Goal: Information Seeking & Learning: Compare options

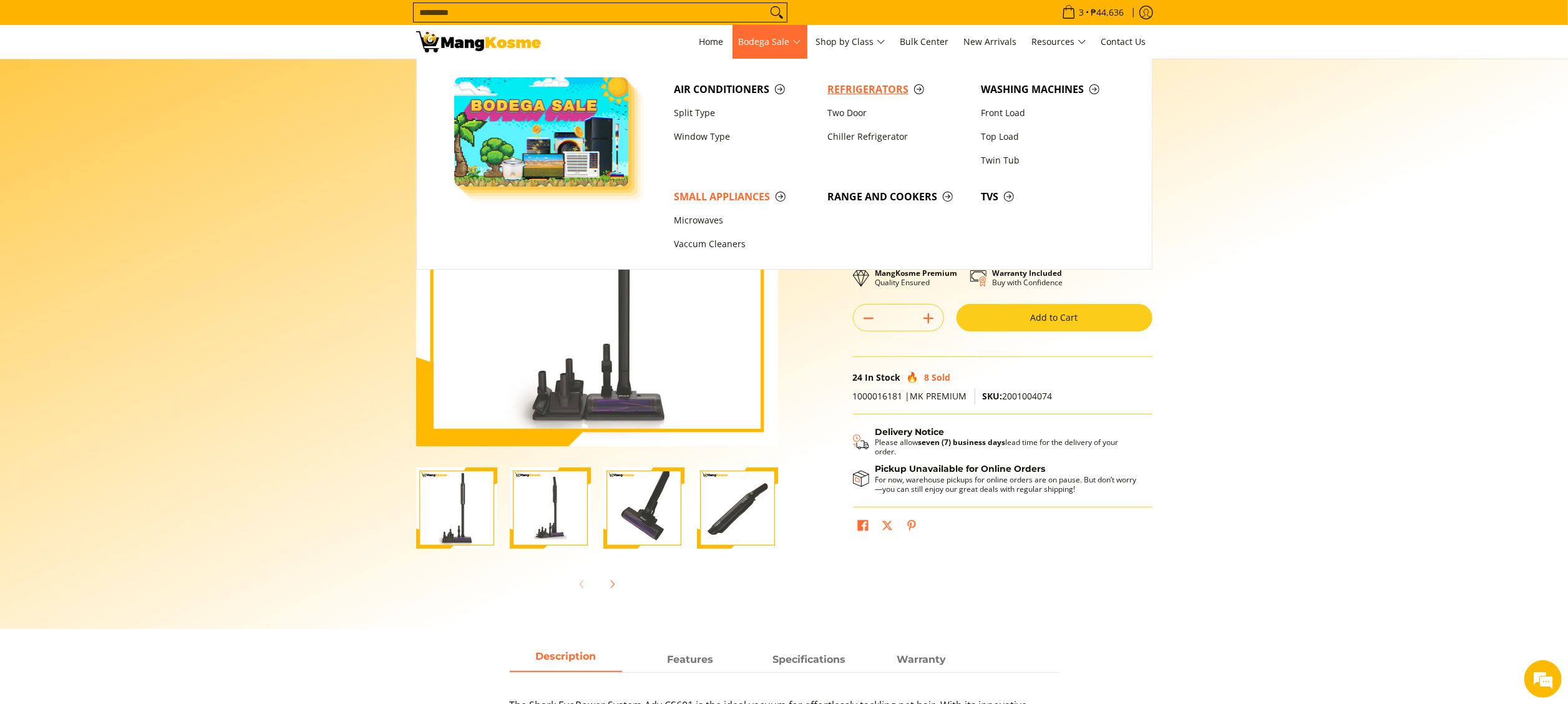
click at [853, 92] on span "Refrigerators" at bounding box center [898, 89] width 141 height 16
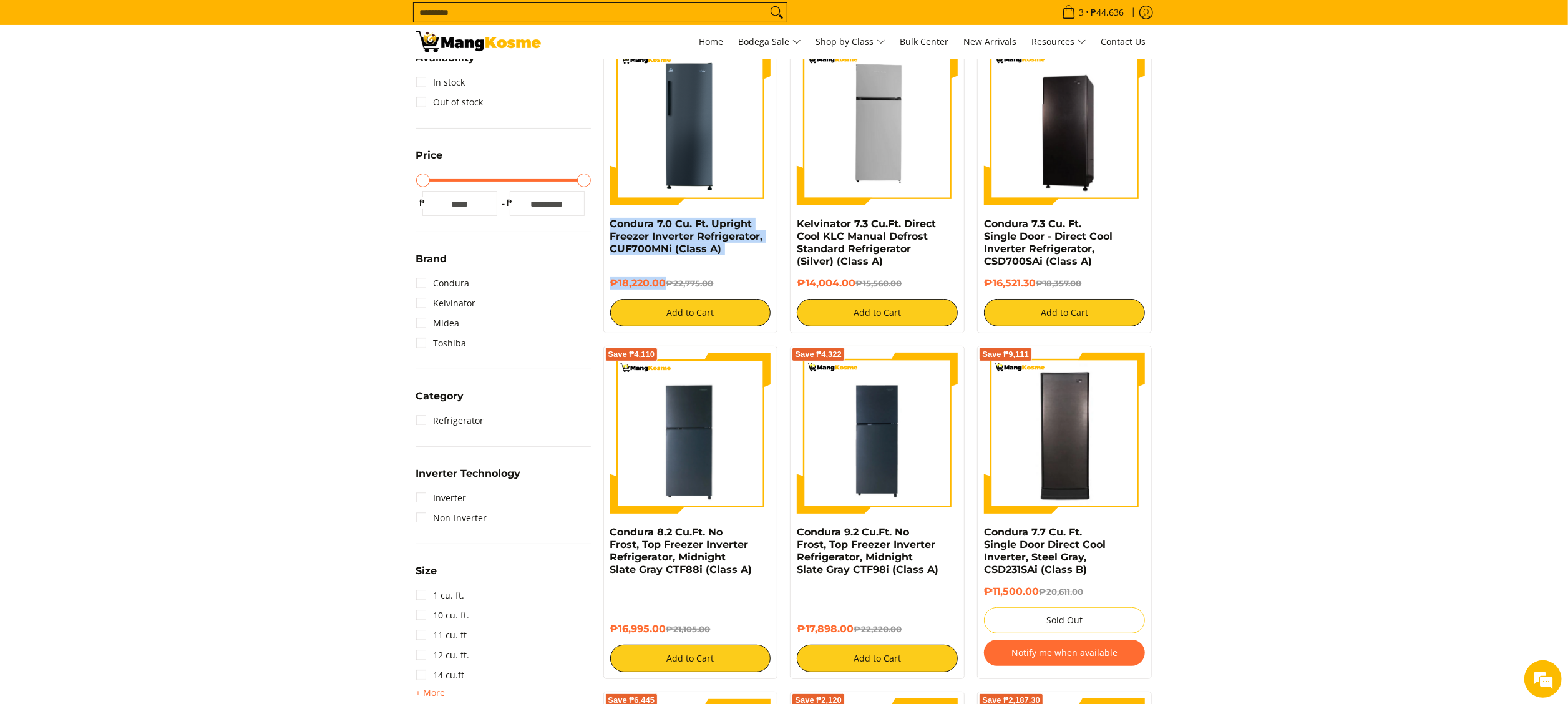
drag, startPoint x: 602, startPoint y: 229, endPoint x: 667, endPoint y: 293, distance: 91.2
click at [667, 293] on div "Save ₱4,555 Condura 7.0 Cu. Ft. Upright Freezer Inverter Refrigerator, CUF700MN…" at bounding box center [691, 185] width 187 height 295
copy div "Condura 7.0 Cu. Ft. Upright Freezer Inverter Refrigerator, CUF700MNi (Class A) …"
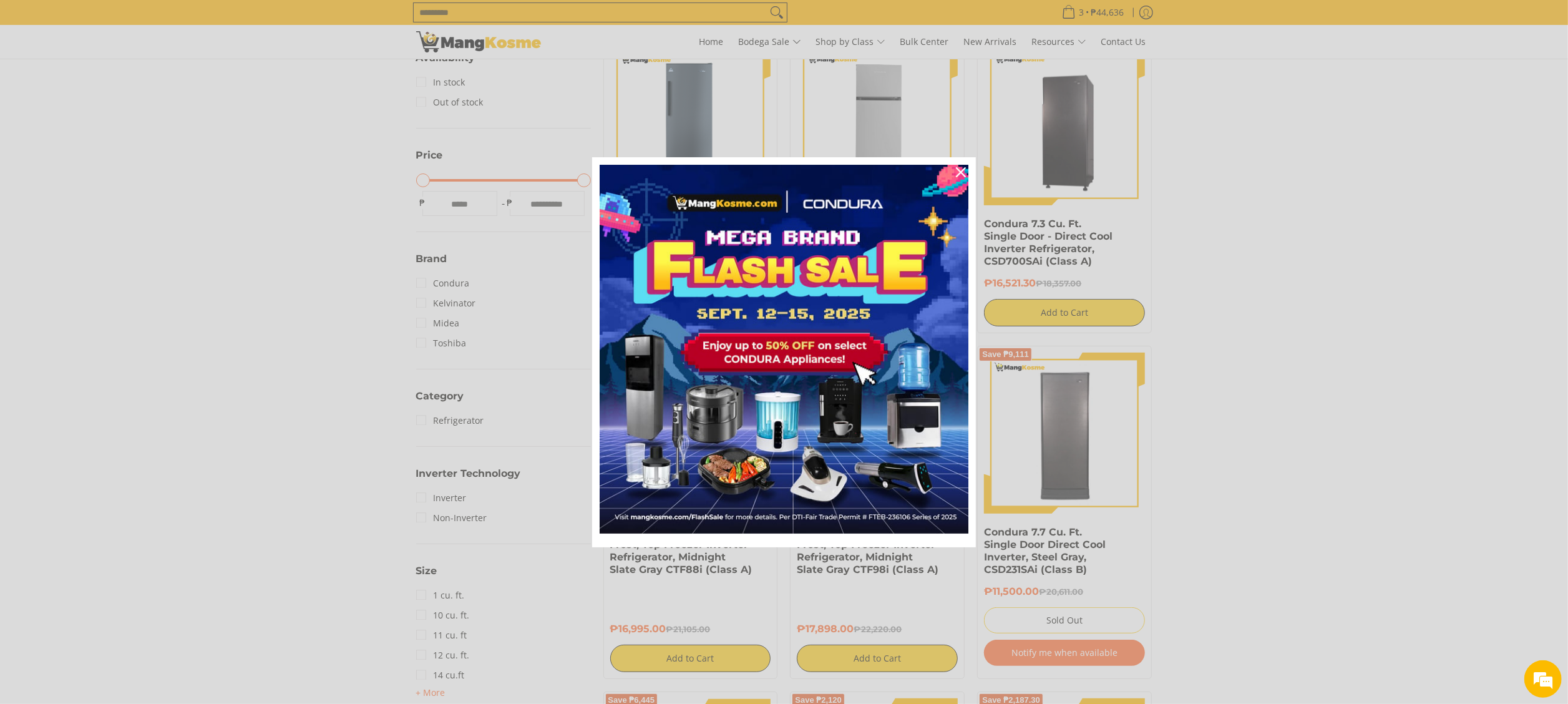
drag, startPoint x: 166, startPoint y: 220, endPoint x: 210, endPoint y: 222, distance: 44.0
click at [165, 222] on div "Marketing offer form" at bounding box center [784, 352] width 1568 height 704
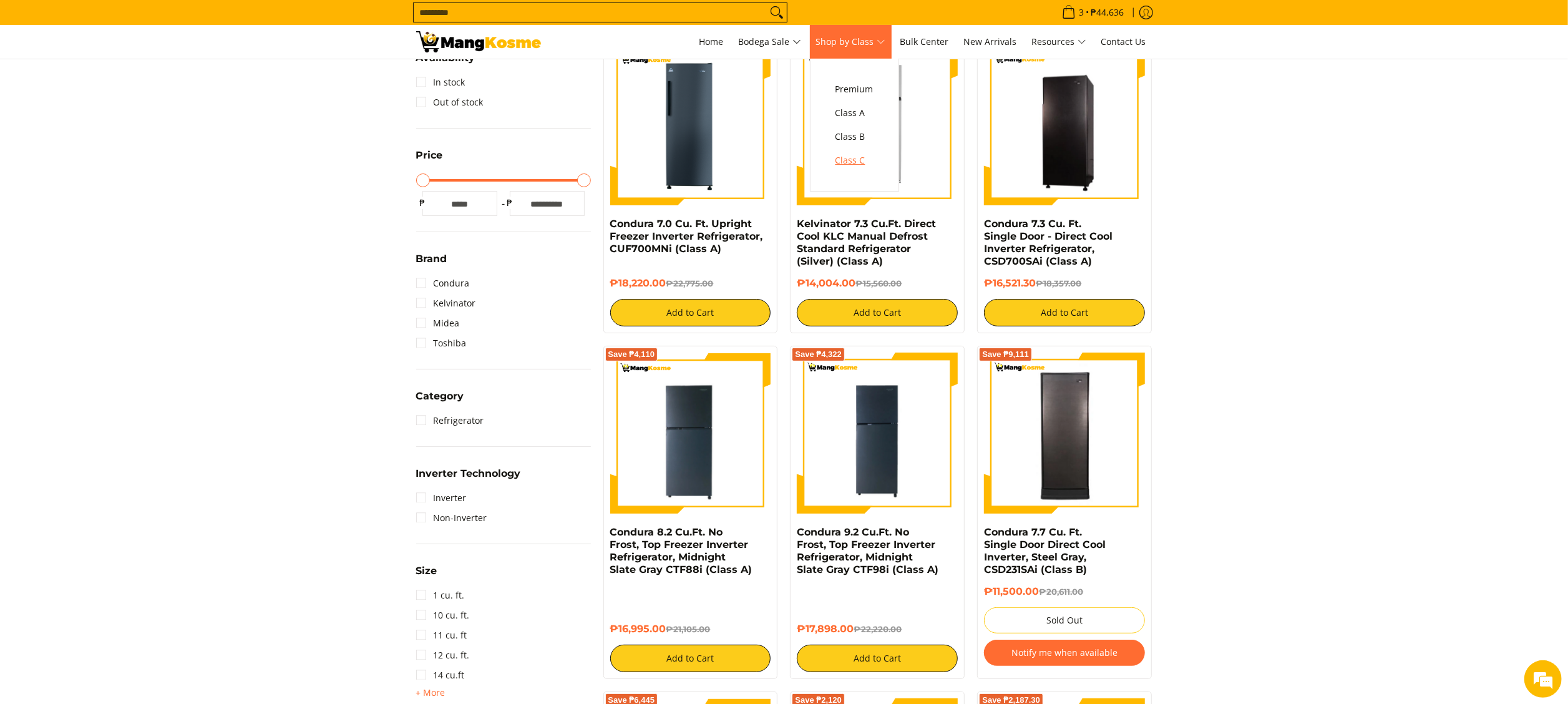
click at [845, 170] on link "Class C" at bounding box center [854, 160] width 50 height 24
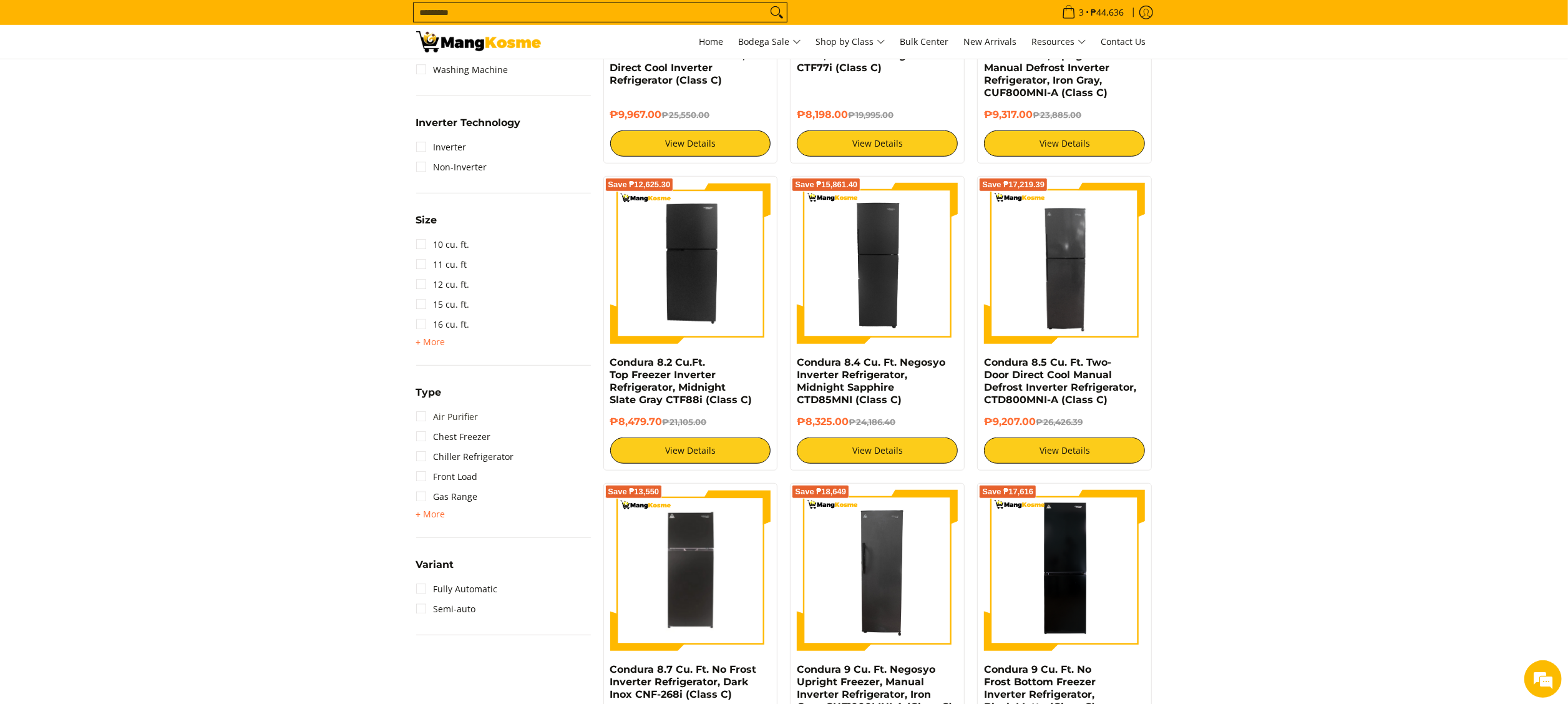
scroll to position [874, 0]
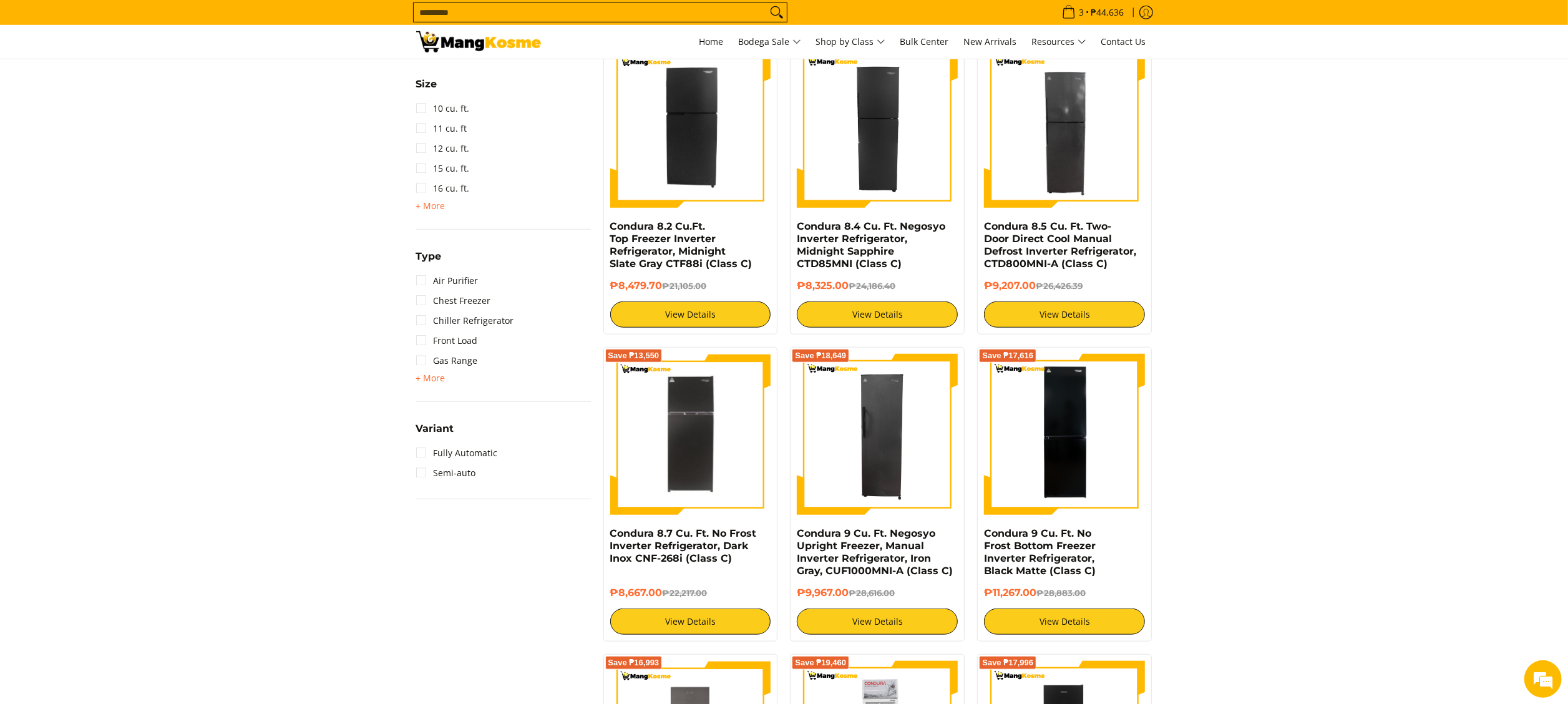
click at [436, 387] on div "Type Air Purifier Chest Freezer Chiller Refrigerator Front Load Gas Range + Mor…" at bounding box center [503, 325] width 175 height 154
click at [434, 380] on span "+ More" at bounding box center [431, 378] width 30 height 10
click at [472, 520] on link "Upright Freezer" at bounding box center [457, 521] width 83 height 20
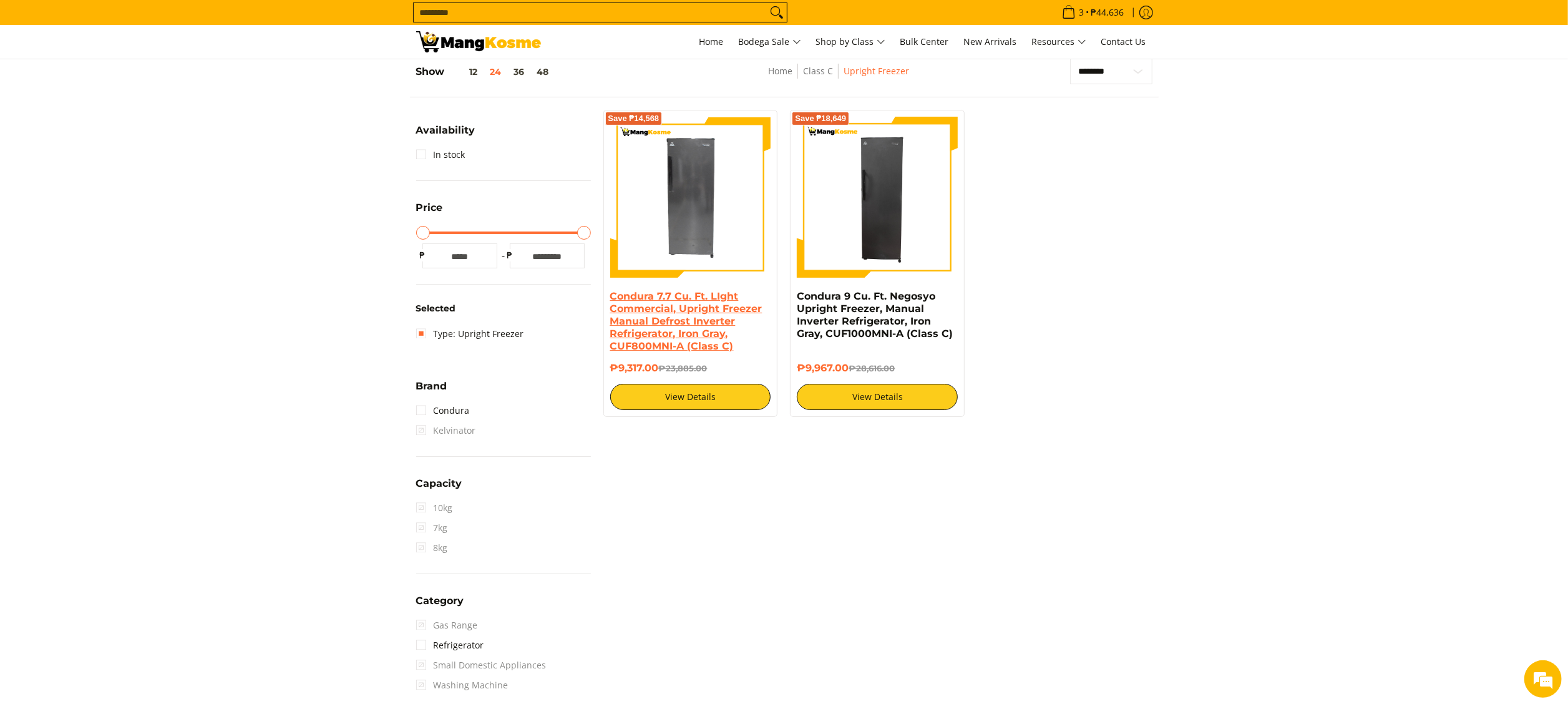
scroll to position [175, 0]
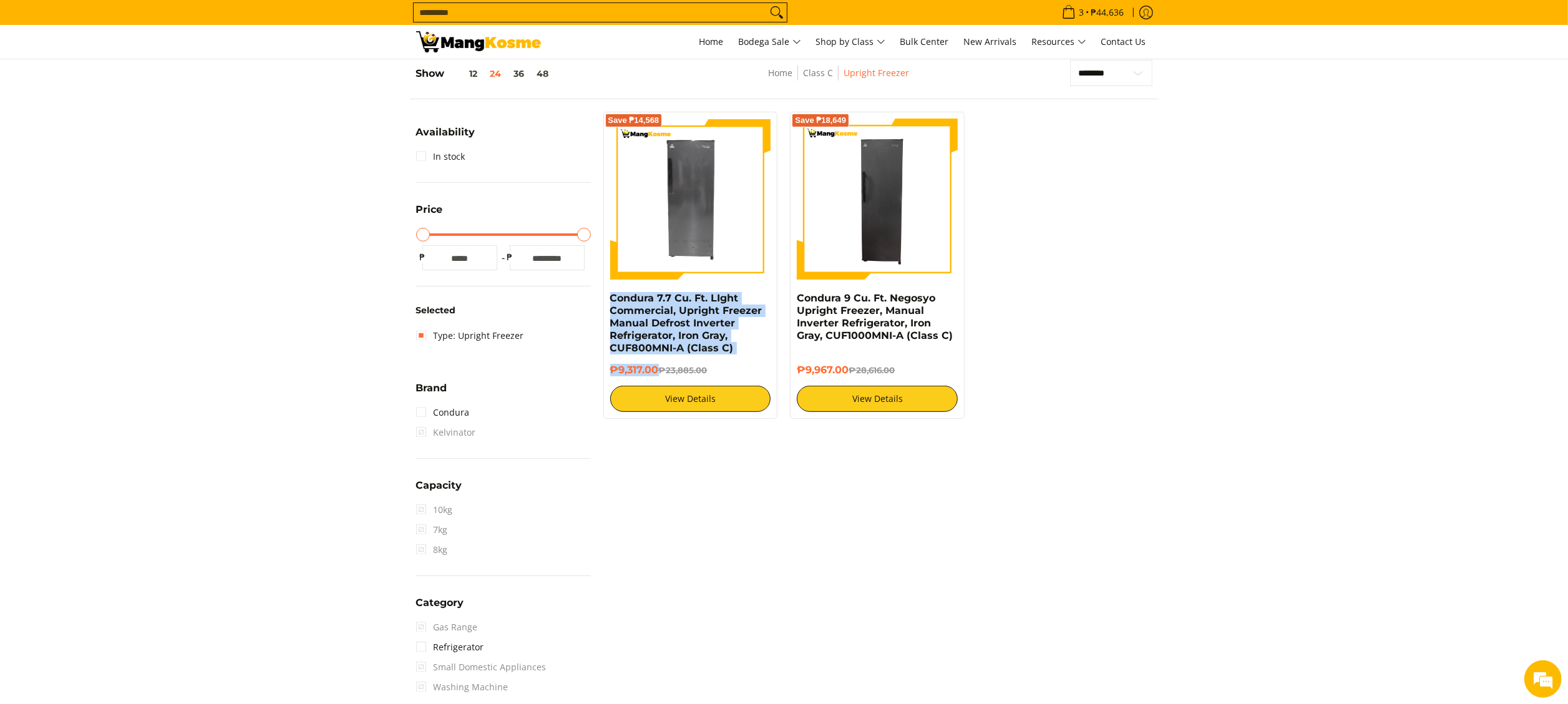
drag, startPoint x: 600, startPoint y: 303, endPoint x: 657, endPoint y: 372, distance: 89.5
click at [657, 372] on div "Save ₱14,568 Condura 7.7 Cu. Ft. LIght Commercial, Upright Freezer Manual Defro…" at bounding box center [691, 265] width 187 height 307
copy div "Condura 7.7 Cu. Ft. LIght Commercial, Upright Freezer Manual Defrost Inverter R…"
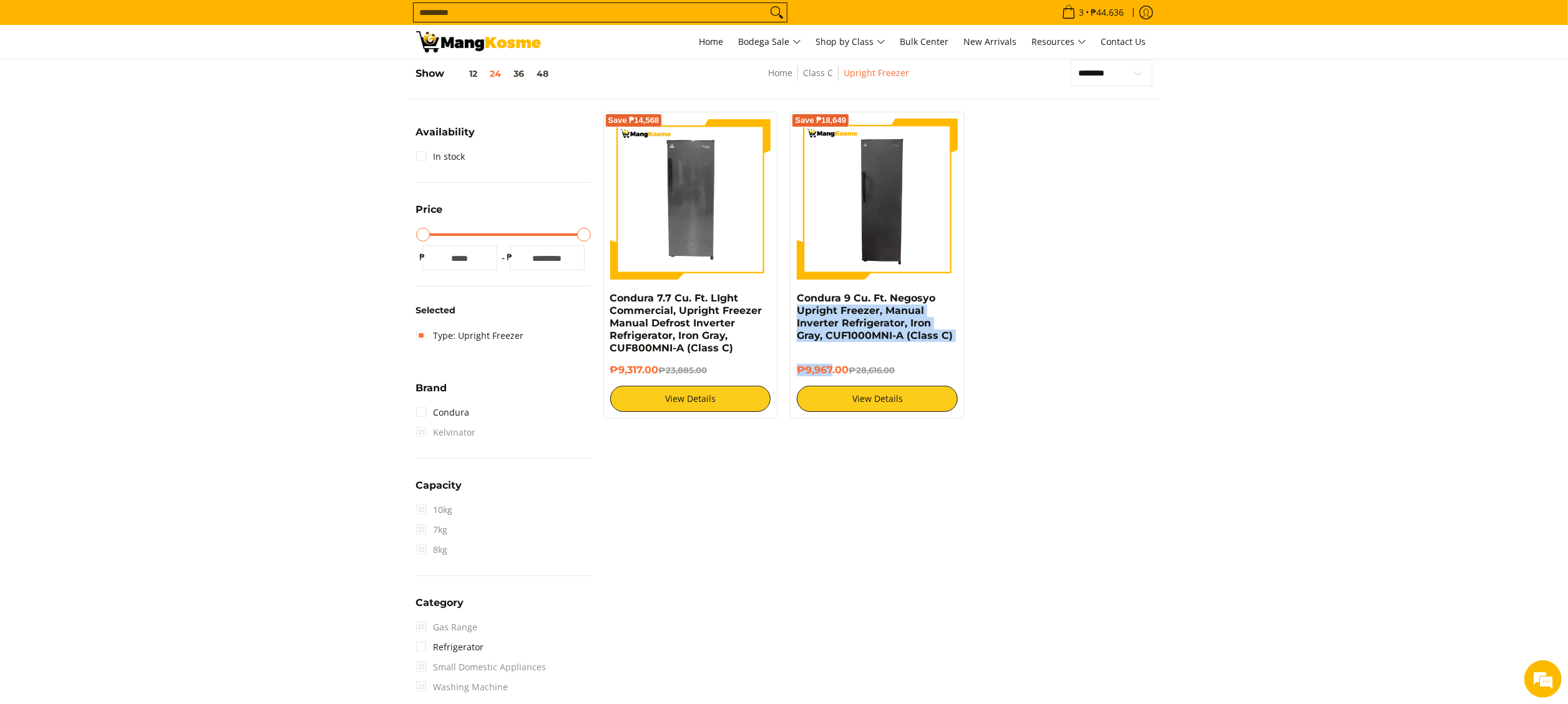
drag, startPoint x: 796, startPoint y: 314, endPoint x: 834, endPoint y: 385, distance: 80.5
click at [834, 385] on div "Save ₱18,649 Condura 9 Cu. Ft. Negosyo Upright Freezer, Manual Inverter Refrige…" at bounding box center [877, 265] width 175 height 307
drag, startPoint x: 834, startPoint y: 385, endPoint x: 792, endPoint y: 309, distance: 86.8
click at [792, 309] on div "Save ₱18,649 Condura 9 Cu. Ft. Negosyo Upright Freezer, Manual Inverter Refrige…" at bounding box center [877, 265] width 175 height 307
click at [794, 298] on div "Save ₱18,649 Condura 9 Cu. Ft. Negosyo Upright Freezer, Manual Inverter Refrige…" at bounding box center [877, 265] width 175 height 307
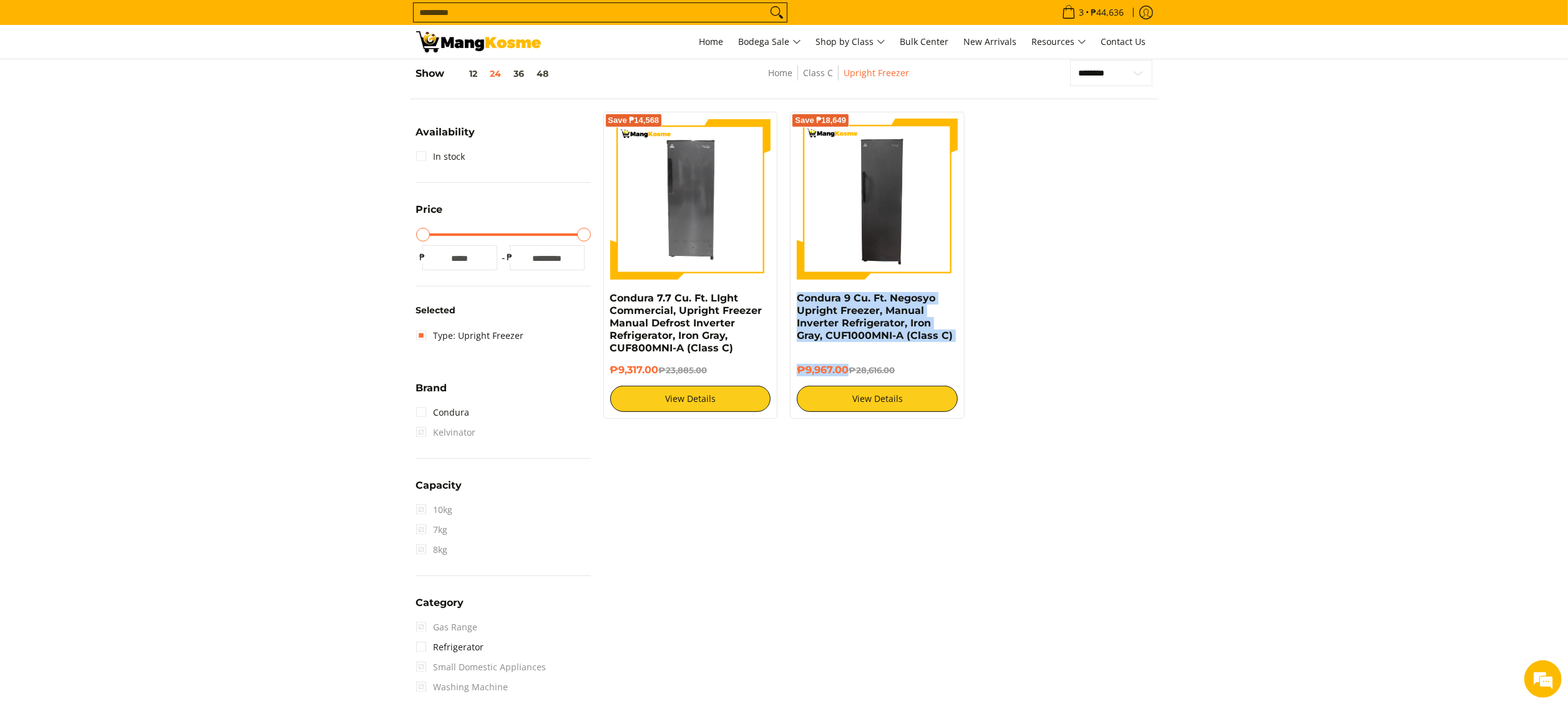
drag, startPoint x: 794, startPoint y: 298, endPoint x: 846, endPoint y: 368, distance: 87.2
click at [846, 368] on div "Save ₱18,649 Condura 9 Cu. Ft. Negosyo Upright Freezer, Manual Inverter Refrige…" at bounding box center [877, 265] width 175 height 307
copy div "Condura 9 Cu. Ft. Negosyo Upright Freezer, Manual Inverter Refrigerator, Iron G…"
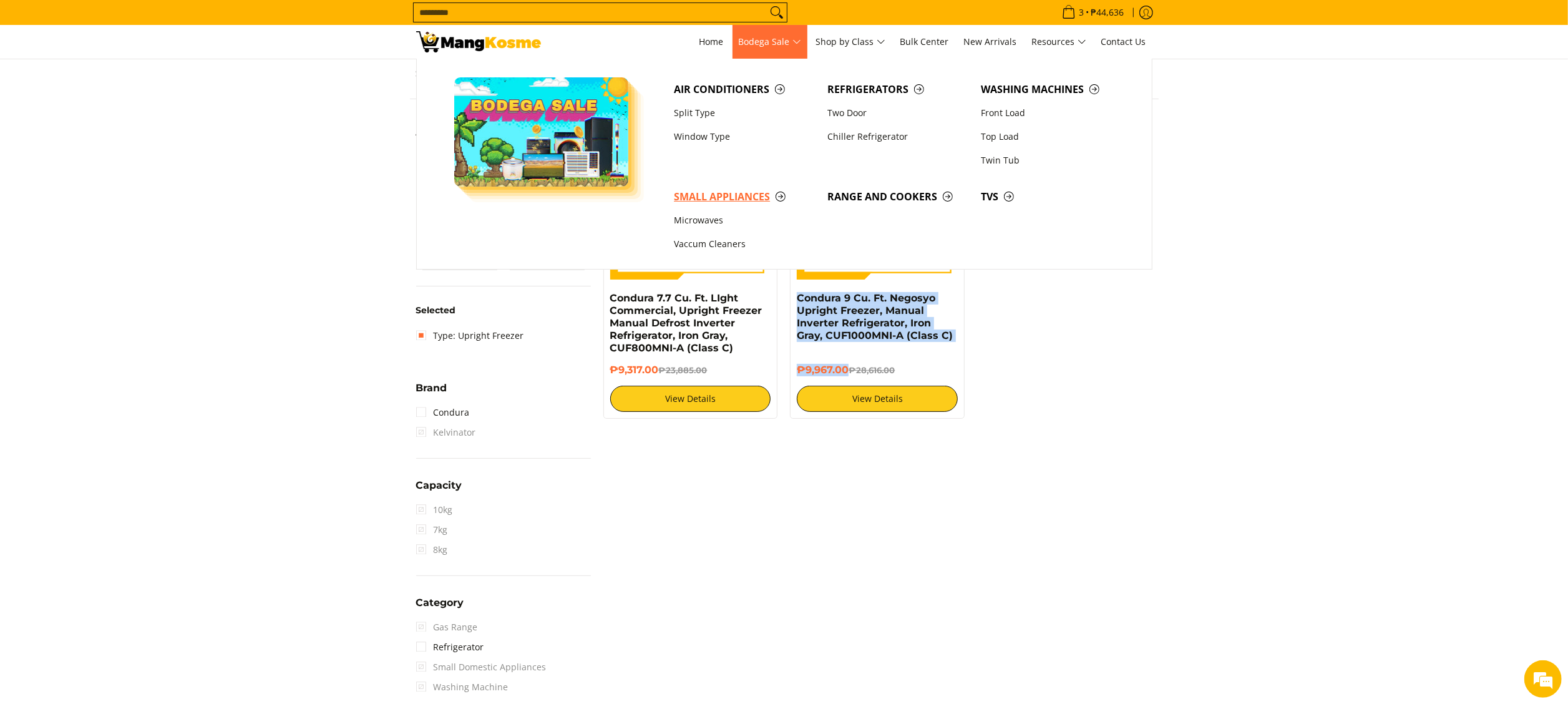
click at [705, 203] on span "Small Appliances" at bounding box center [744, 196] width 141 height 16
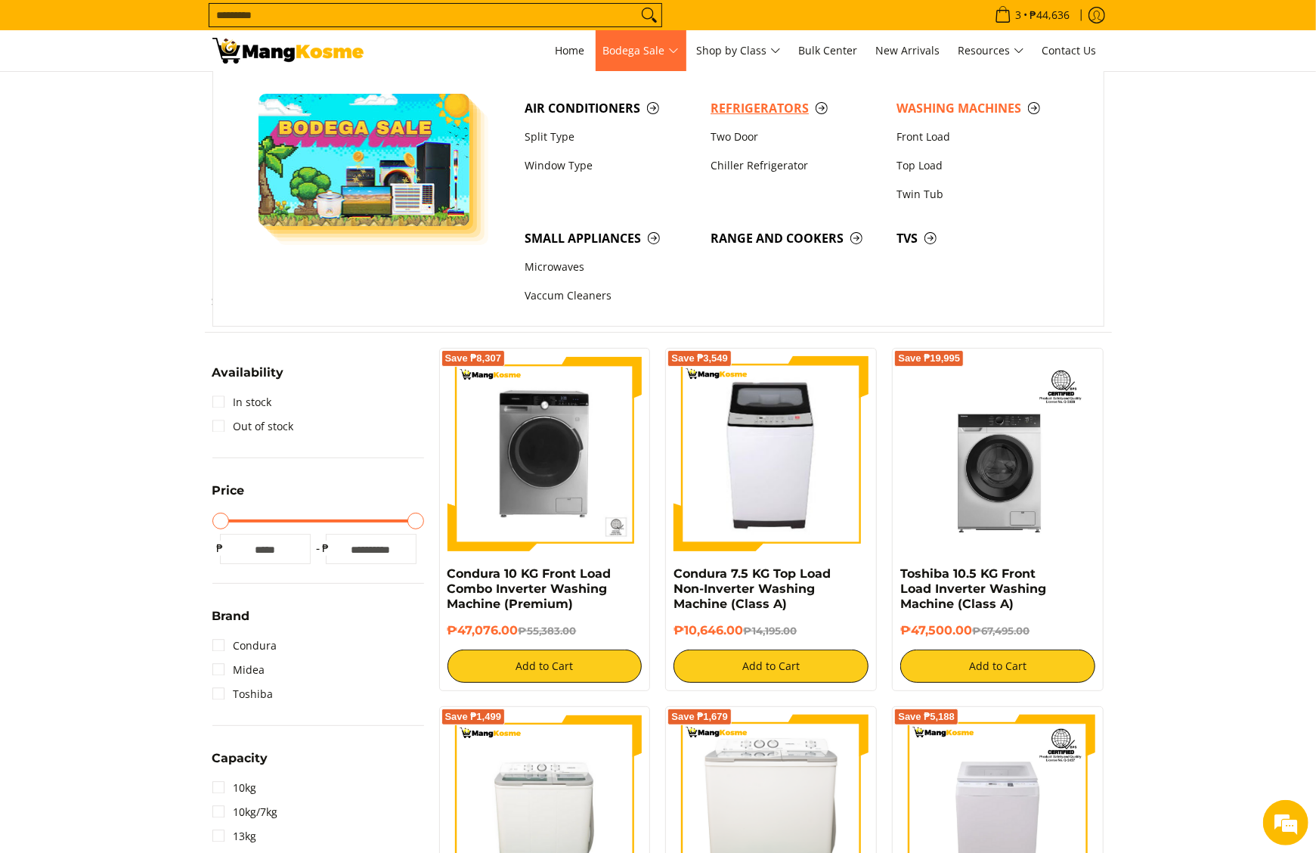
click at [742, 106] on span "Refrigerators" at bounding box center [796, 108] width 171 height 19
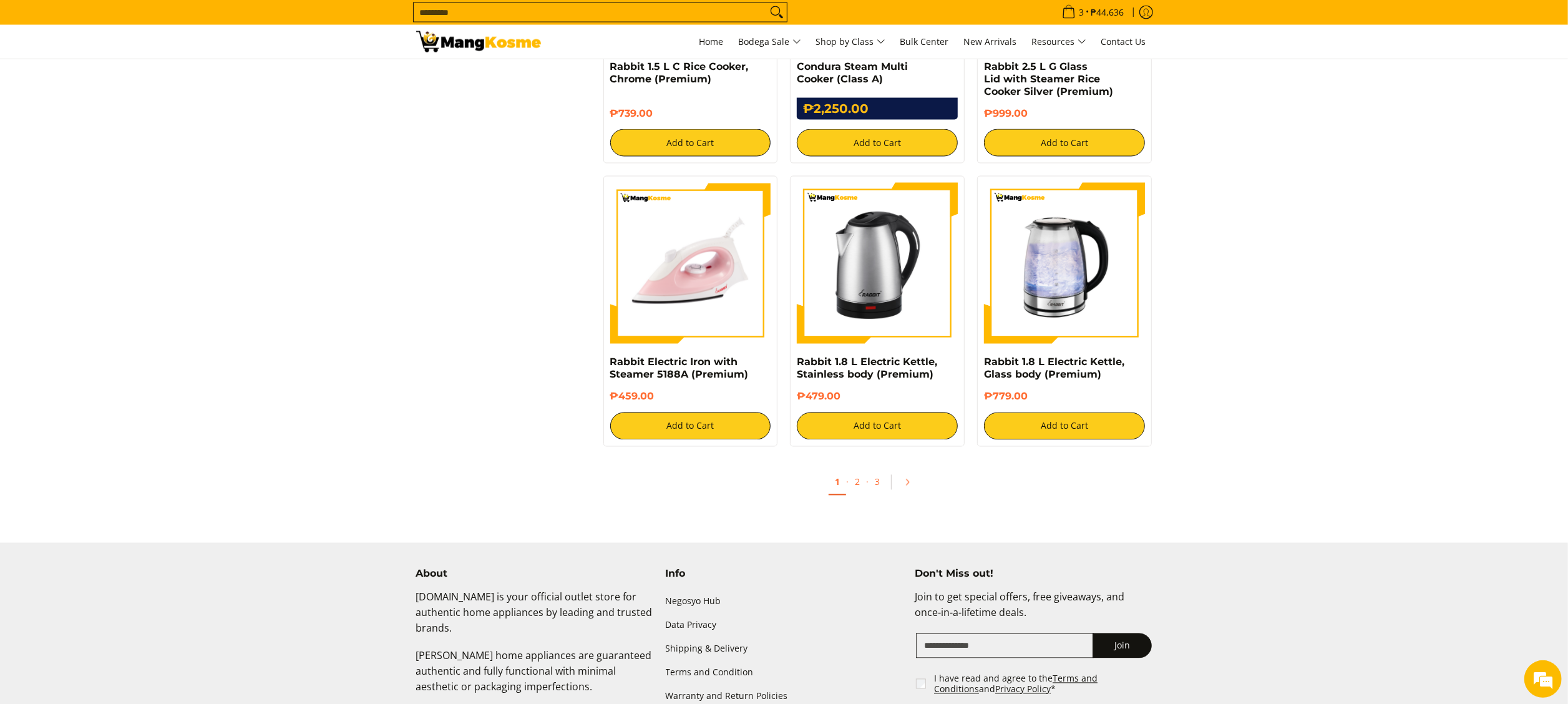
scroll to position [2247, 0]
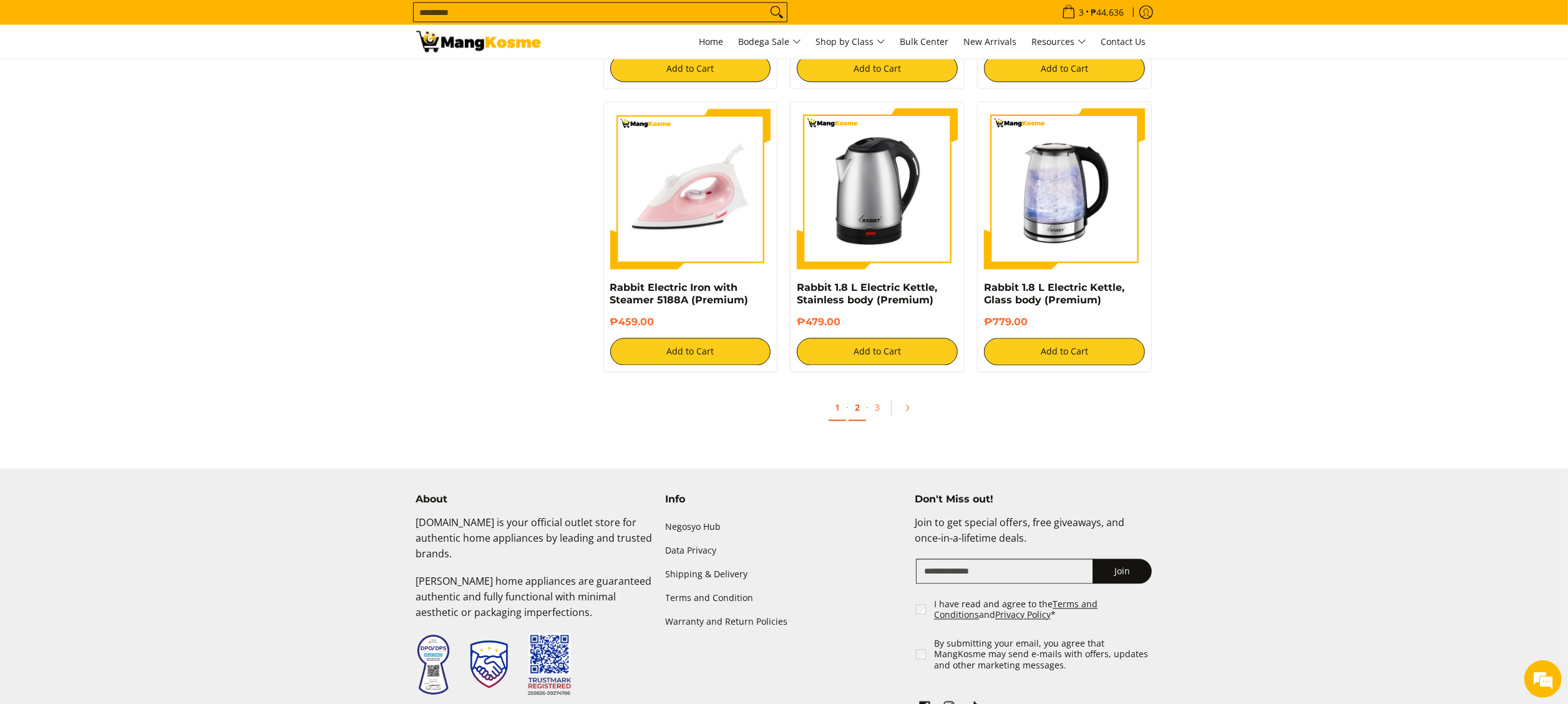
click at [856, 404] on link "2" at bounding box center [857, 408] width 17 height 26
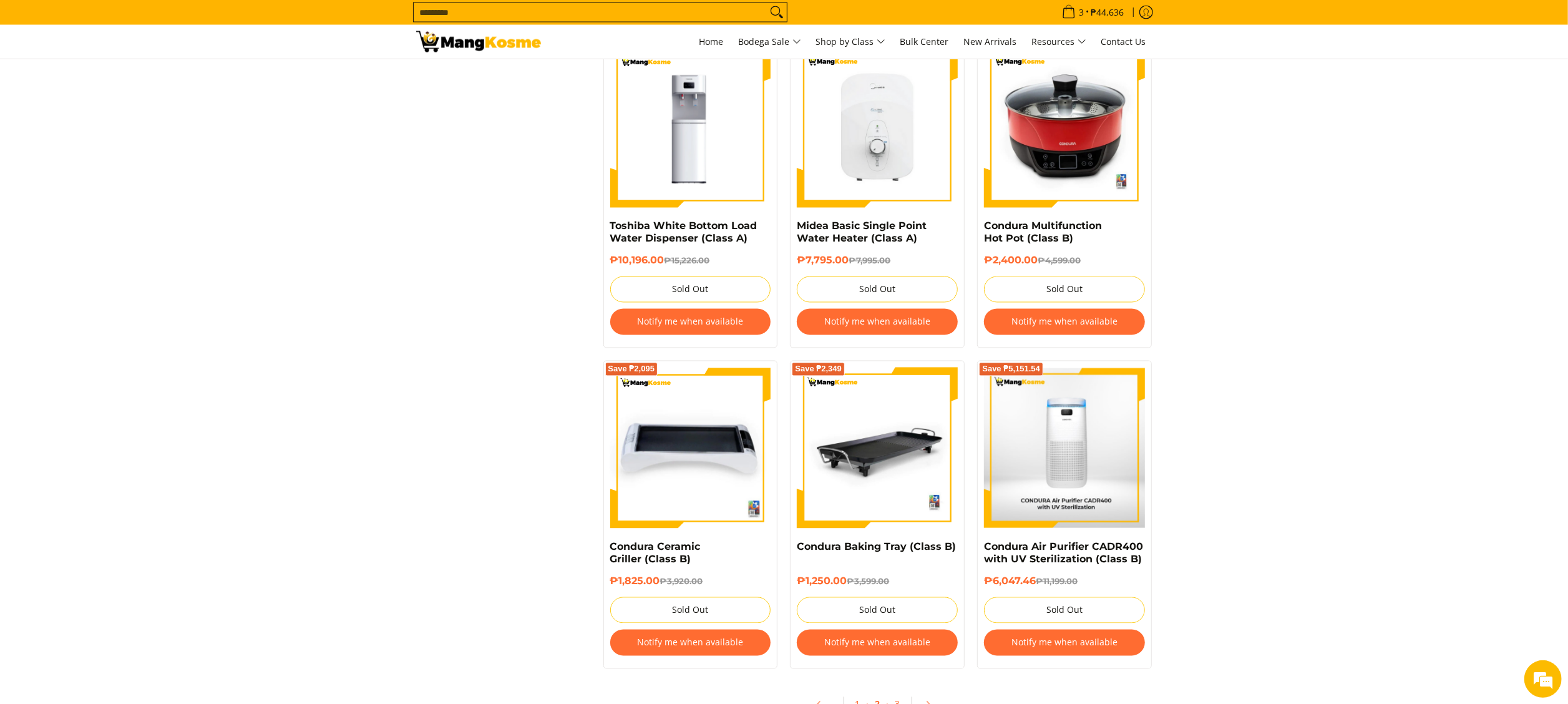
scroll to position [2621, 0]
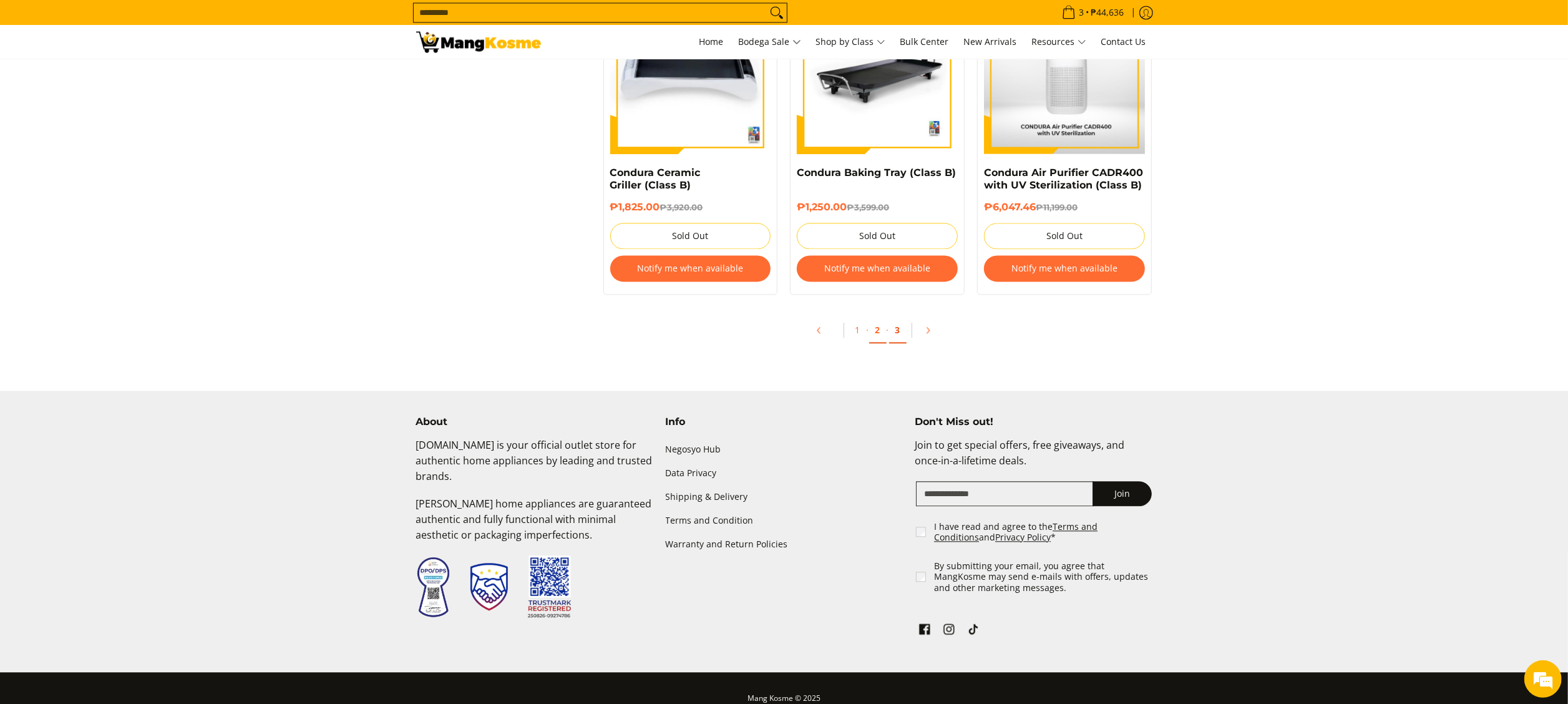
click at [892, 336] on link "3" at bounding box center [898, 330] width 17 height 26
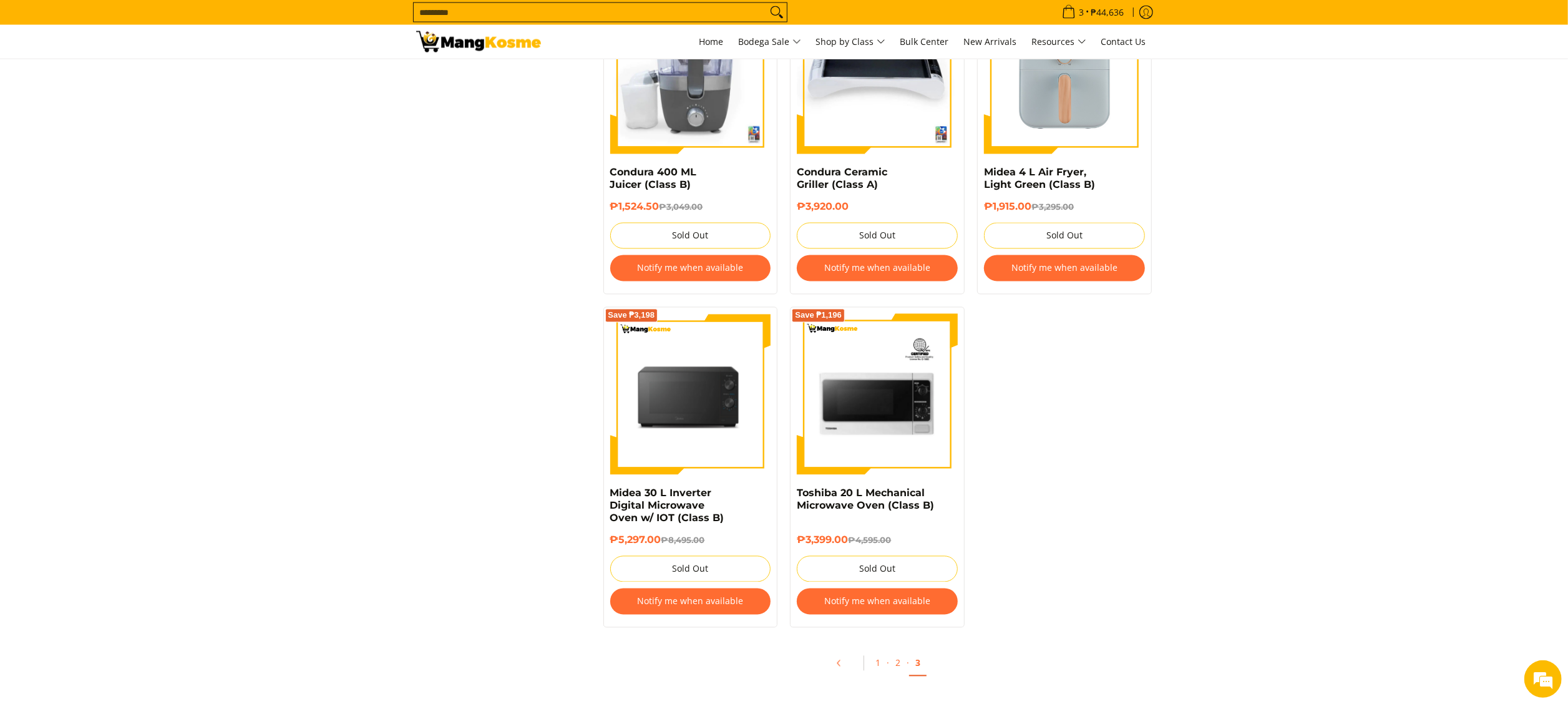
scroll to position [2619, 0]
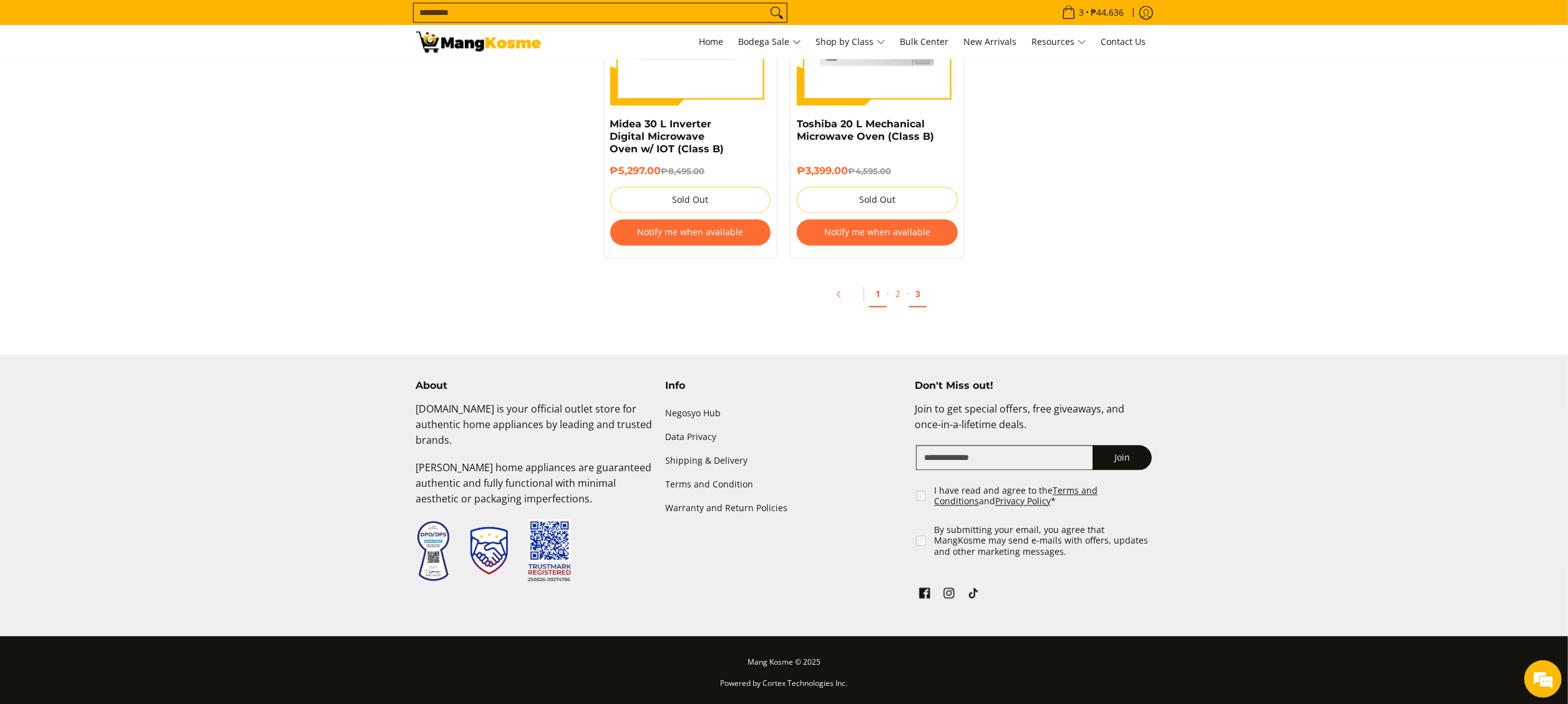
click at [884, 297] on link "1" at bounding box center [877, 294] width 17 height 26
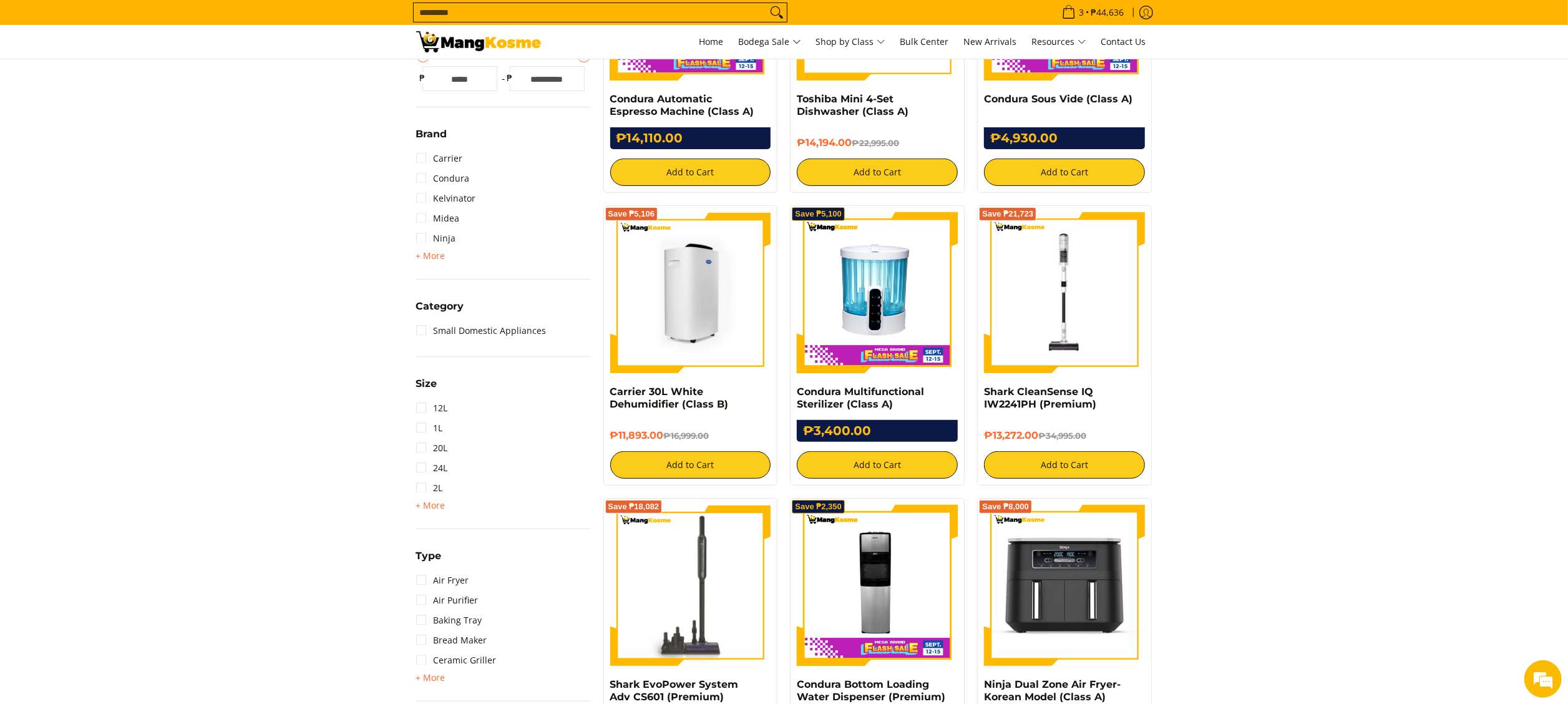
click at [697, 288] on img at bounding box center [691, 292] width 161 height 161
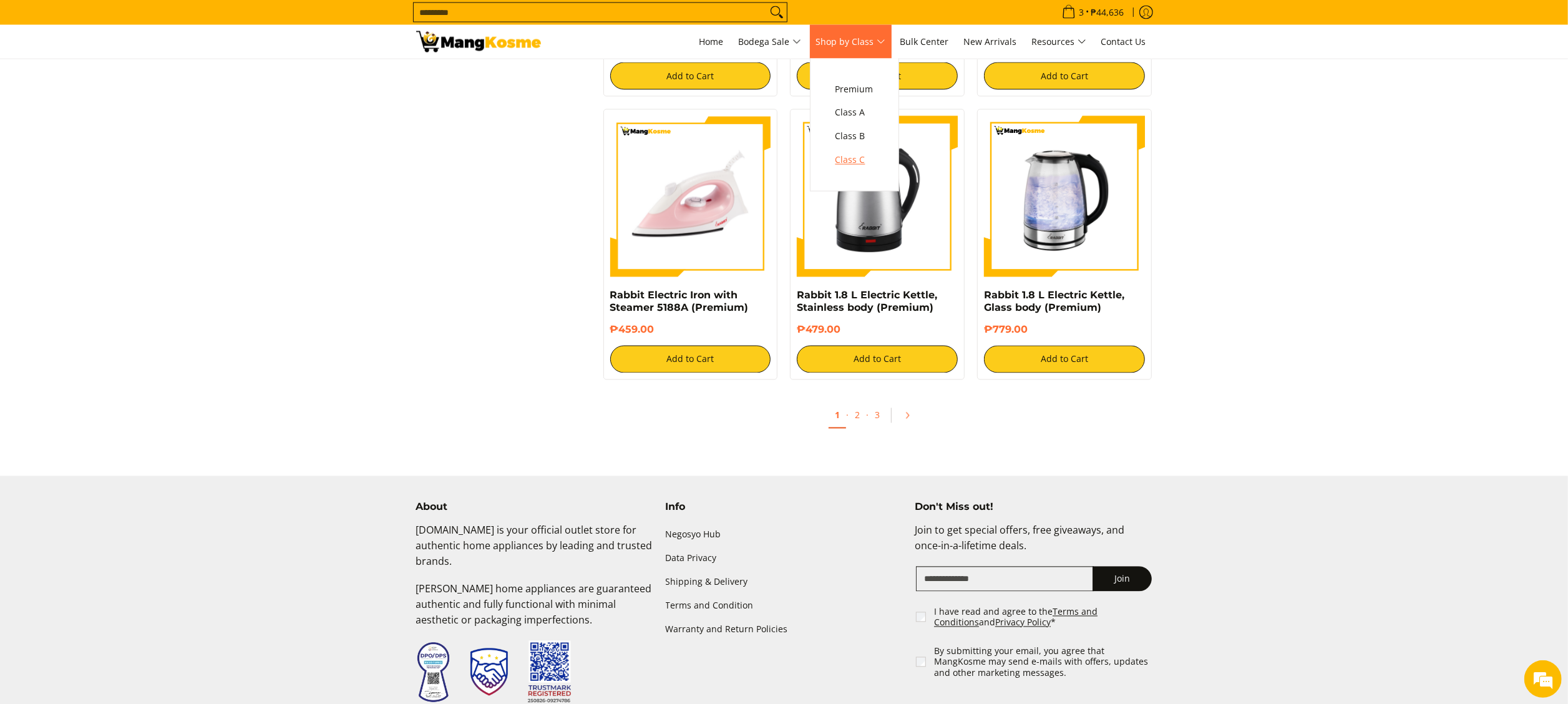
click at [860, 155] on span "Class C" at bounding box center [854, 160] width 38 height 16
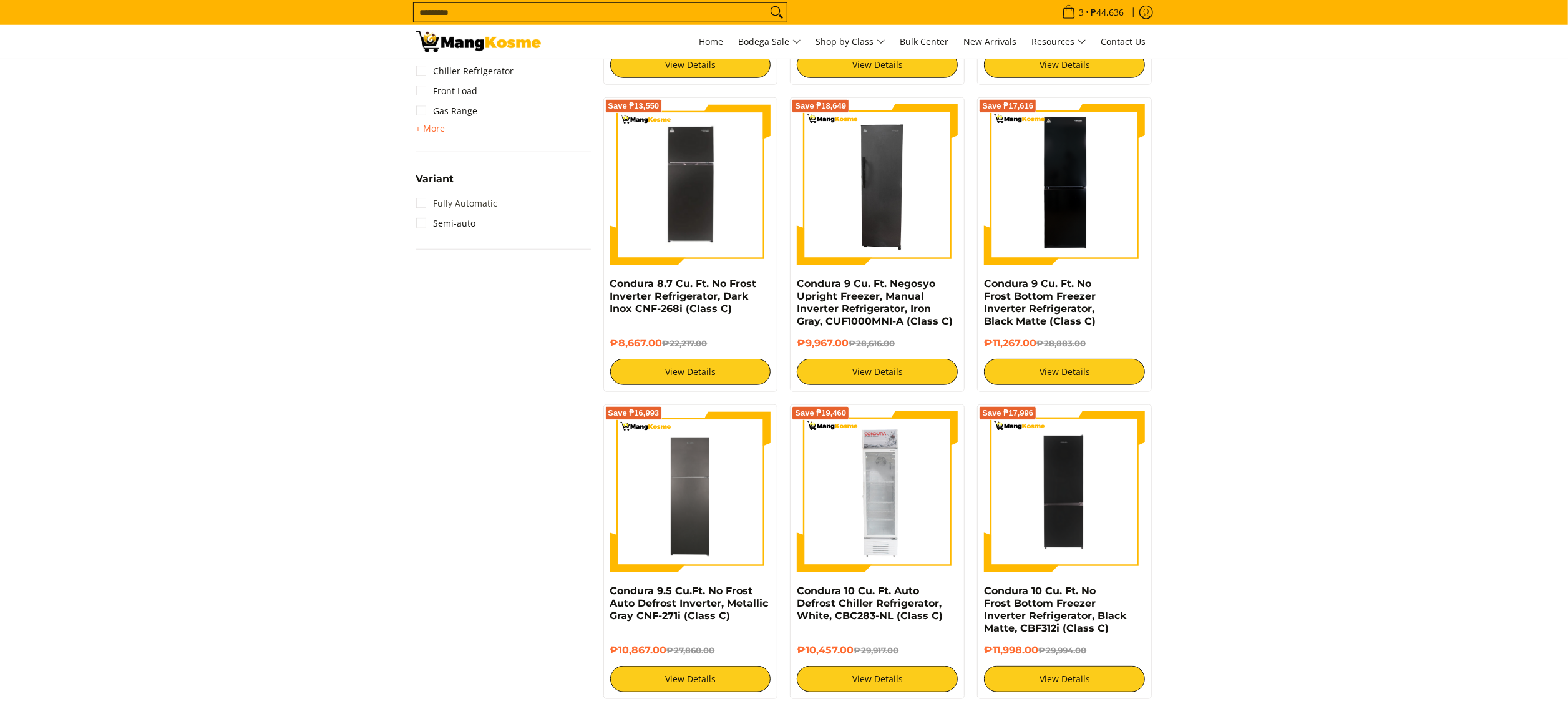
scroll to position [1123, 0]
click at [432, 135] on div "Type Air Purifier Chest Freezer Chiller Refrigerator Front Load Gas Range + Mor…" at bounding box center [503, 75] width 175 height 154
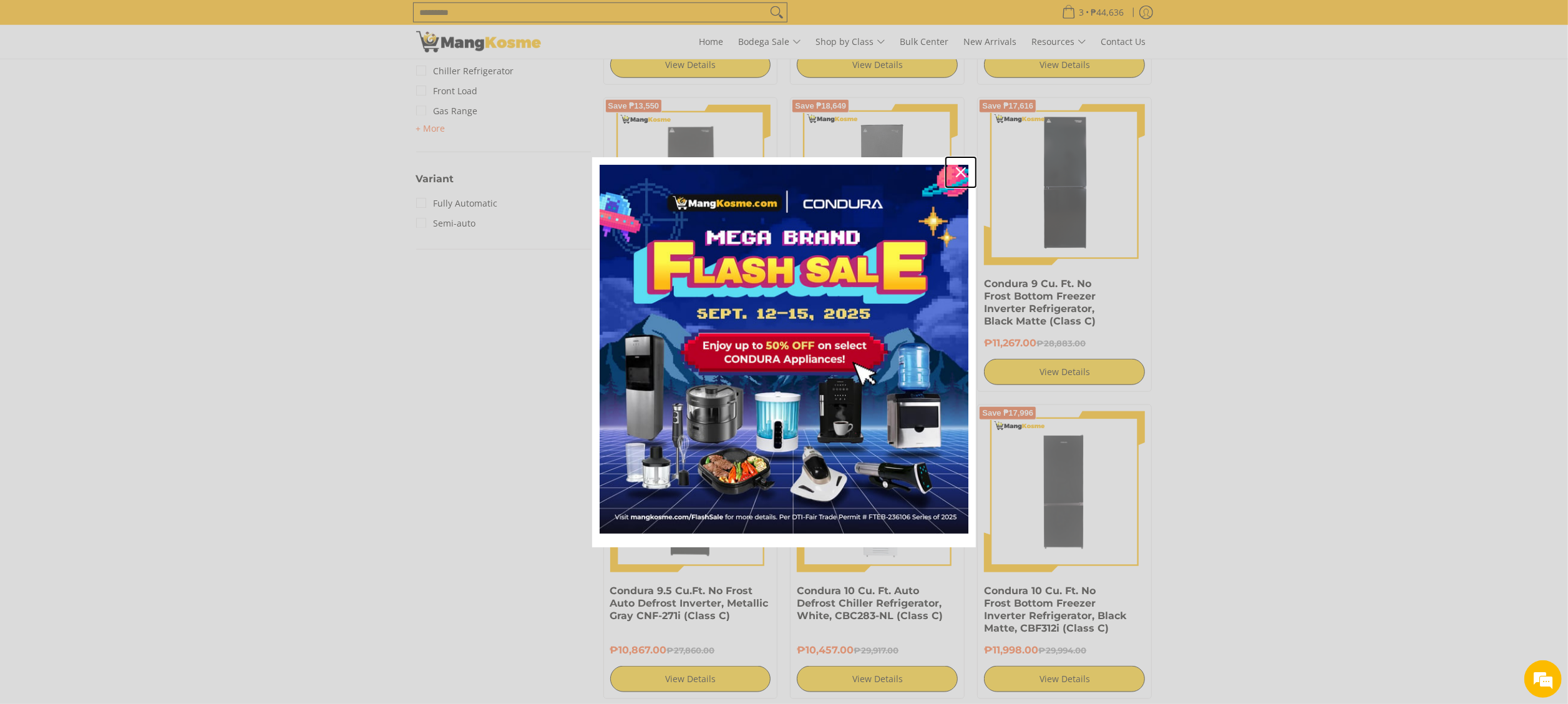
click at [971, 168] on button "Close" at bounding box center [961, 172] width 30 height 30
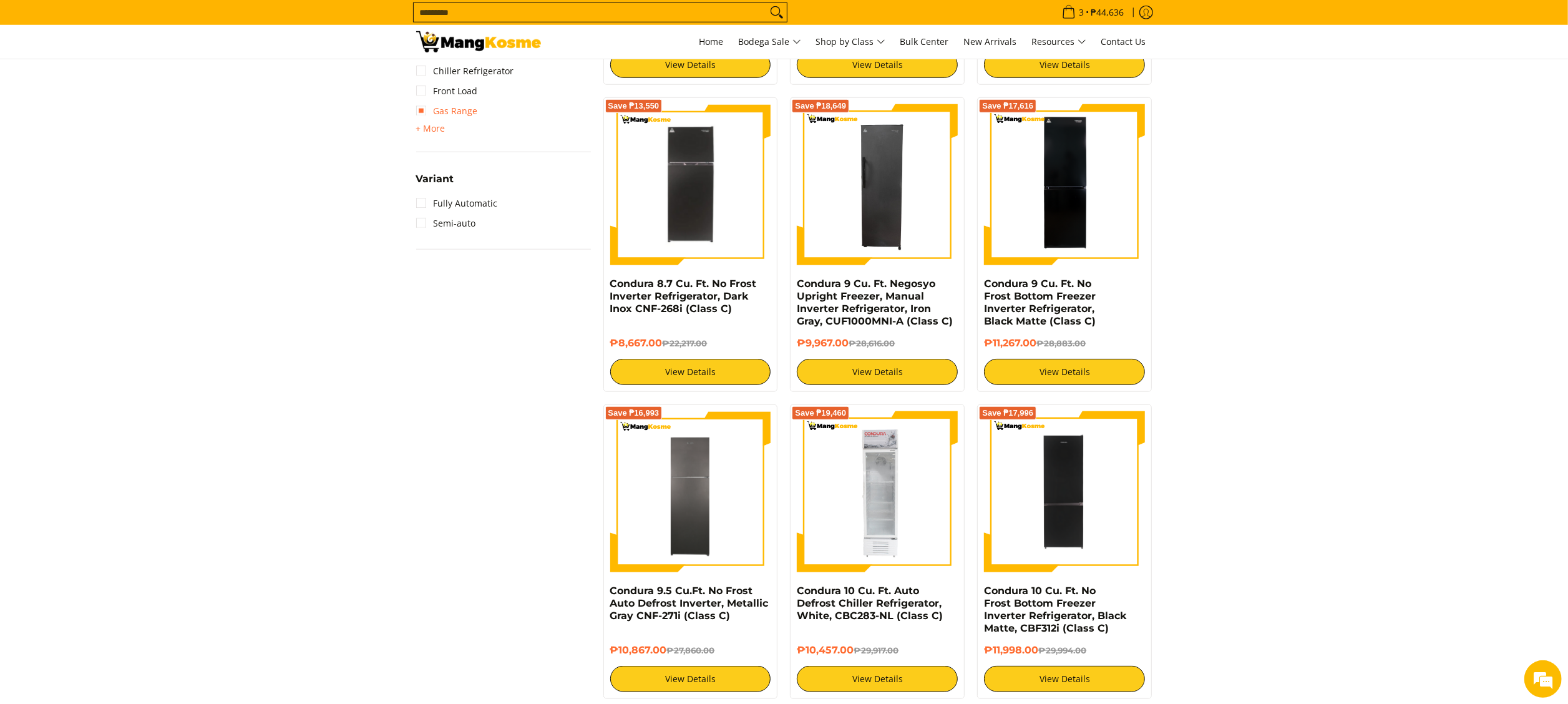
click at [432, 116] on link "Gas Range" at bounding box center [446, 111] width 62 height 20
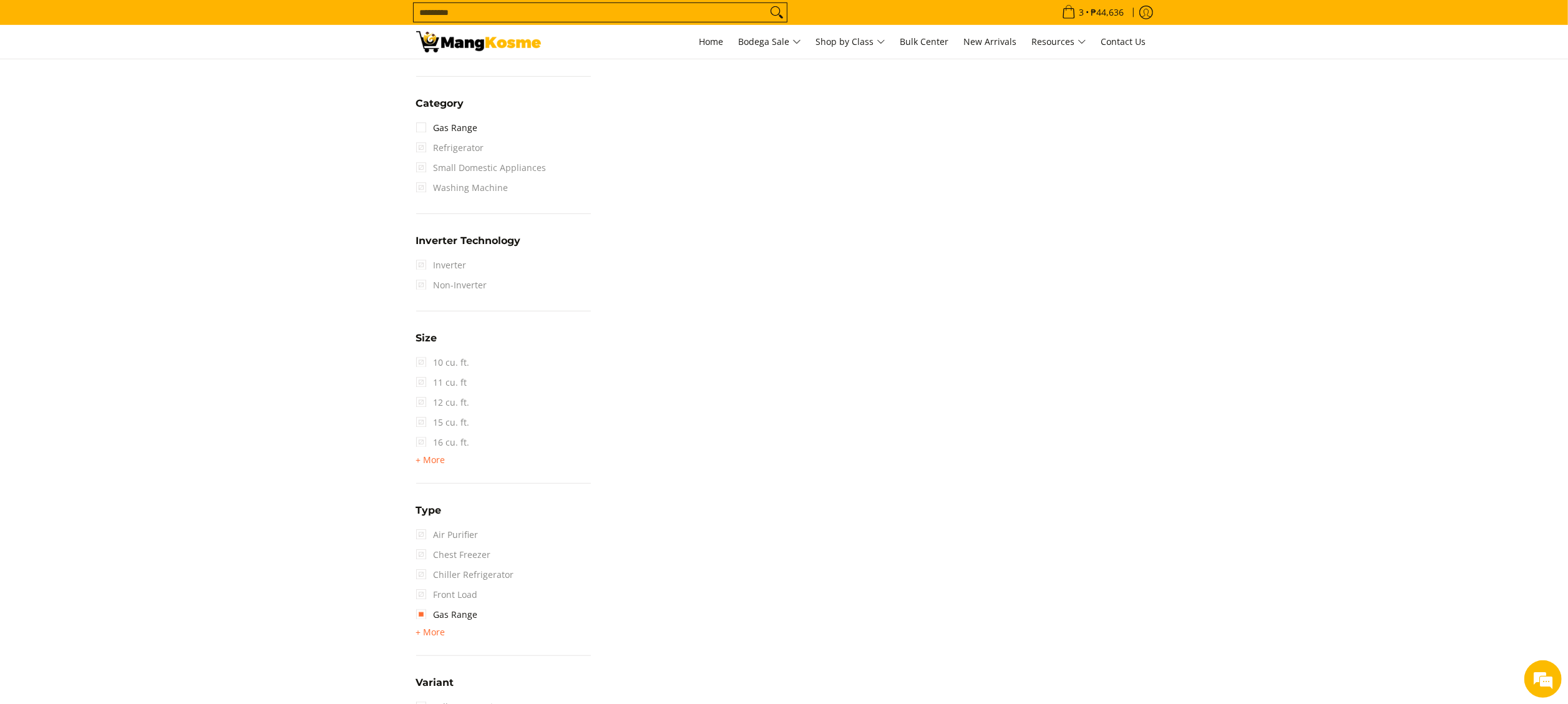
scroll to position [924, 0]
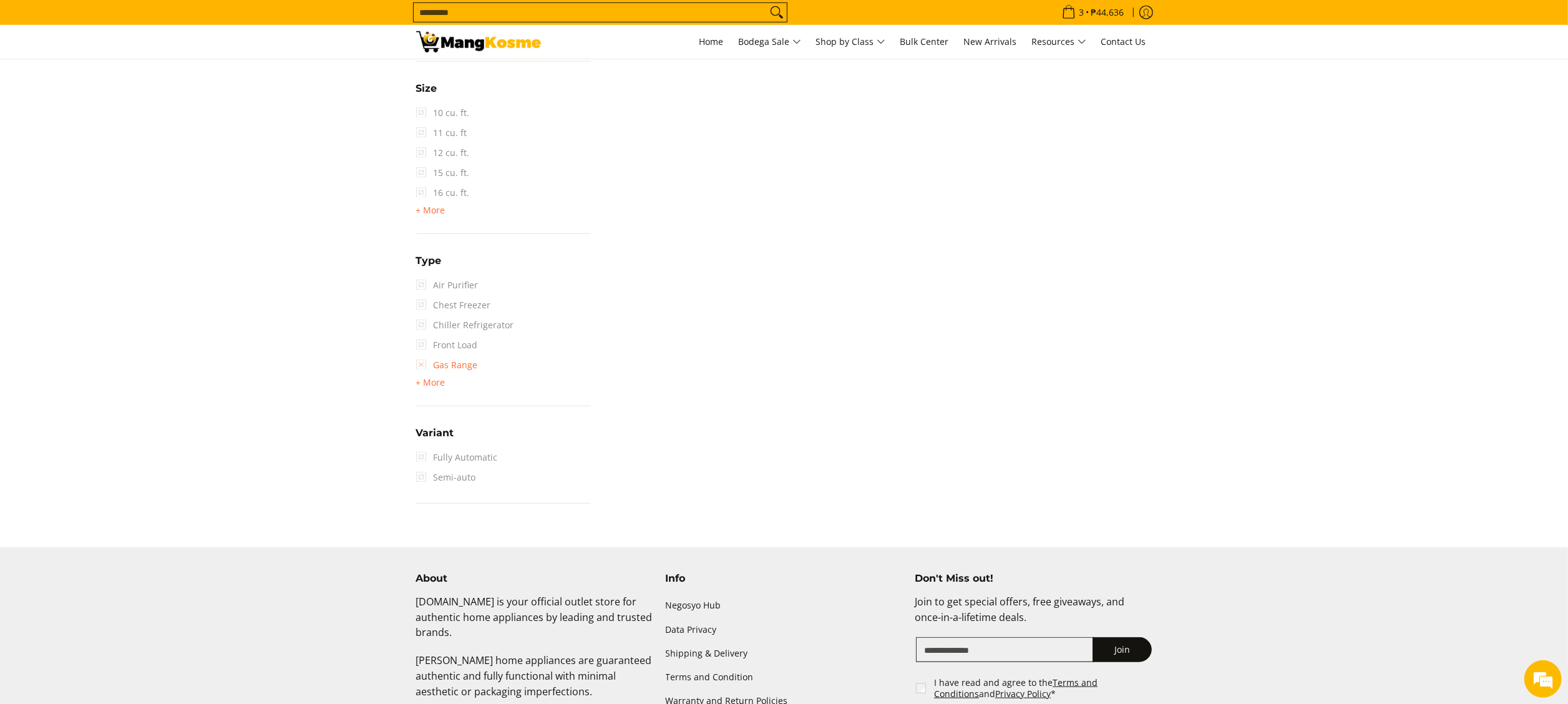
click at [435, 365] on link "Gas Range" at bounding box center [446, 365] width 62 height 20
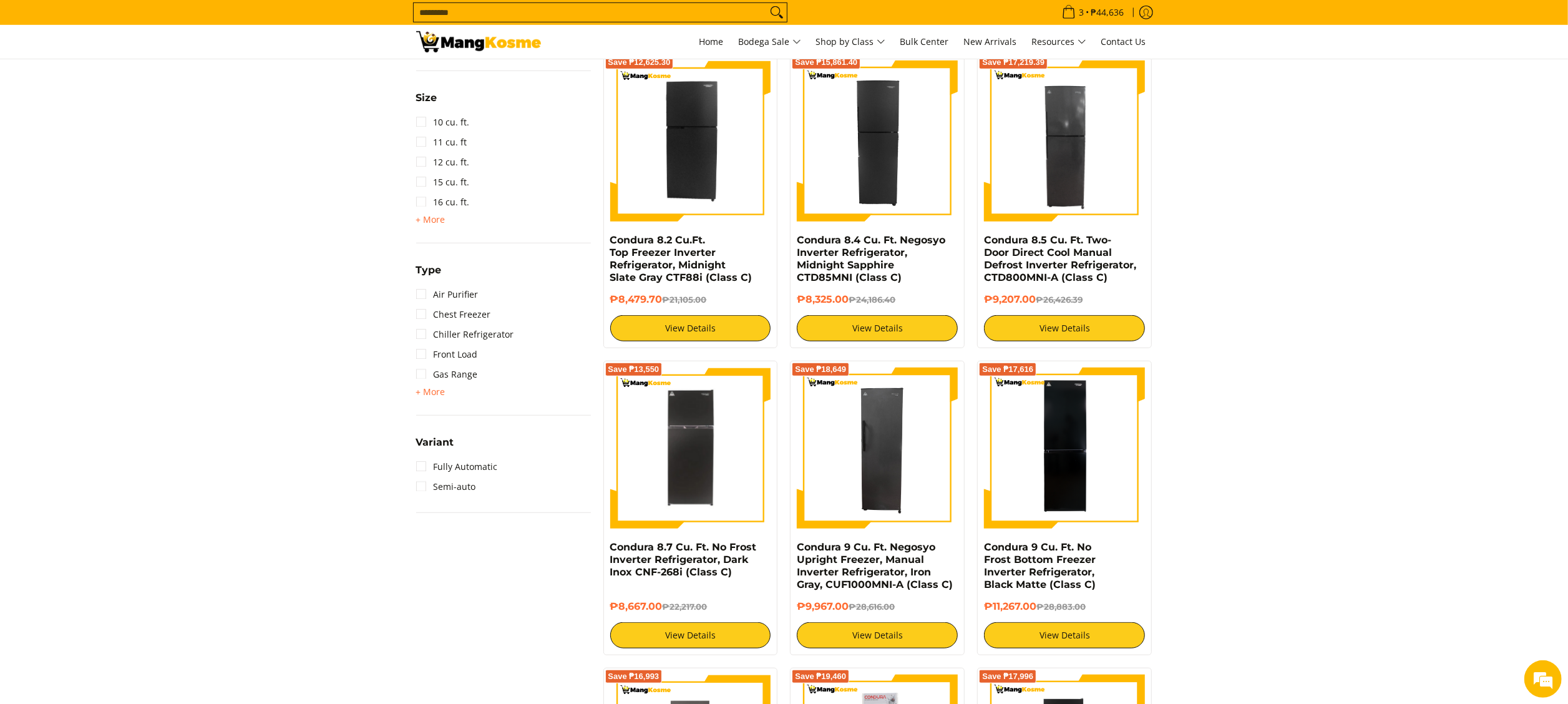
scroll to position [839, 0]
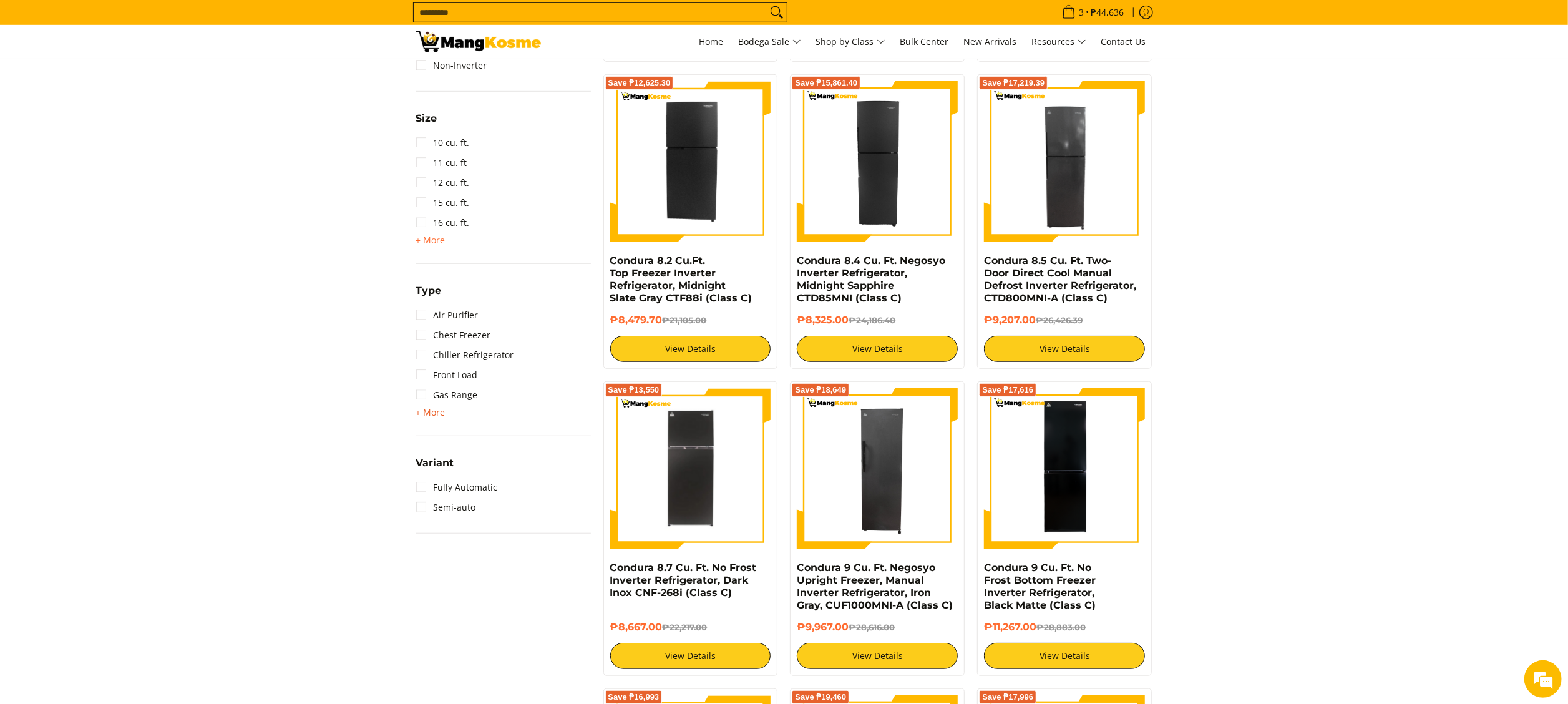
click at [442, 409] on span "+ More" at bounding box center [431, 413] width 30 height 10
click at [462, 550] on link "Upright Freezer" at bounding box center [457, 555] width 83 height 20
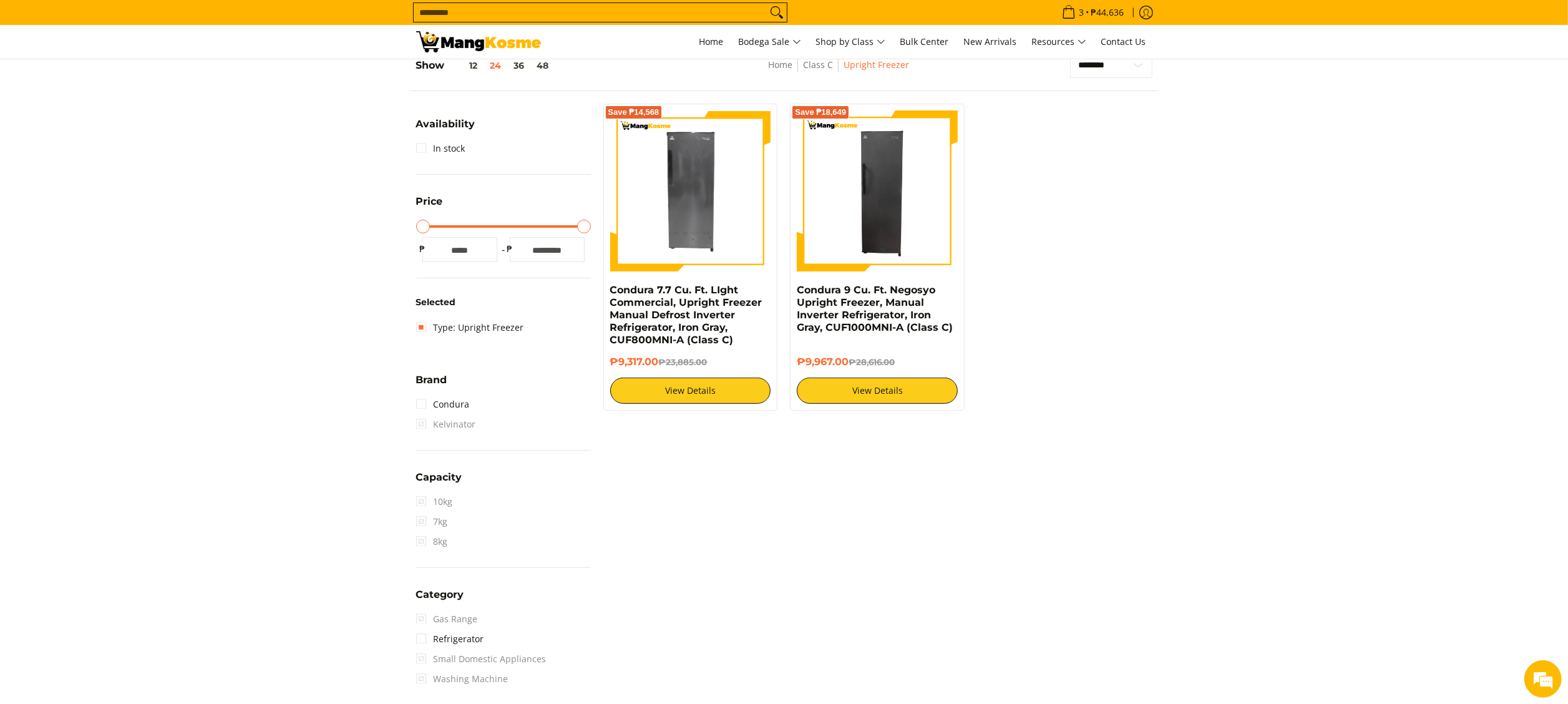
scroll to position [175, 0]
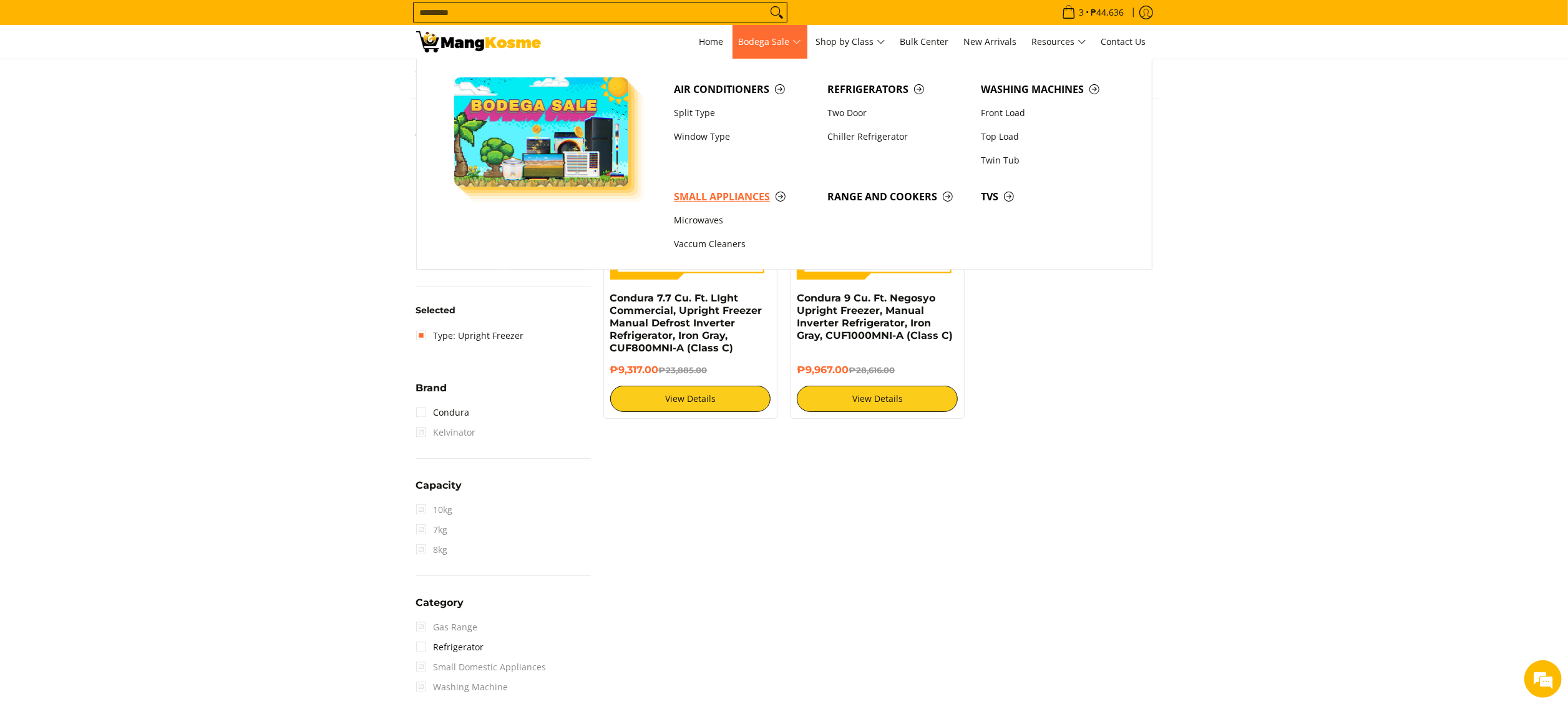
click at [739, 198] on span "Small Appliances" at bounding box center [744, 196] width 141 height 16
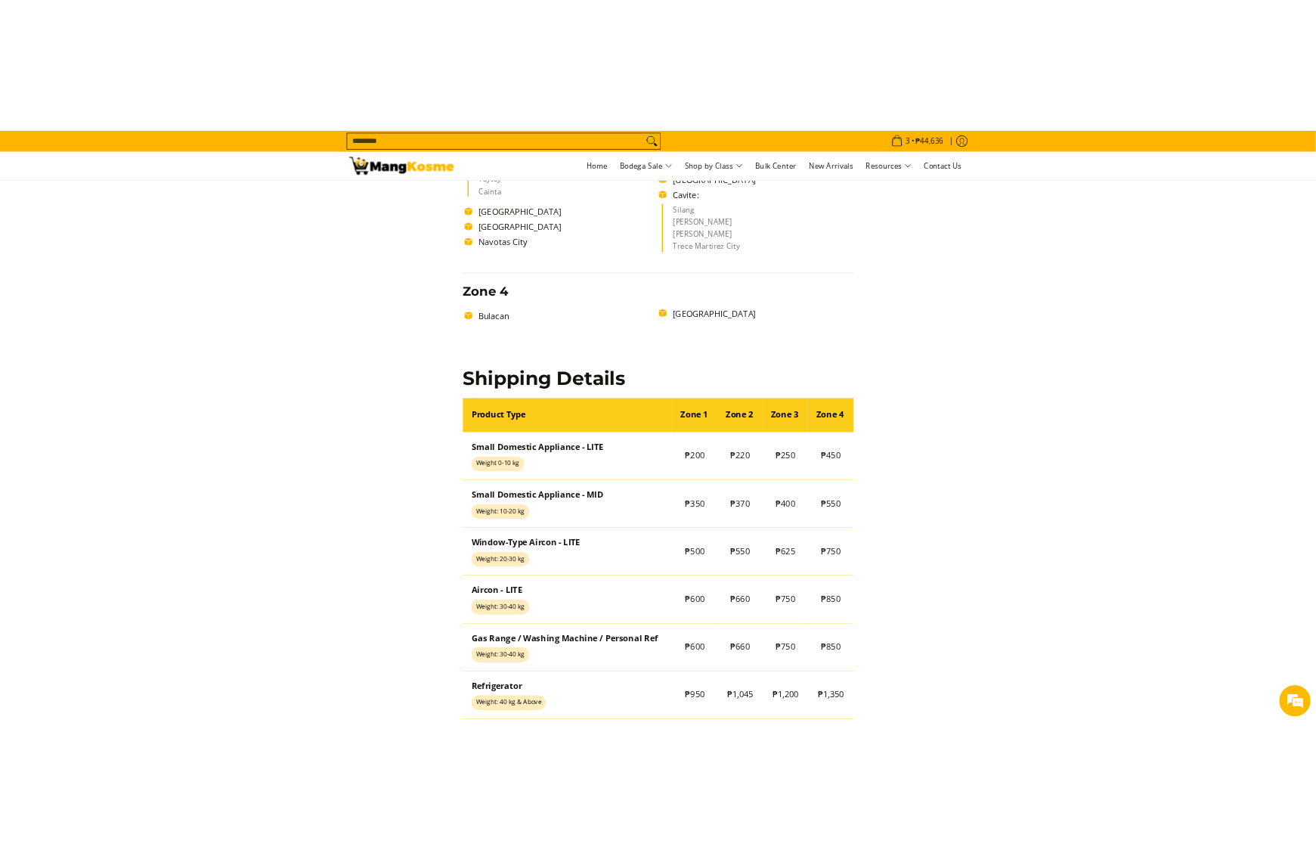
scroll to position [907, 0]
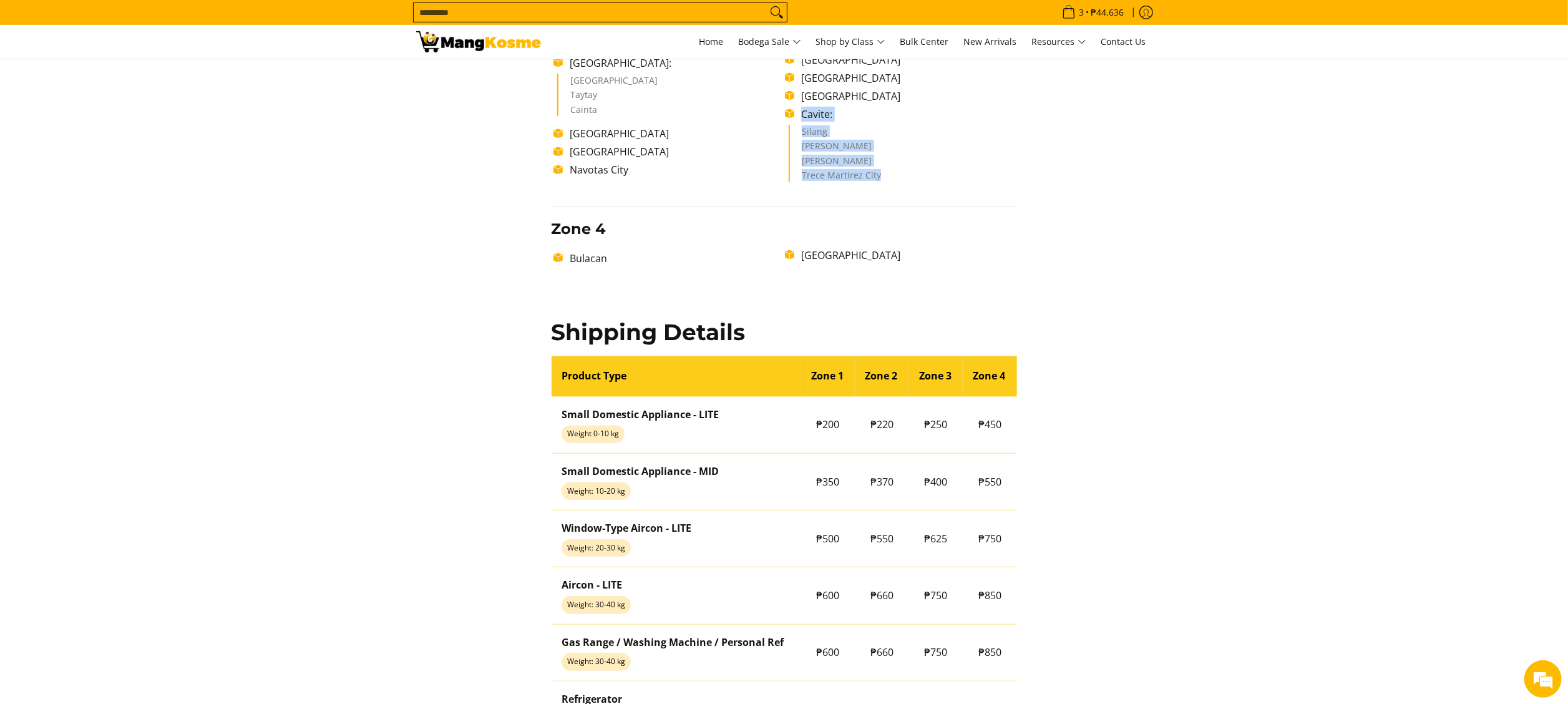
drag, startPoint x: 896, startPoint y: 176, endPoint x: 802, endPoint y: 116, distance: 111.5
click at [802, 116] on ul "[GEOGRAPHIC_DATA]: [GEOGRAPHIC_DATA] Taytay Cainta [GEOGRAPHIC_DATA] [GEOGRAPHI…" at bounding box center [784, 120] width 466 height 135
copy ul "Cavite: [PERSON_NAME] Martirez City"
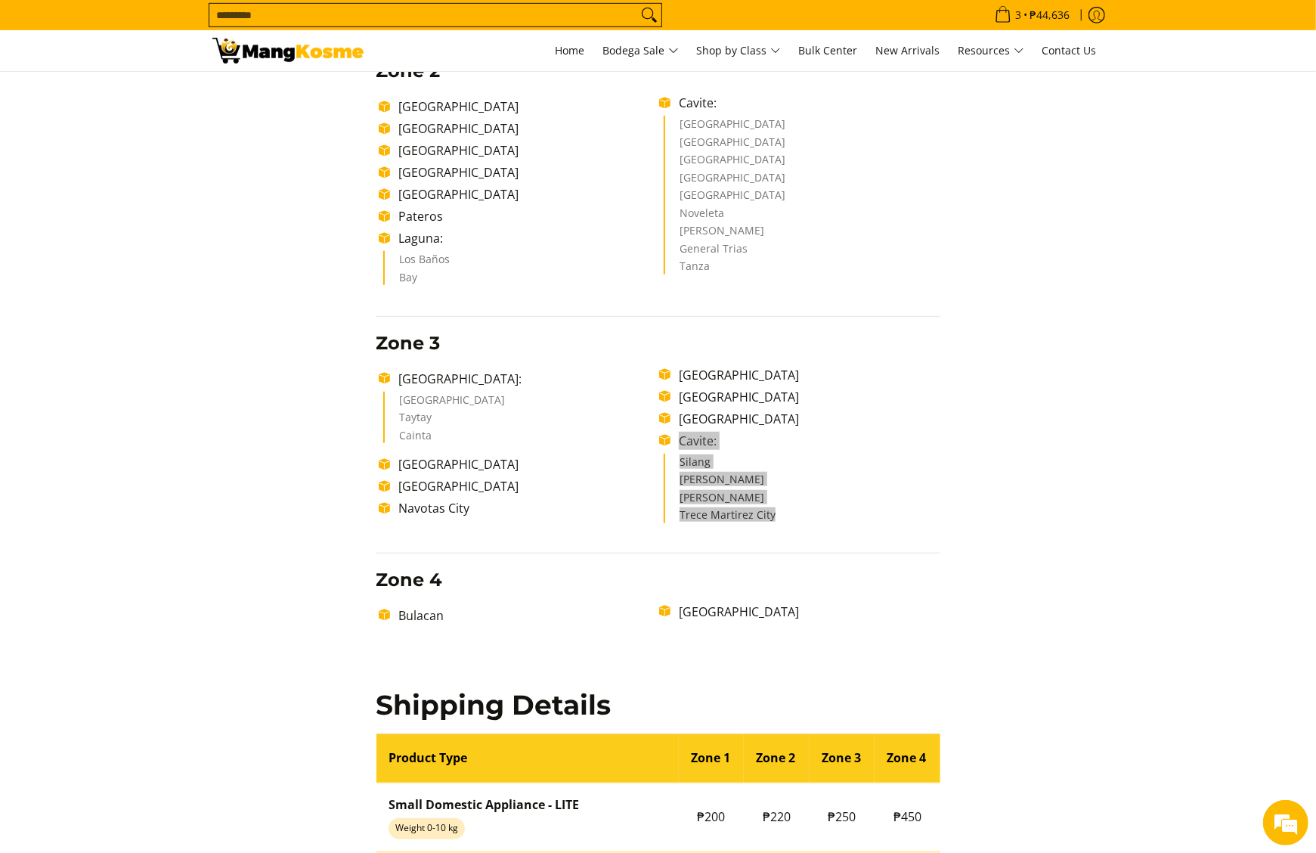
scroll to position [0, 0]
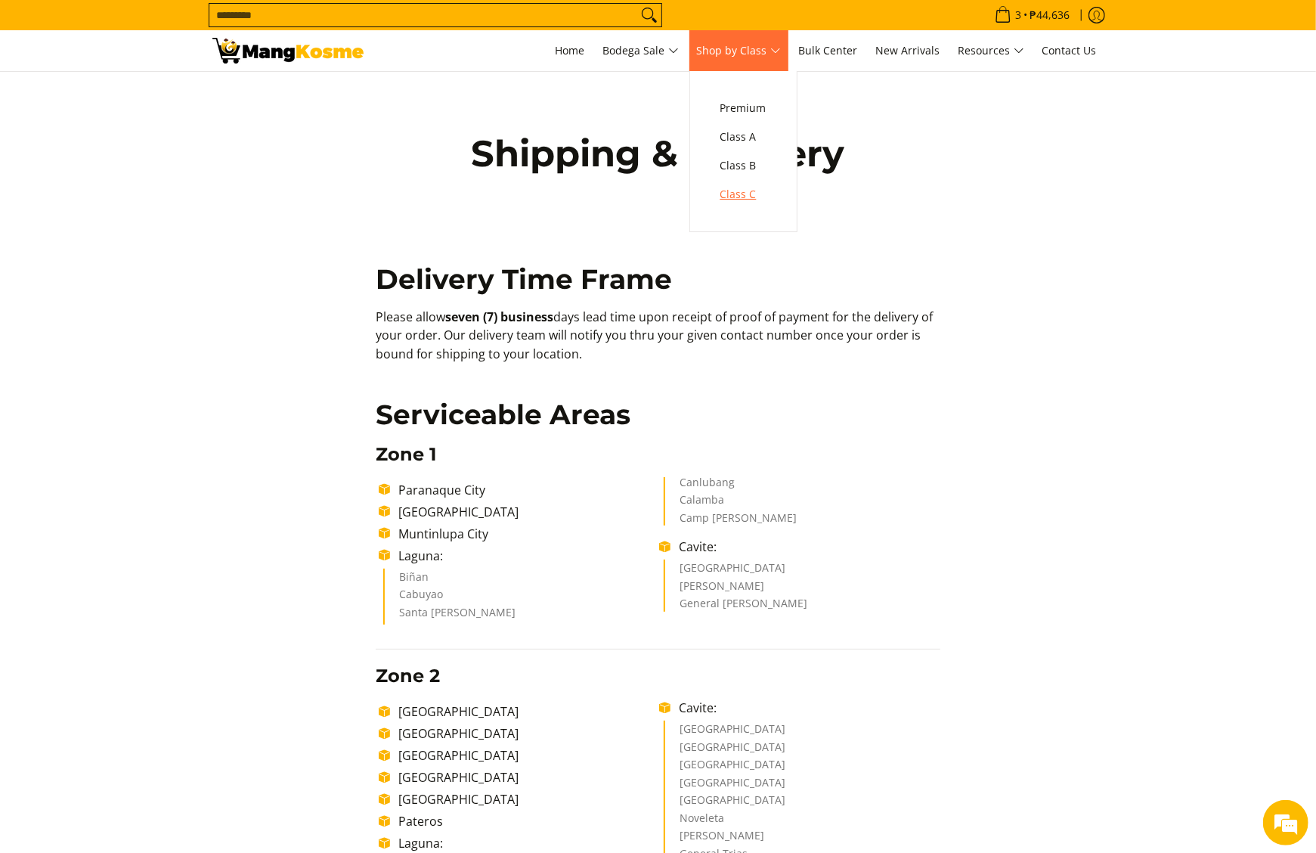
click at [759, 201] on span "Class C" at bounding box center [744, 194] width 46 height 19
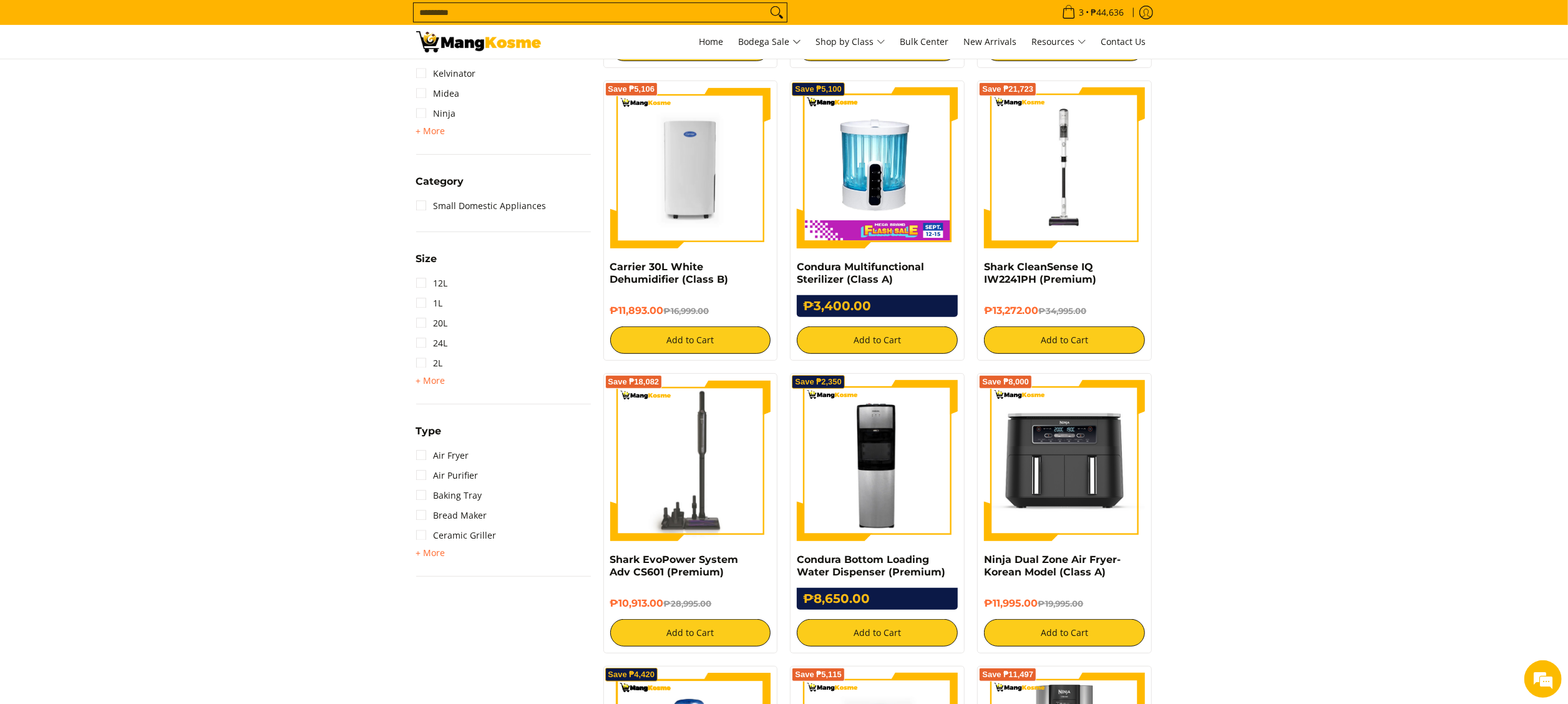
click at [867, 437] on img at bounding box center [877, 460] width 161 height 161
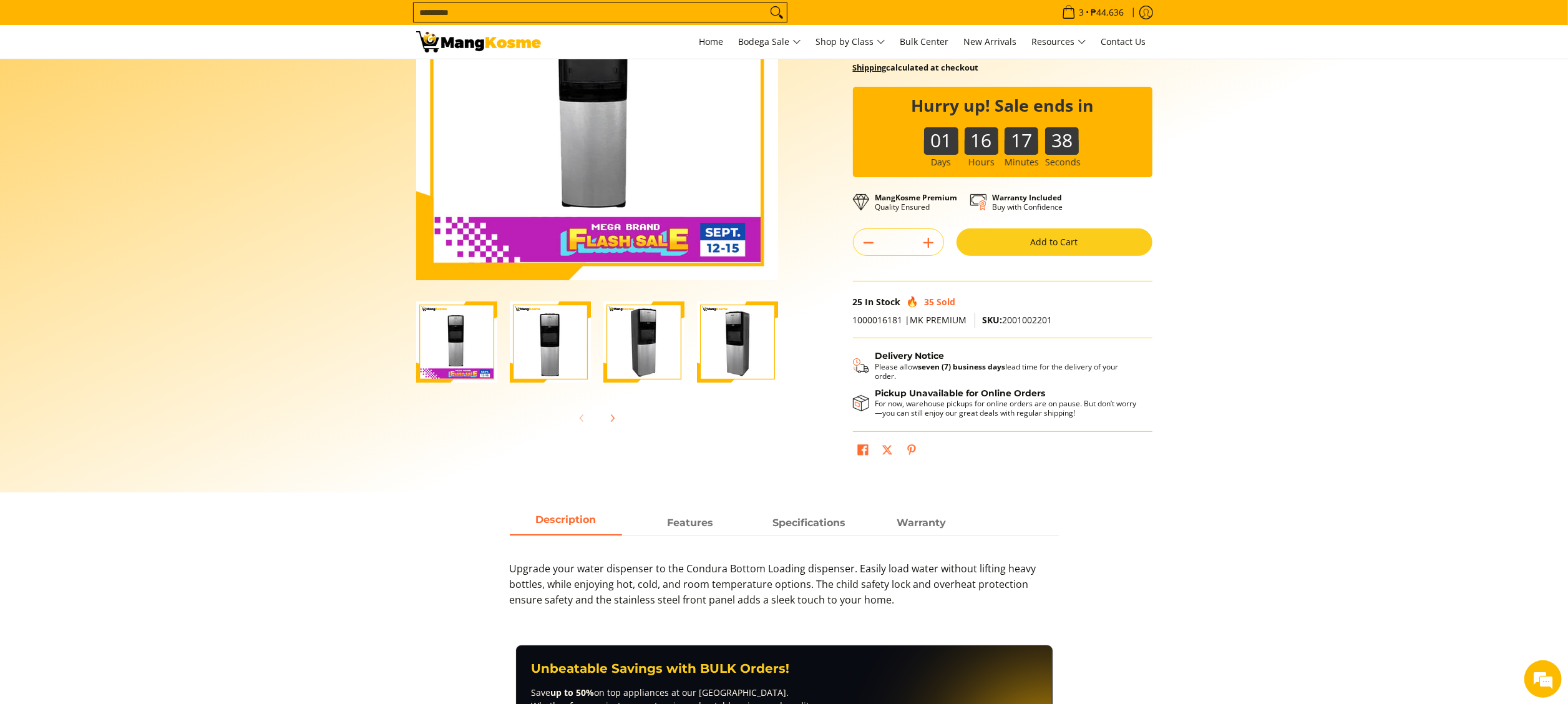
scroll to position [375, 0]
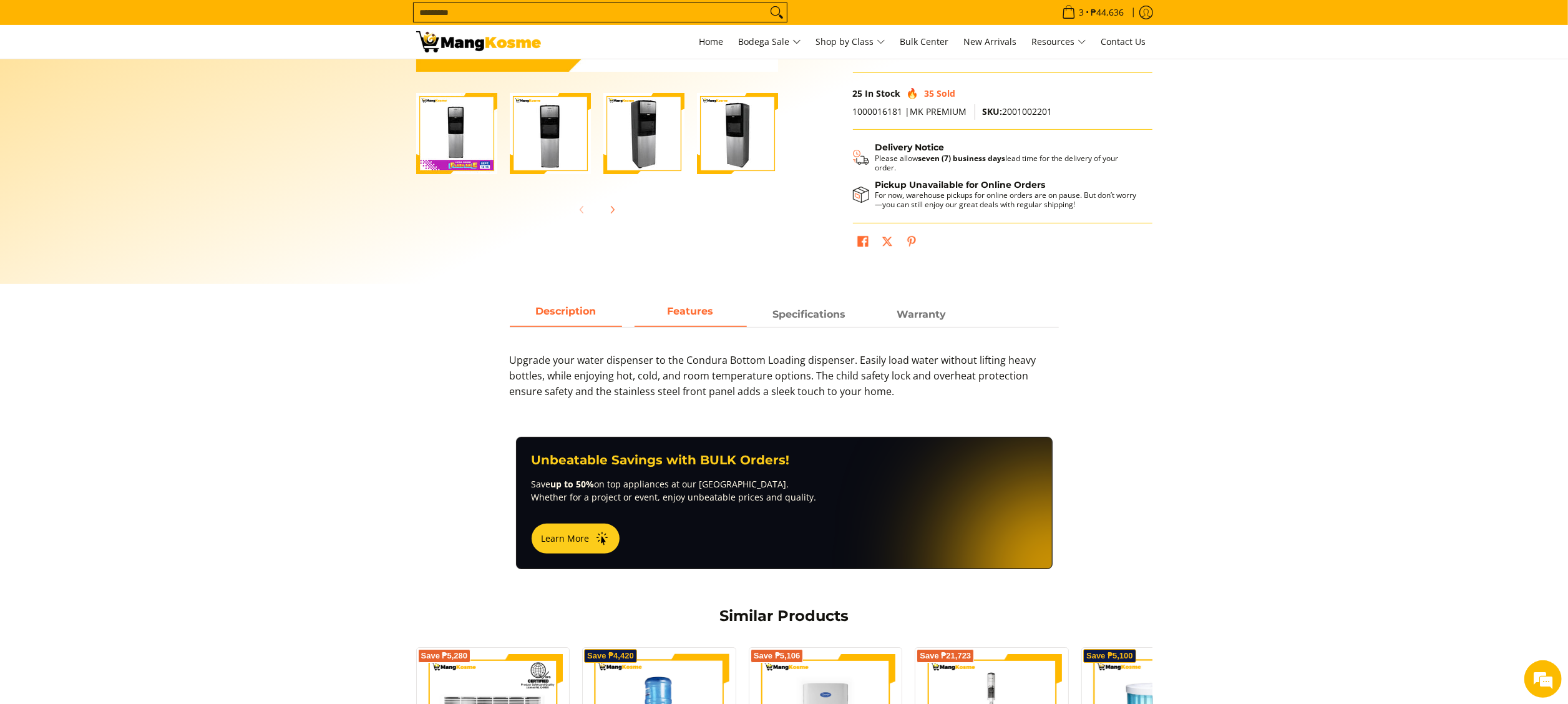
click at [687, 317] on strong "Features" at bounding box center [691, 311] width 46 height 12
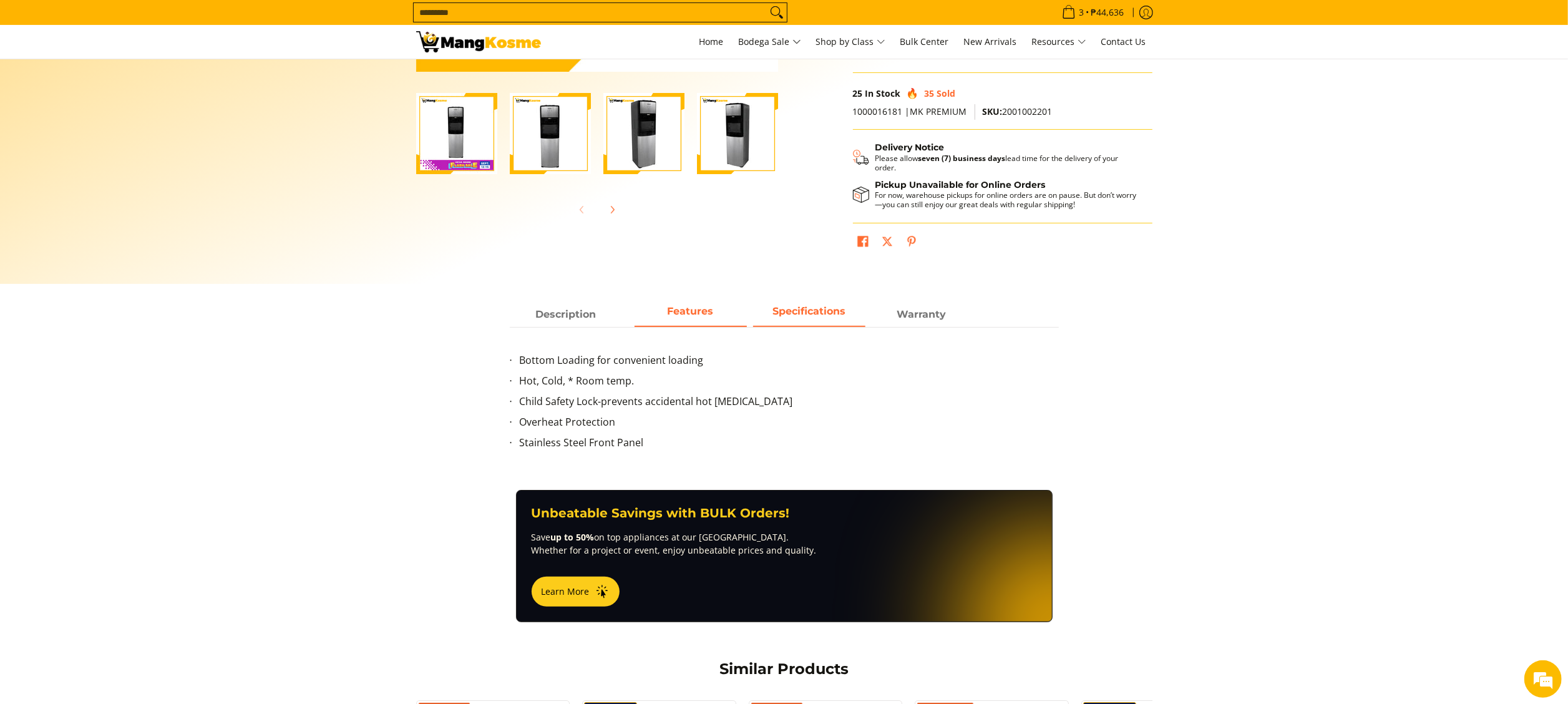
click at [800, 324] on span "Specifications" at bounding box center [810, 314] width 112 height 22
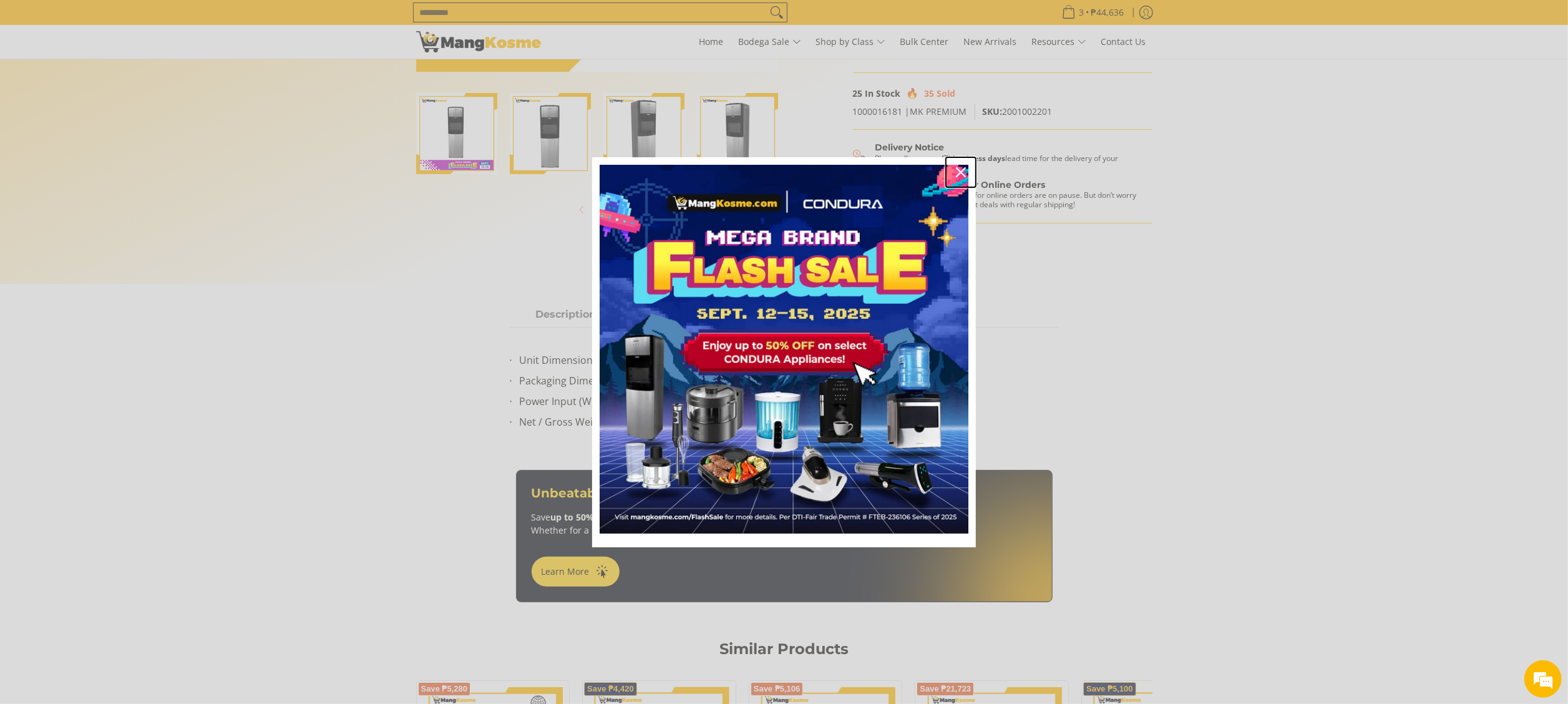
click at [957, 176] on div "Close" at bounding box center [961, 172] width 20 height 20
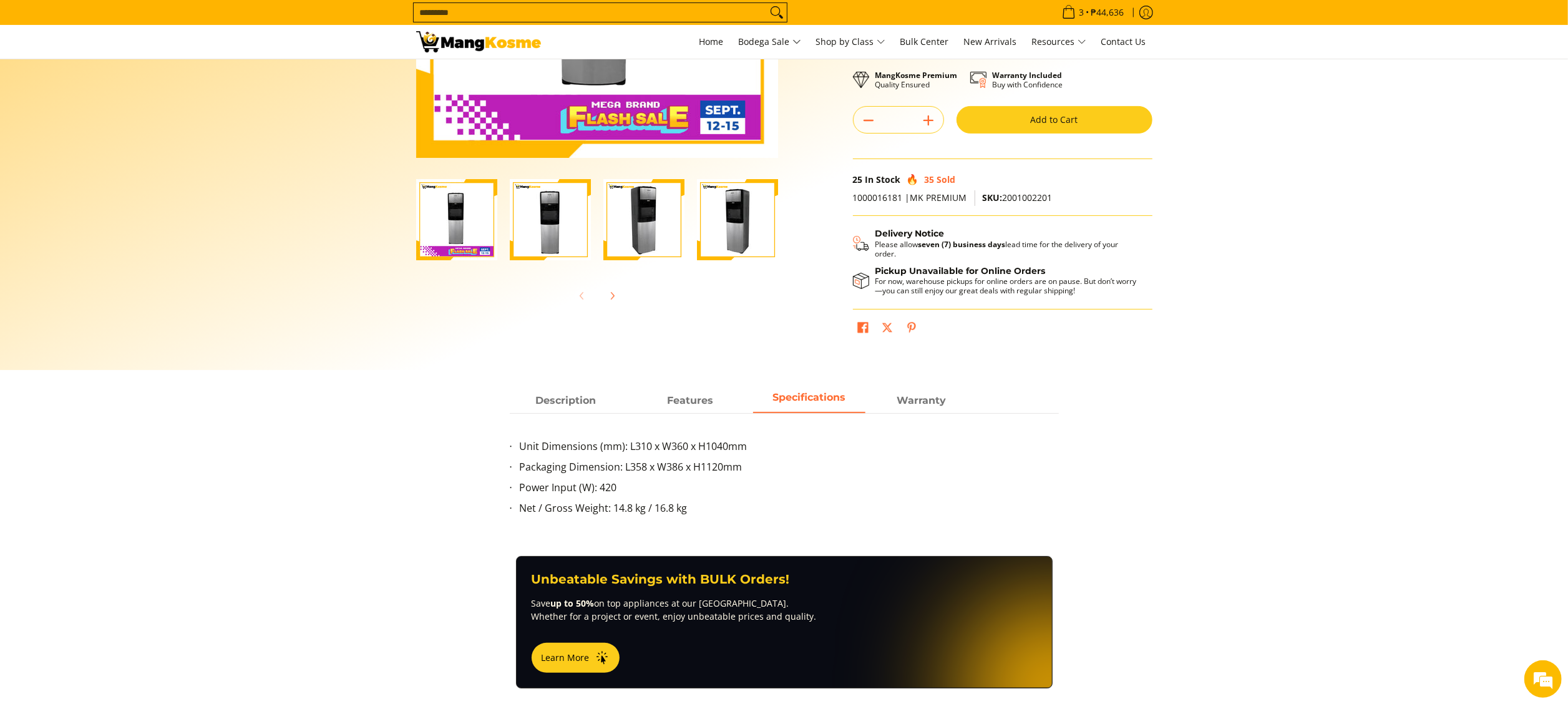
scroll to position [249, 0]
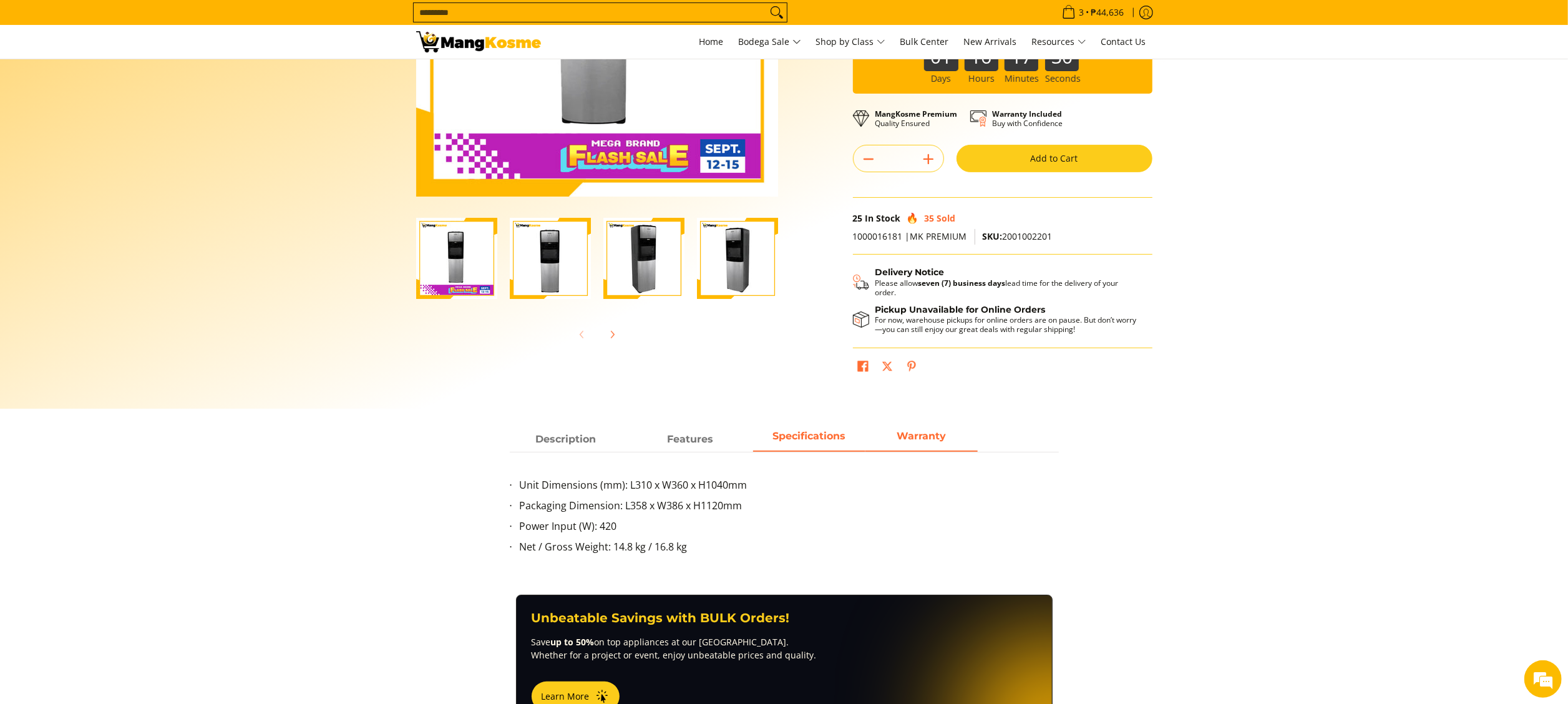
click at [907, 442] on strong "Warranty" at bounding box center [922, 436] width 50 height 12
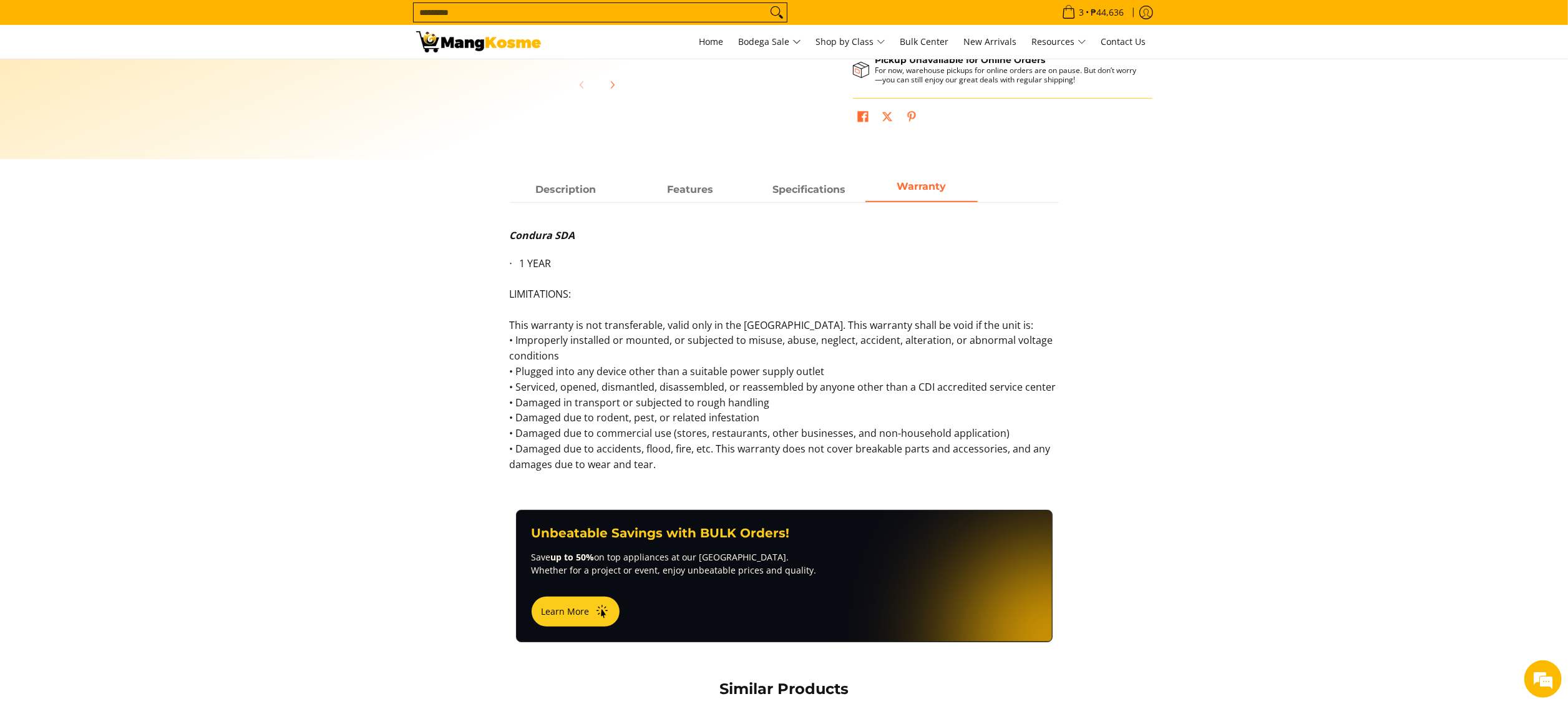
scroll to position [0, 0]
click at [777, 190] on strong "Specifications" at bounding box center [809, 187] width 73 height 12
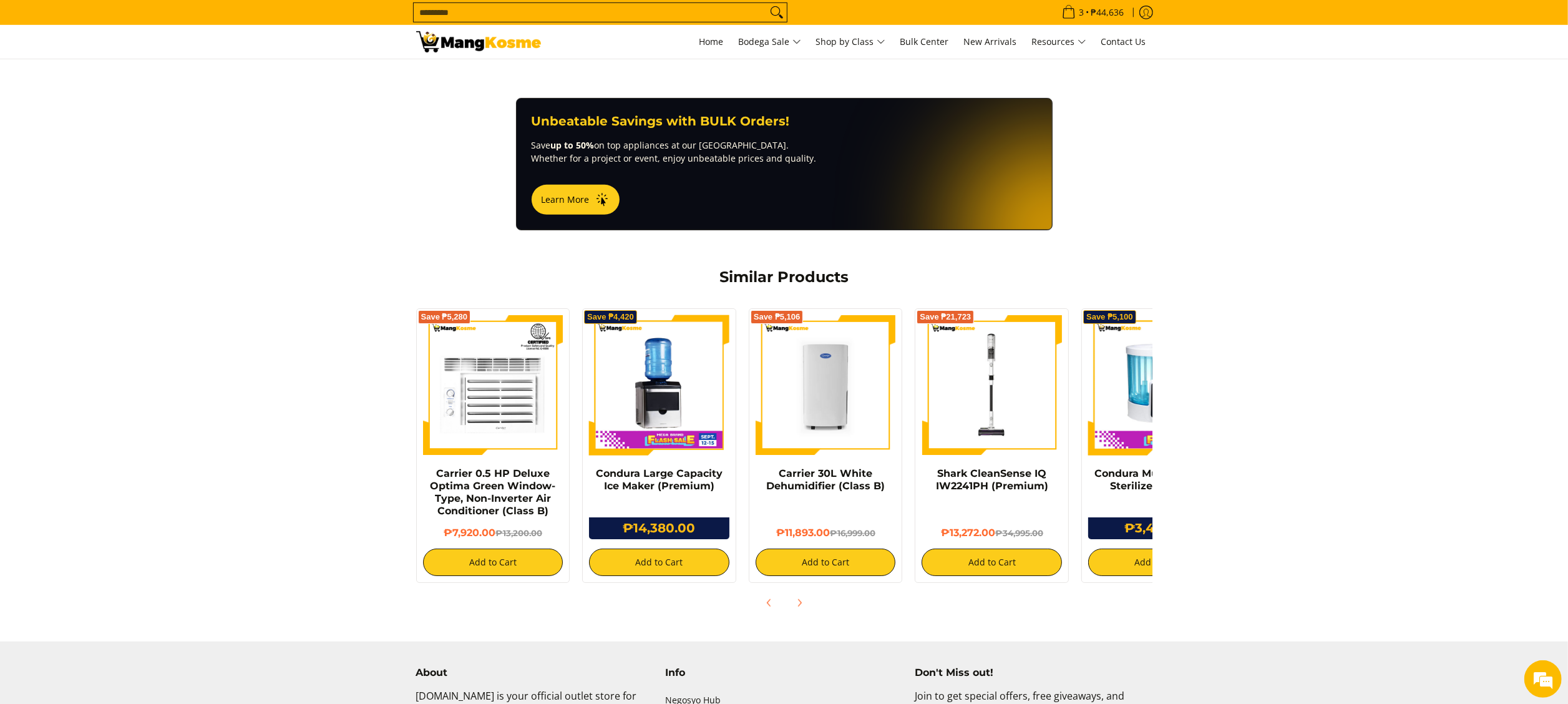
scroll to position [749, 0]
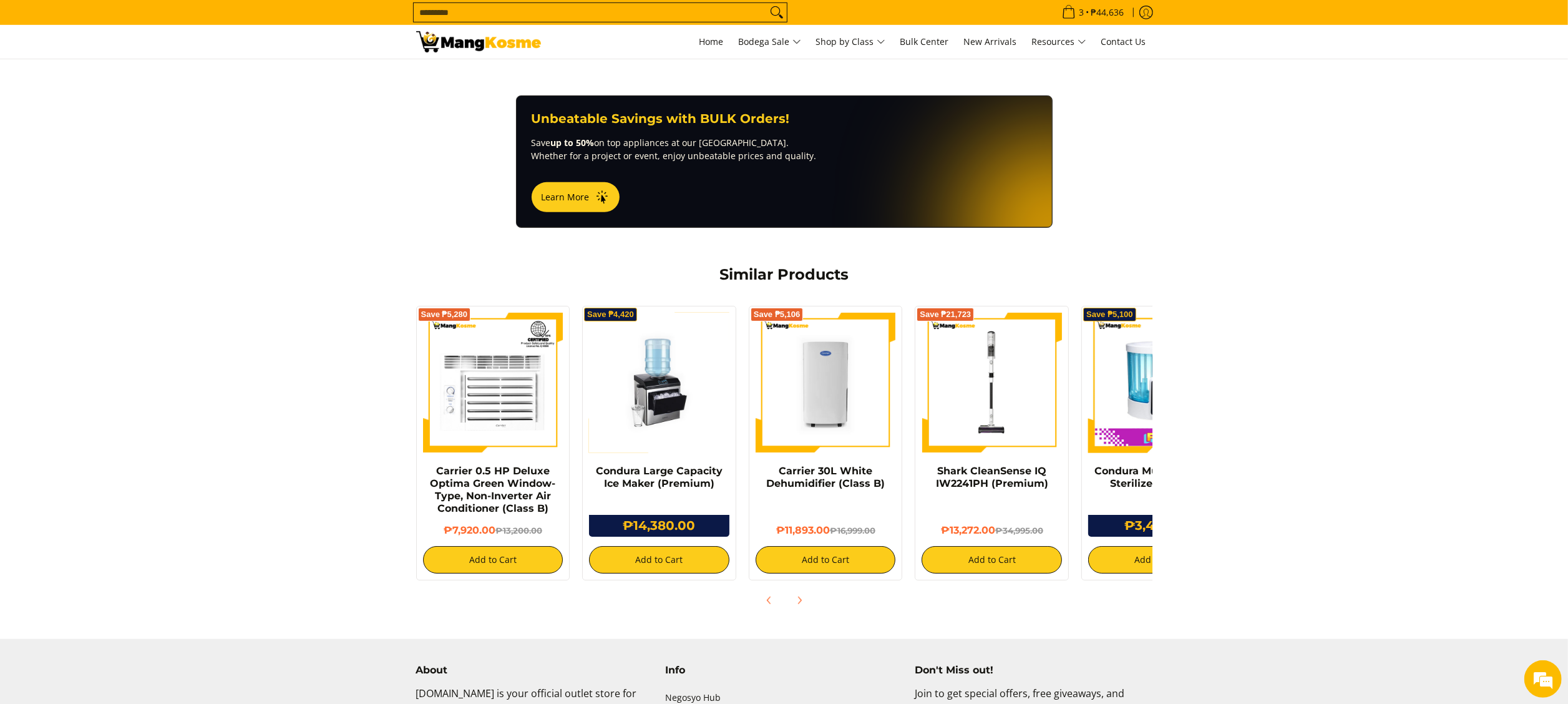
click at [662, 360] on img at bounding box center [659, 383] width 140 height 140
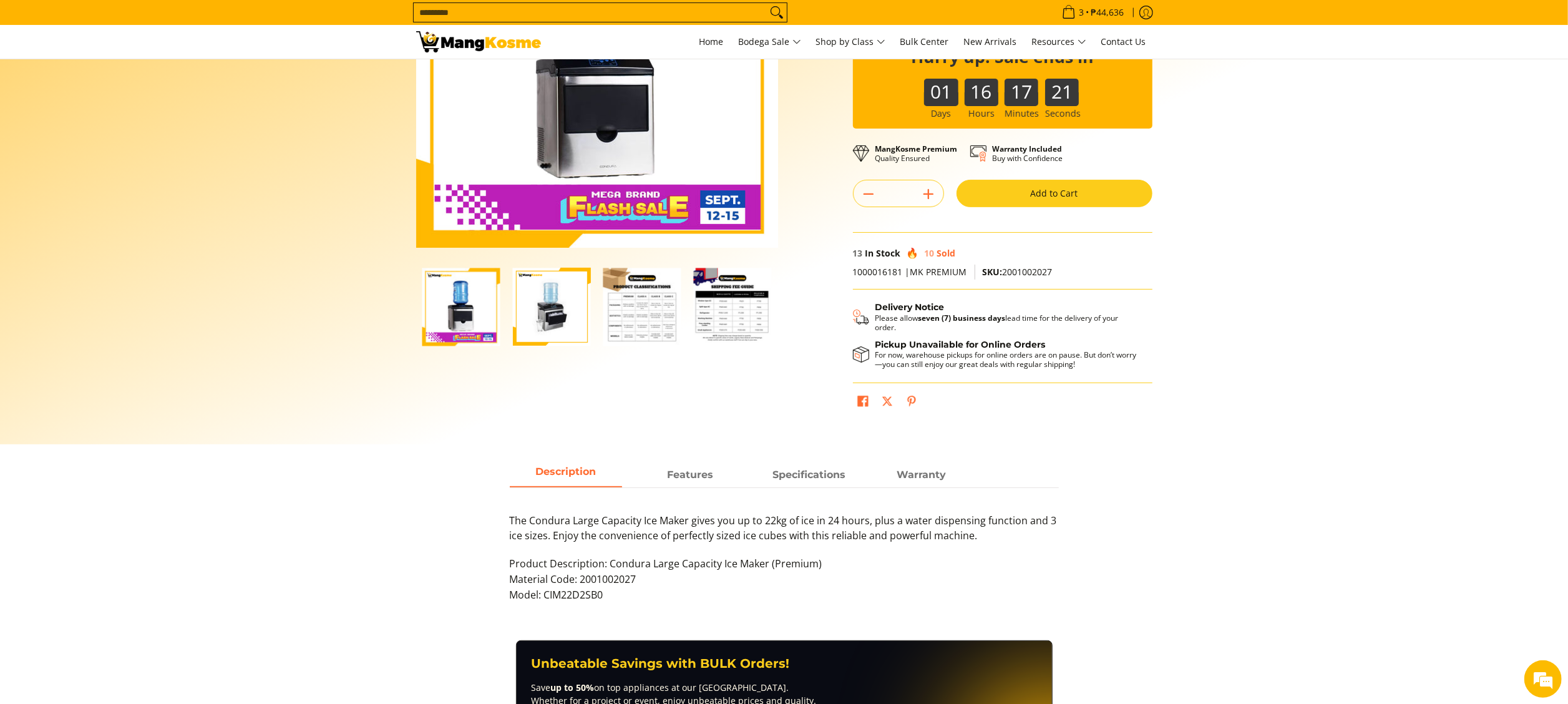
scroll to position [375, 0]
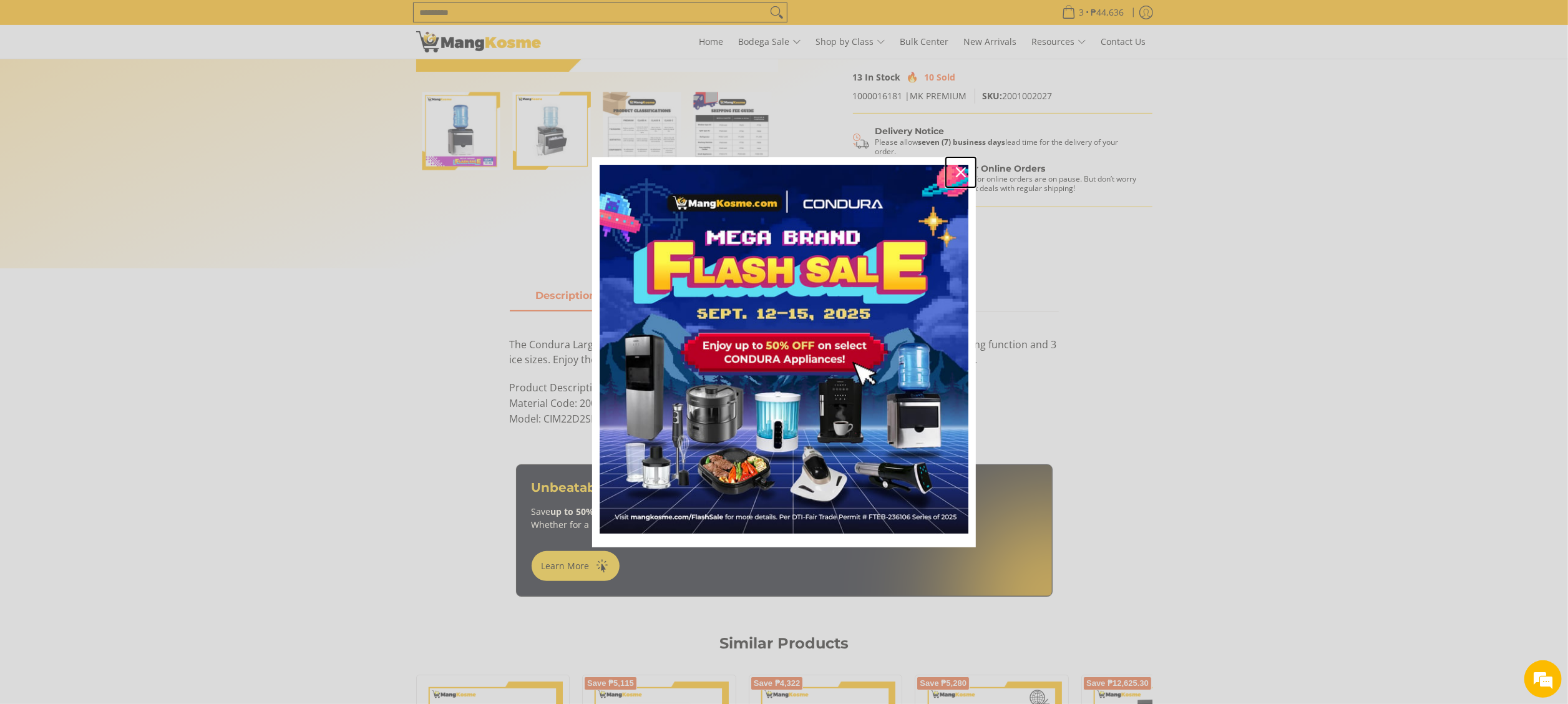
click at [956, 168] on icon "close icon" at bounding box center [961, 172] width 10 height 10
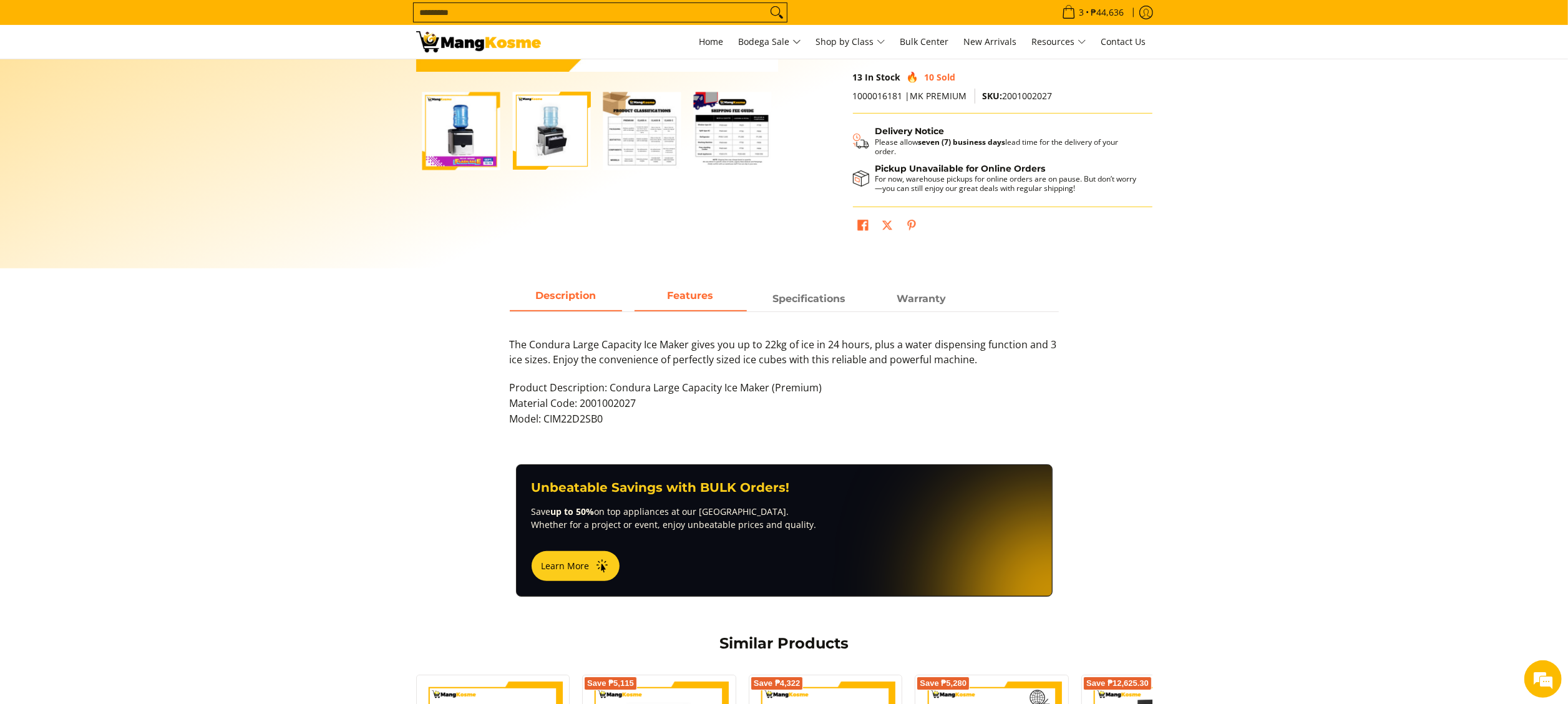
click at [668, 295] on strong "Features" at bounding box center [691, 295] width 46 height 12
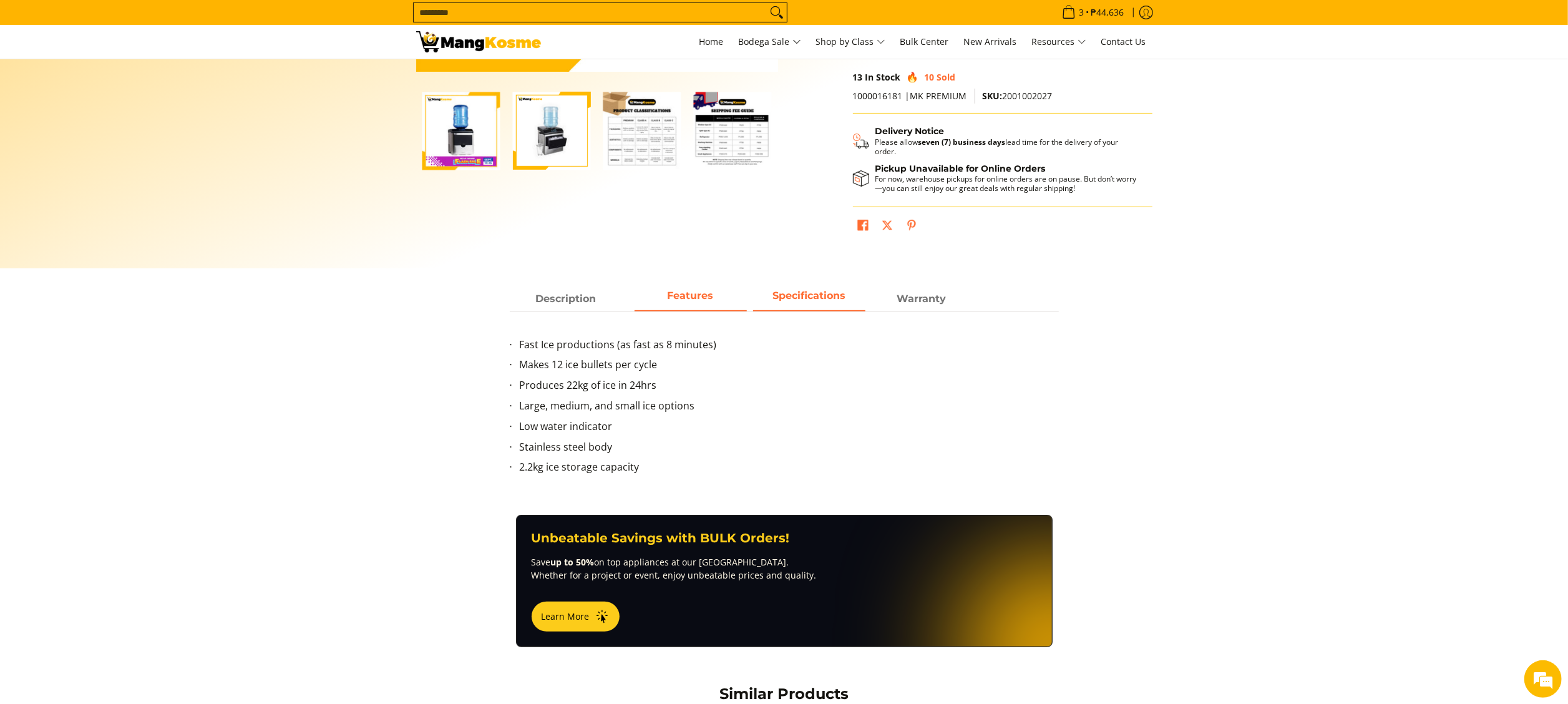
scroll to position [0, 0]
click at [762, 300] on span "Specifications" at bounding box center [810, 299] width 112 height 22
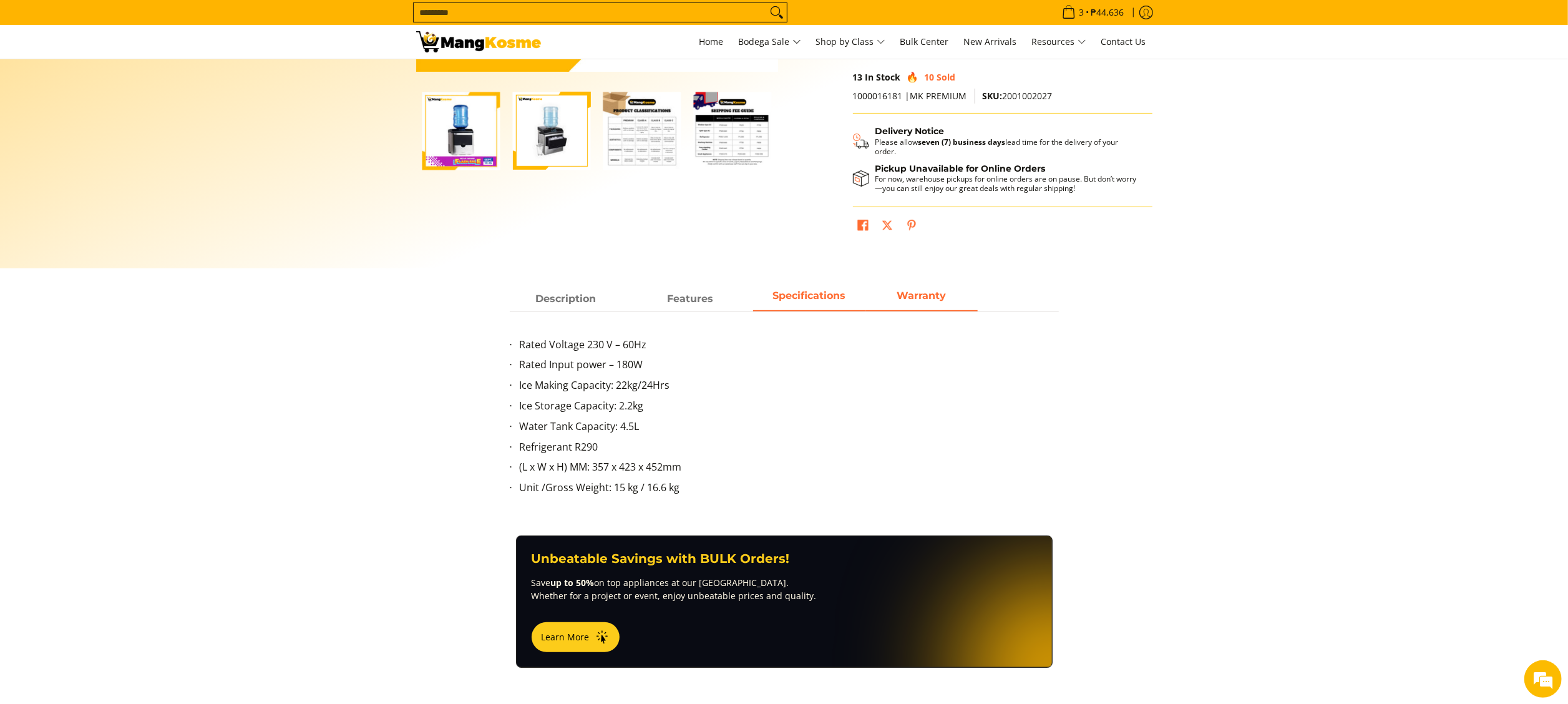
click at [895, 300] on span "Warranty" at bounding box center [922, 299] width 112 height 22
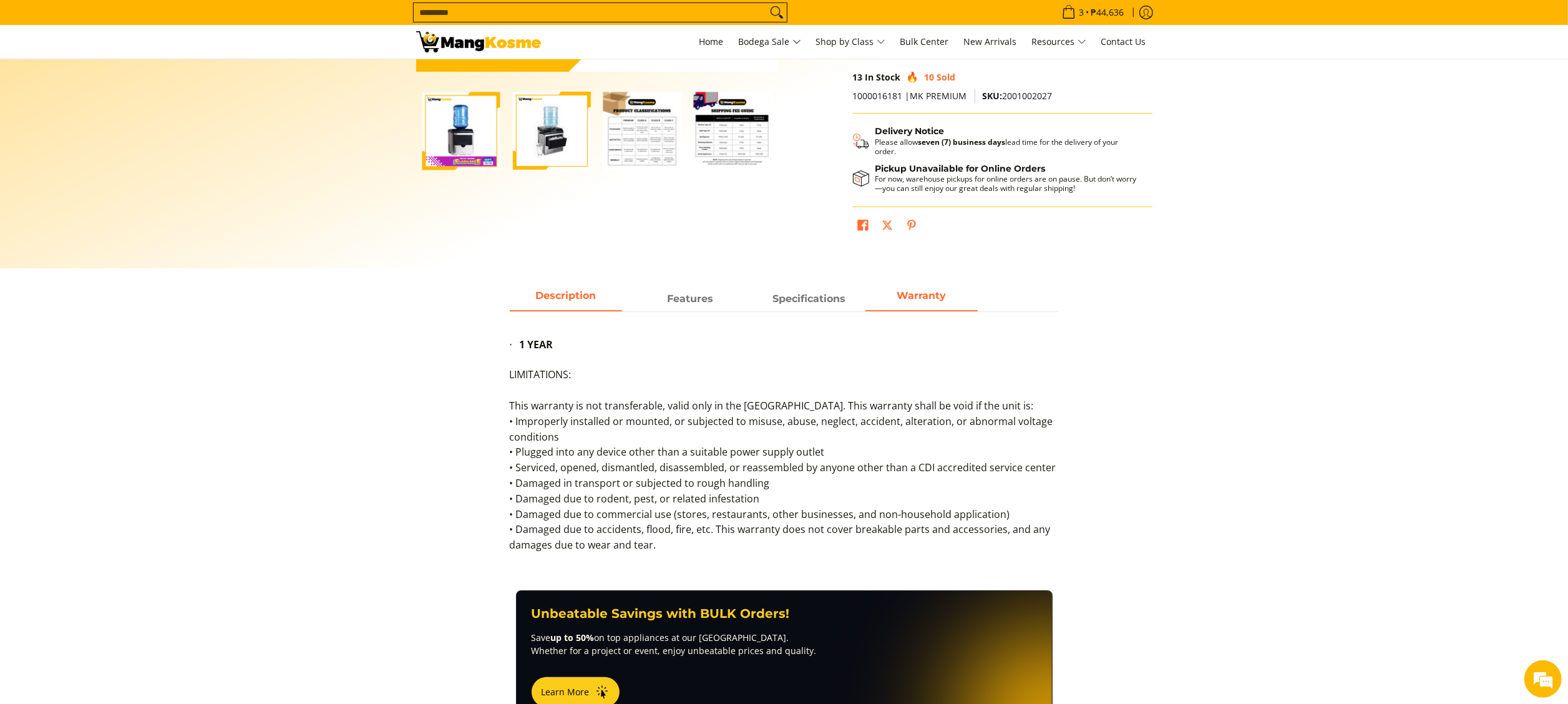
click at [580, 298] on span "Description" at bounding box center [566, 299] width 112 height 22
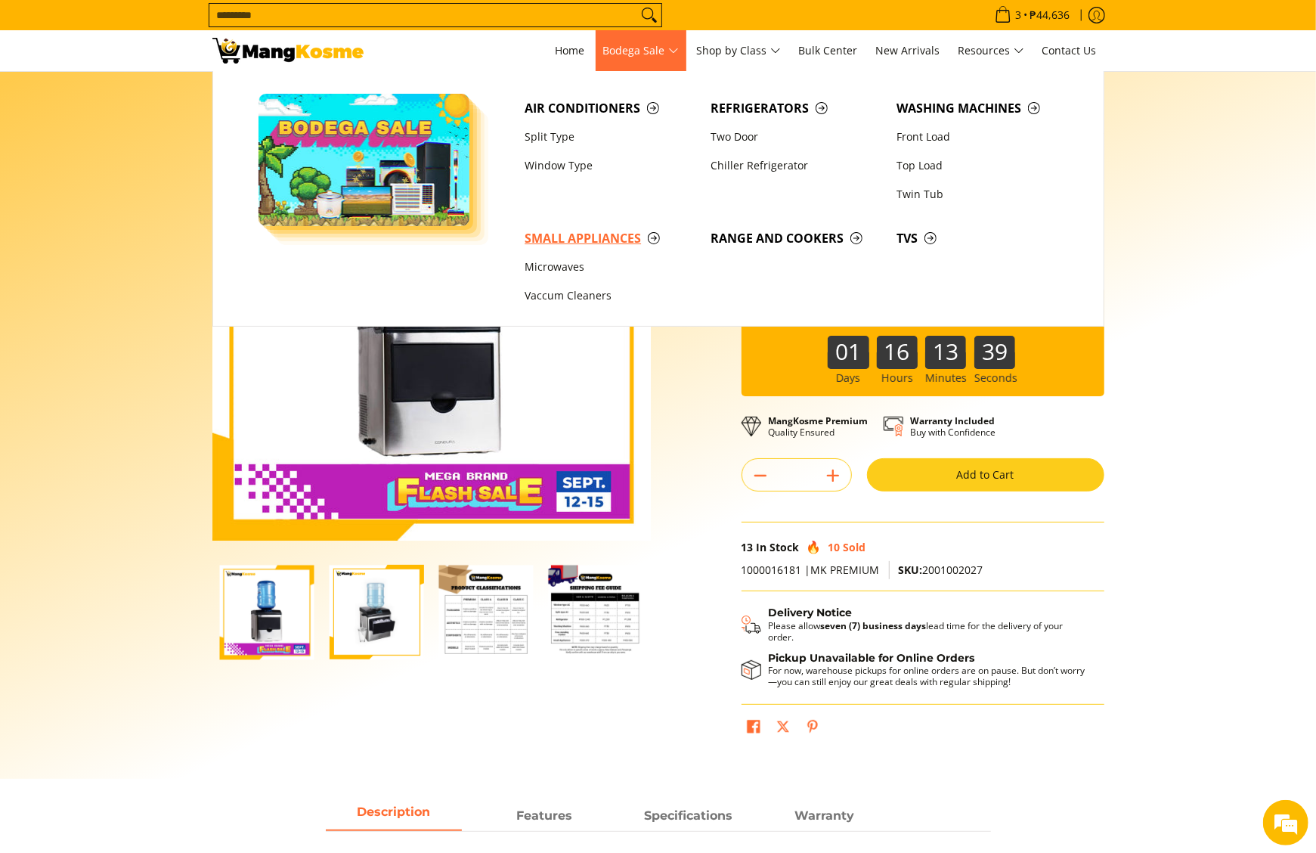
click at [593, 234] on span "Small Appliances" at bounding box center [610, 238] width 171 height 19
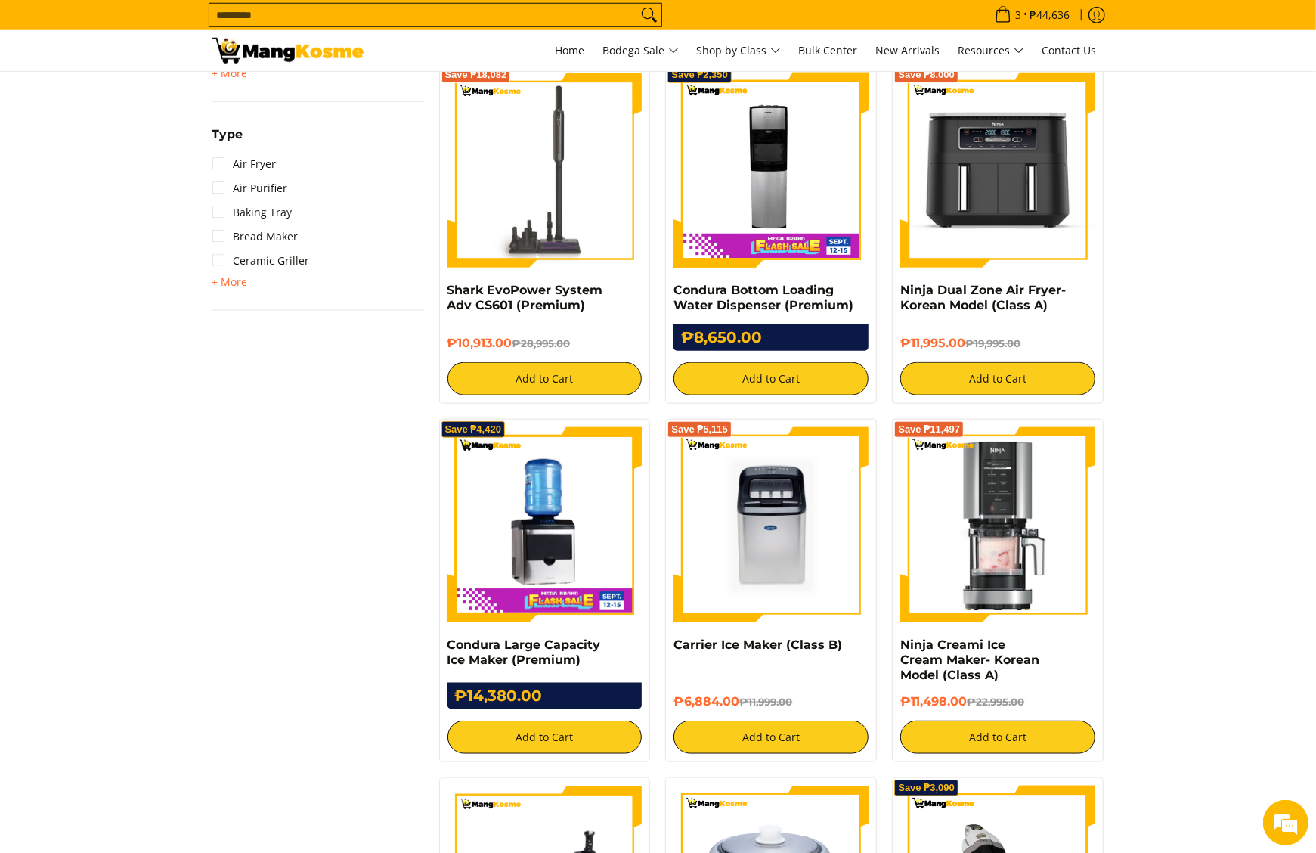
scroll to position [1059, 0]
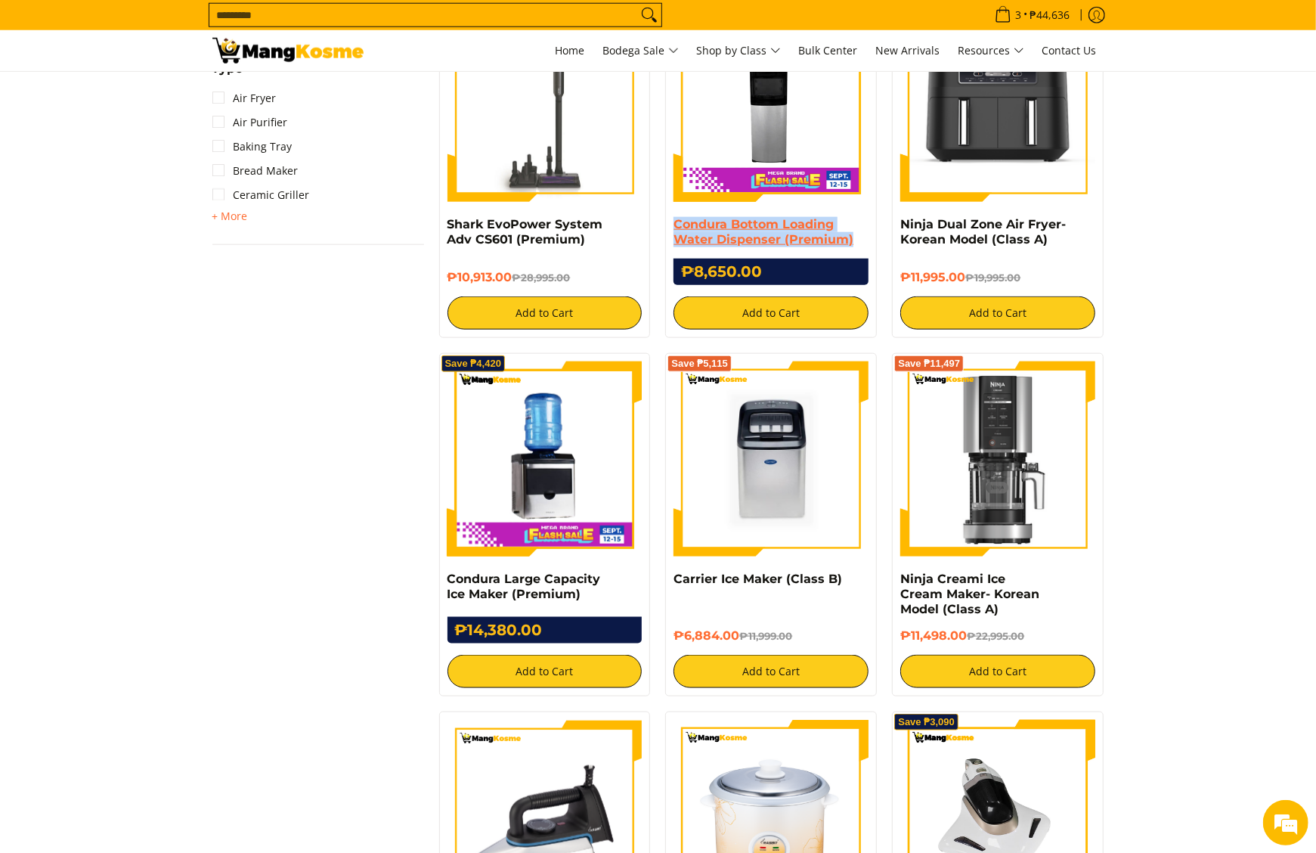
drag, startPoint x: 667, startPoint y: 222, endPoint x: 850, endPoint y: 242, distance: 184.0
click at [850, 242] on div "Save ₱2,350 Condura Bottom Loading Water Dispenser (Premium) ₱8,650.00 ₱11,000.…" at bounding box center [771, 168] width 212 height 340
copy link "Condura Bottom Loading Water Dispenser (Premium)"
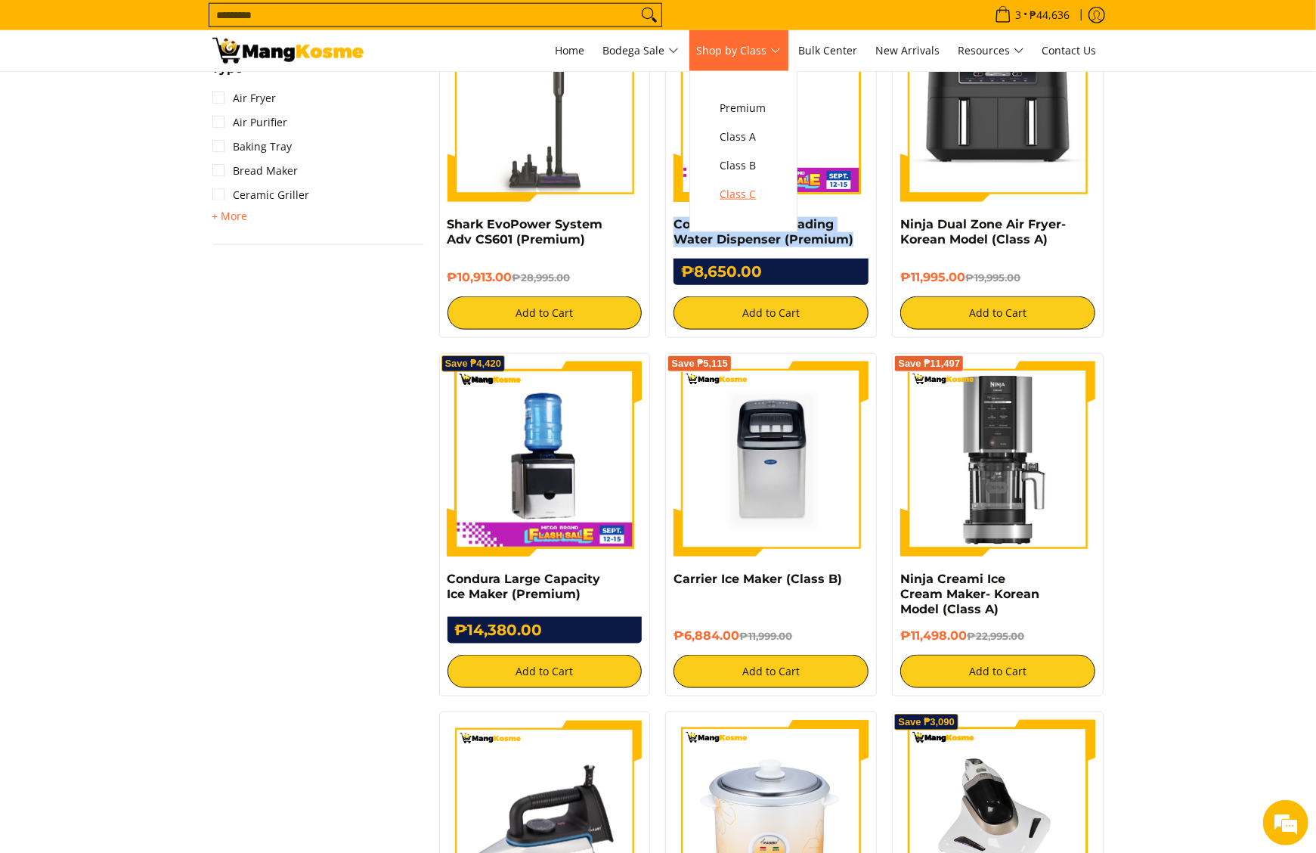
click at [740, 185] on span "Class C" at bounding box center [744, 194] width 46 height 19
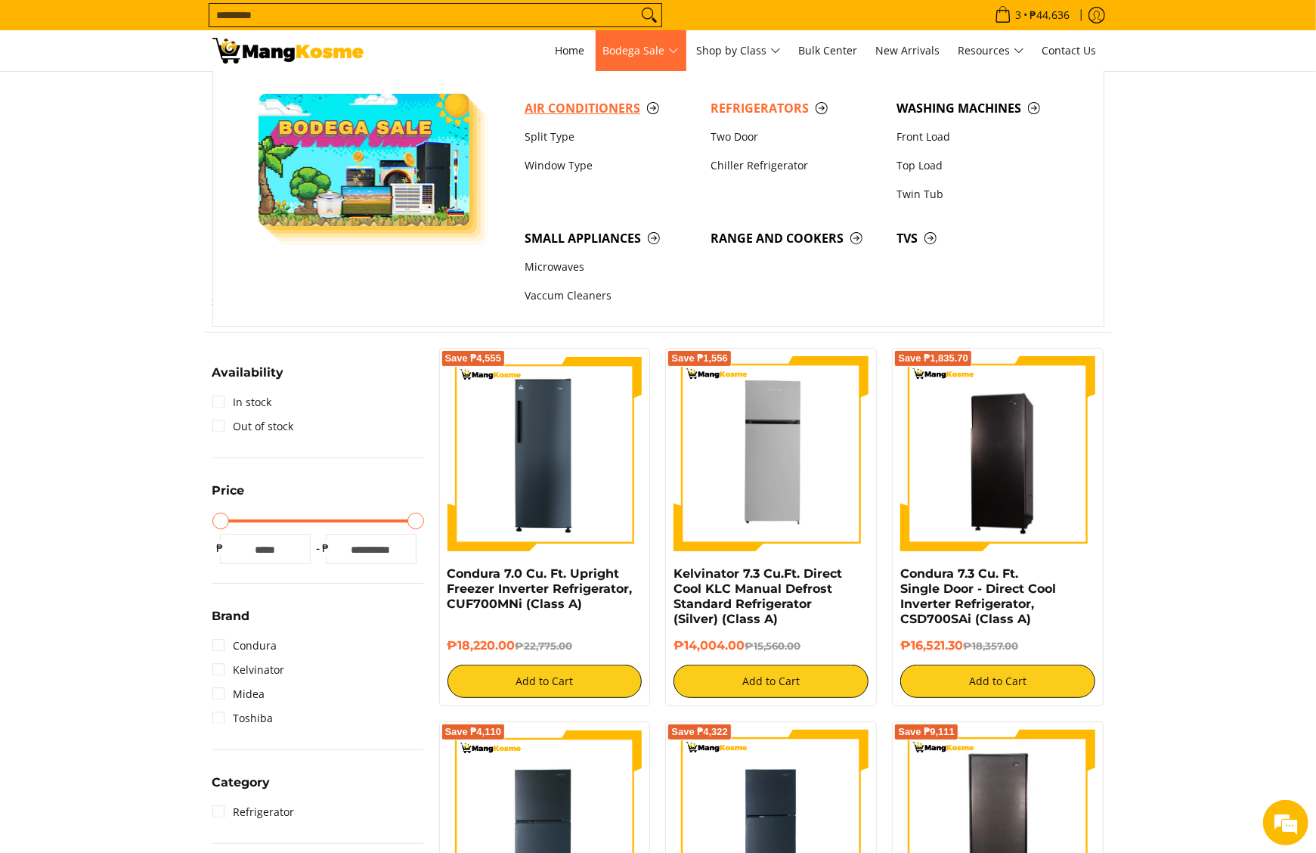
click at [588, 110] on span "Air Conditioners" at bounding box center [610, 108] width 171 height 19
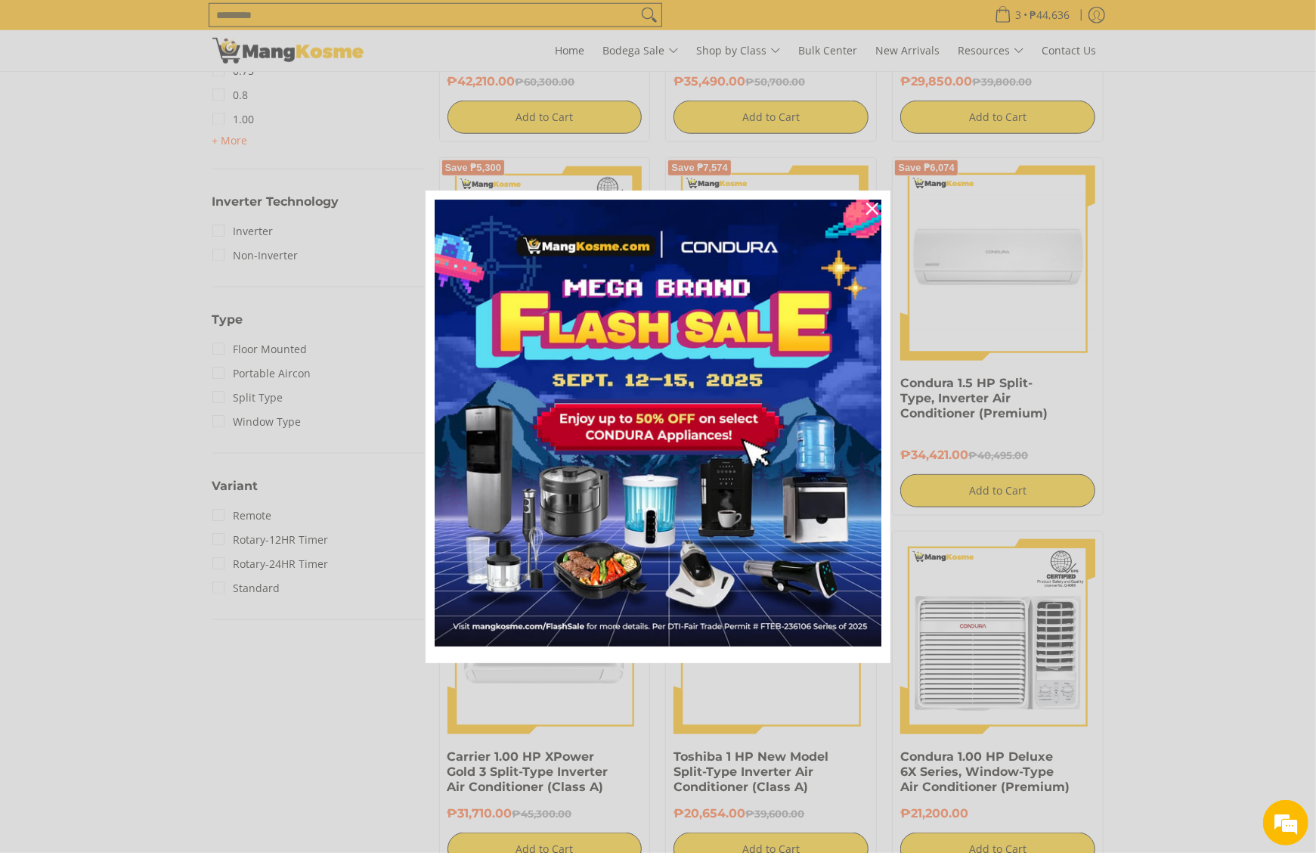
scroll to position [756, 0]
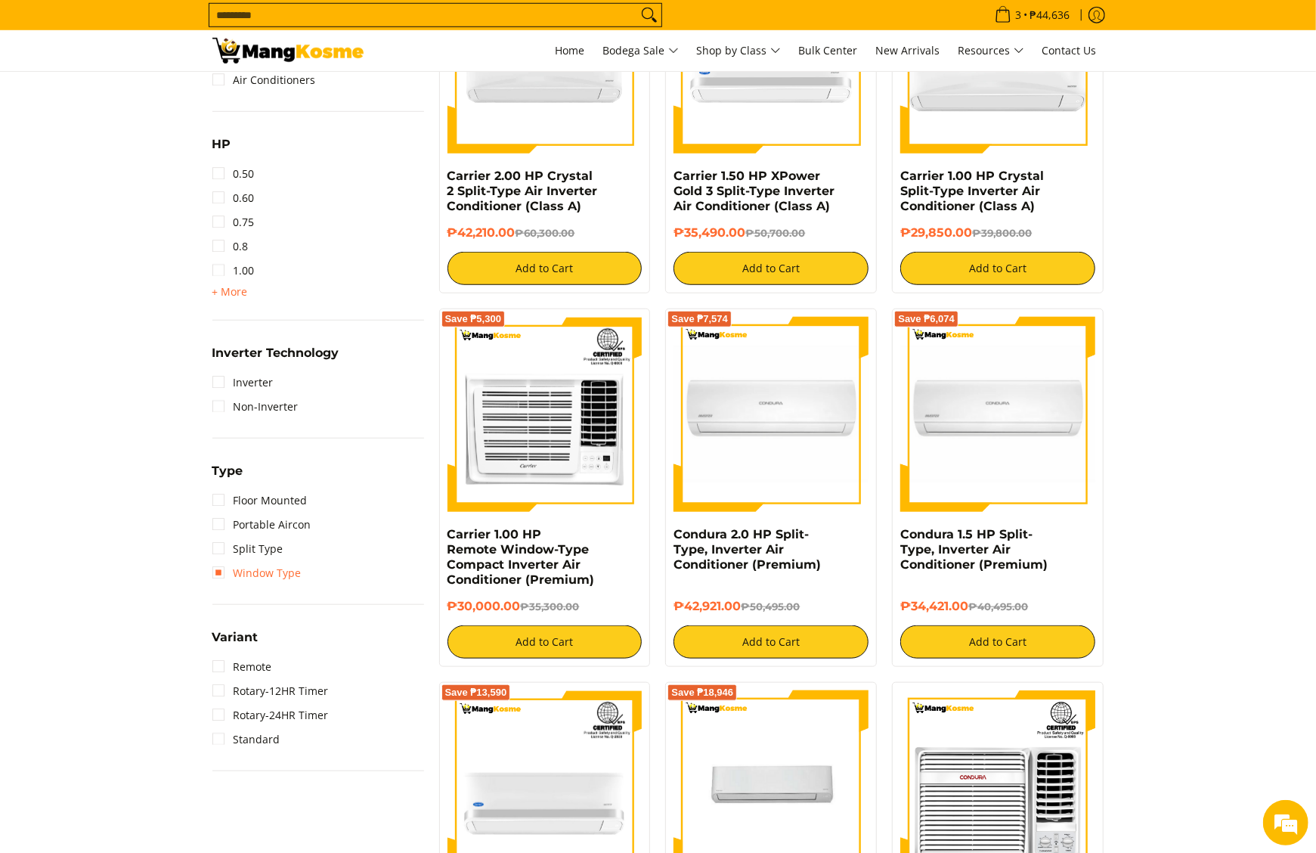
click at [296, 564] on link "Window Type" at bounding box center [256, 573] width 89 height 24
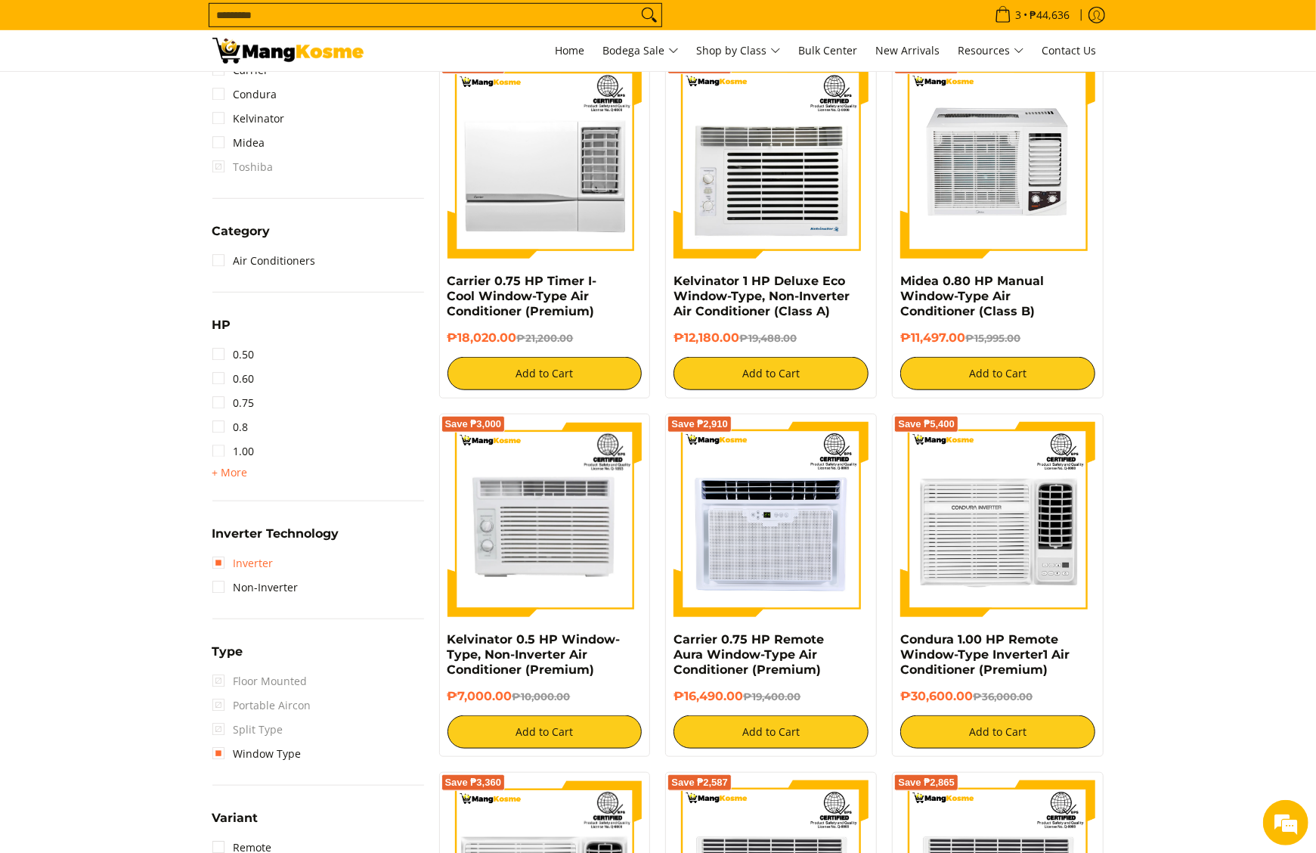
click at [251, 567] on link "Inverter" at bounding box center [242, 563] width 61 height 24
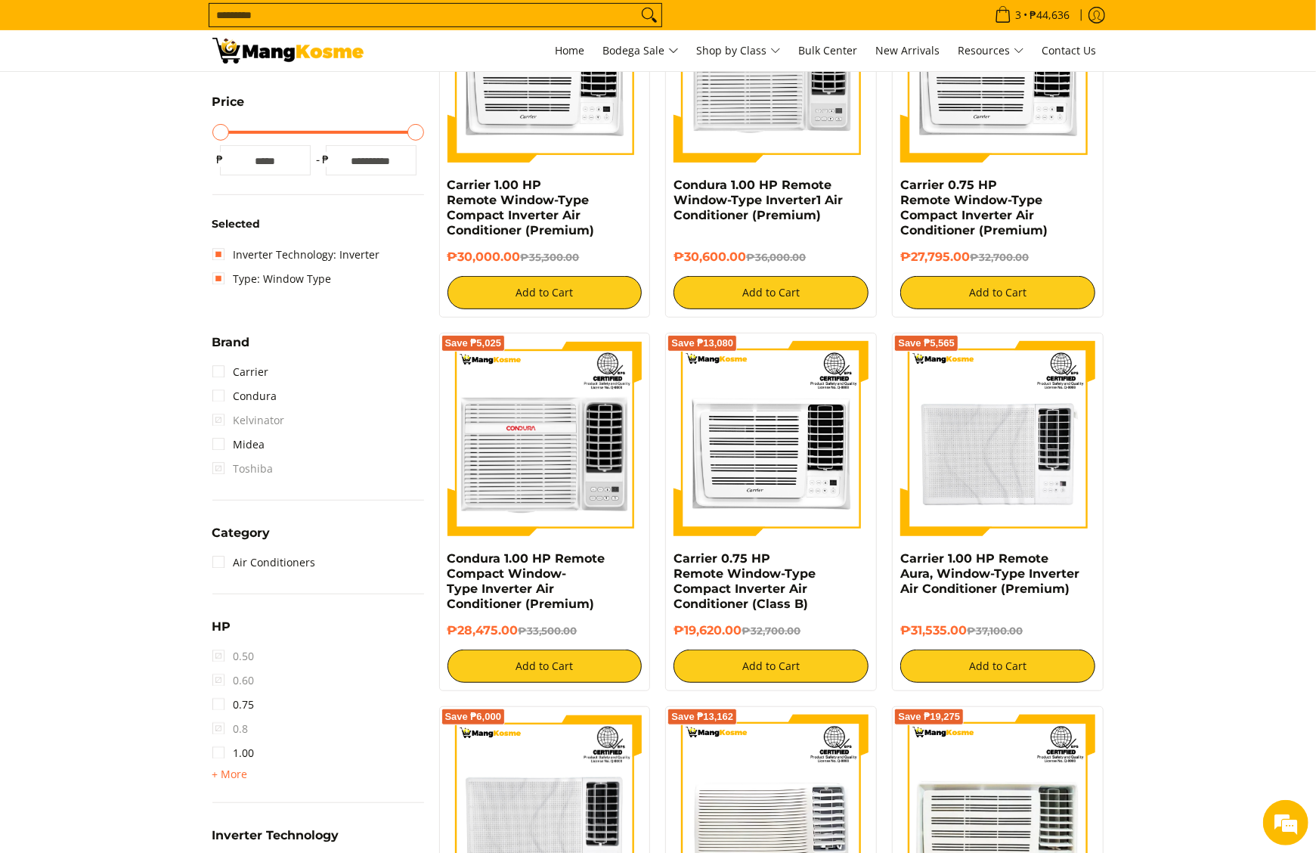
scroll to position [212, 0]
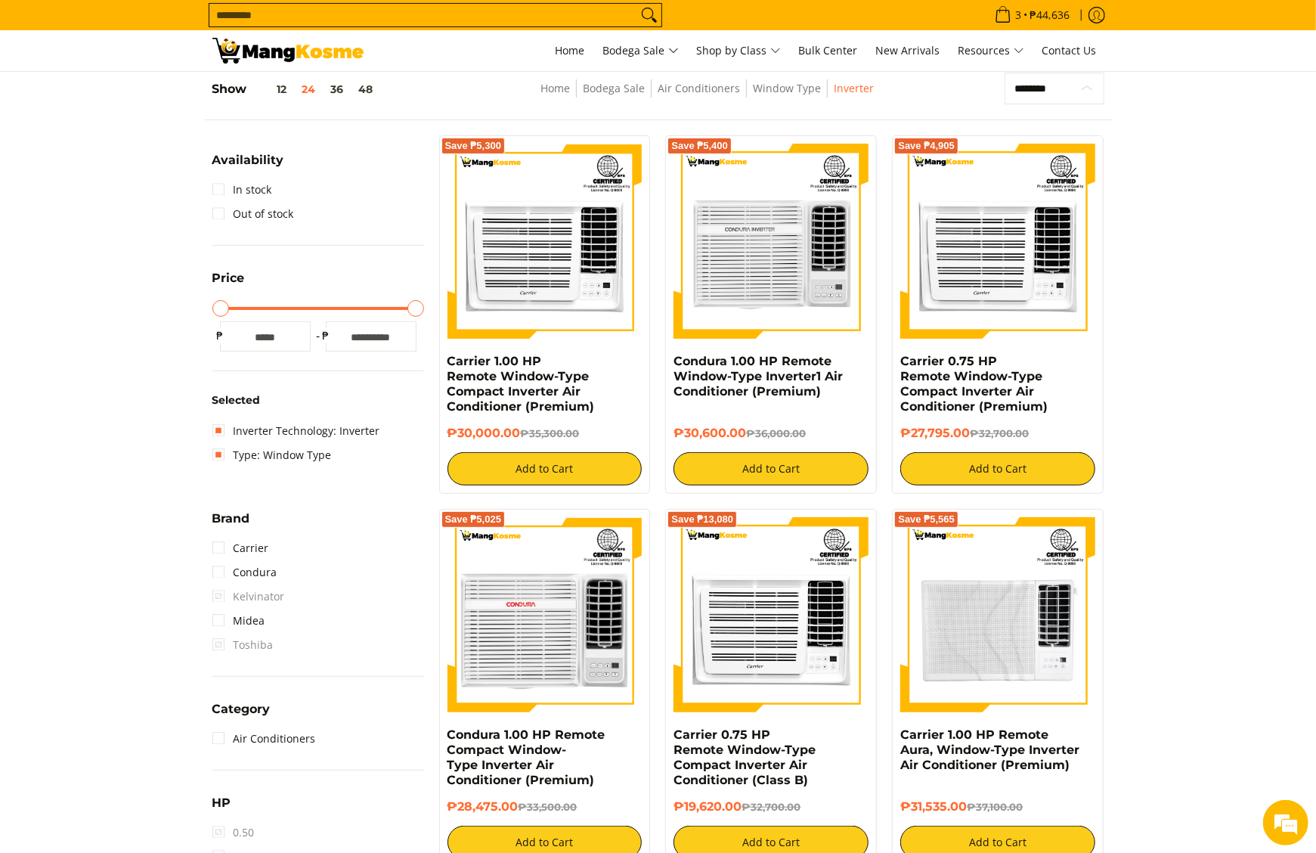
click at [1068, 73] on select "**********" at bounding box center [1054, 89] width 99 height 33
select select "**********"
click at [1005, 73] on select "**********" at bounding box center [1054, 89] width 99 height 33
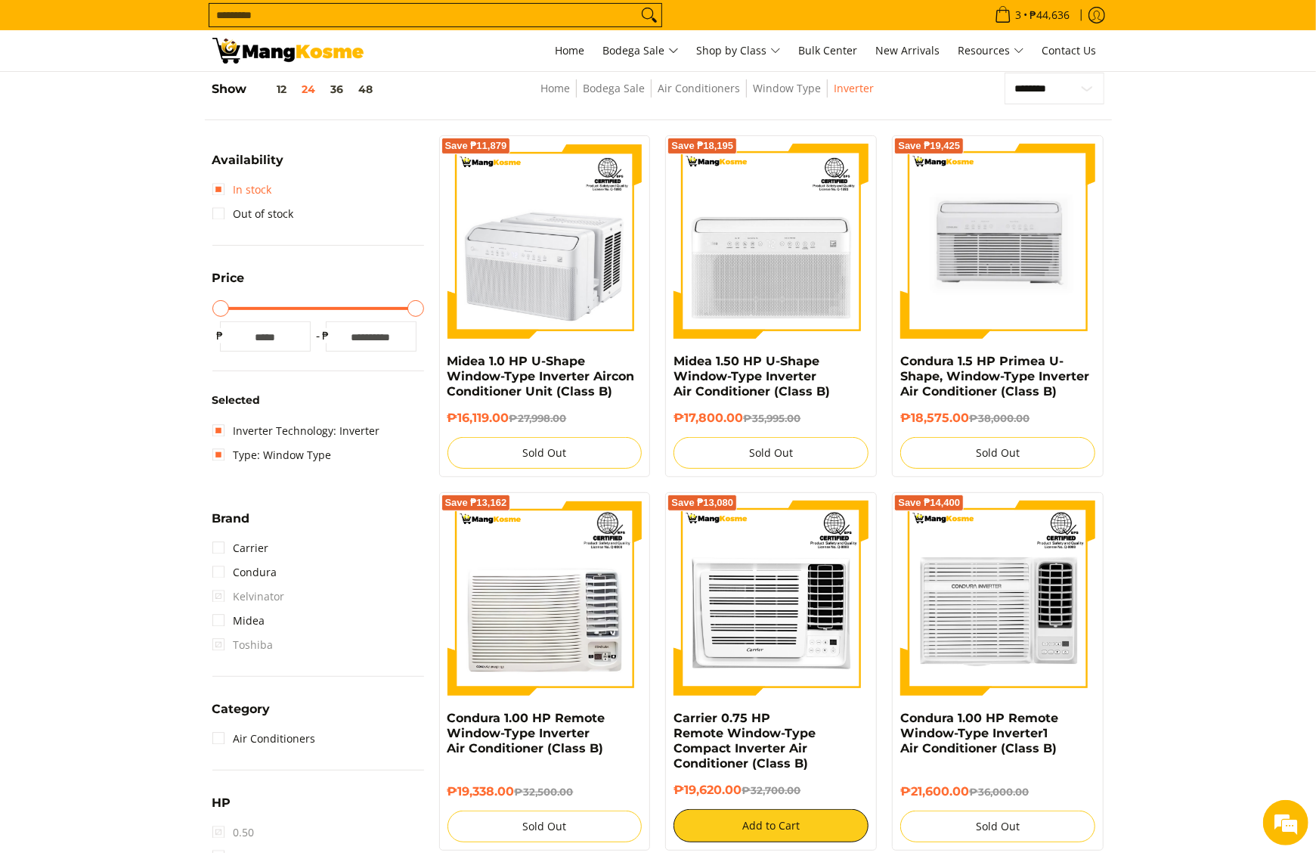
click at [250, 200] on link "In stock" at bounding box center [242, 190] width 60 height 24
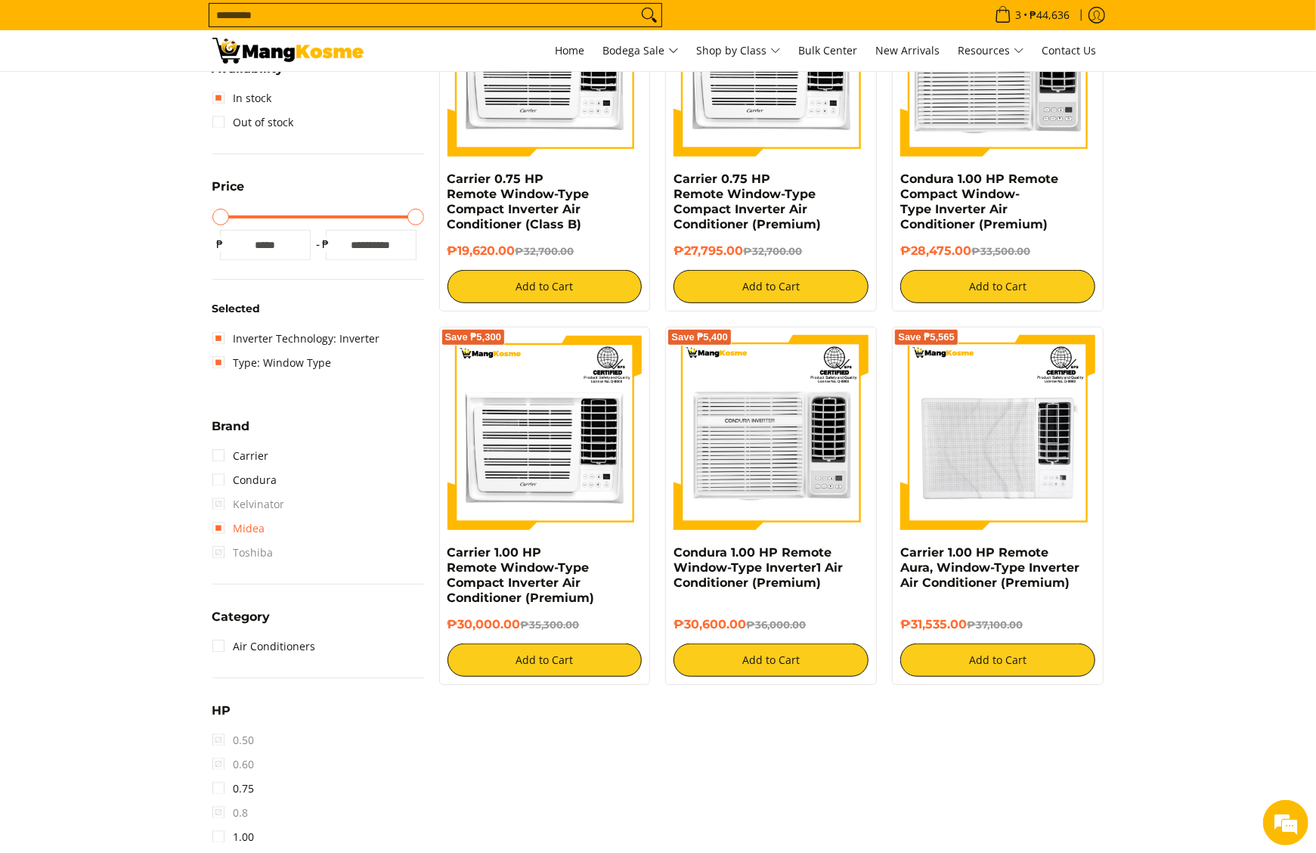
scroll to position [563, 0]
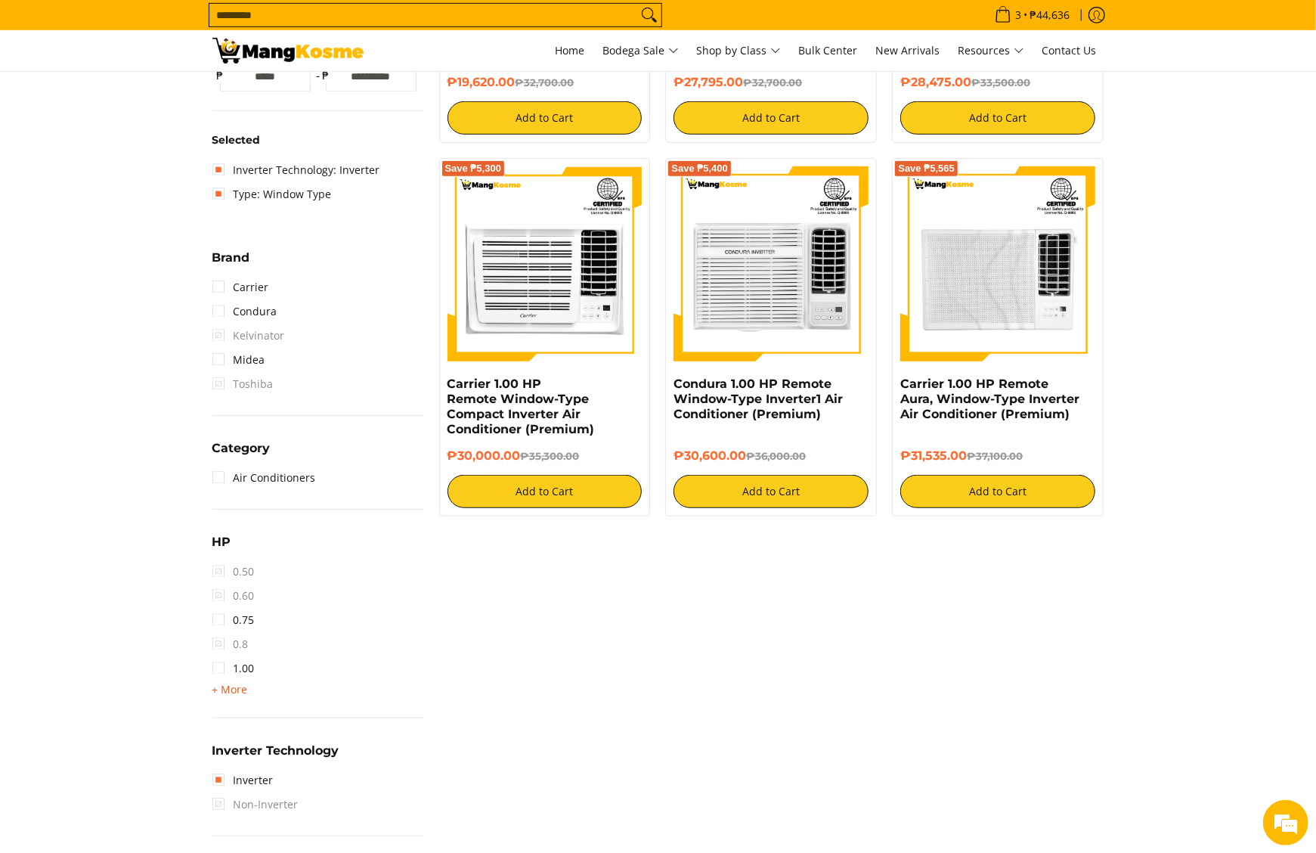
click at [228, 688] on span "+ More" at bounding box center [230, 690] width 36 height 12
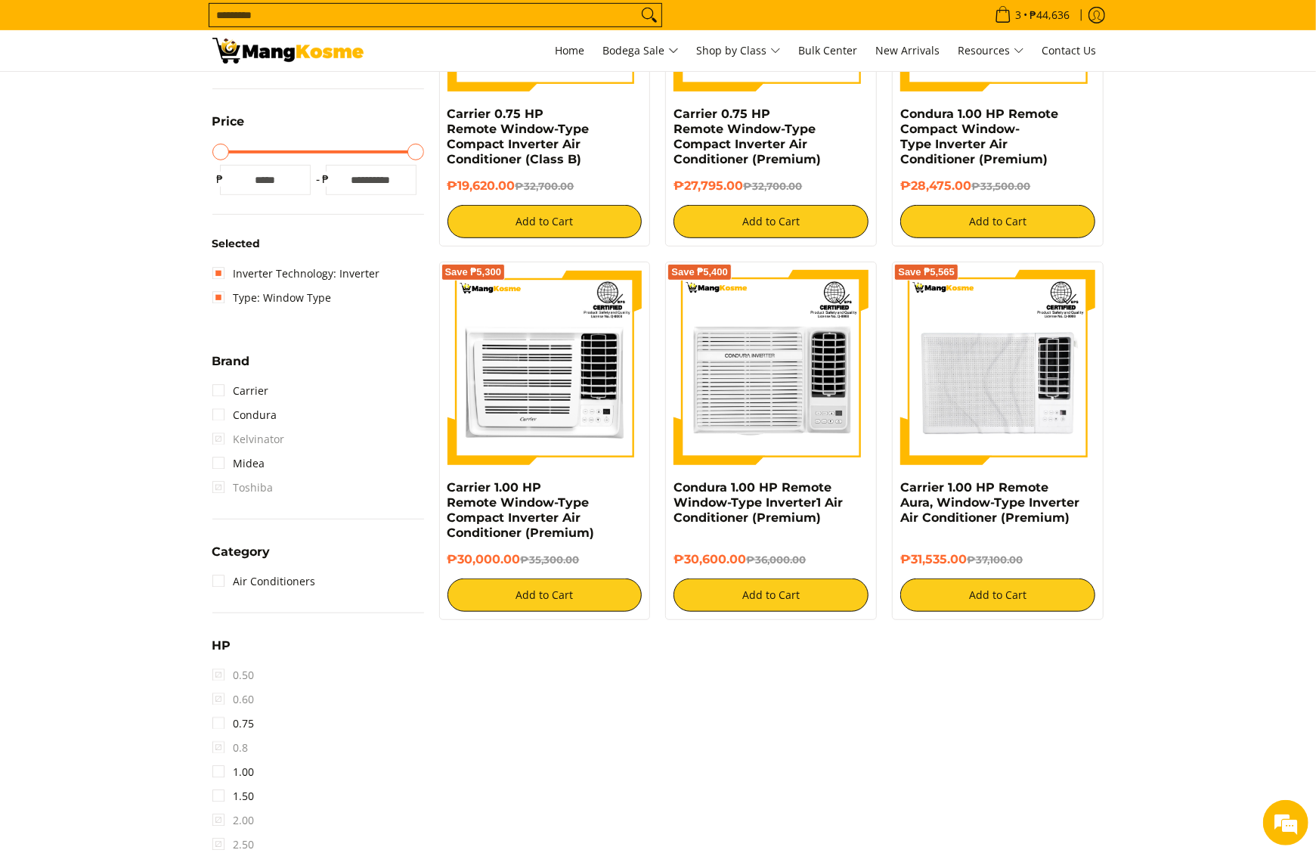
scroll to position [412, 0]
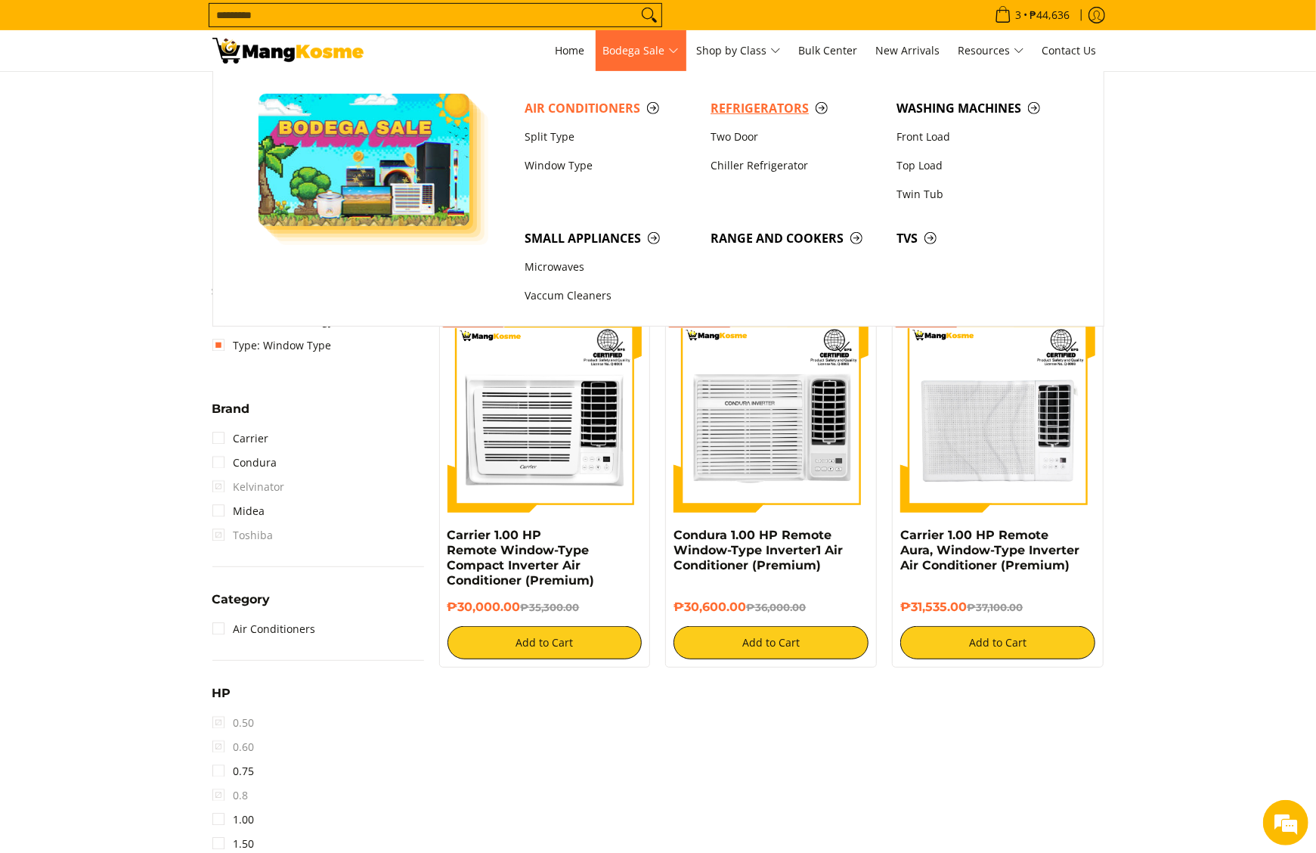
click at [739, 110] on span "Refrigerators" at bounding box center [796, 108] width 171 height 19
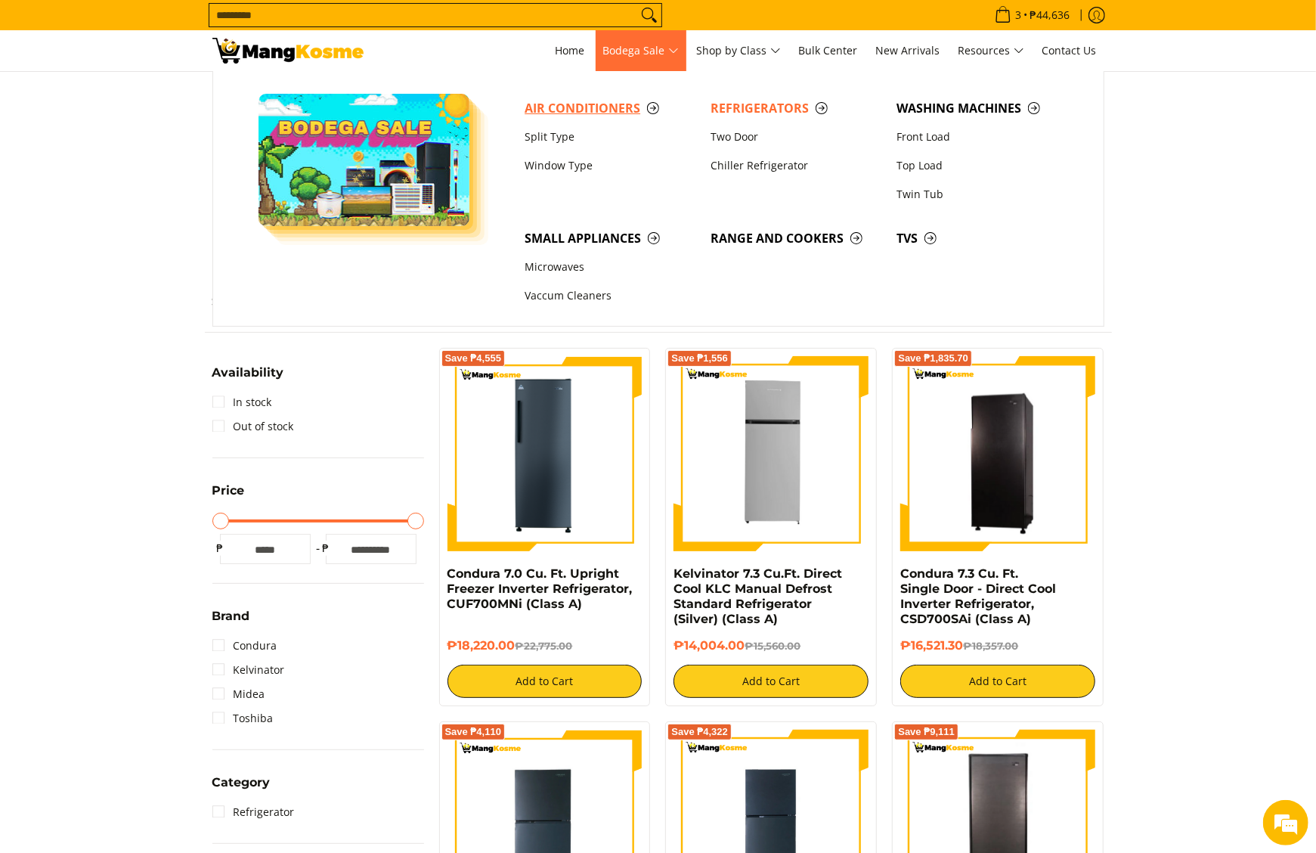
click at [578, 103] on span "Air Conditioners" at bounding box center [610, 108] width 171 height 19
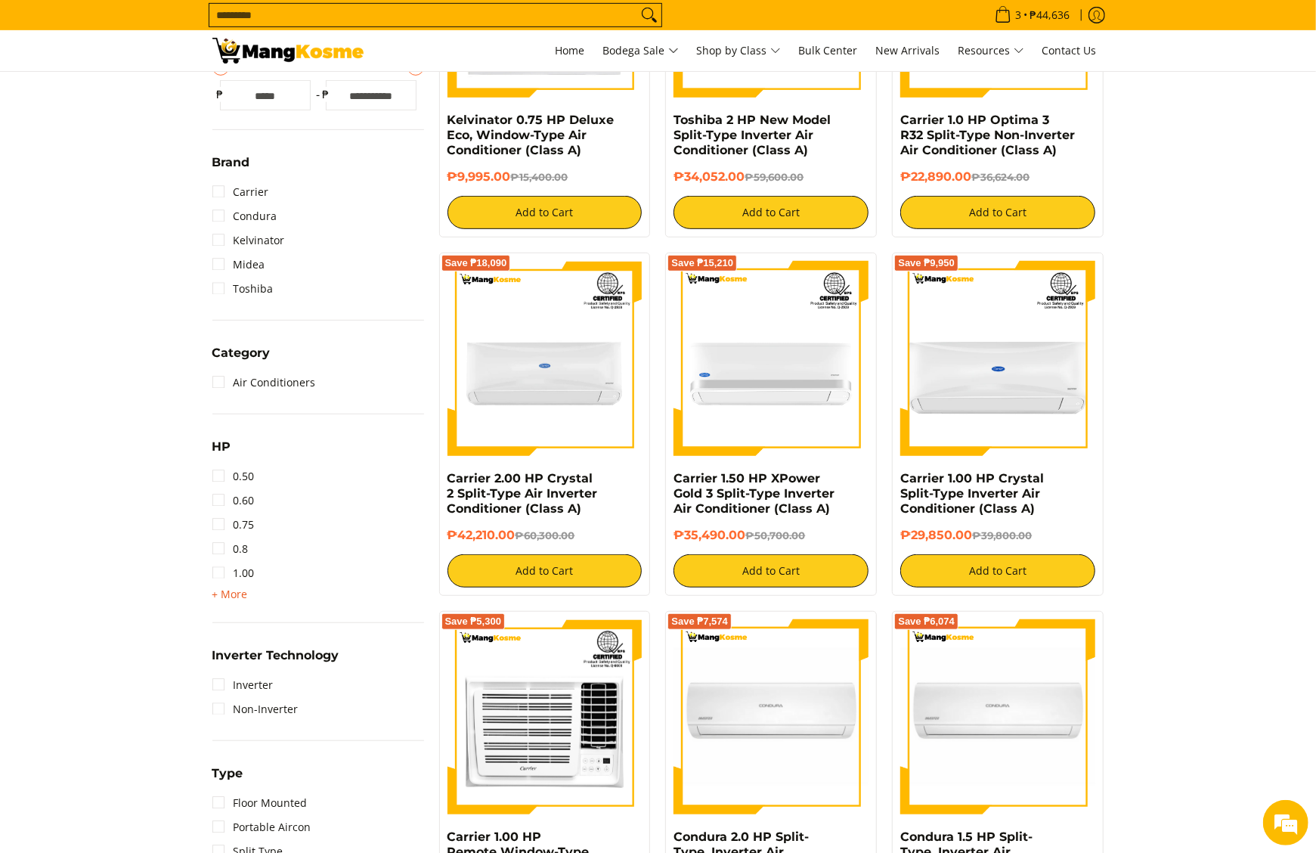
click at [219, 596] on span "+ More" at bounding box center [230, 594] width 36 height 12
click at [248, 622] on link "2.00" at bounding box center [233, 621] width 42 height 24
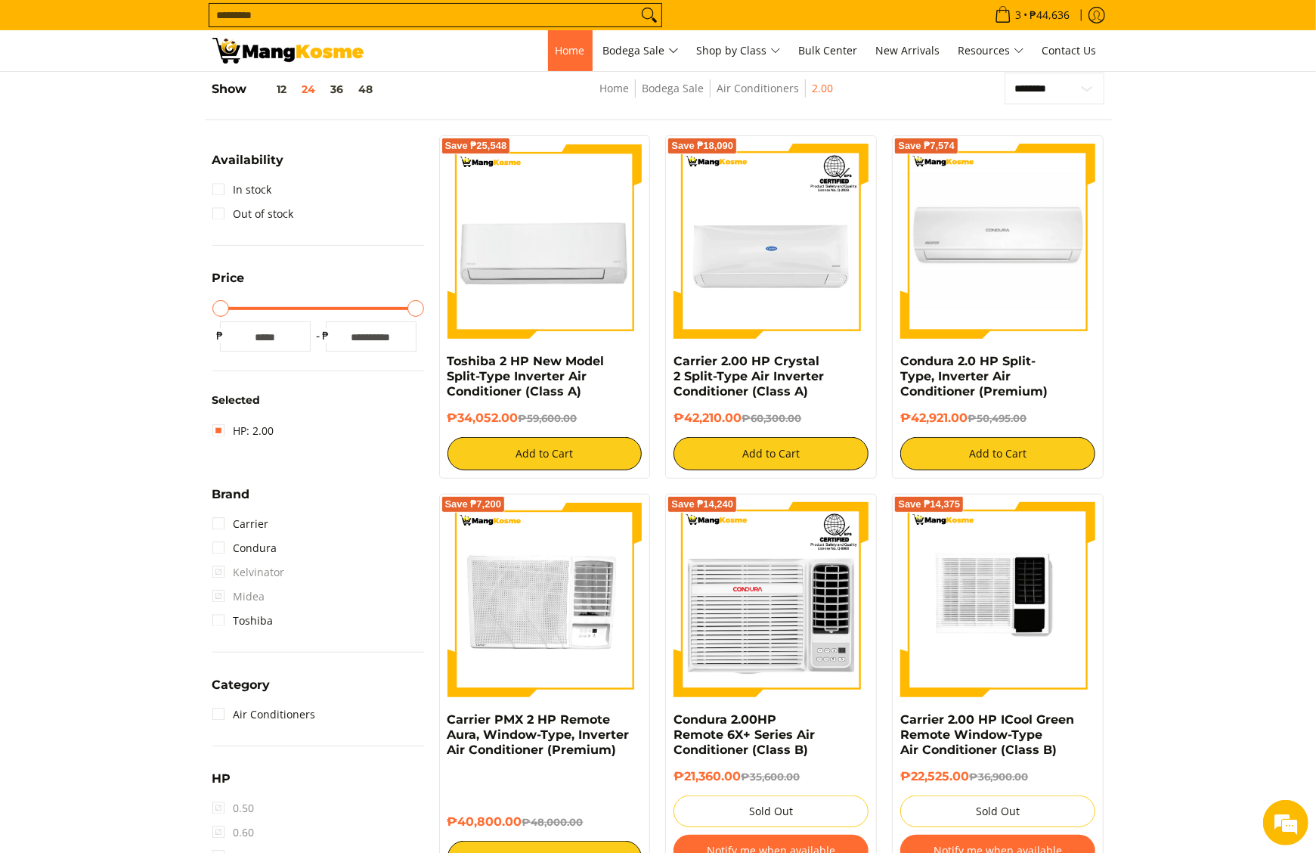
click at [578, 48] on span "Home" at bounding box center [570, 50] width 29 height 14
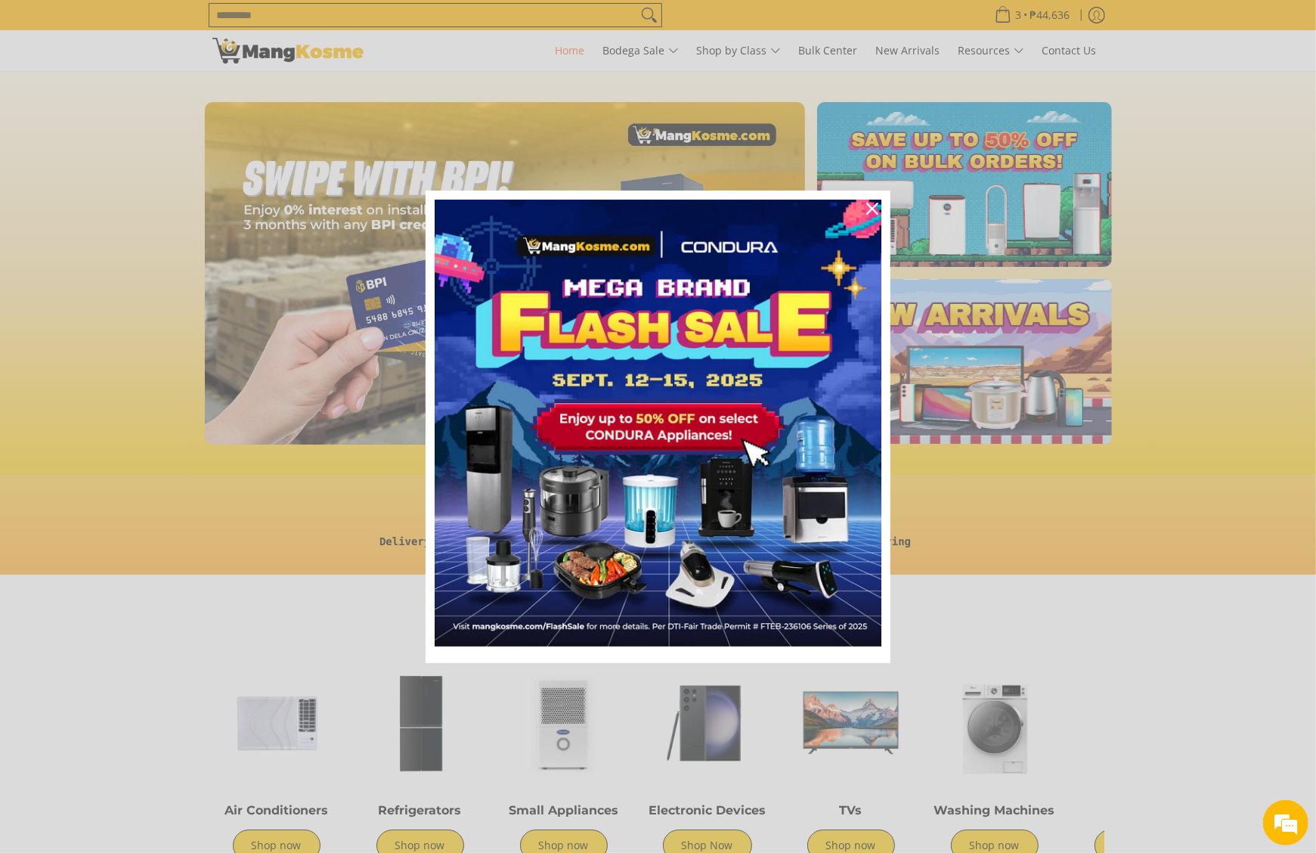
scroll to position [0, 2453]
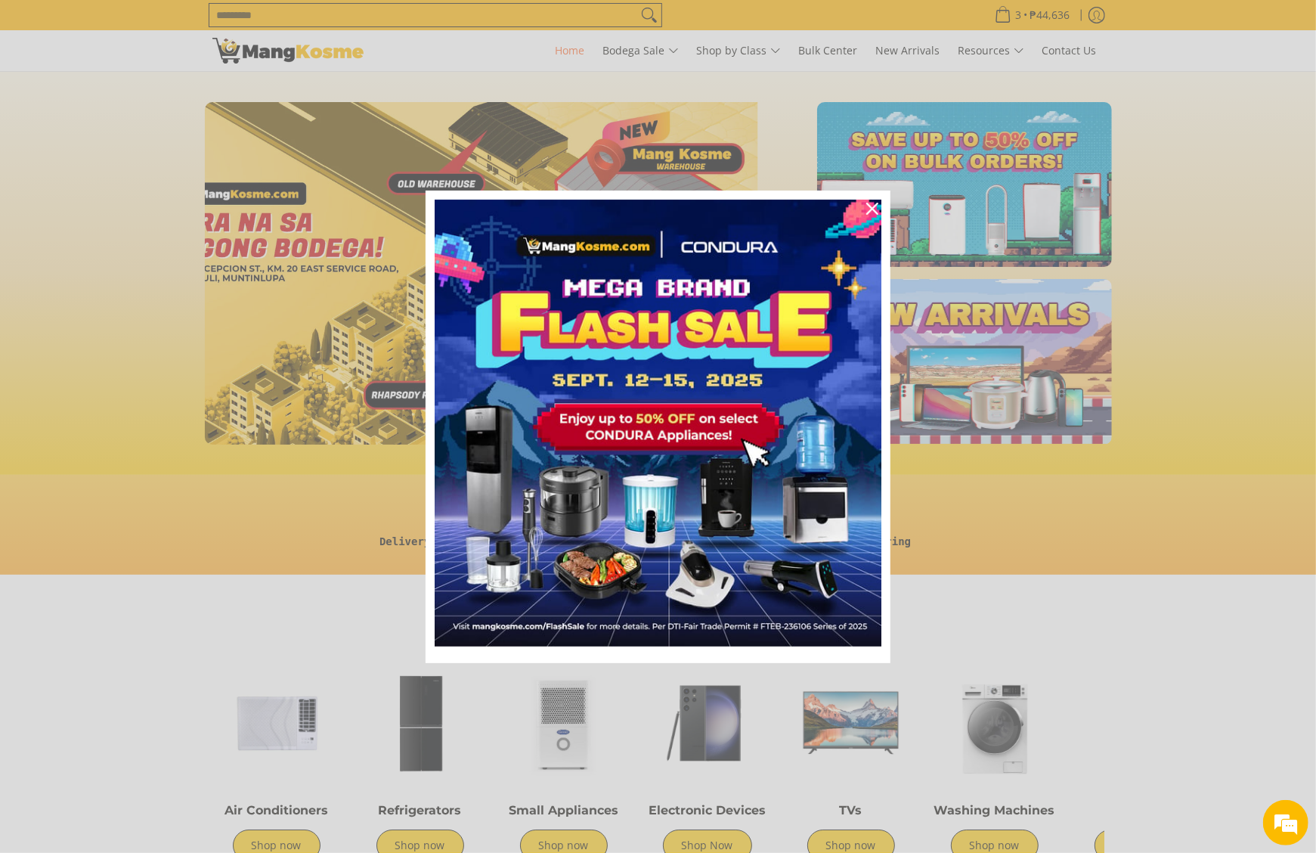
click at [744, 9] on div "Marketing offer form" at bounding box center [658, 426] width 1316 height 853
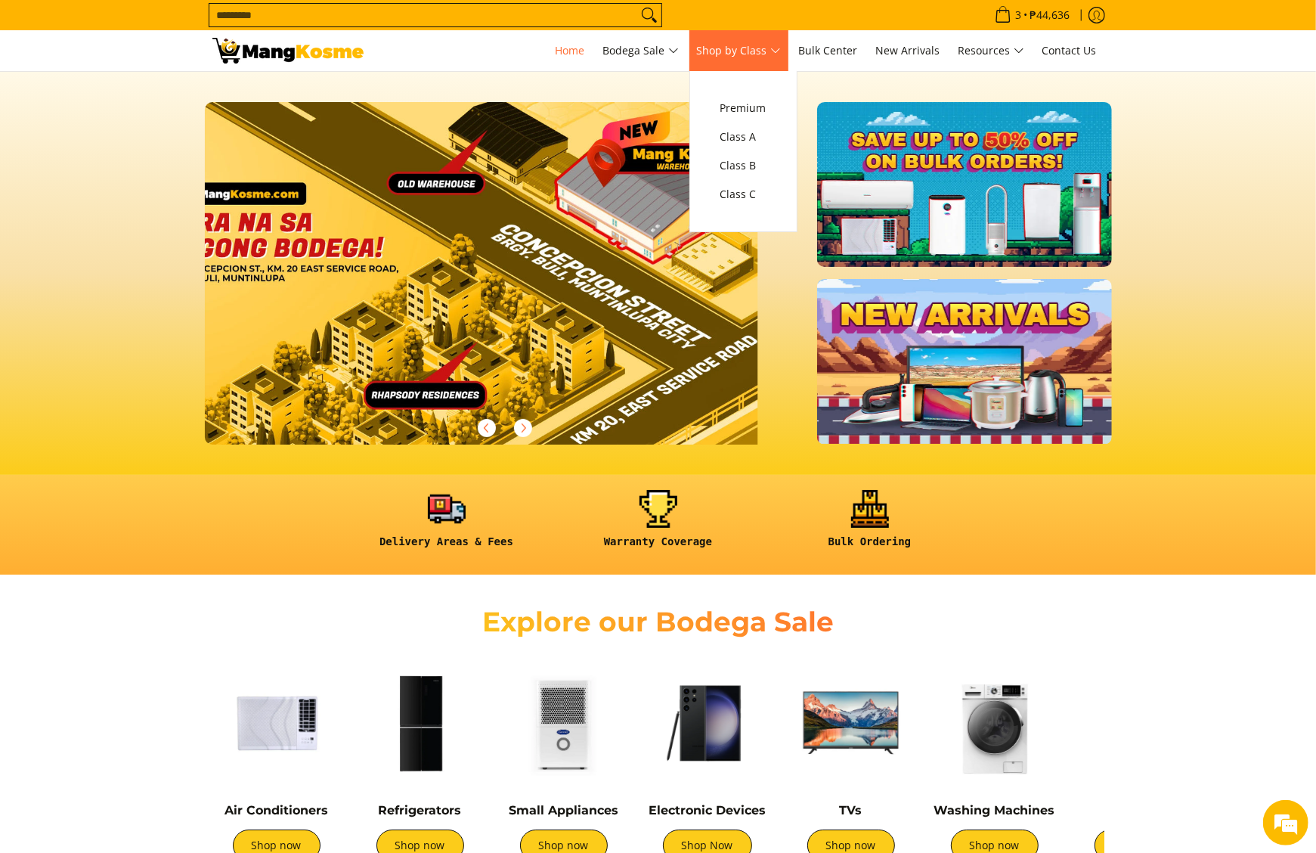
click at [741, 55] on span "Shop by Class" at bounding box center [739, 51] width 84 height 19
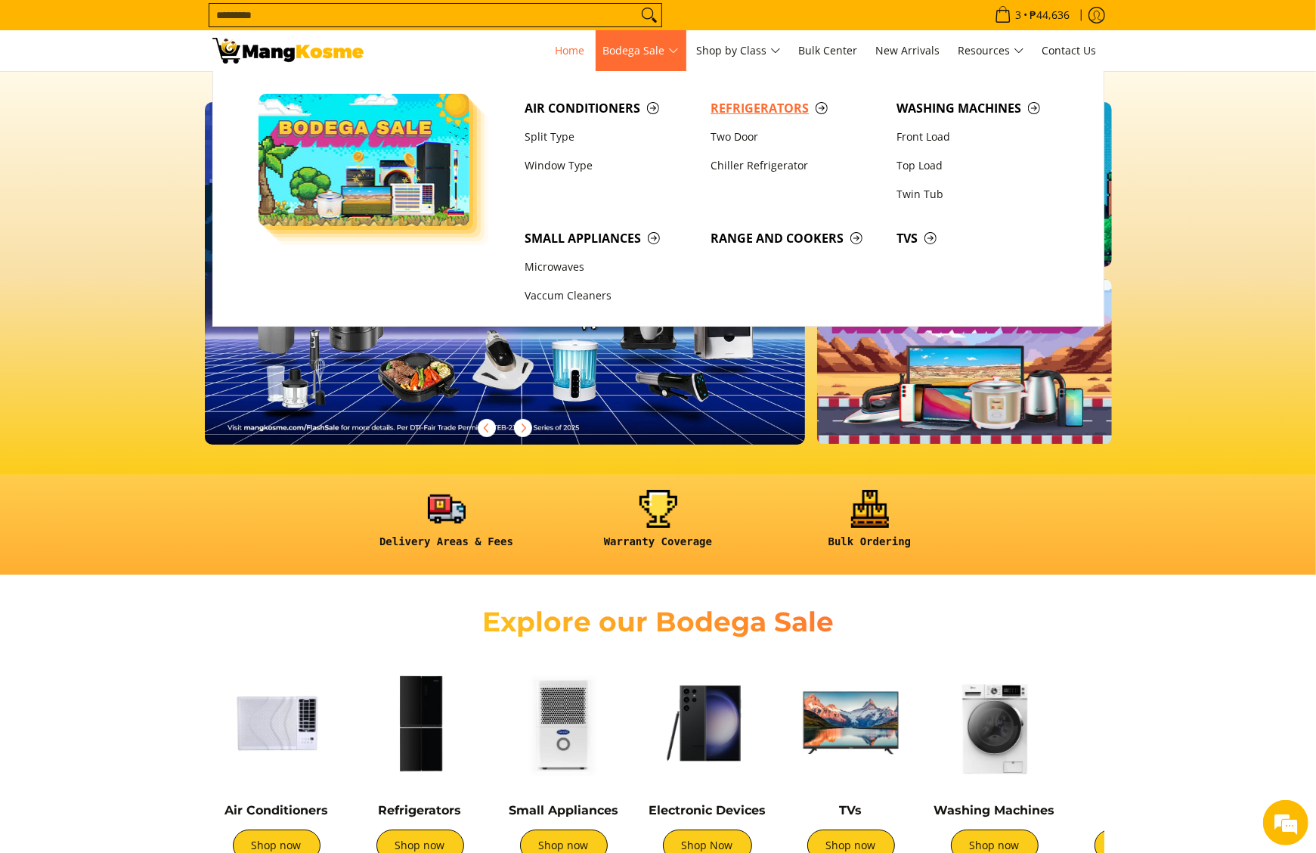
click at [749, 106] on span "Refrigerators" at bounding box center [796, 108] width 171 height 19
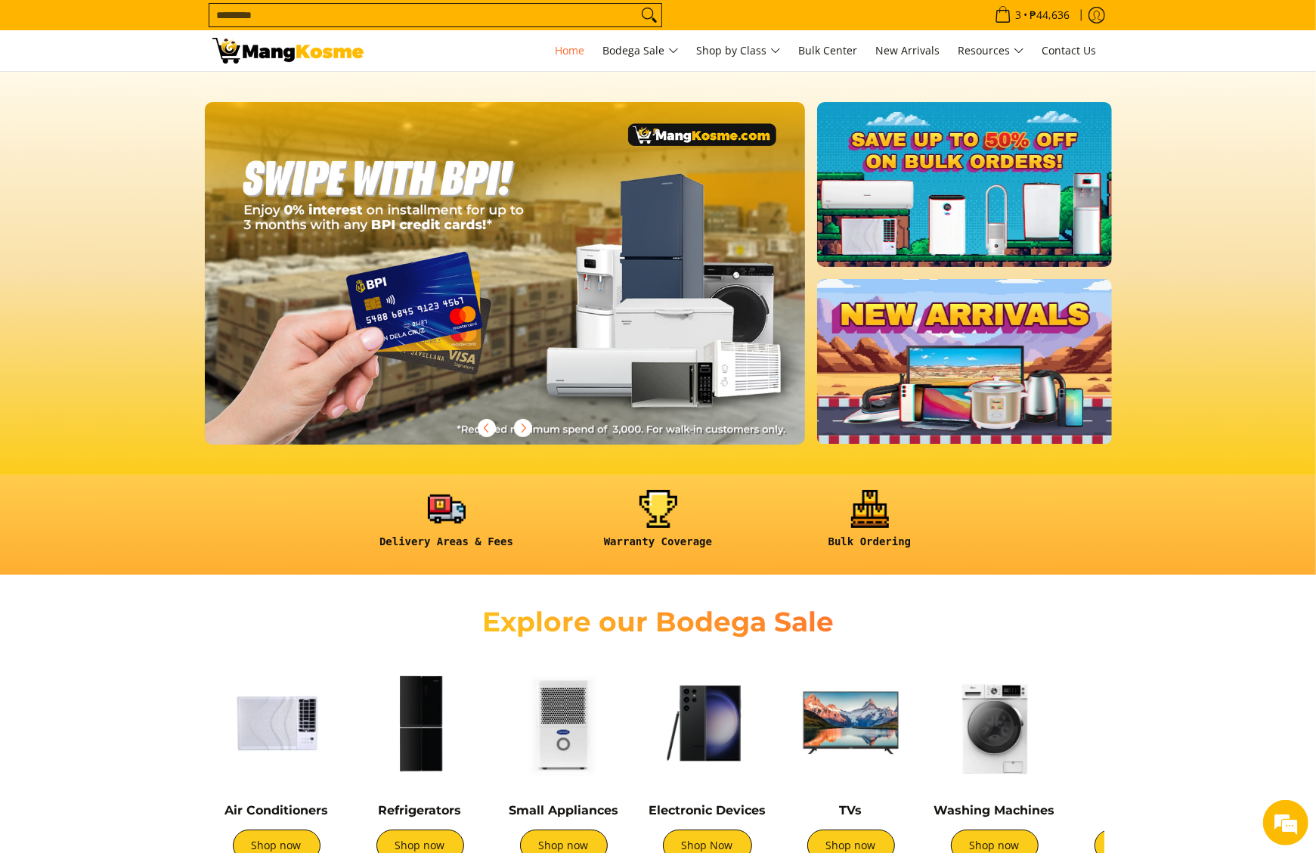
scroll to position [0, 1803]
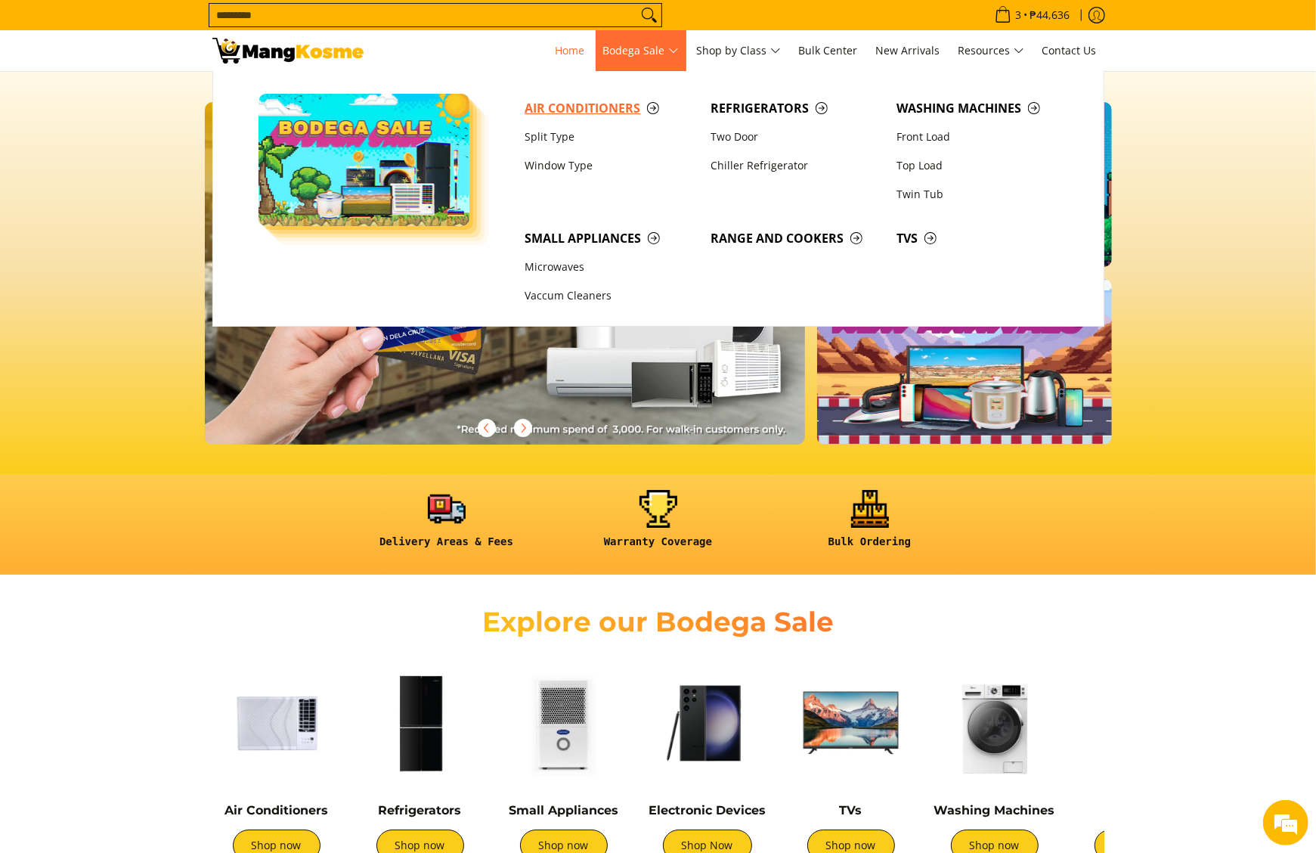
click at [630, 107] on span "Air Conditioners" at bounding box center [610, 108] width 171 height 19
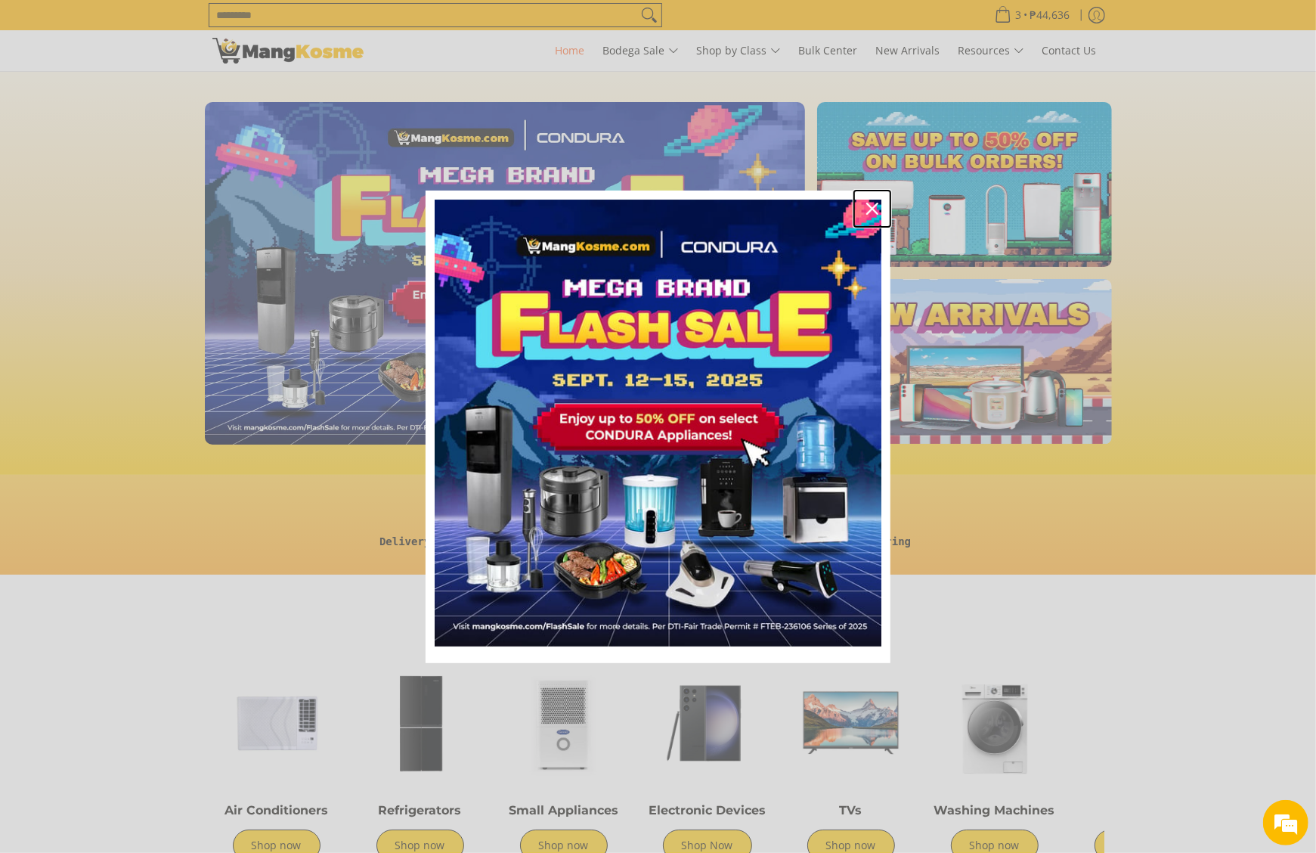
click at [865, 206] on div "Close" at bounding box center [872, 209] width 24 height 24
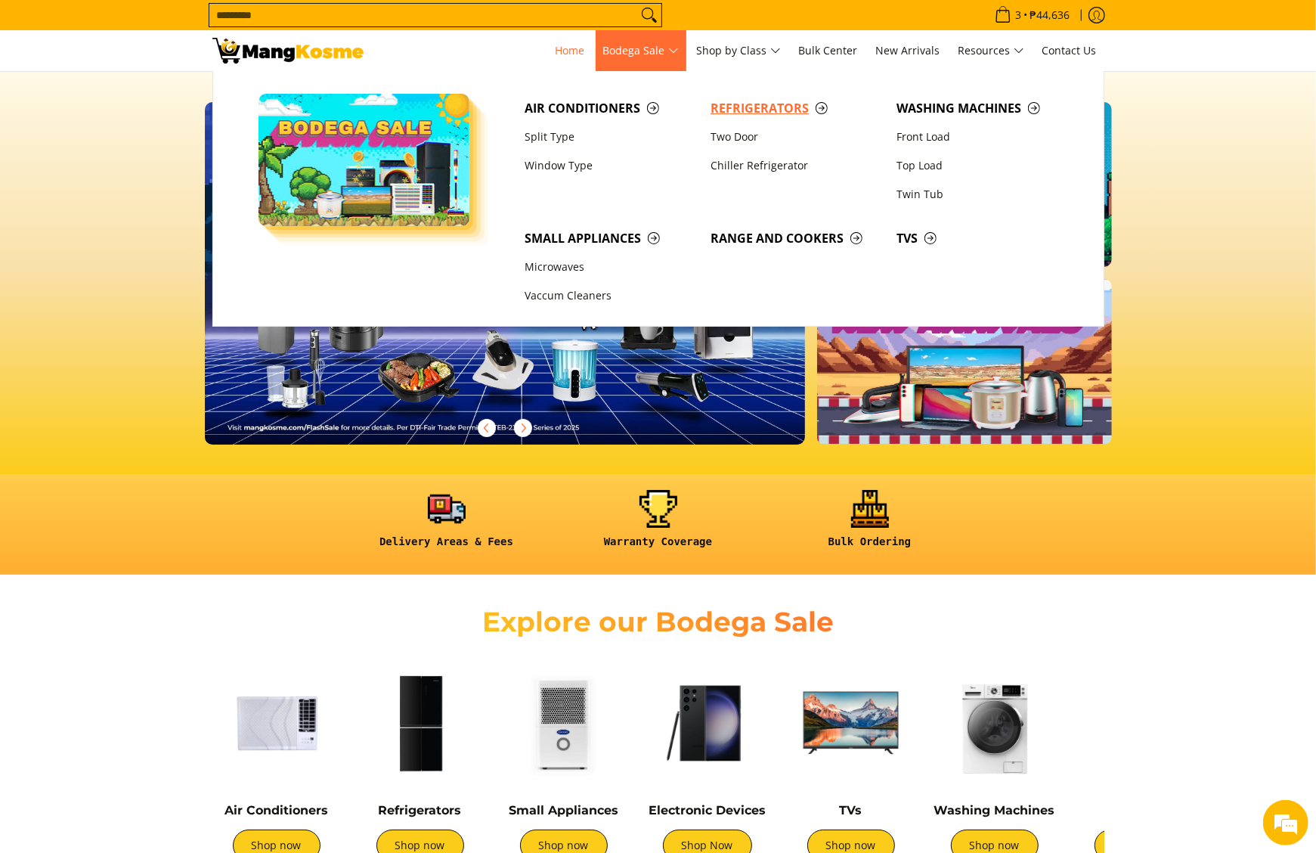
click at [727, 103] on span "Refrigerators" at bounding box center [796, 108] width 171 height 19
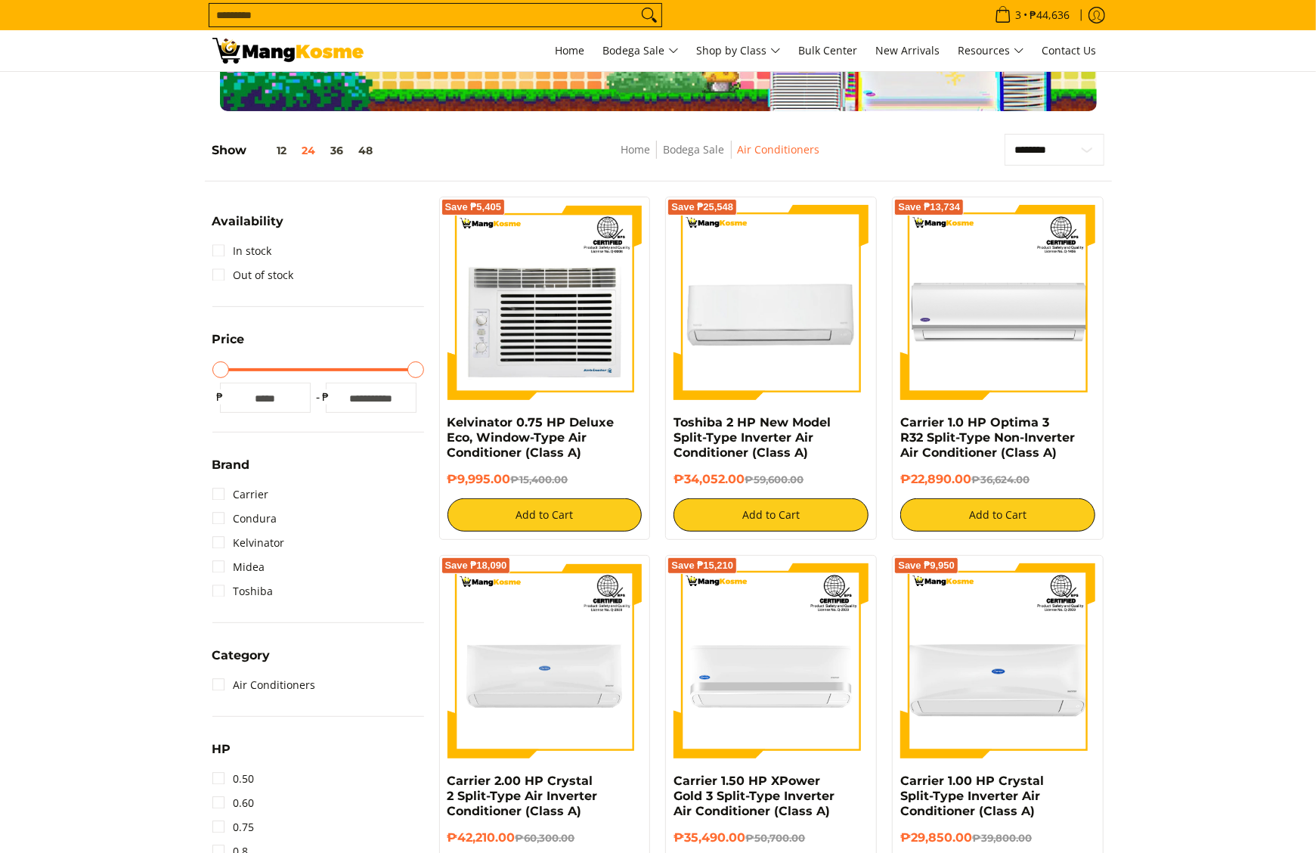
scroll to position [605, 0]
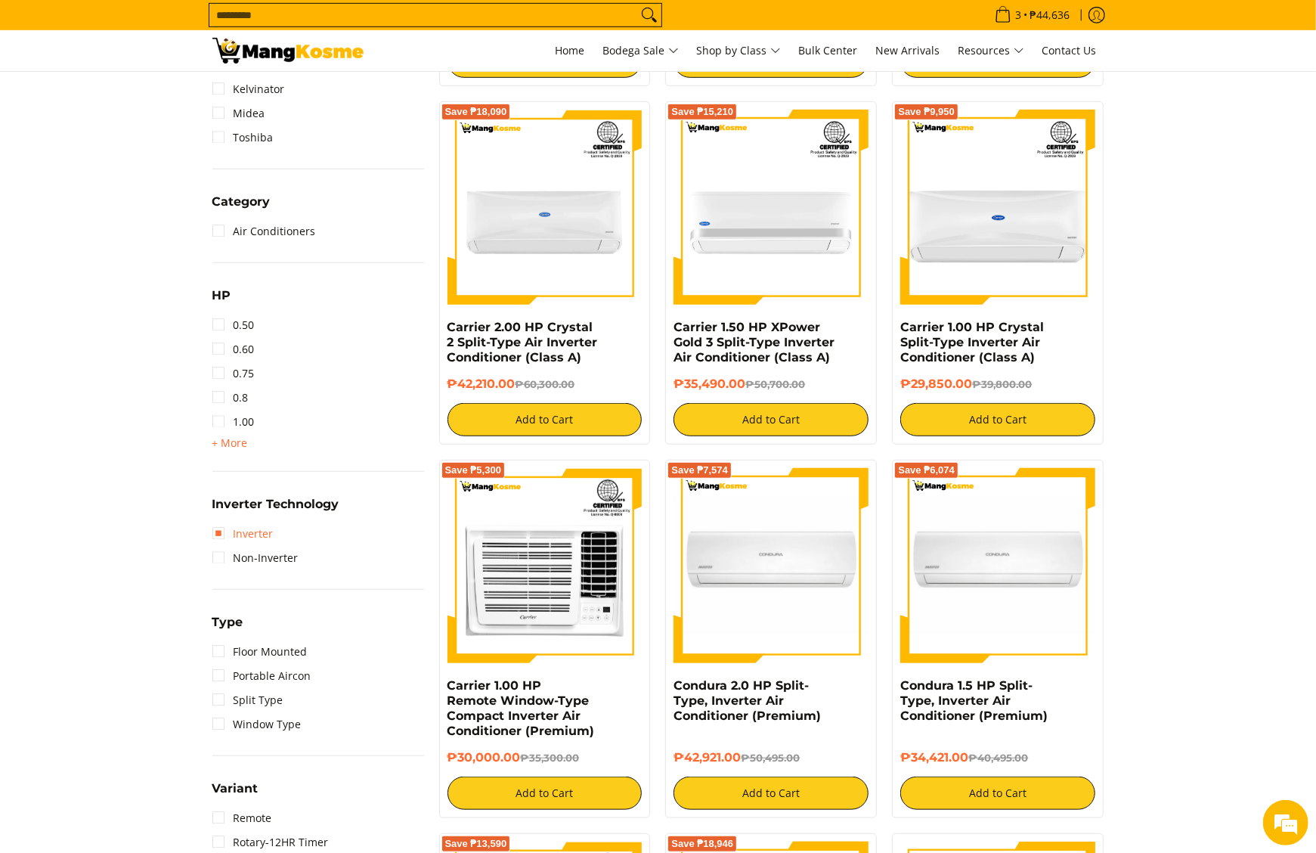
click at [270, 534] on link "Inverter" at bounding box center [242, 534] width 61 height 24
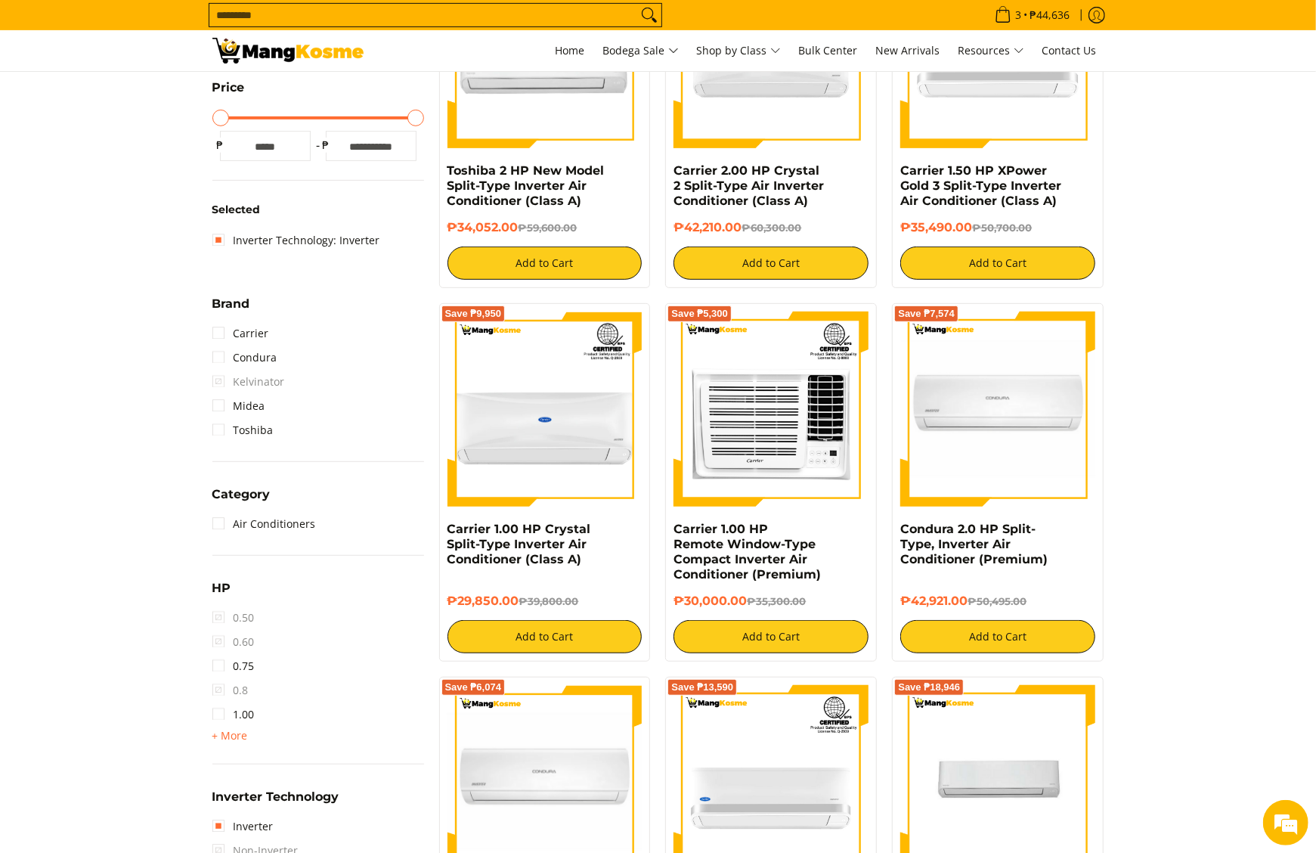
scroll to position [212, 0]
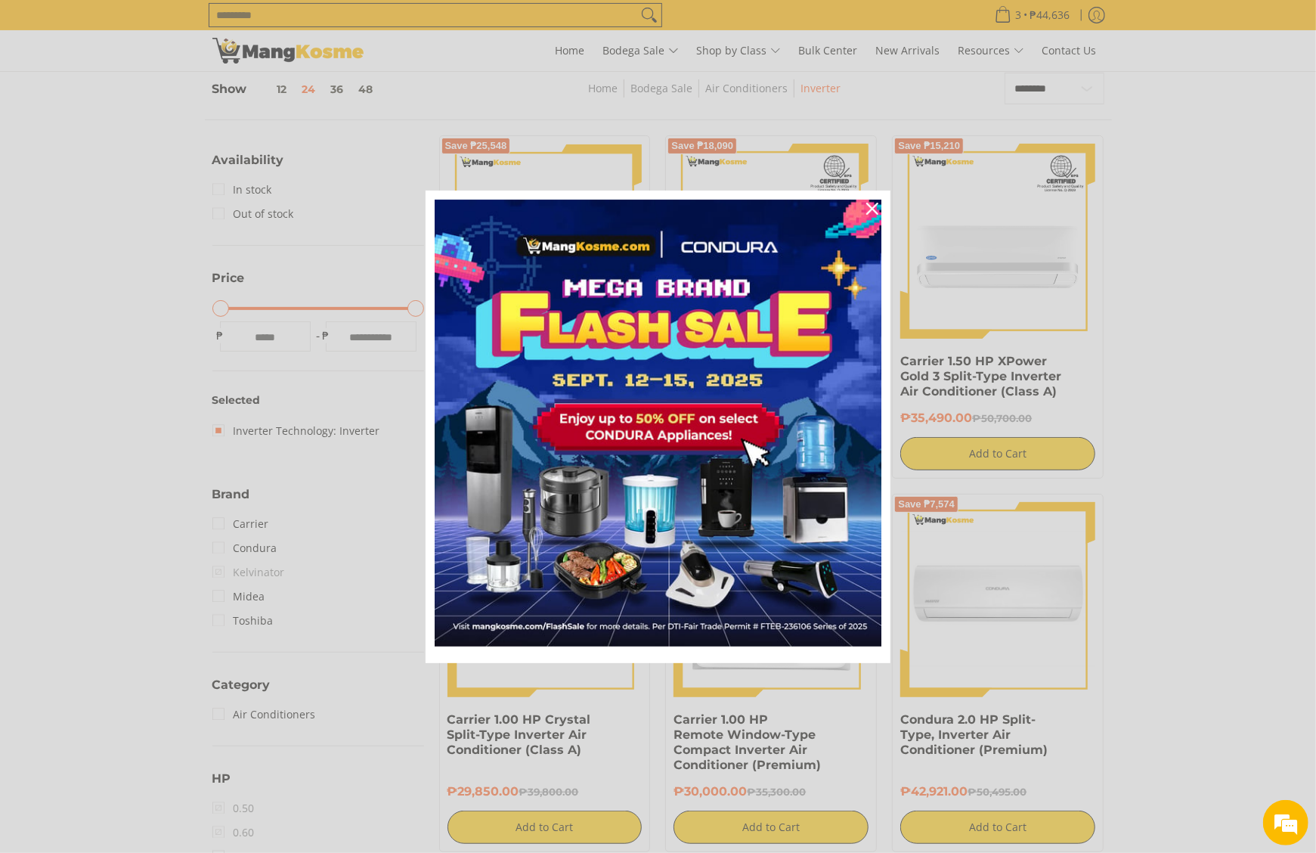
click at [1036, 85] on div "Marketing offer form" at bounding box center [658, 426] width 1316 height 853
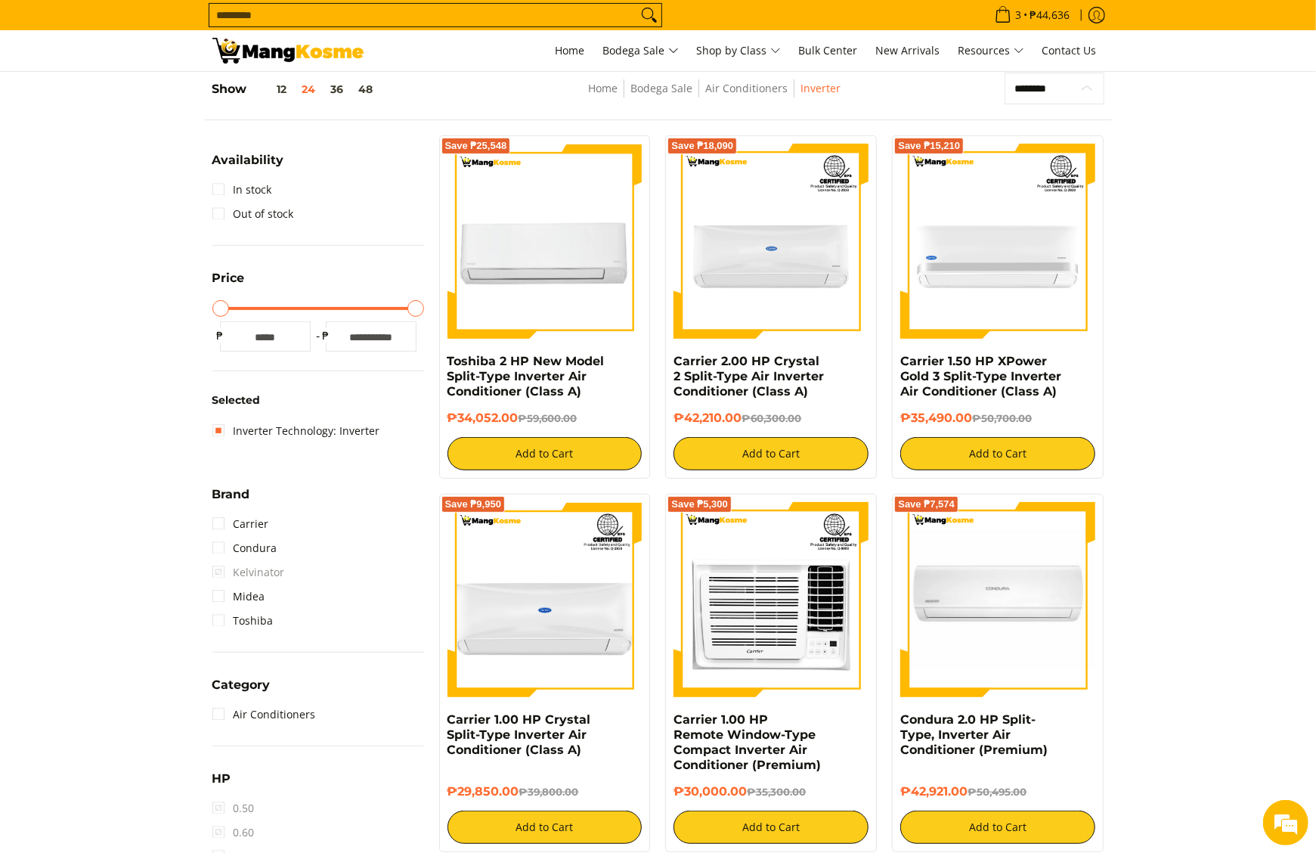
click at [1036, 86] on select "**********" at bounding box center [1054, 89] width 99 height 33
select select "**********"
click at [1005, 73] on select "**********" at bounding box center [1054, 89] width 99 height 33
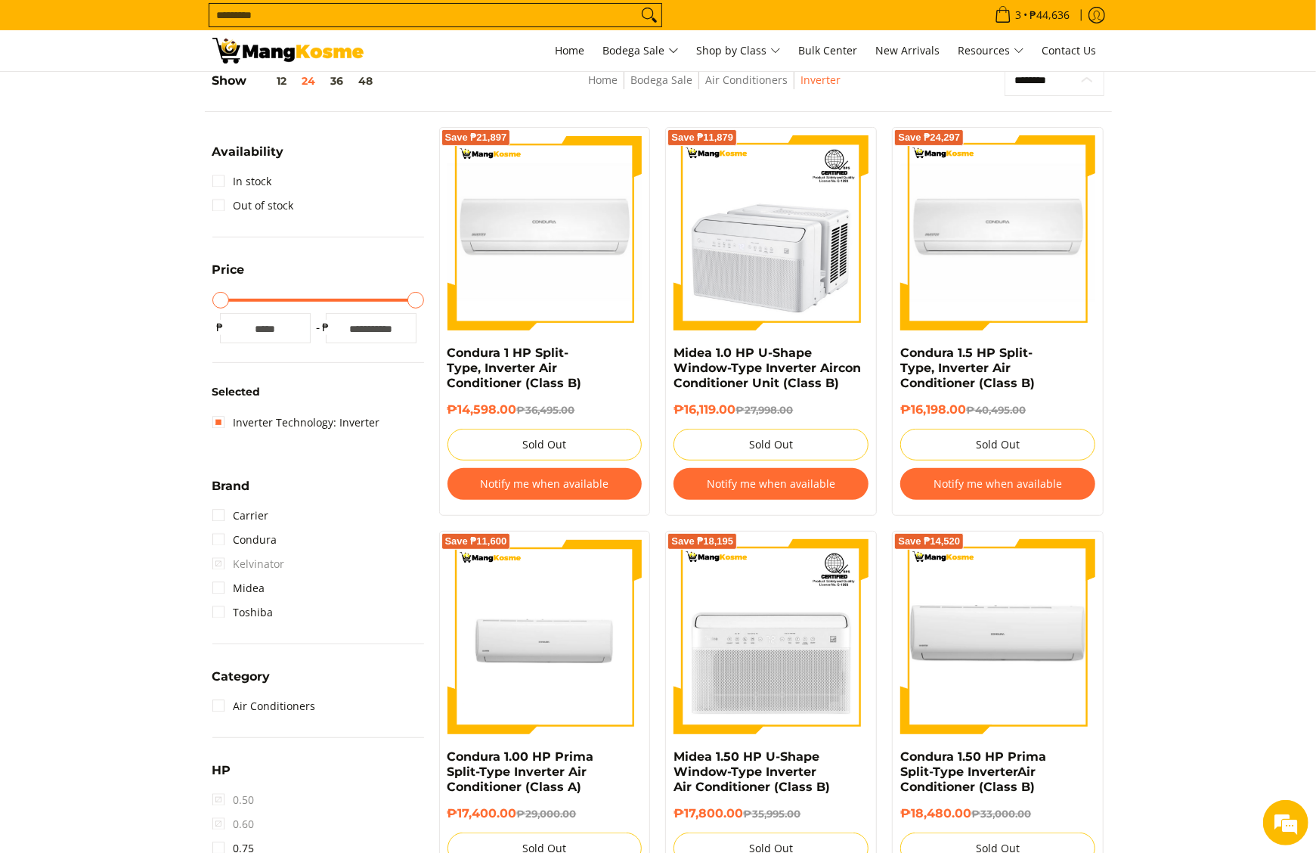
scroll to position [212, 0]
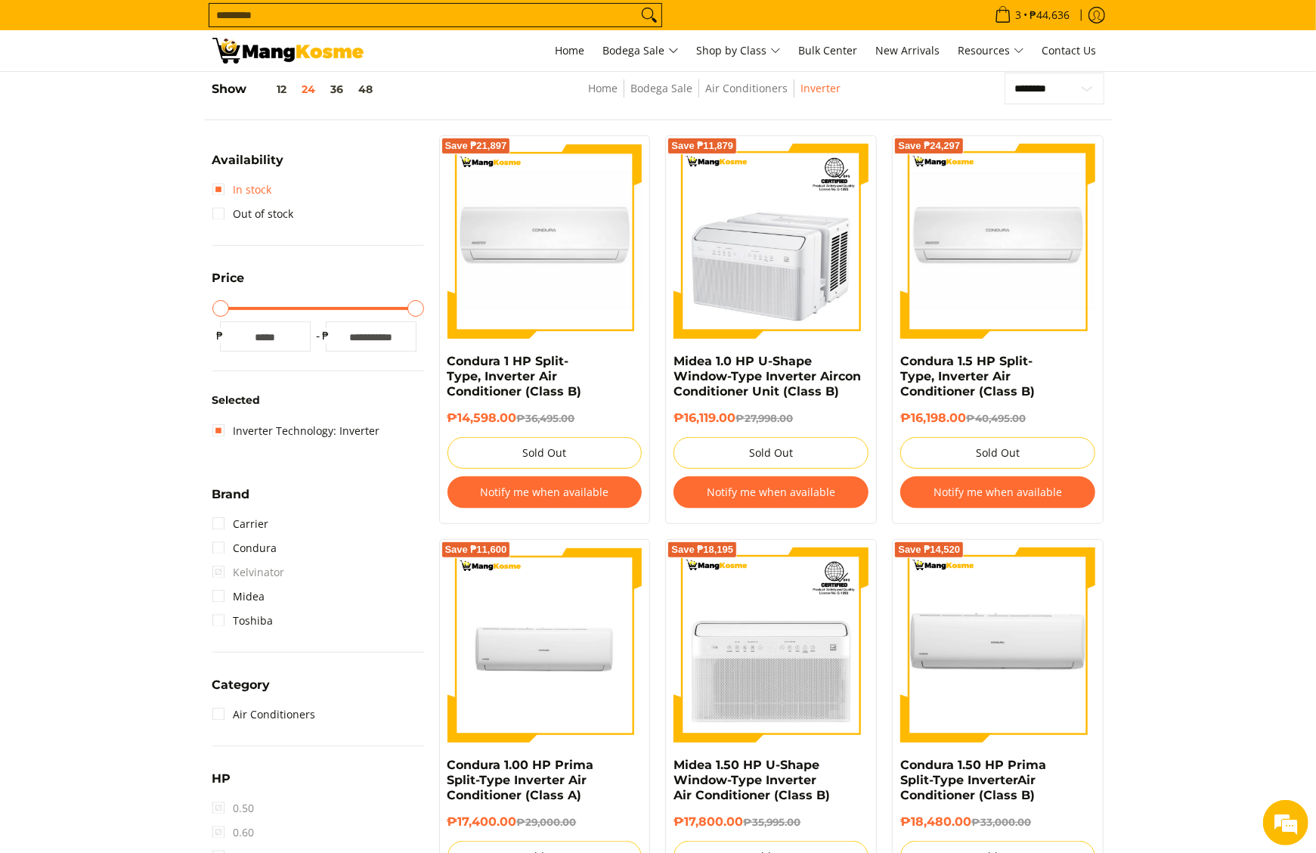
click at [259, 179] on link "In stock" at bounding box center [242, 190] width 60 height 24
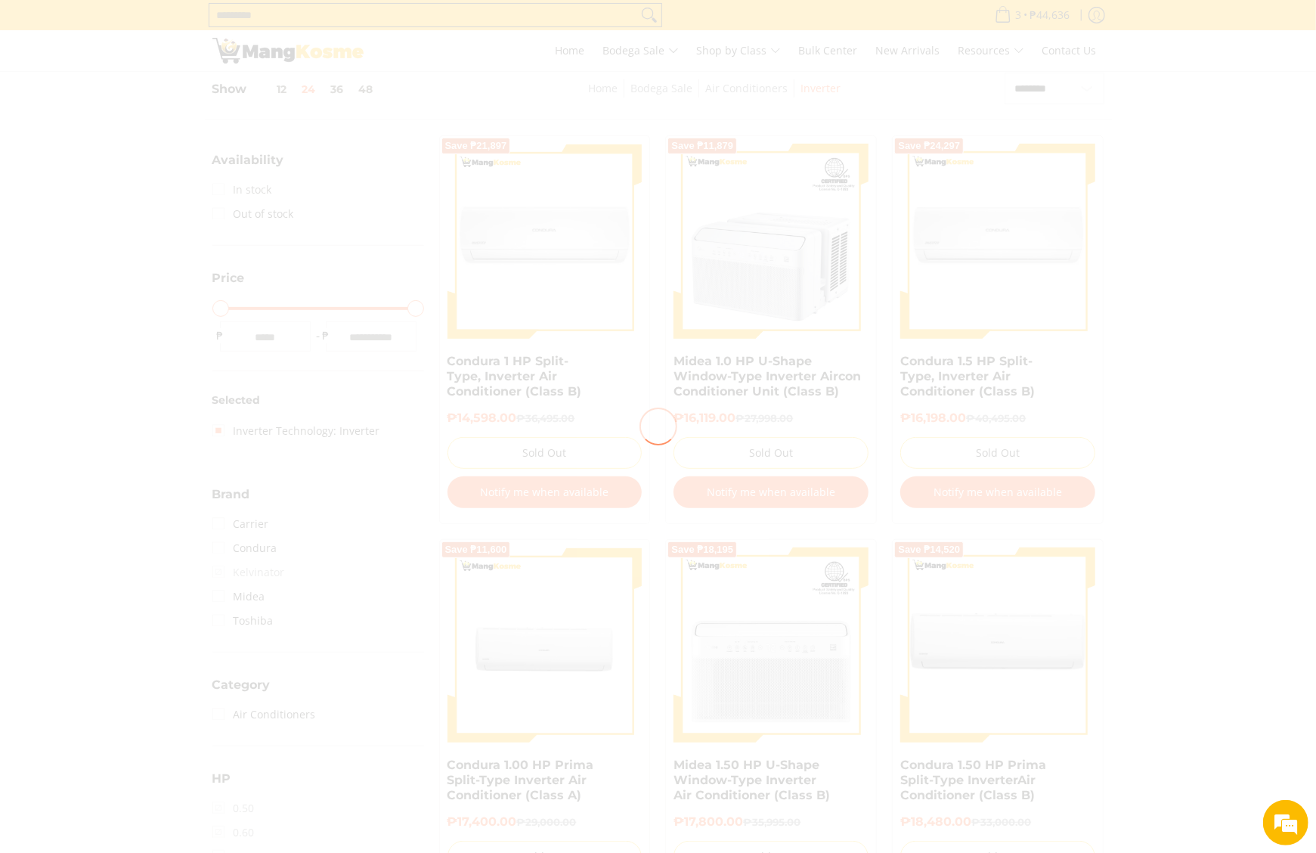
scroll to position [0, 0]
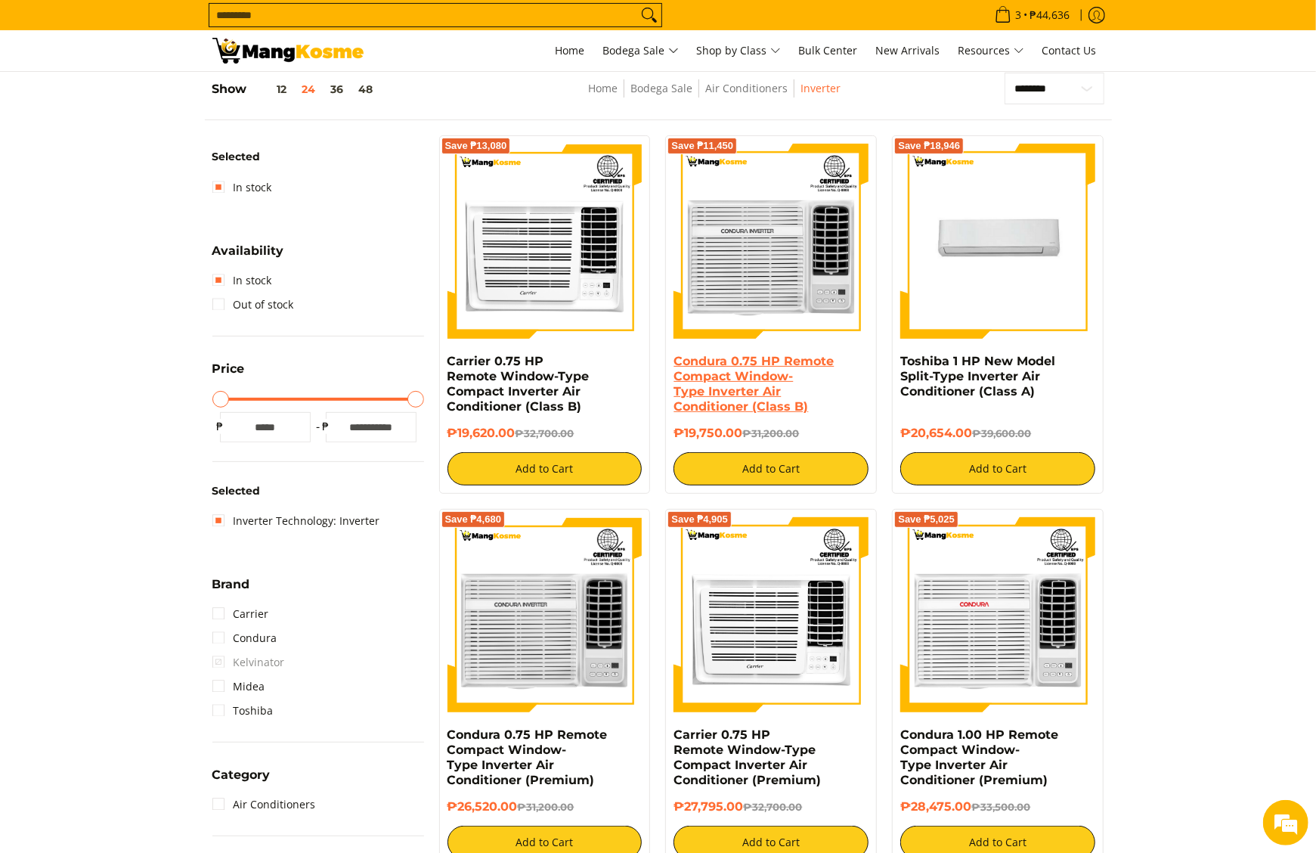
click at [772, 366] on link "Condura 0.75 HP Remote Compact Window-Type Inverter Air Conditioner (Class B)" at bounding box center [754, 384] width 160 height 60
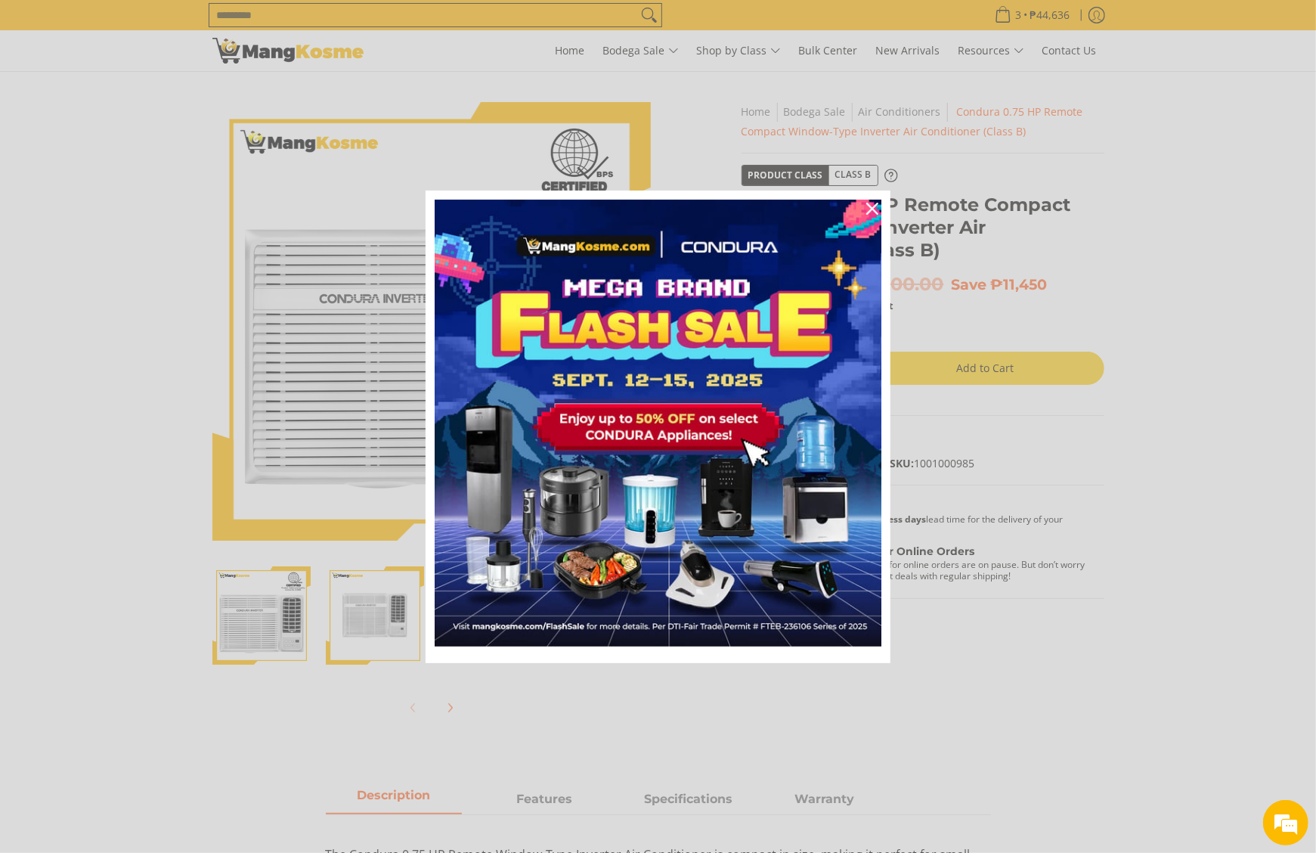
click at [935, 463] on div "Marketing offer form" at bounding box center [658, 426] width 1316 height 853
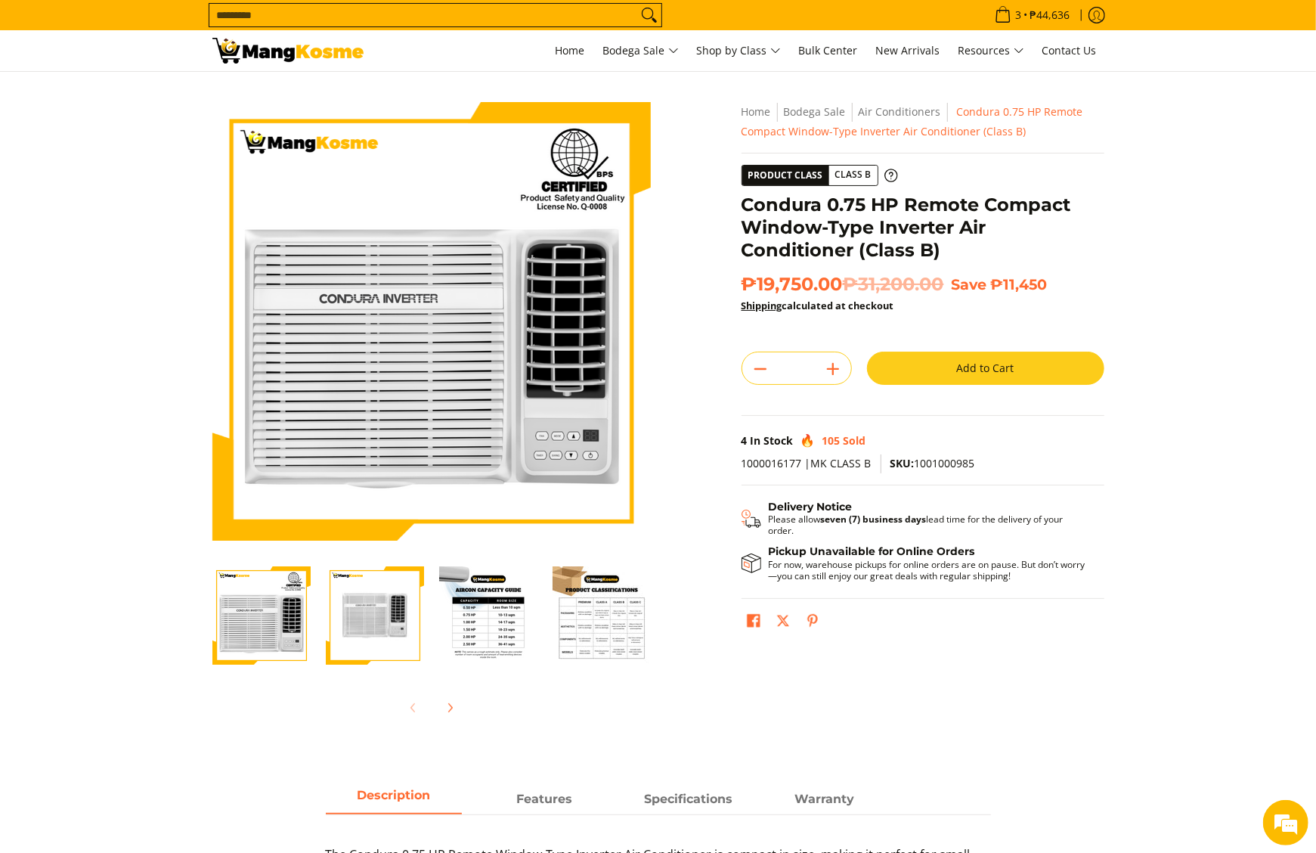
click at [935, 463] on span "SKU: 1001000985" at bounding box center [933, 463] width 85 height 14
copy span "1001000985"
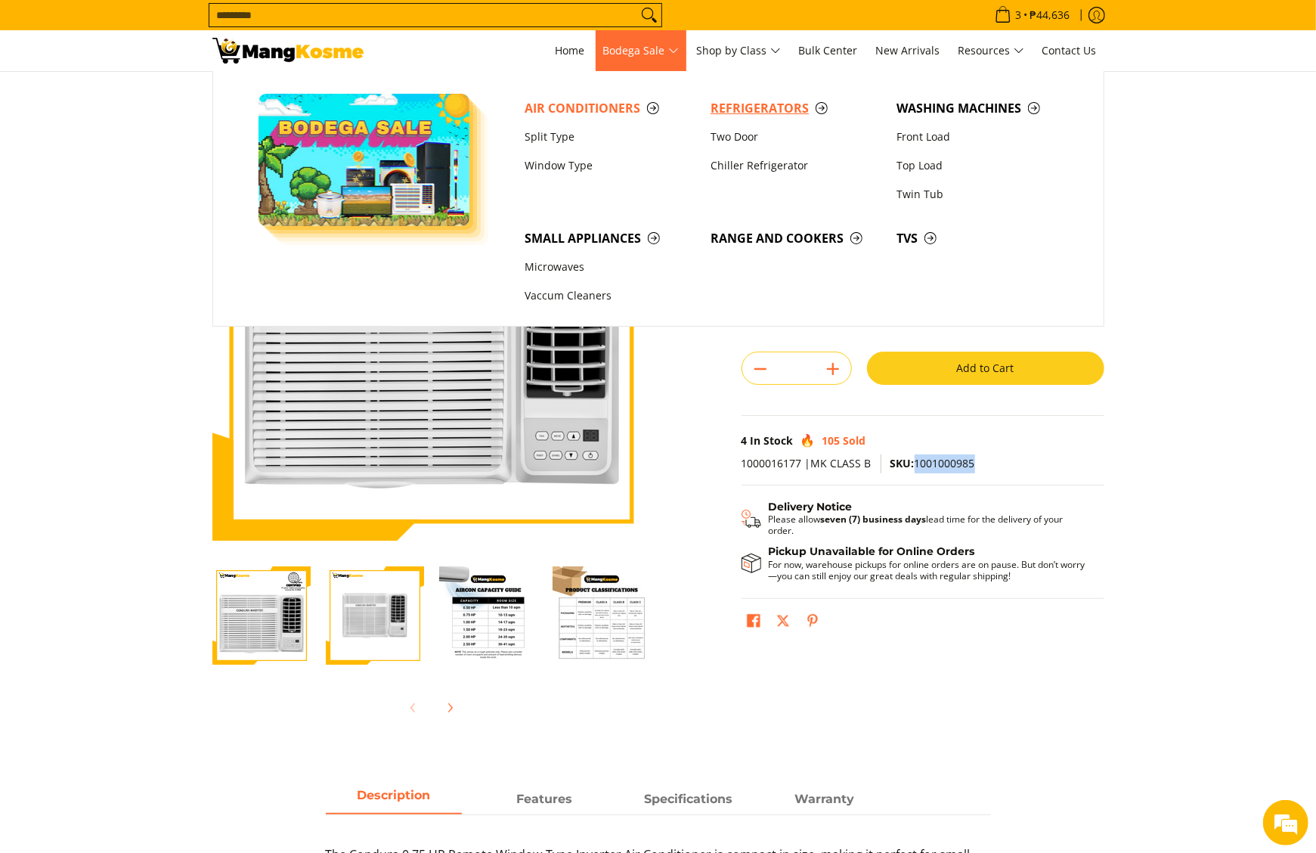
click at [736, 101] on span "Refrigerators" at bounding box center [796, 108] width 171 height 19
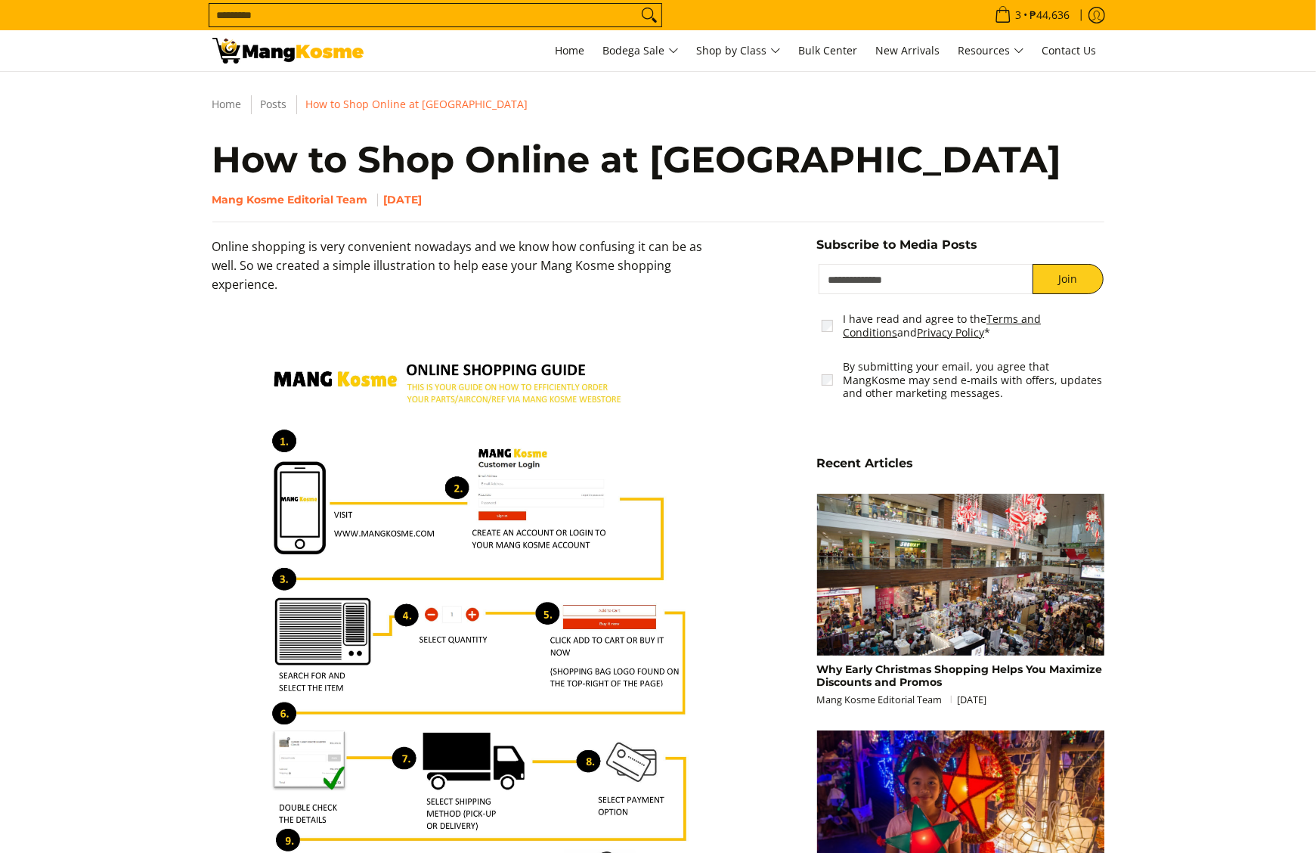
scroll to position [302, 0]
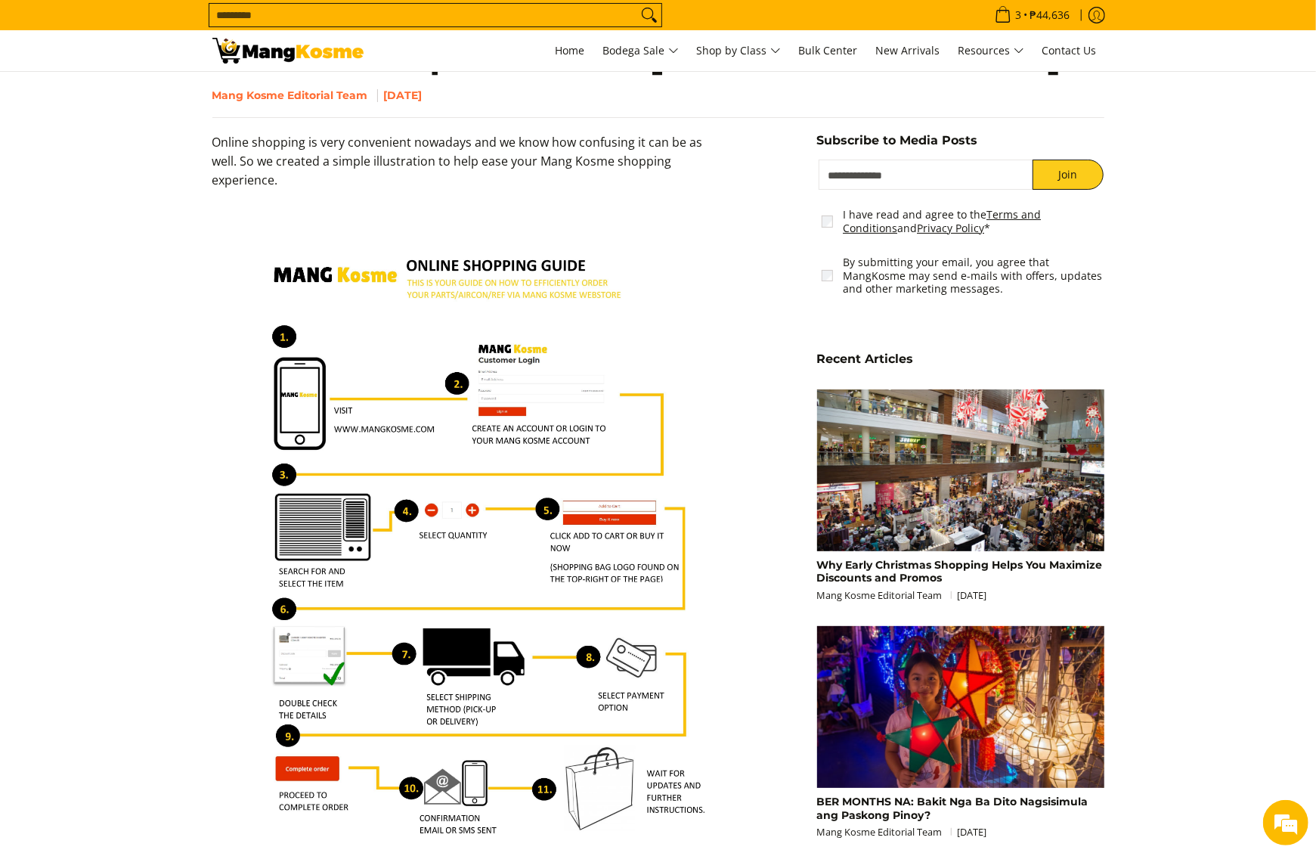
scroll to position [151, 0]
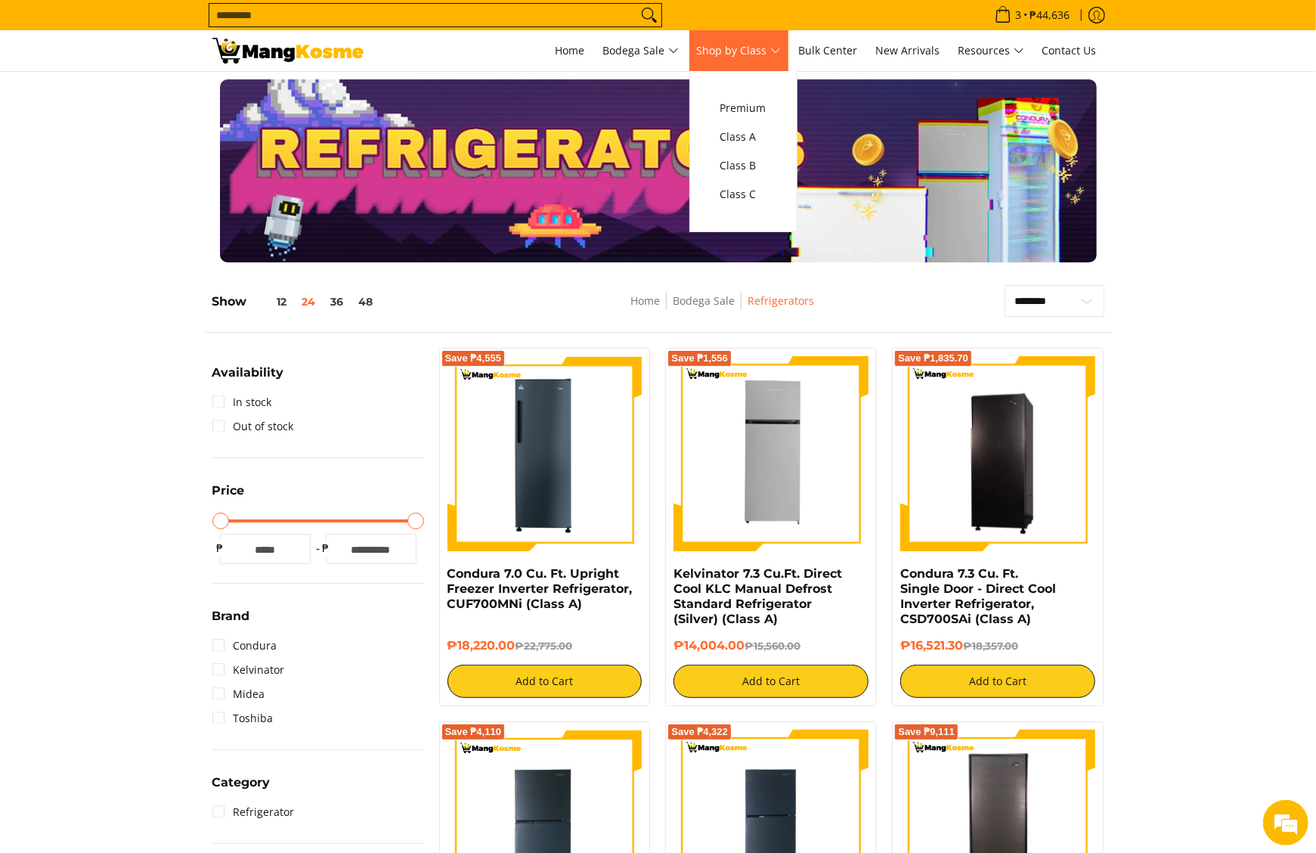
click at [724, 45] on span "Shop by Class" at bounding box center [739, 51] width 84 height 19
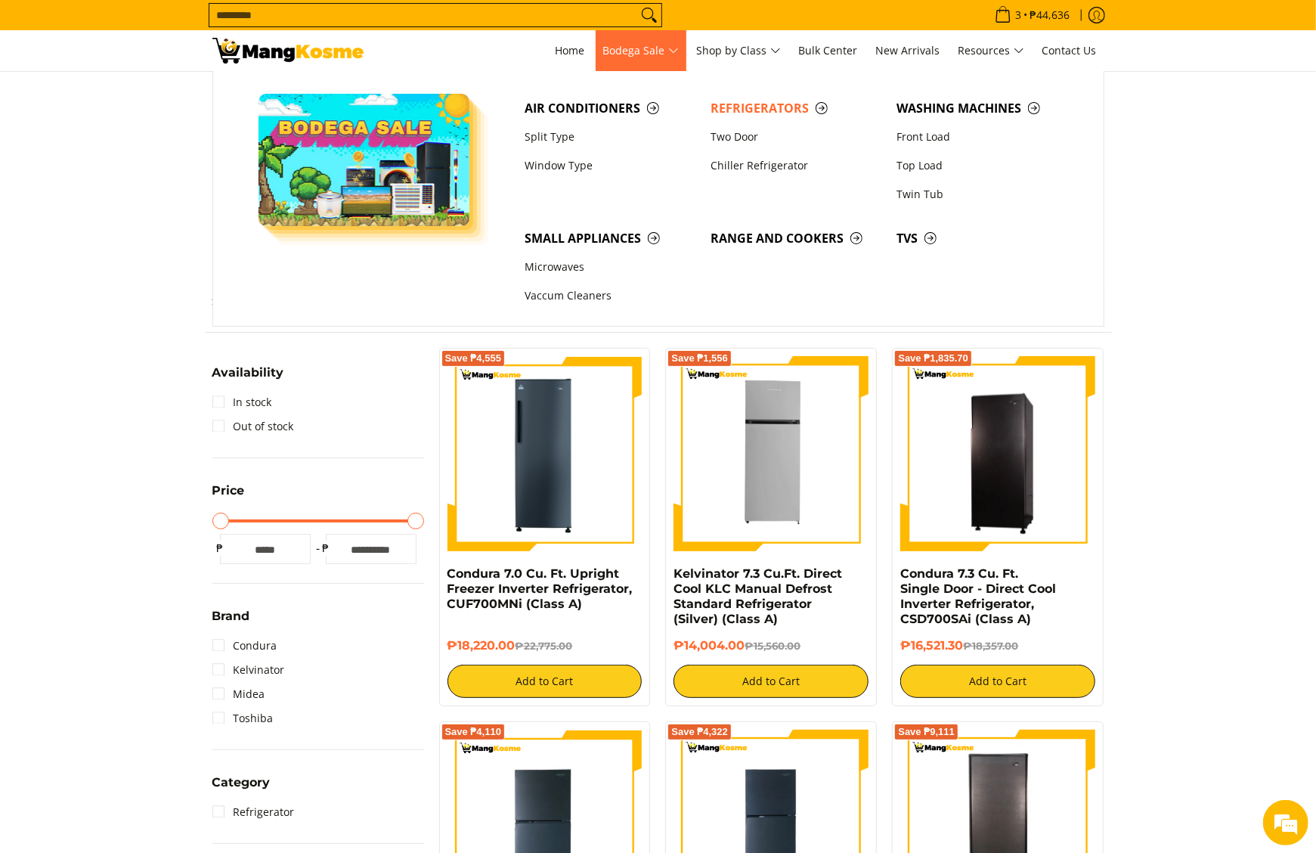
click at [658, 46] on span "Bodega Sale" at bounding box center [641, 51] width 76 height 19
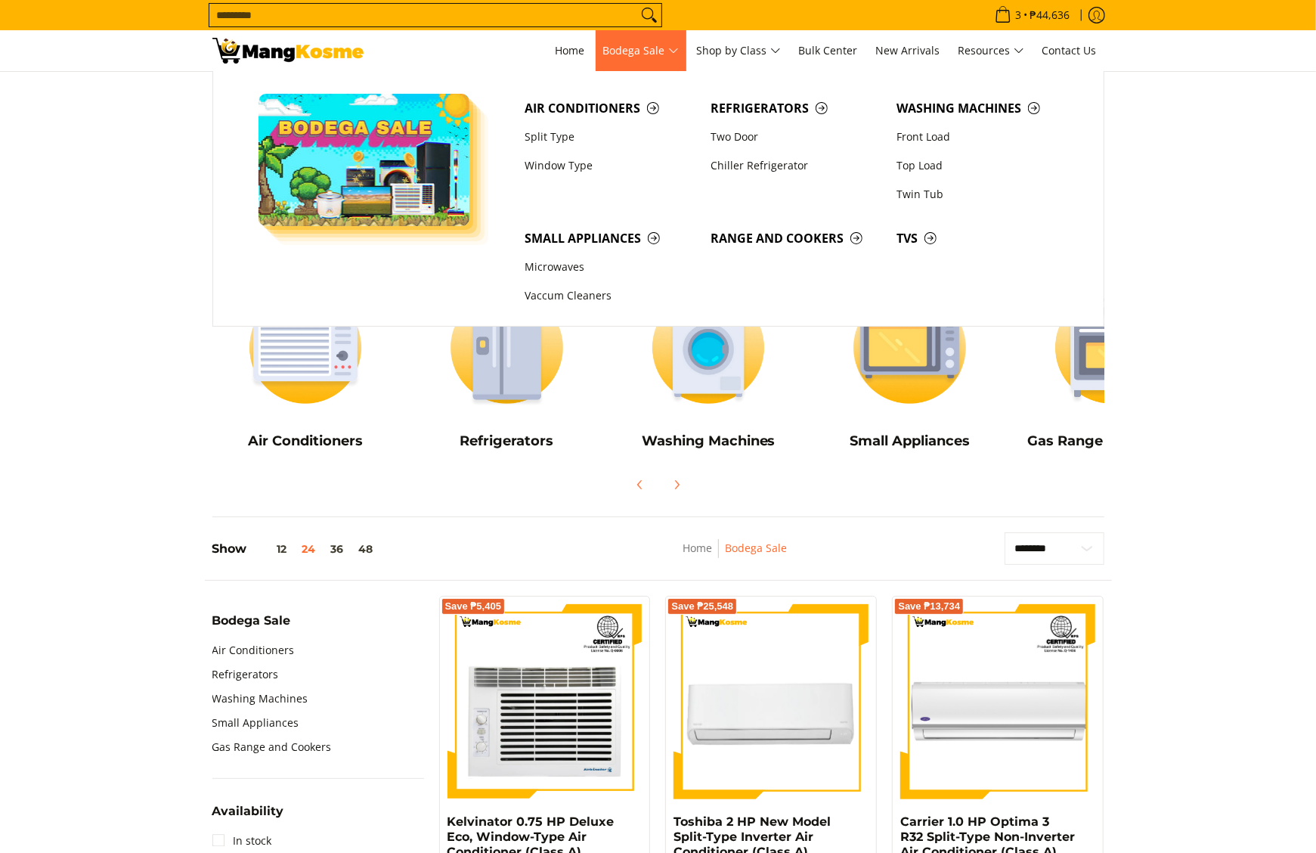
click at [662, 48] on span "Bodega Sale" at bounding box center [641, 51] width 76 height 19
click at [747, 165] on link "Chiller Refrigerator" at bounding box center [796, 165] width 186 height 29
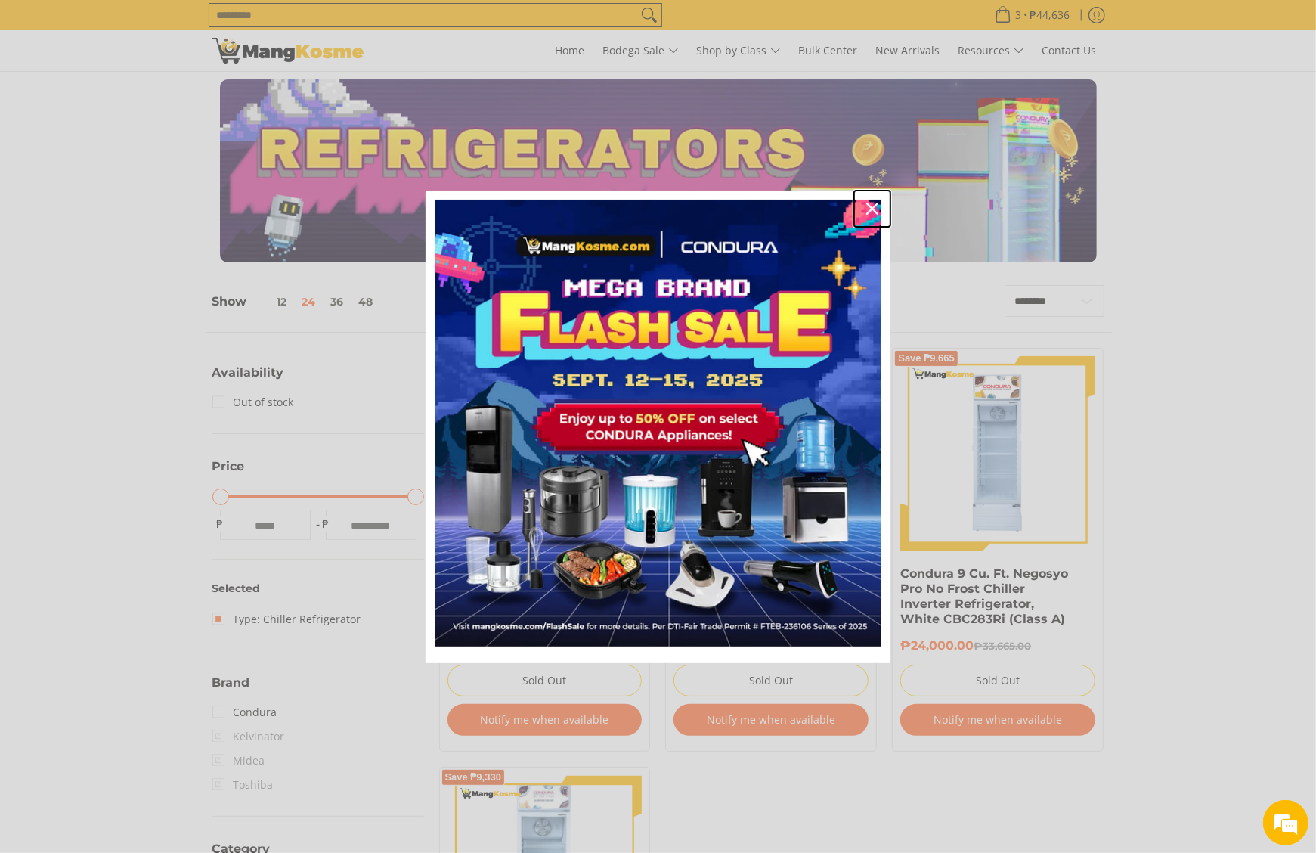
click at [867, 209] on icon "close icon" at bounding box center [873, 209] width 12 height 12
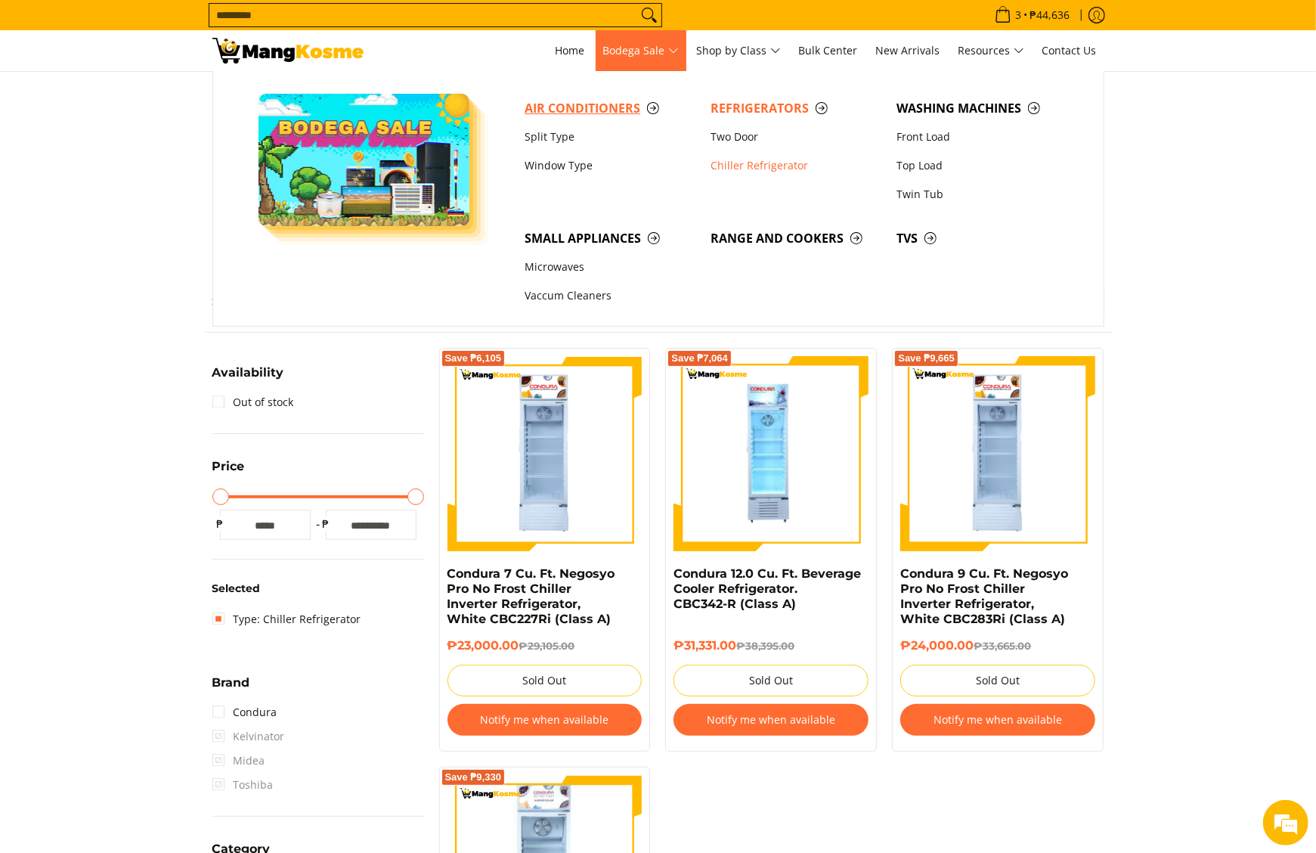
click at [605, 112] on span "Air Conditioners" at bounding box center [610, 108] width 171 height 19
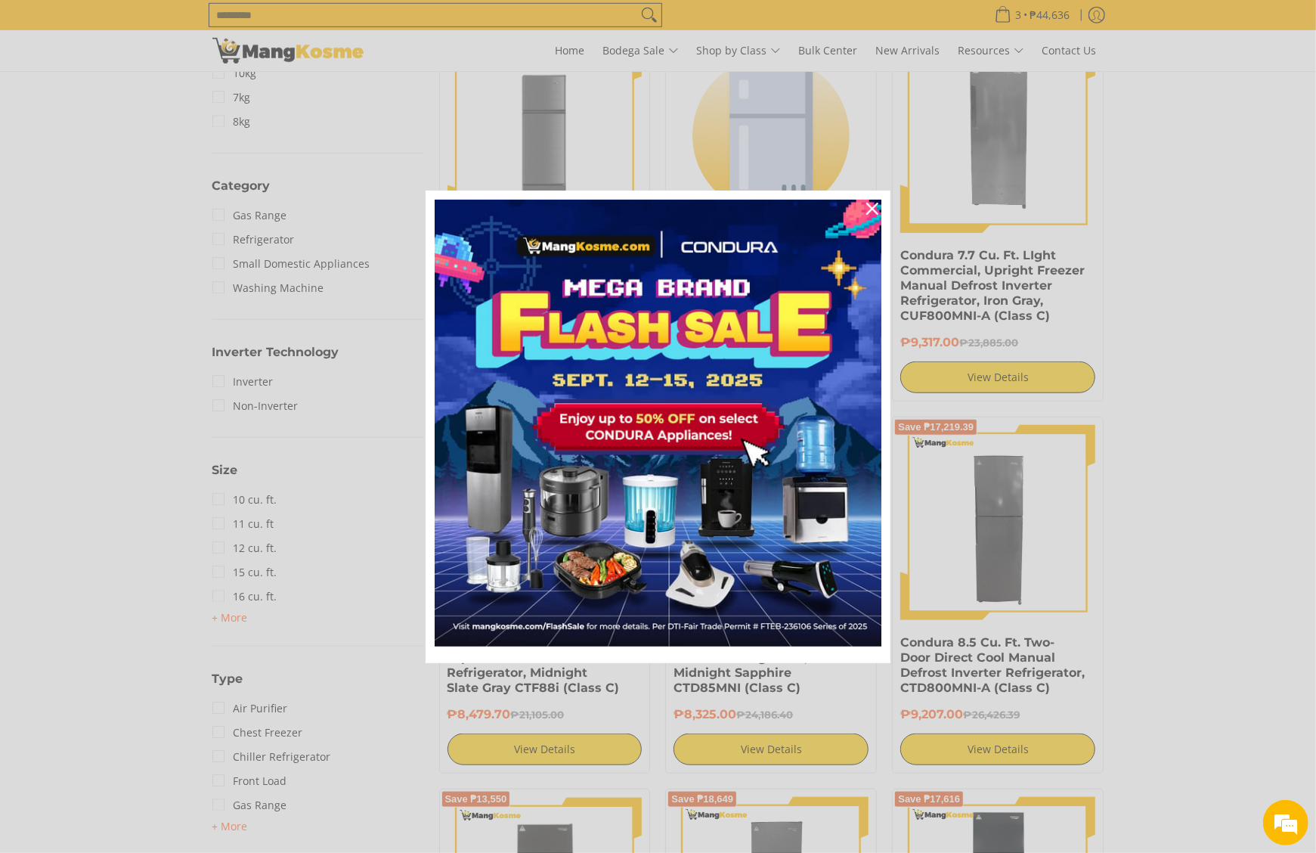
scroll to position [605, 0]
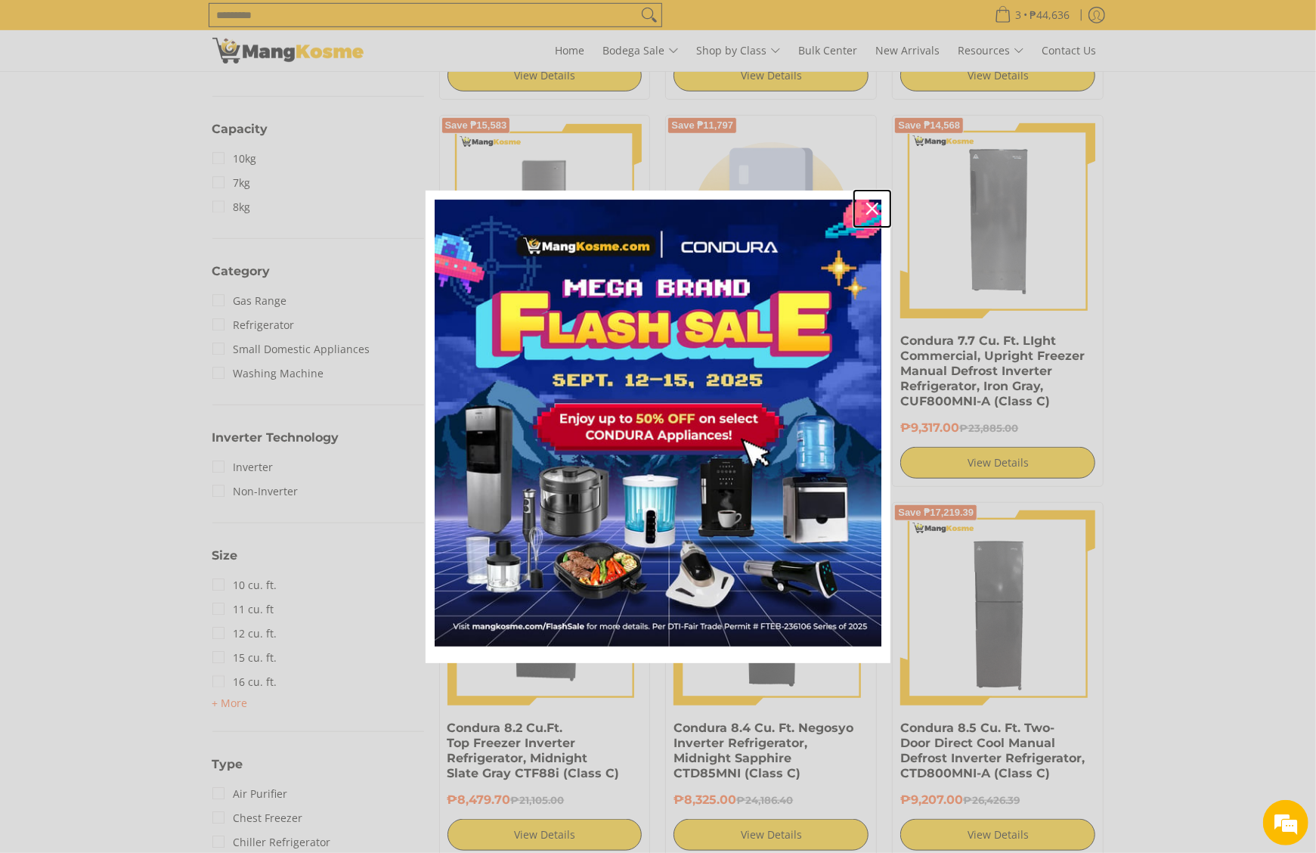
click at [879, 203] on div "Close" at bounding box center [872, 209] width 24 height 24
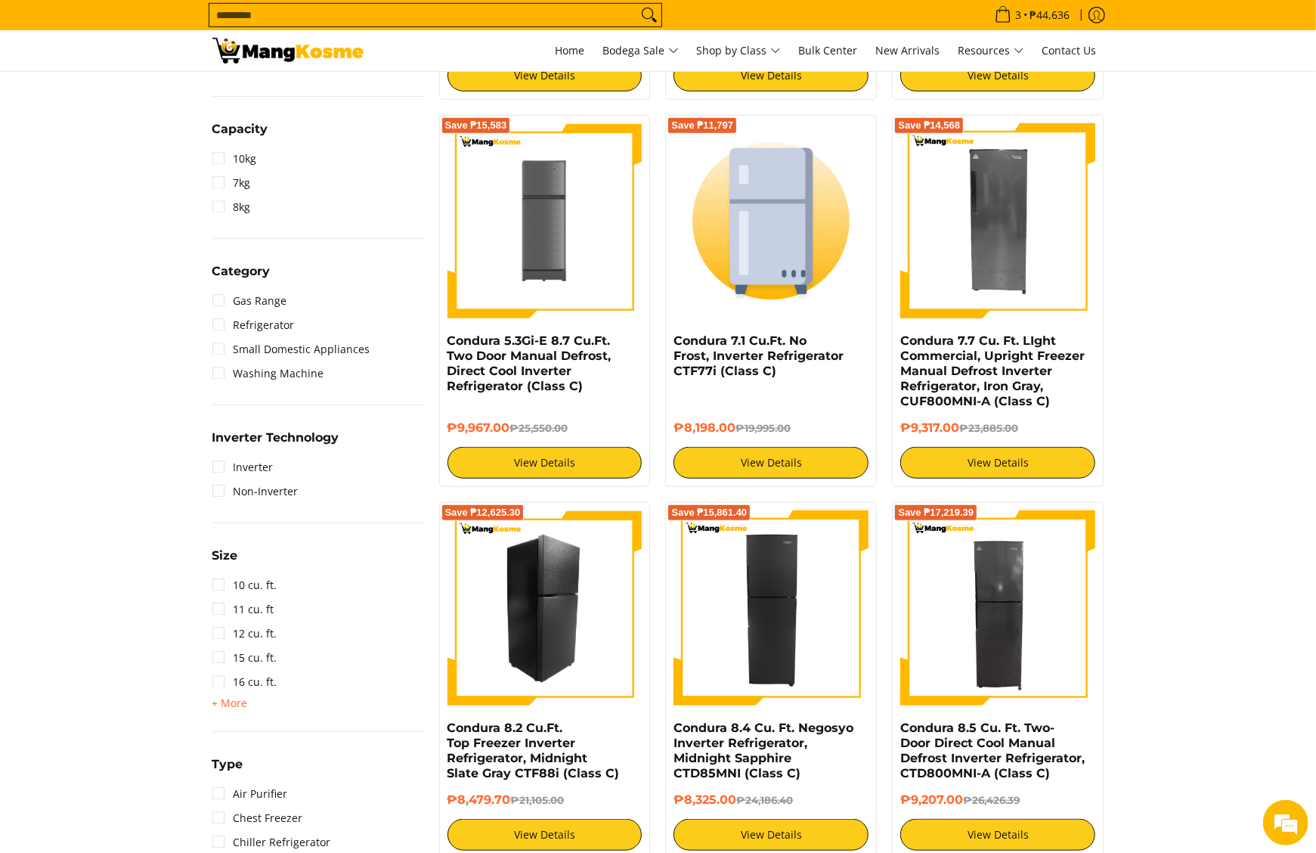
click at [581, 599] on img at bounding box center [545, 607] width 195 height 195
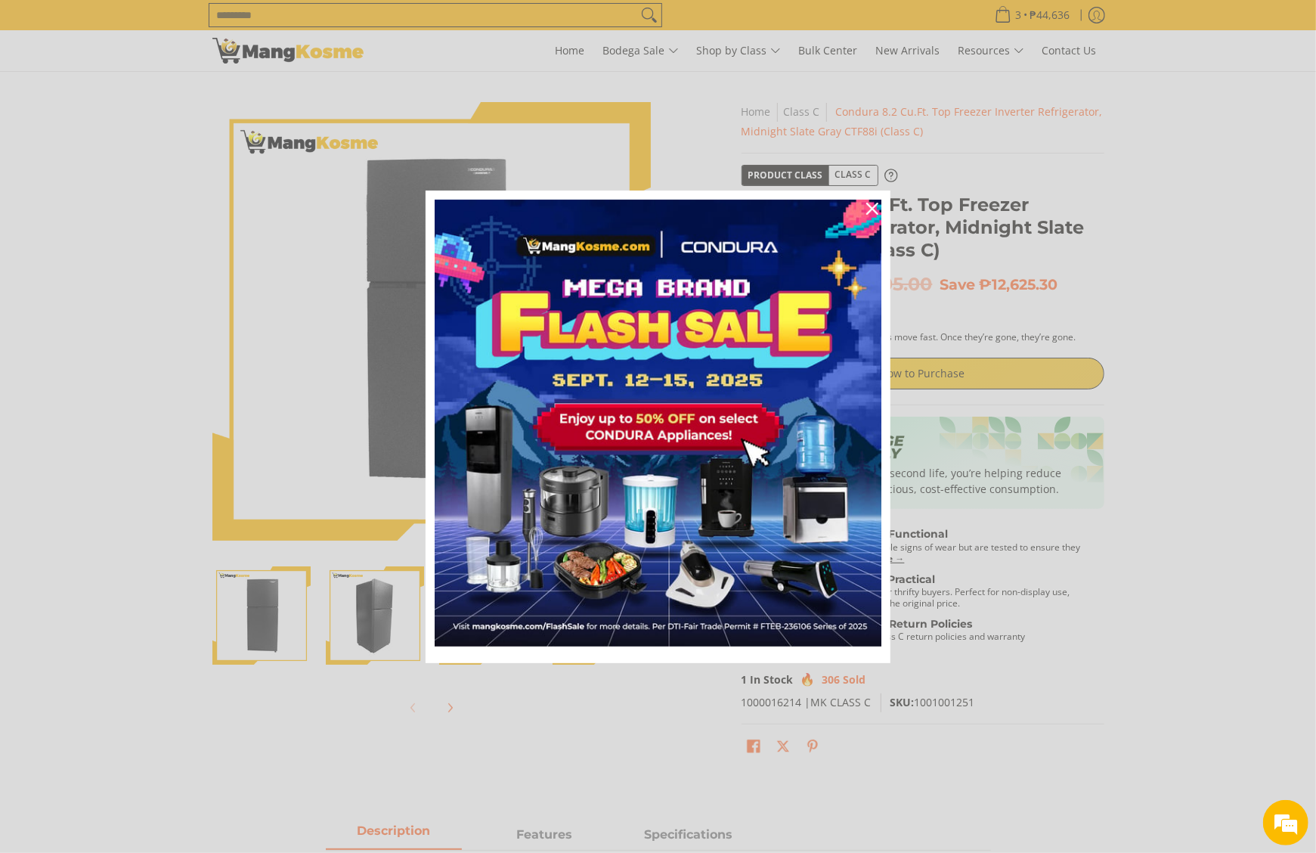
click at [889, 173] on div "Marketing offer form" at bounding box center [658, 426] width 1316 height 853
click at [886, 183] on div "Marketing offer form" at bounding box center [658, 426] width 1316 height 853
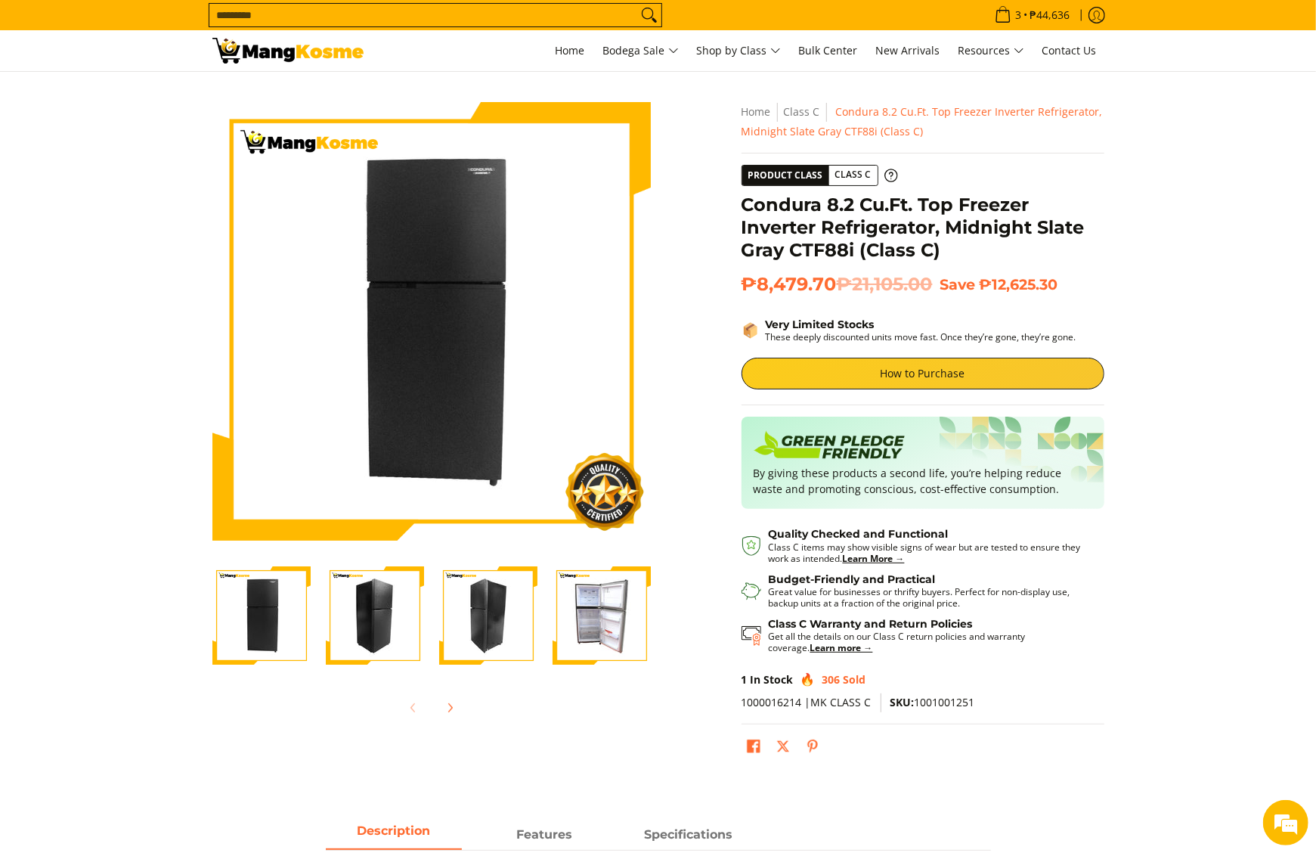
click at [594, 605] on img "Condura 8.2 Cu.Ft. Top Freezer Inverter Refrigerator, Midnight Slate Gray CTF88…" at bounding box center [602, 615] width 98 height 98
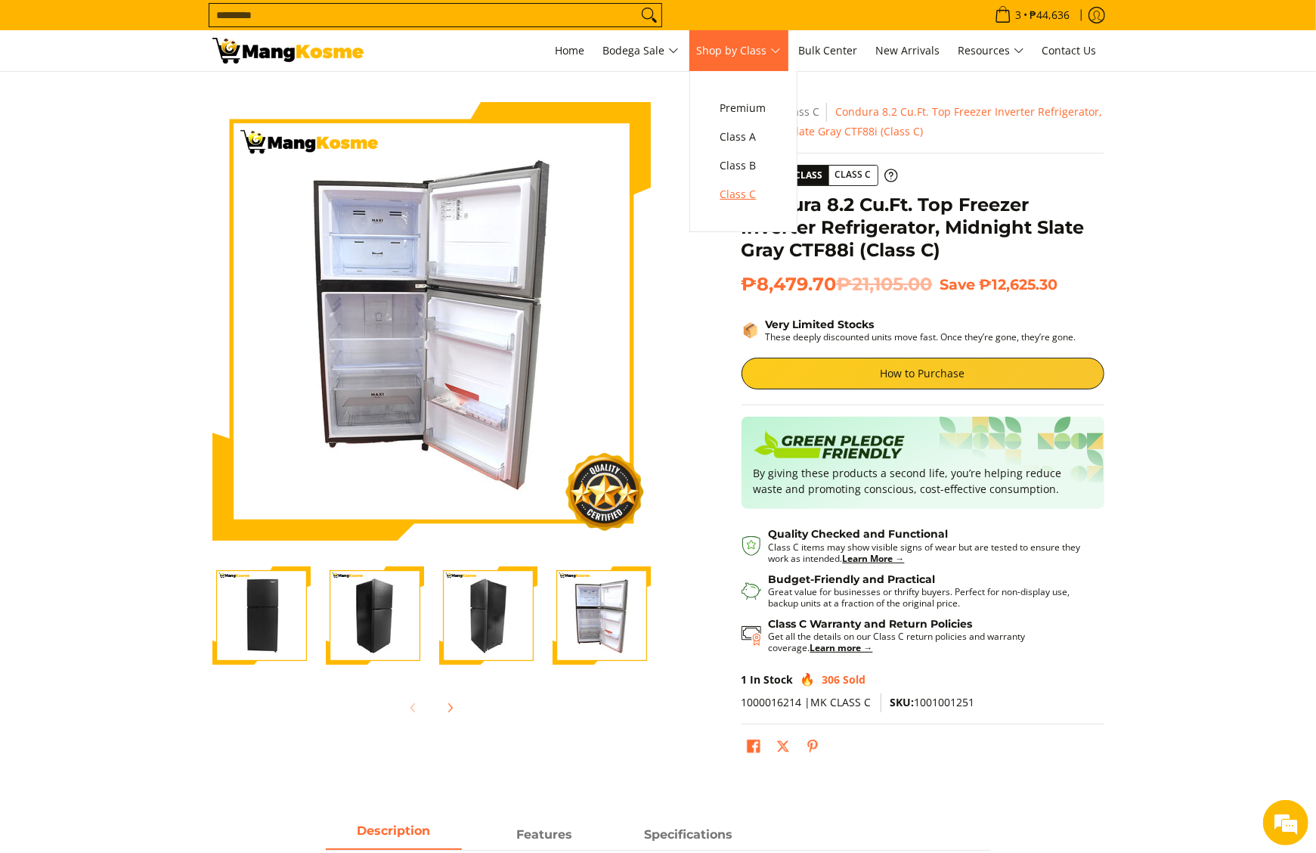
click at [762, 191] on span "Class C" at bounding box center [744, 194] width 46 height 19
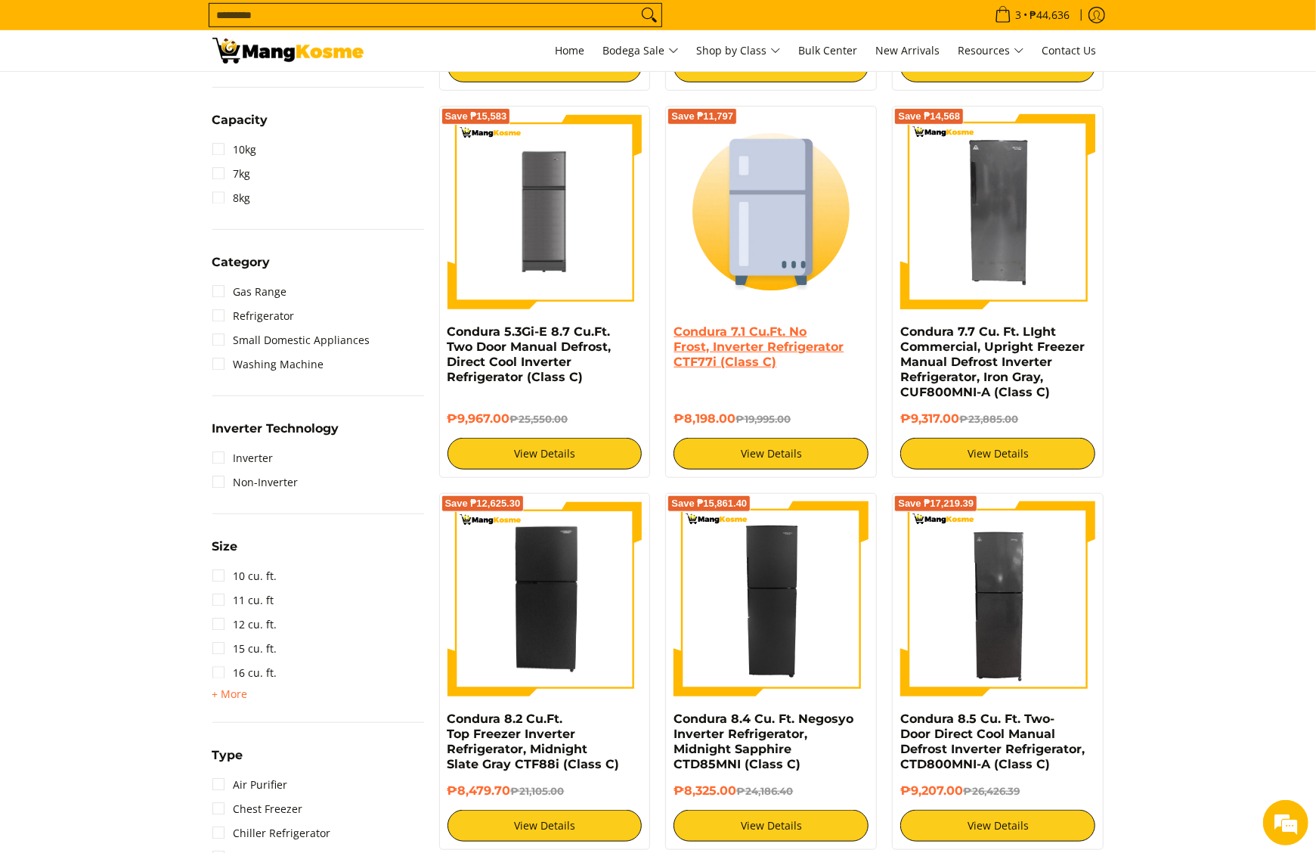
scroll to position [605, 0]
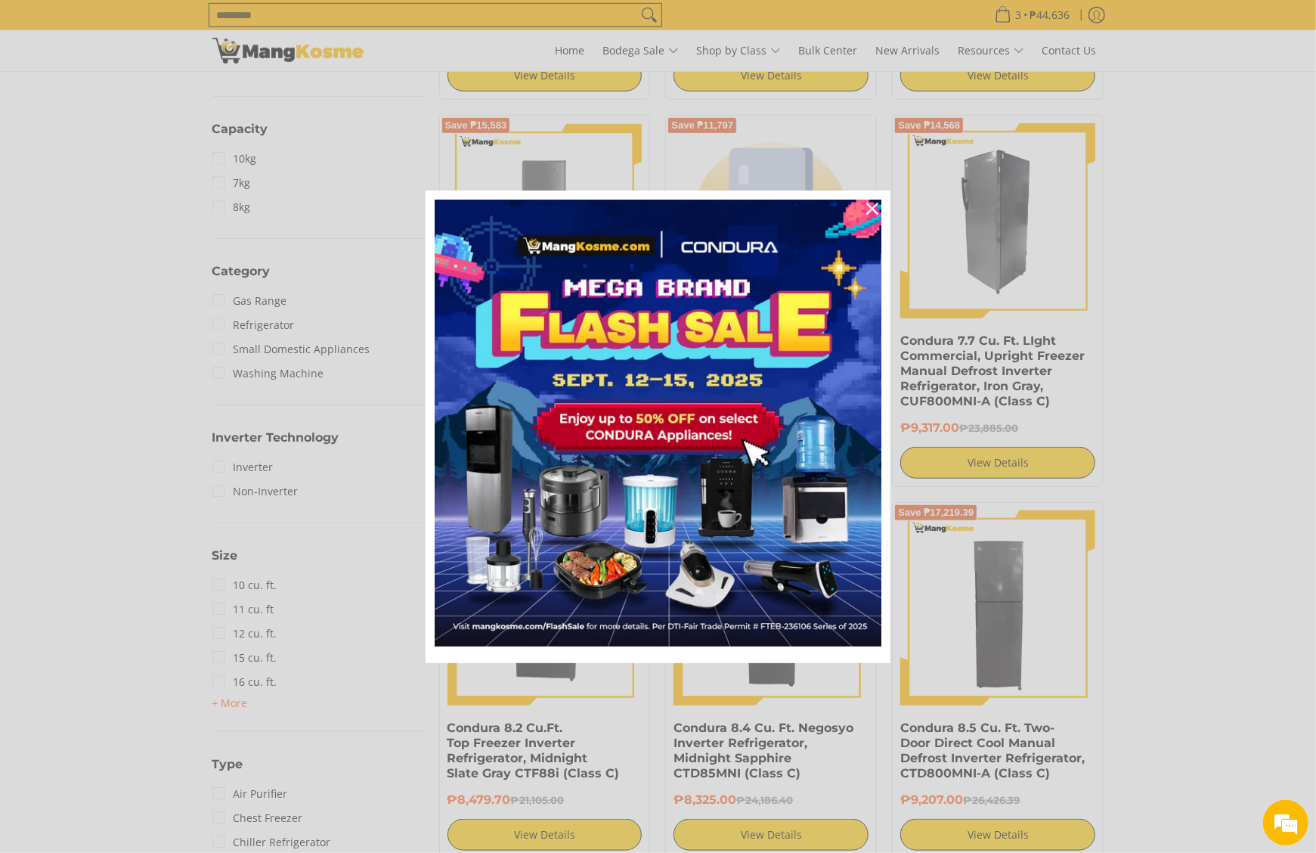
click at [1040, 265] on div "Marketing offer form" at bounding box center [658, 426] width 1316 height 853
click at [865, 216] on div "Close" at bounding box center [872, 209] width 24 height 24
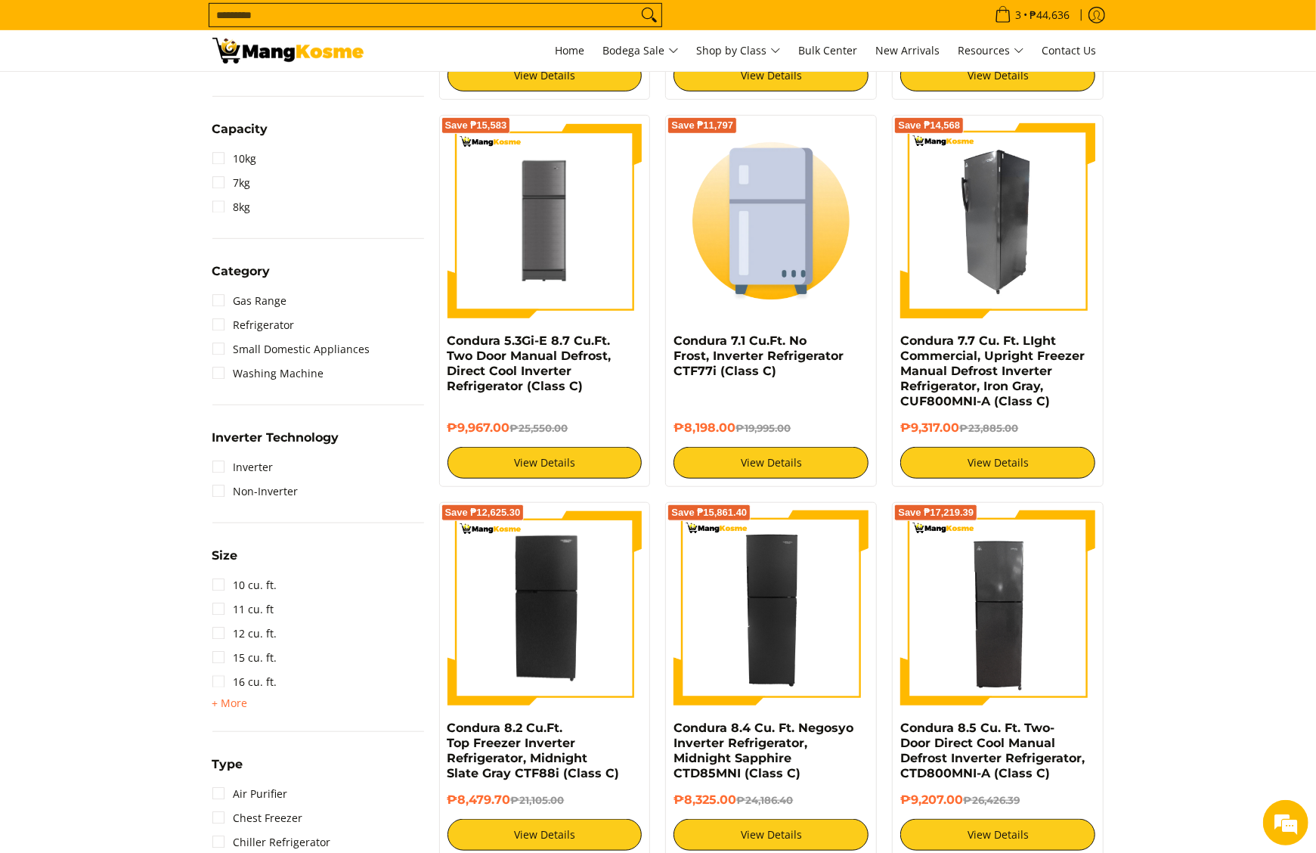
click at [954, 222] on img at bounding box center [998, 220] width 195 height 195
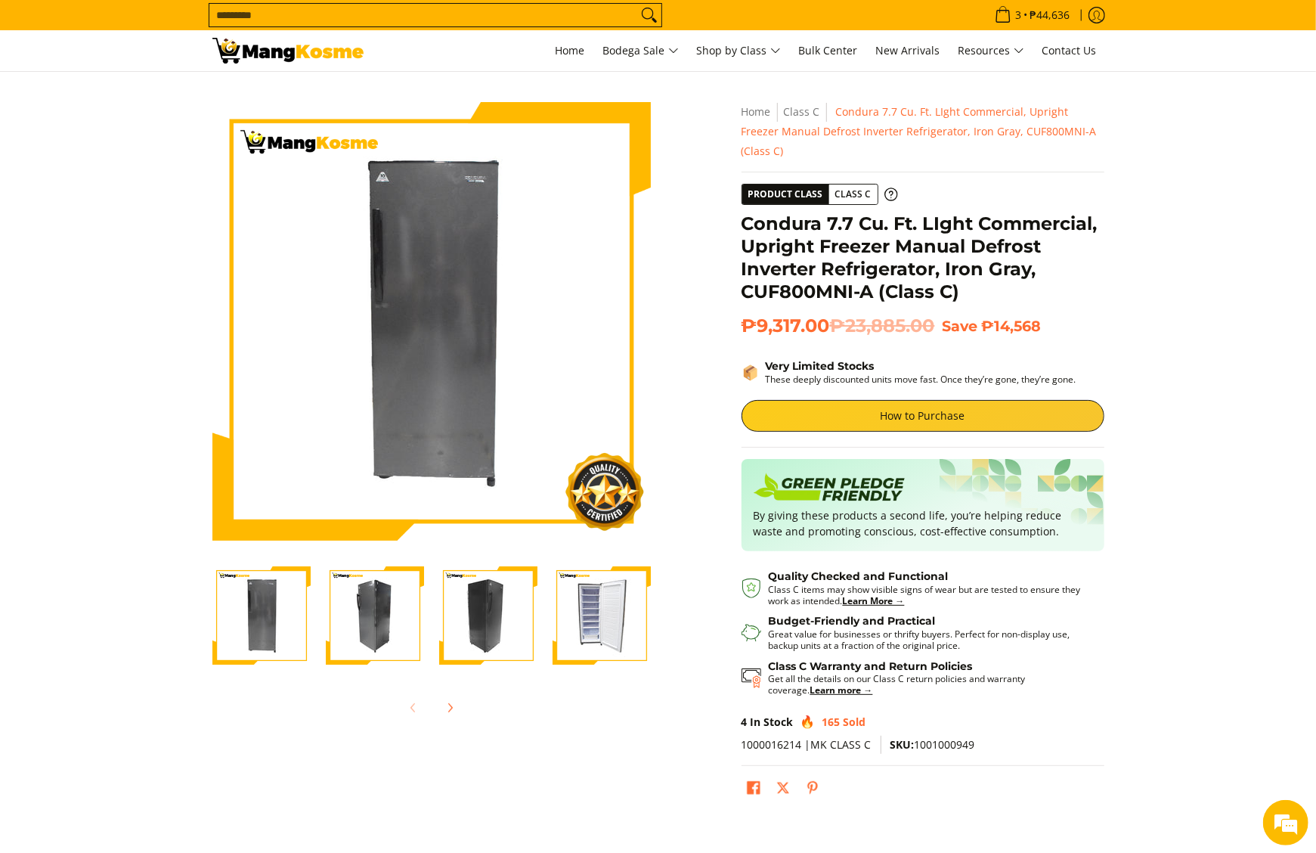
click at [597, 629] on img "Condura 7.7 Cu. Ft. LIght Commercial, Upright Freezer Manual Defrost Inverter R…" at bounding box center [602, 615] width 98 height 98
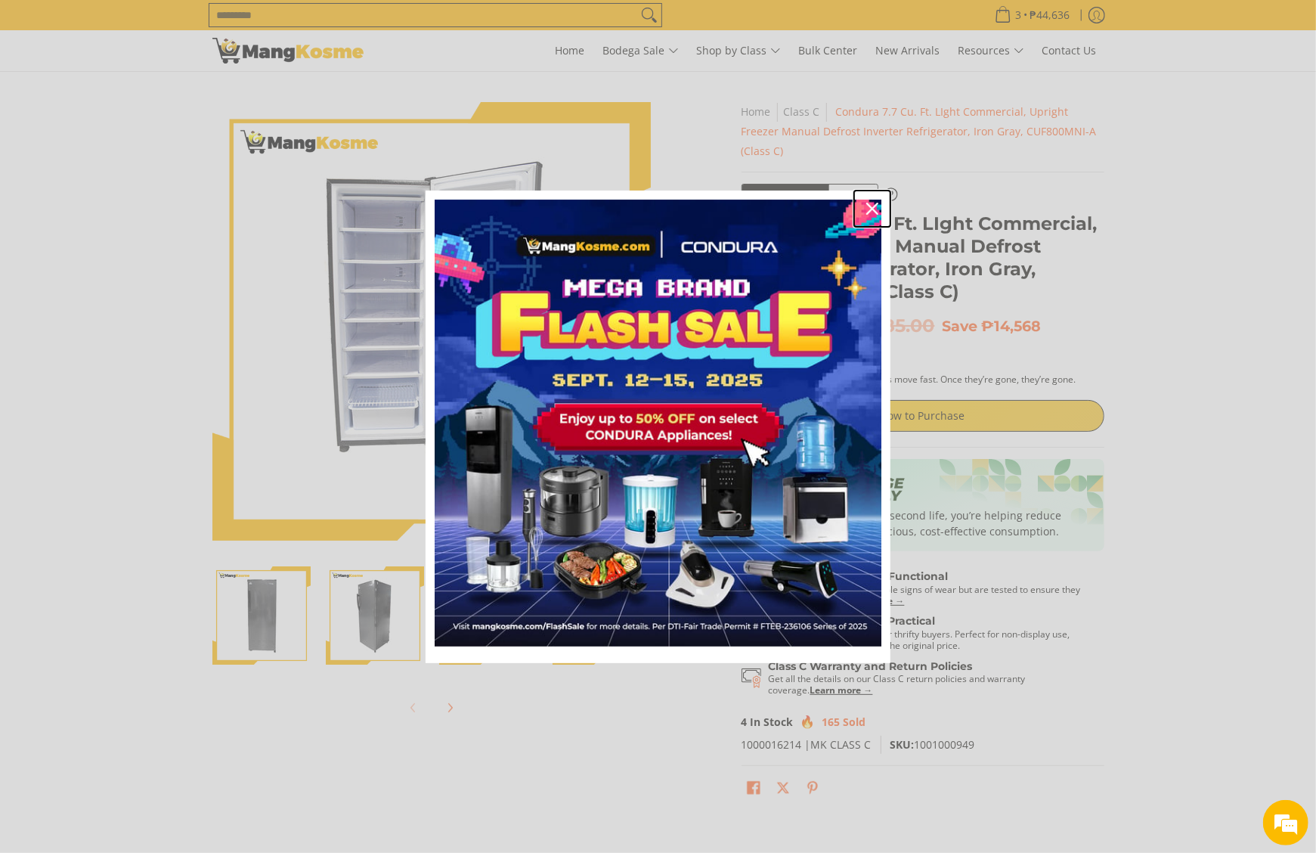
click at [871, 215] on div "Close" at bounding box center [872, 209] width 24 height 24
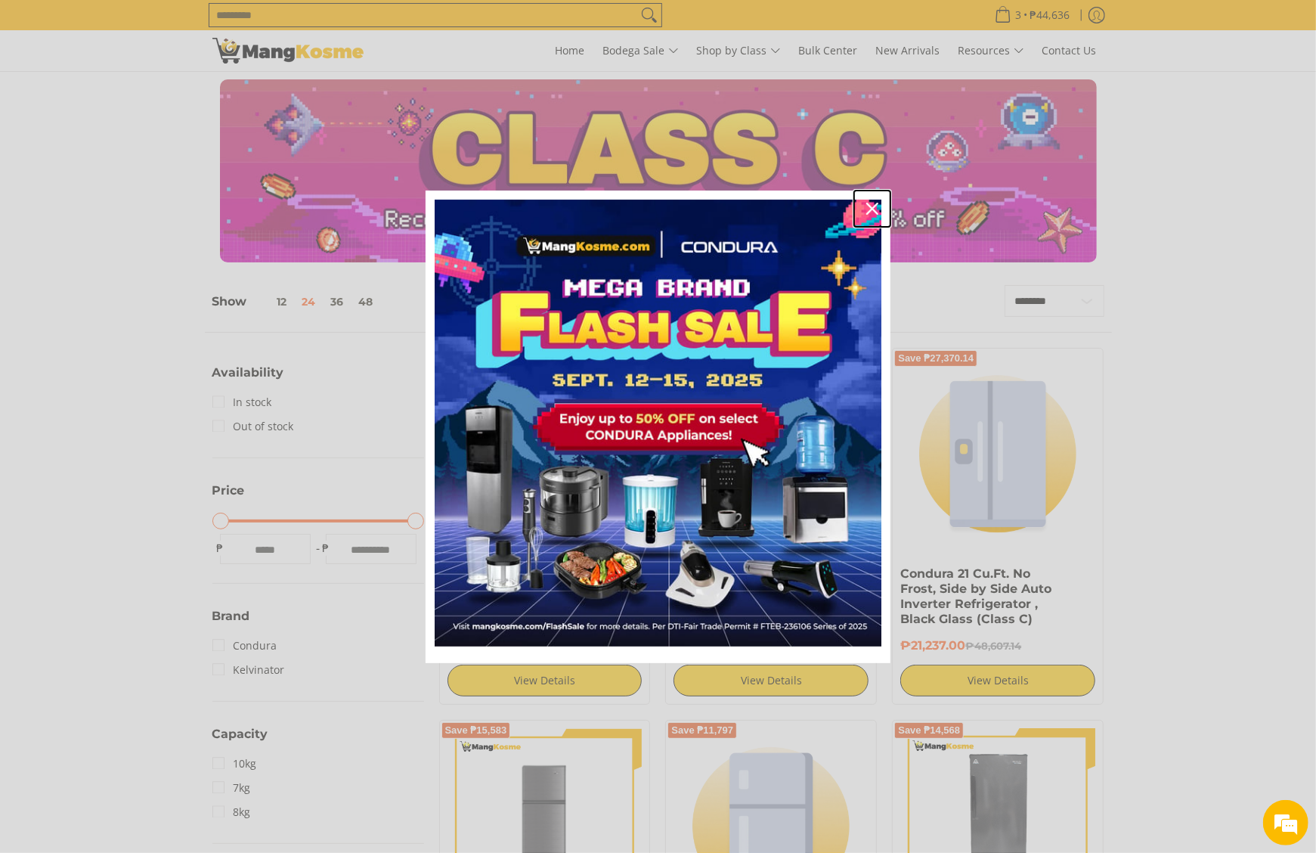
click at [863, 212] on div "Close" at bounding box center [872, 209] width 24 height 24
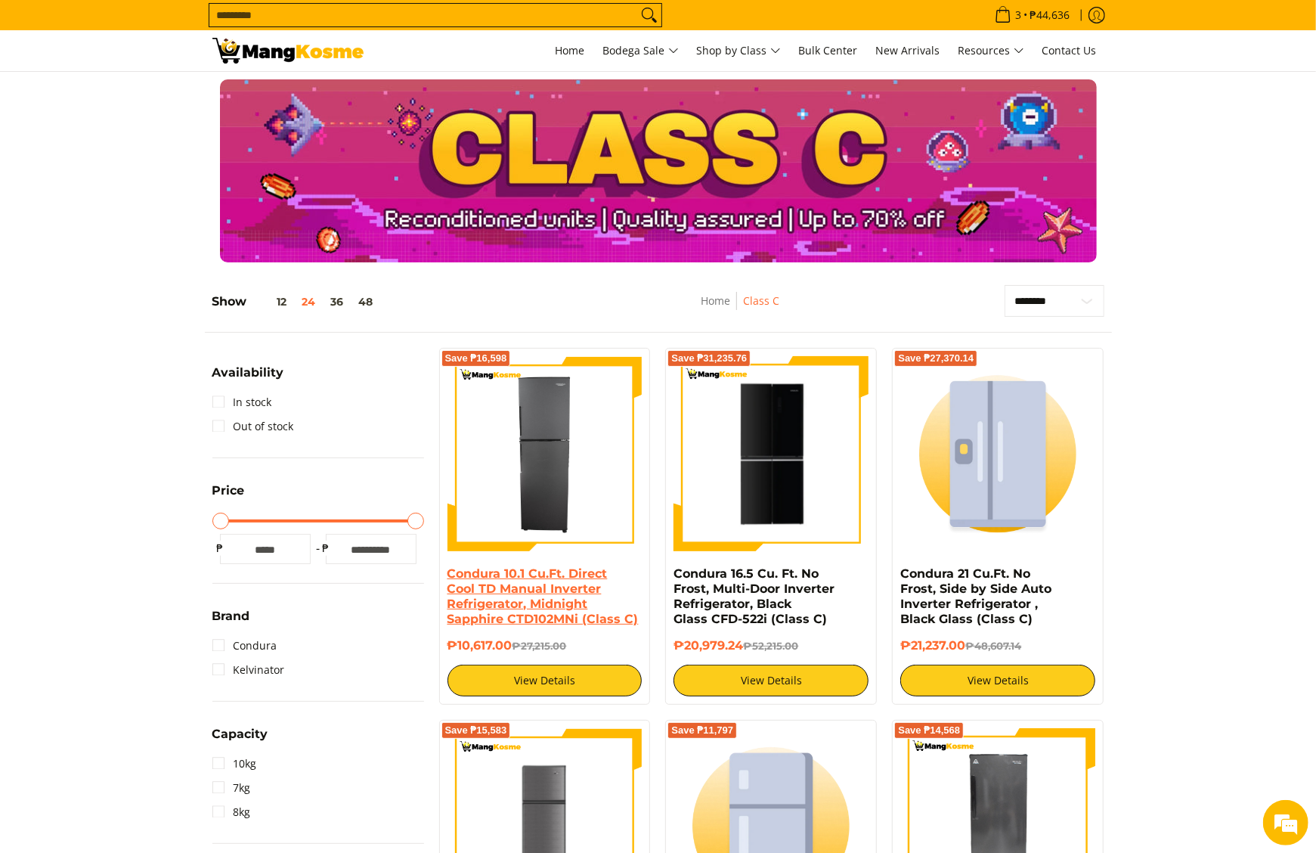
click at [516, 603] on link "Condura 10.1 Cu.Ft. Direct Cool TD Manual Inverter Refrigerator, Midnight Sapph…" at bounding box center [543, 596] width 191 height 60
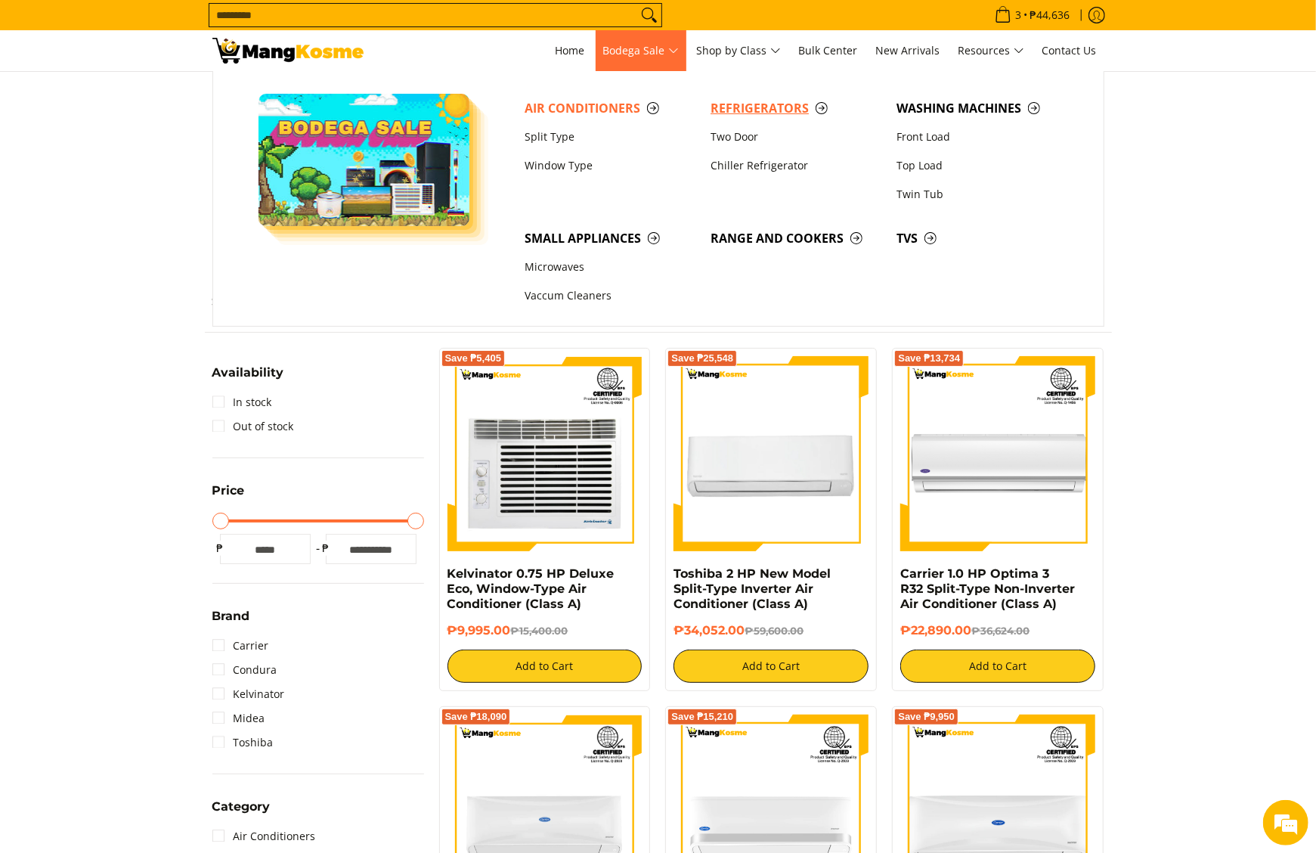
click at [757, 112] on span "Refrigerators" at bounding box center [796, 108] width 171 height 19
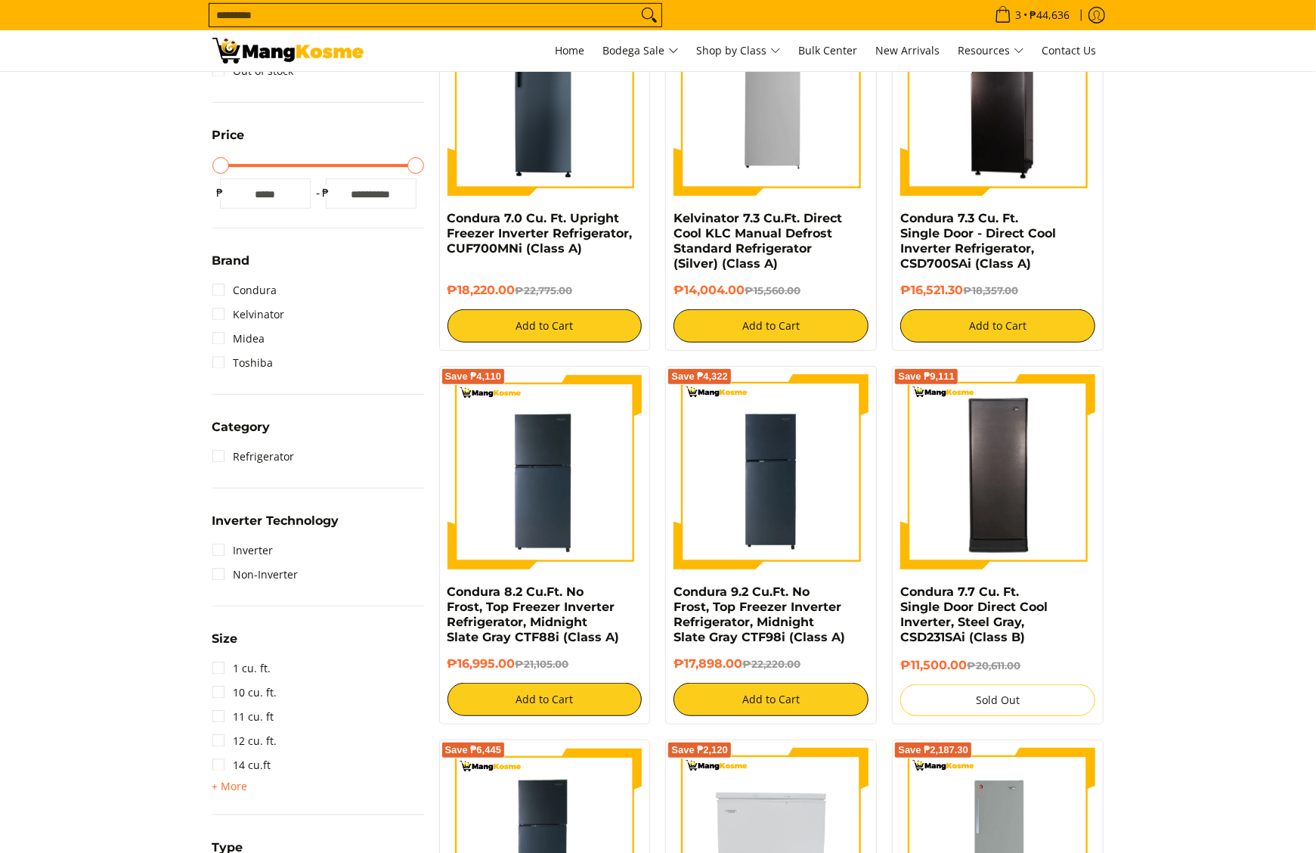
scroll to position [454, 0]
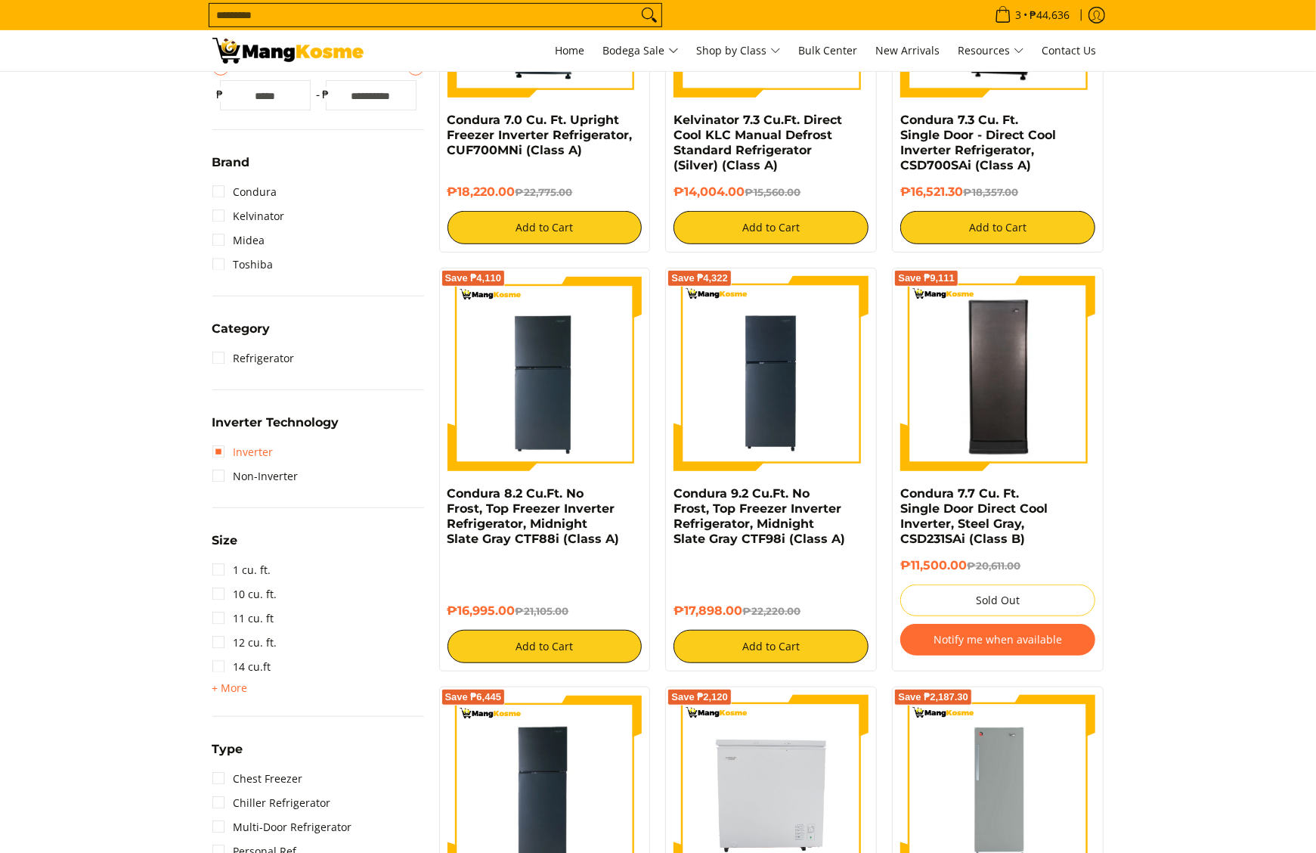
click at [262, 449] on link "Inverter" at bounding box center [242, 452] width 61 height 24
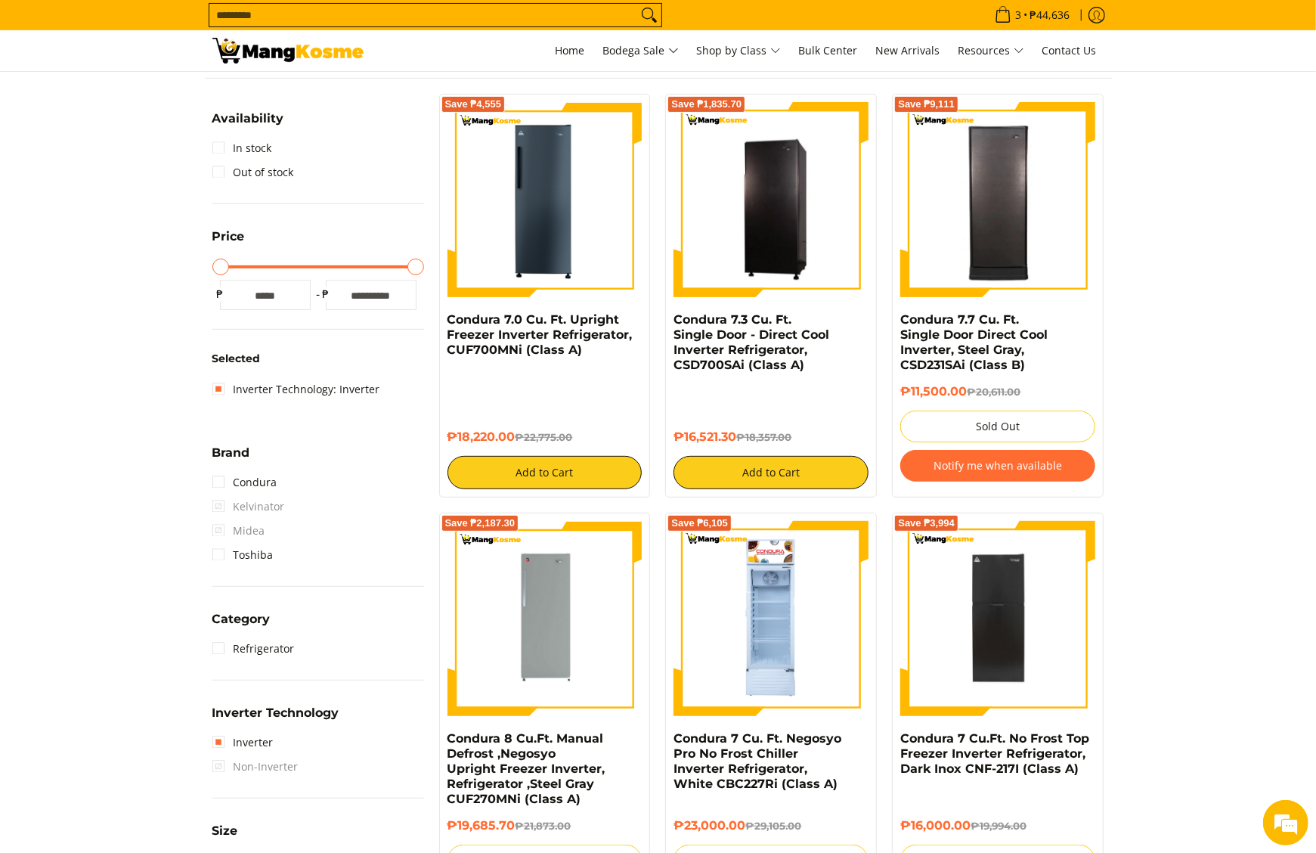
scroll to position [212, 0]
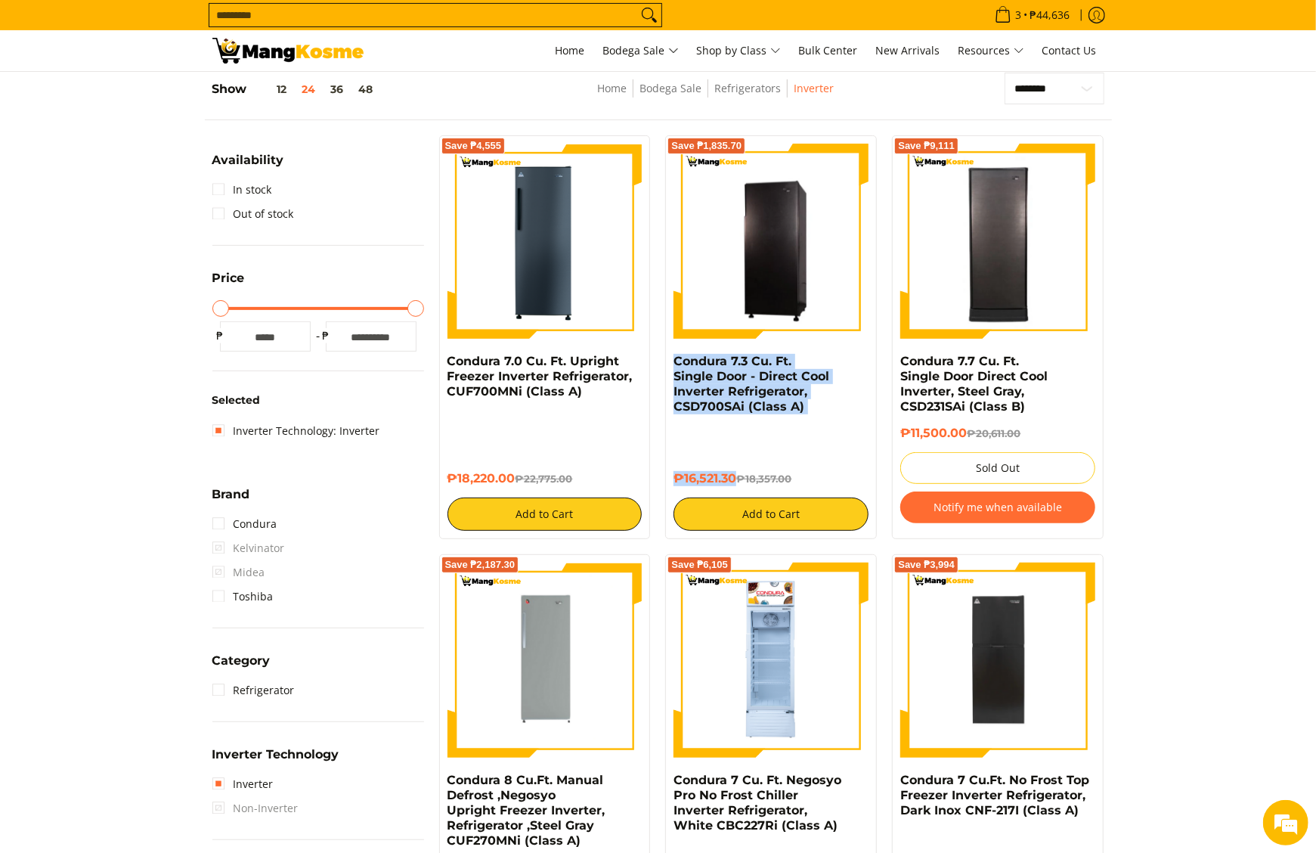
drag, startPoint x: 667, startPoint y: 358, endPoint x: 739, endPoint y: 464, distance: 127.3
click at [739, 464] on div "Save ₱1,835.70 Condura 7.3 Cu. Ft. Single Door - Direct Cool Inverter Refrigera…" at bounding box center [771, 337] width 212 height 404
copy div "Condura 7.3 Cu. Ft. Single Door - Direct Cool Inverter Refrigerator, CSD700SAi …"
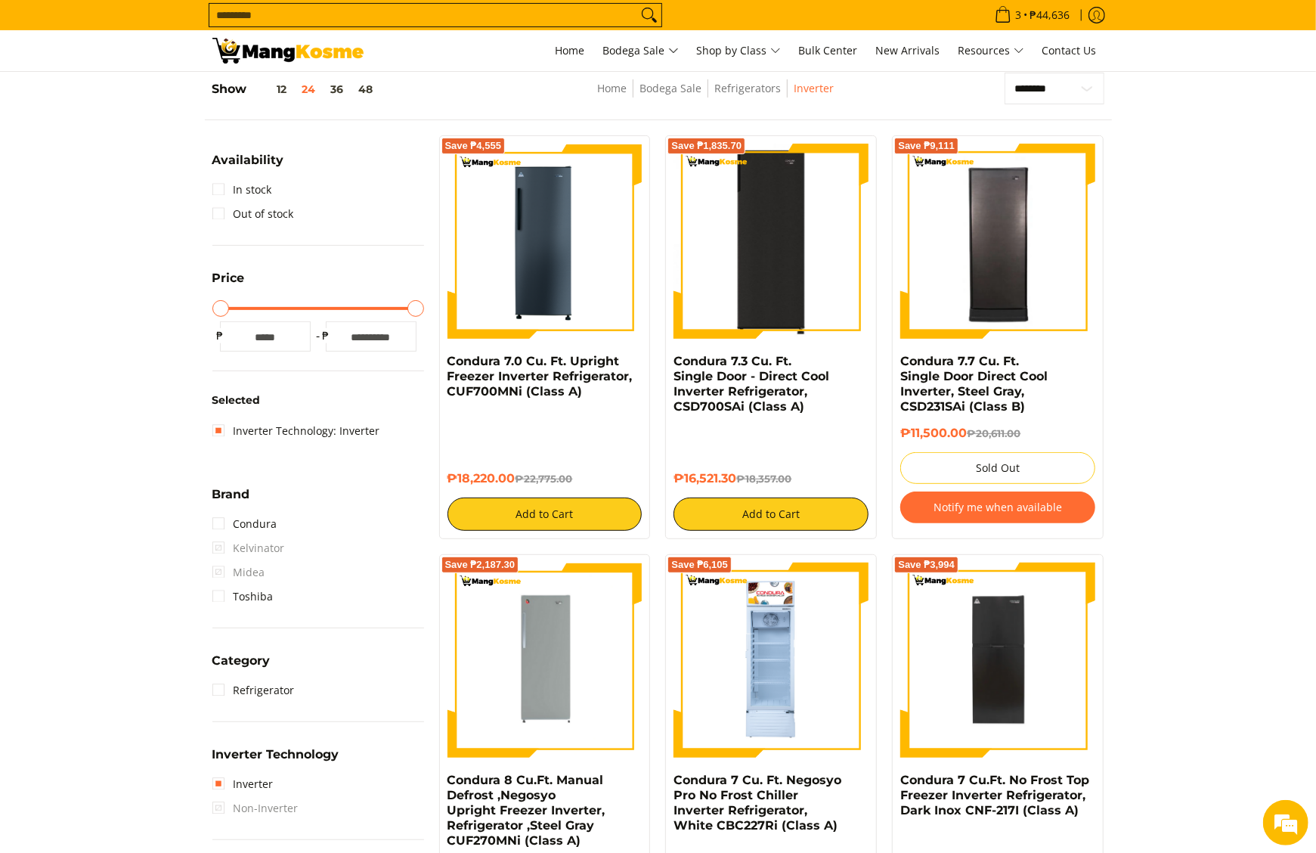
click at [763, 295] on img at bounding box center [771, 241] width 195 height 195
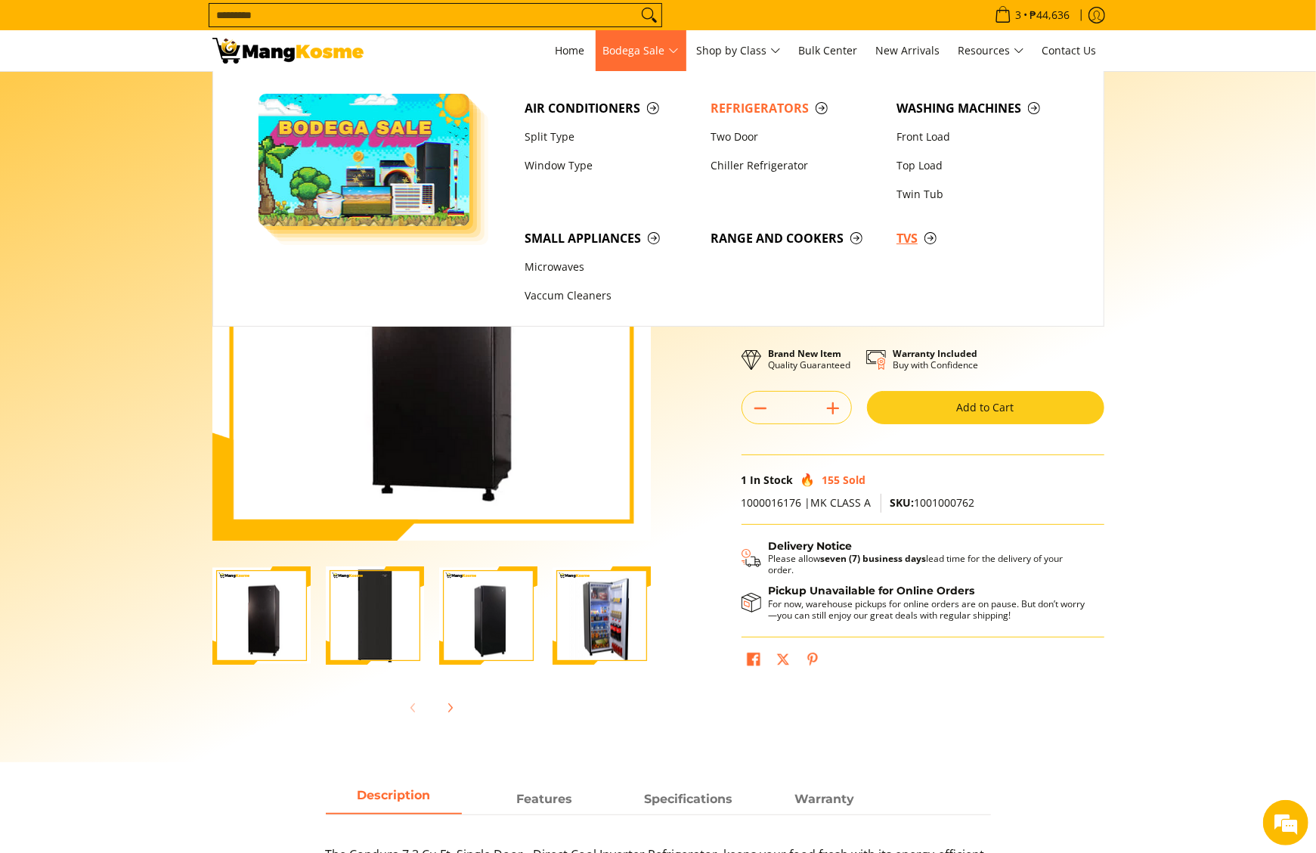
click at [908, 240] on span "TVs" at bounding box center [982, 238] width 171 height 19
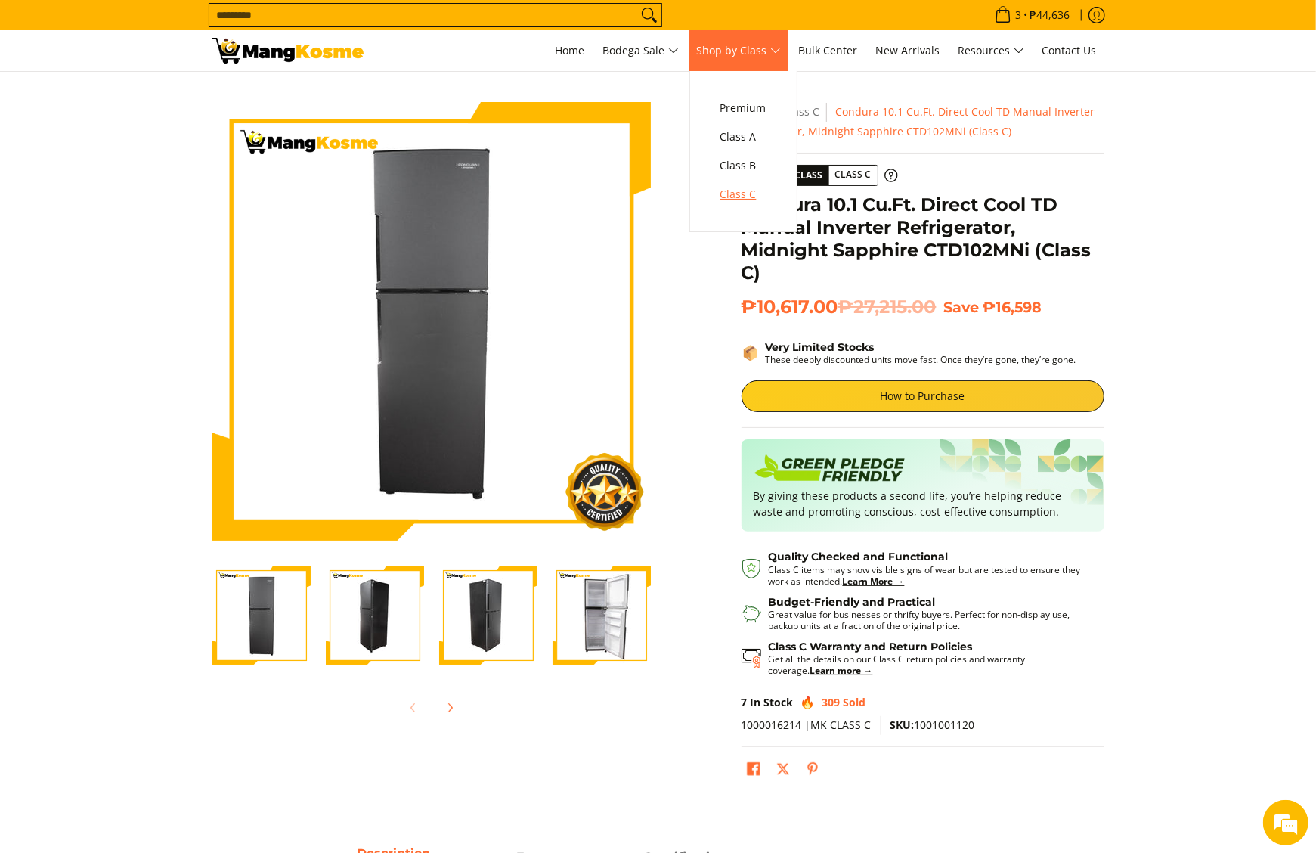
click at [767, 194] on span "Class C" at bounding box center [744, 194] width 46 height 19
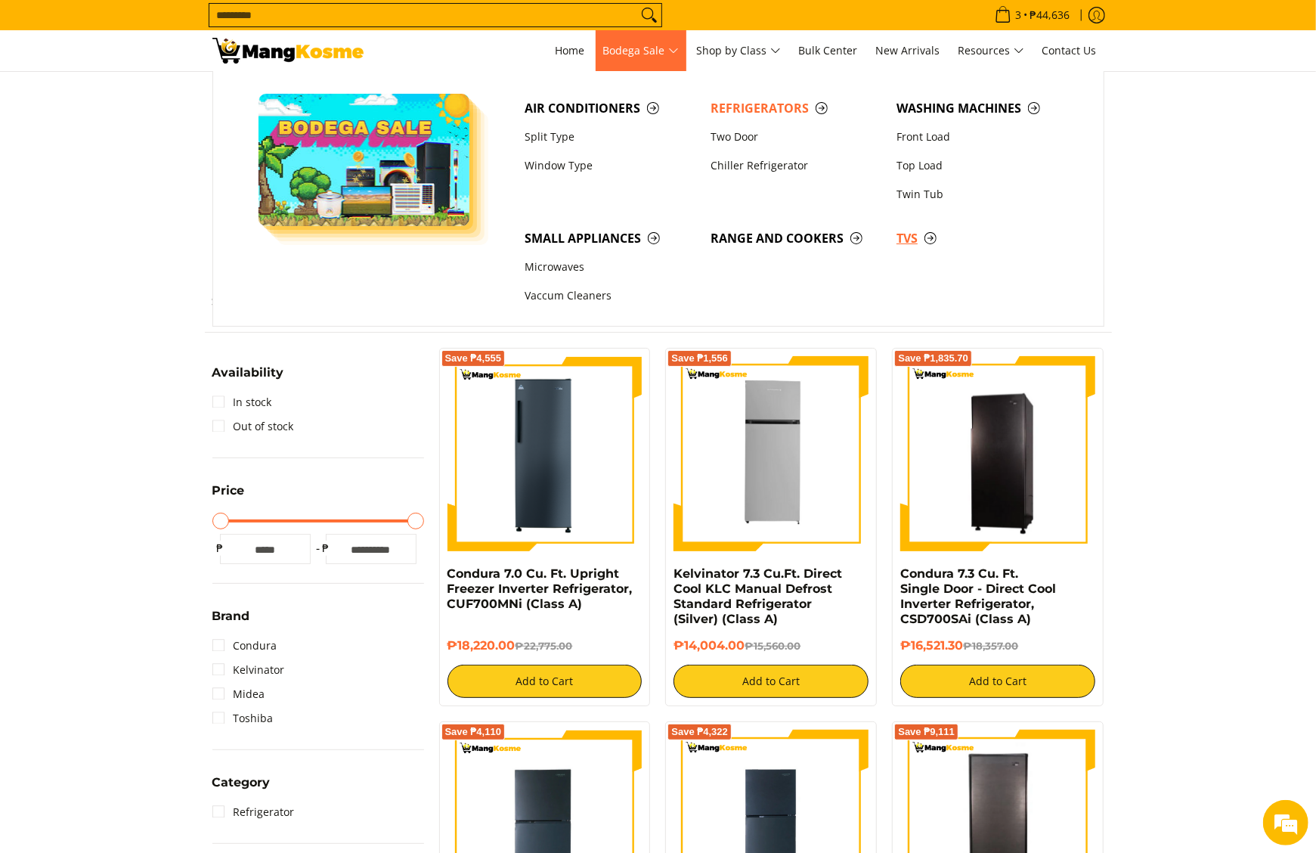
click at [902, 240] on span "TVs" at bounding box center [982, 238] width 171 height 19
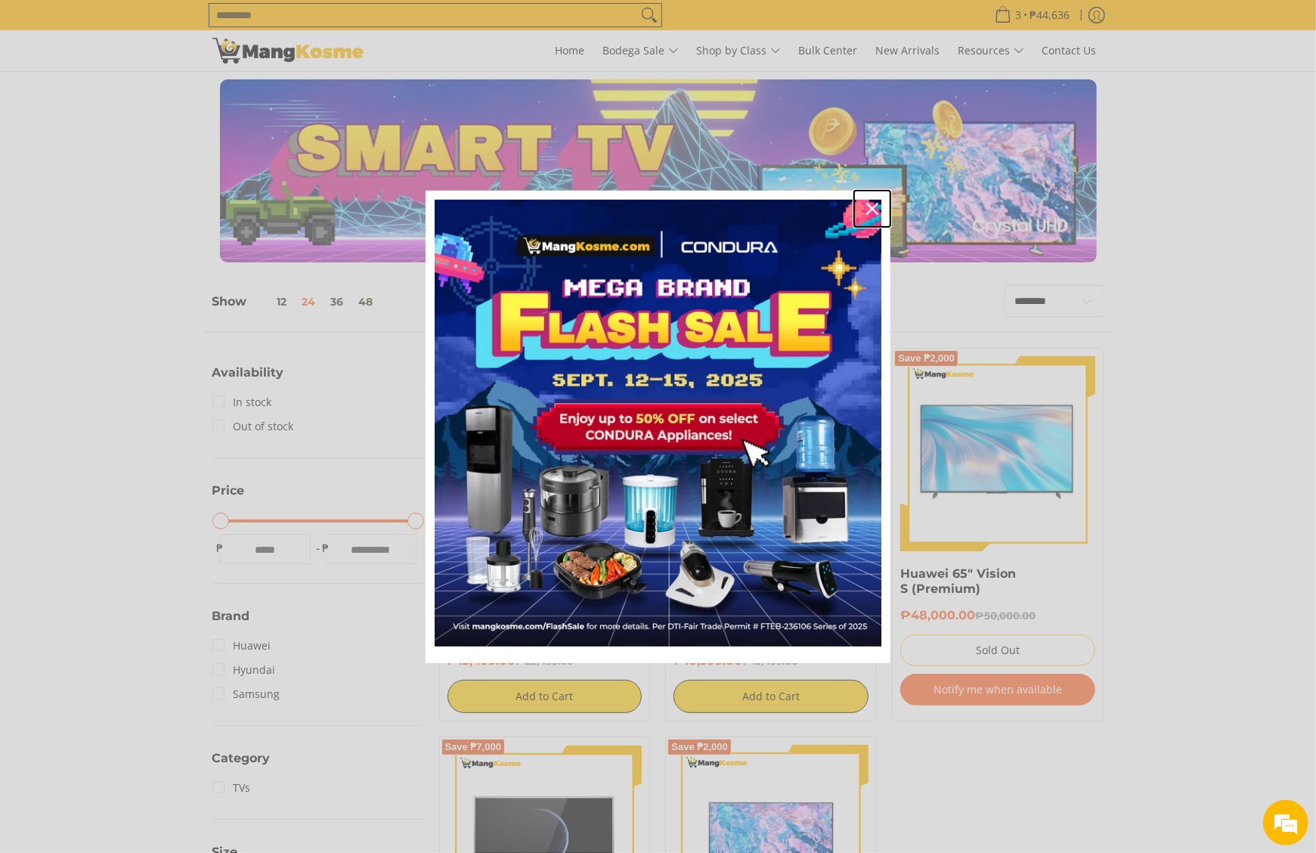
click at [867, 203] on icon "close icon" at bounding box center [873, 209] width 12 height 12
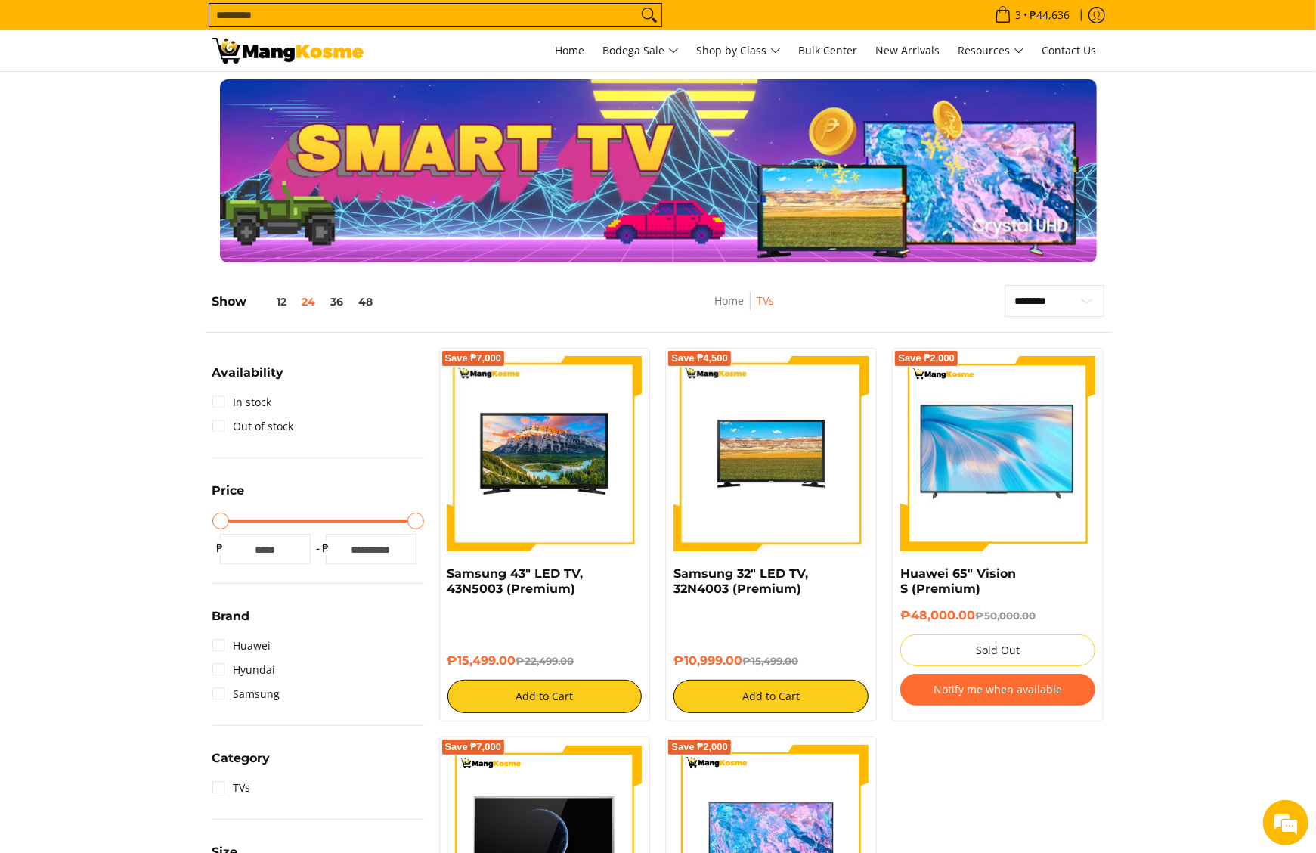
click at [853, 287] on div "Home TVs" at bounding box center [744, 309] width 225 height 48
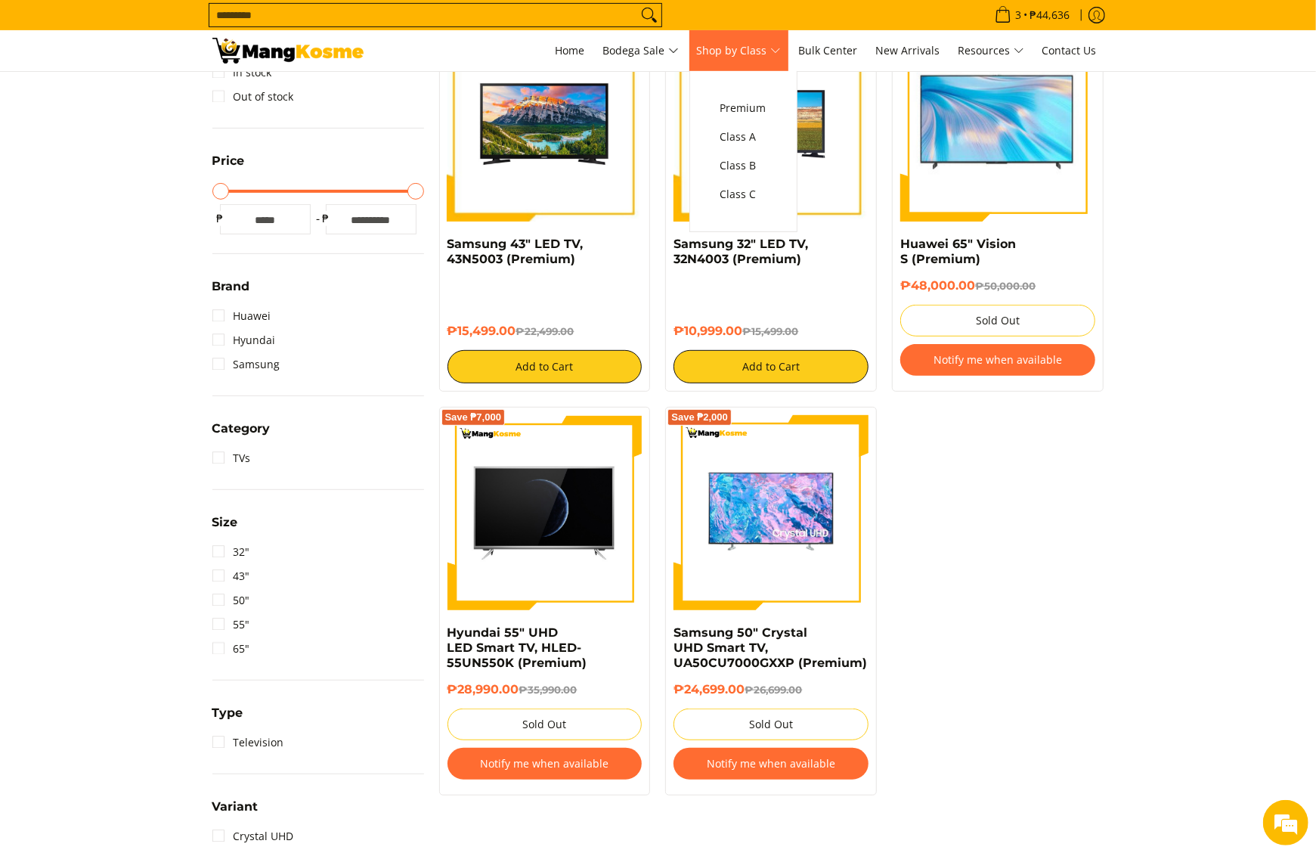
scroll to position [302, 0]
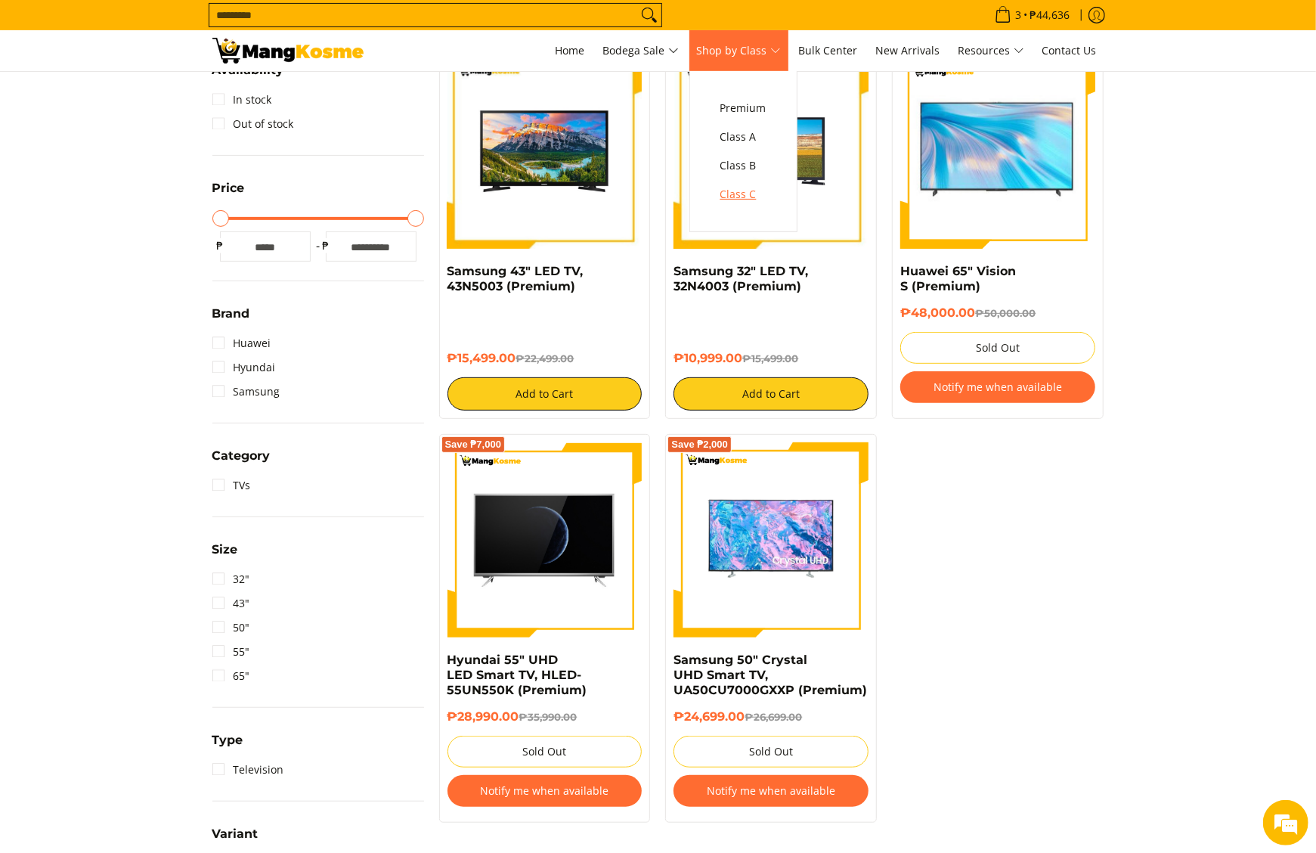
click at [769, 185] on link "Class C" at bounding box center [743, 194] width 61 height 29
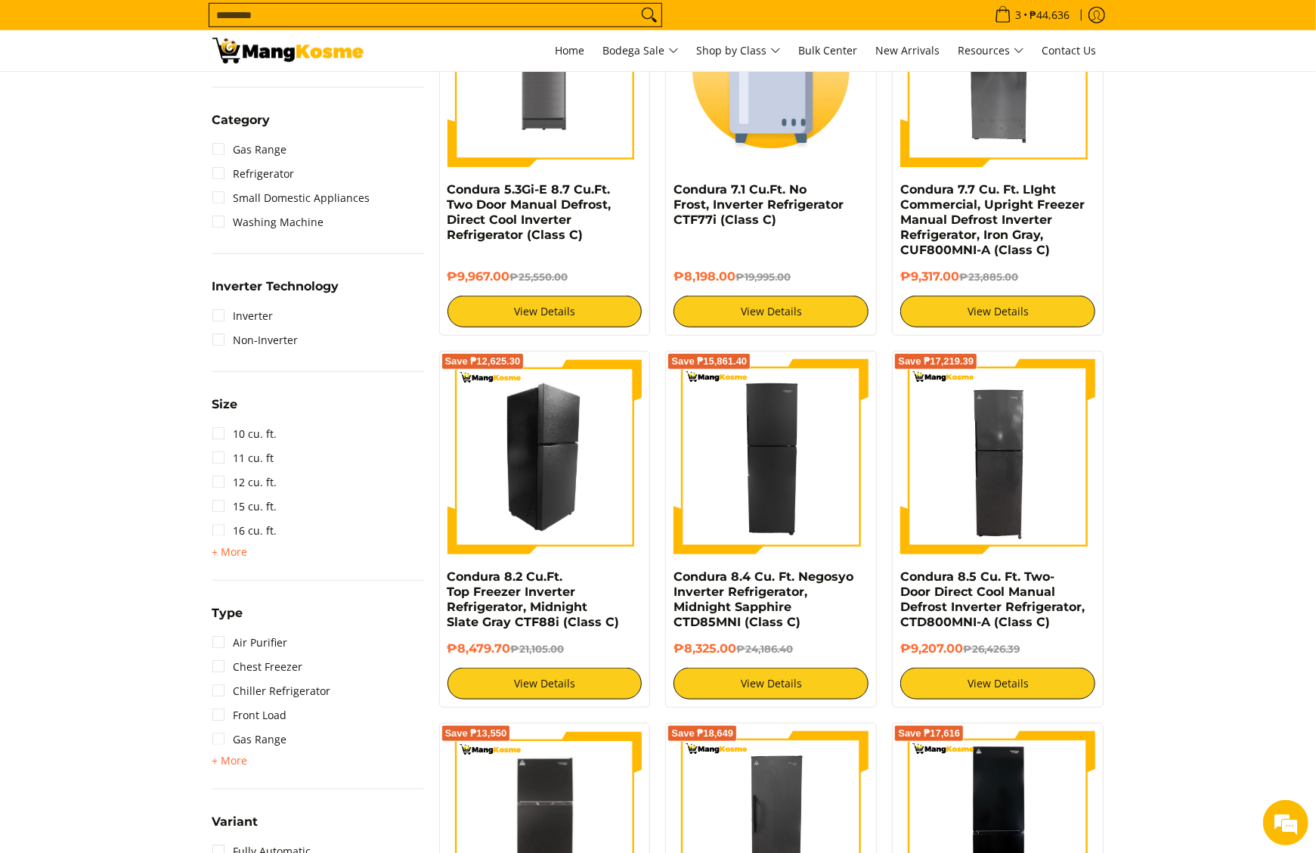
click at [572, 490] on img at bounding box center [545, 456] width 195 height 195
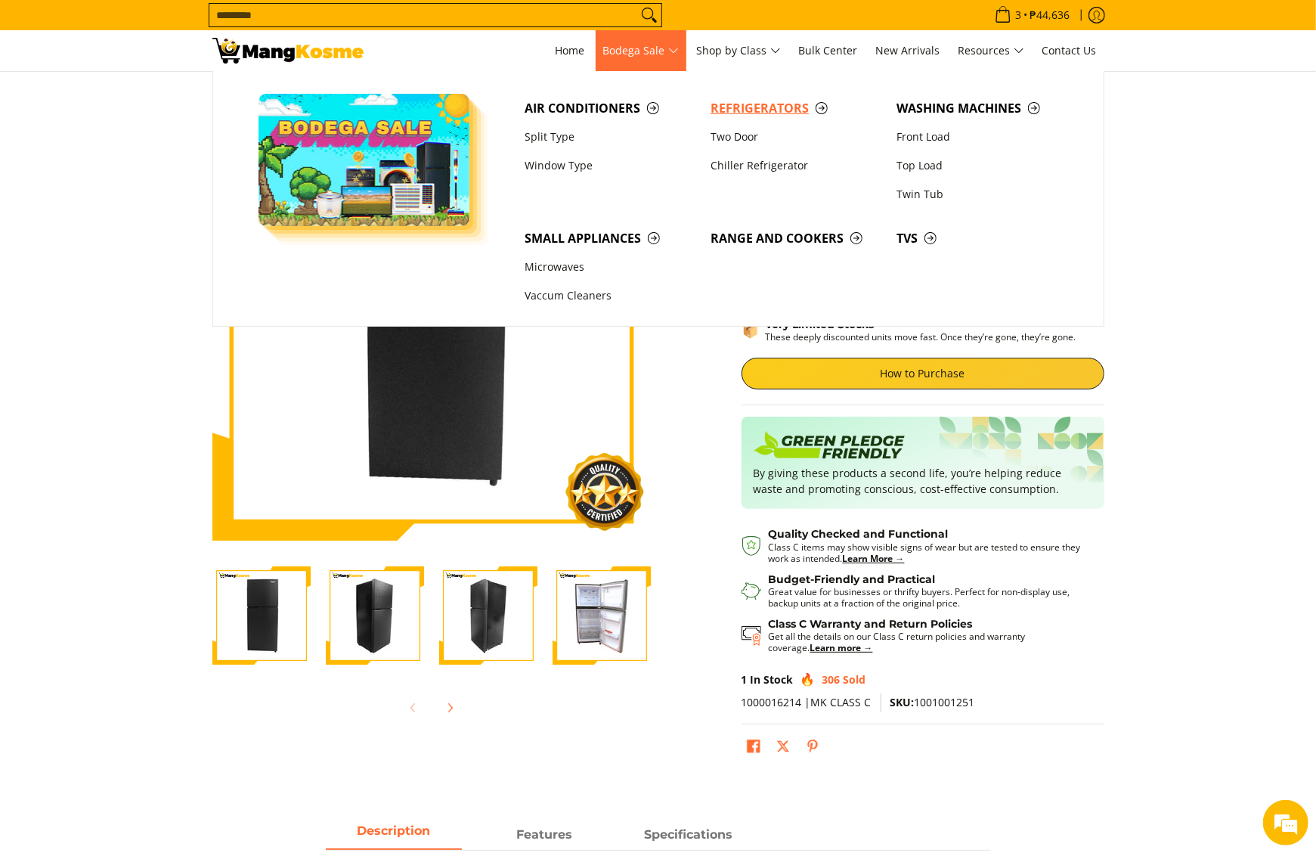
click at [738, 99] on span "Refrigerators" at bounding box center [796, 108] width 171 height 19
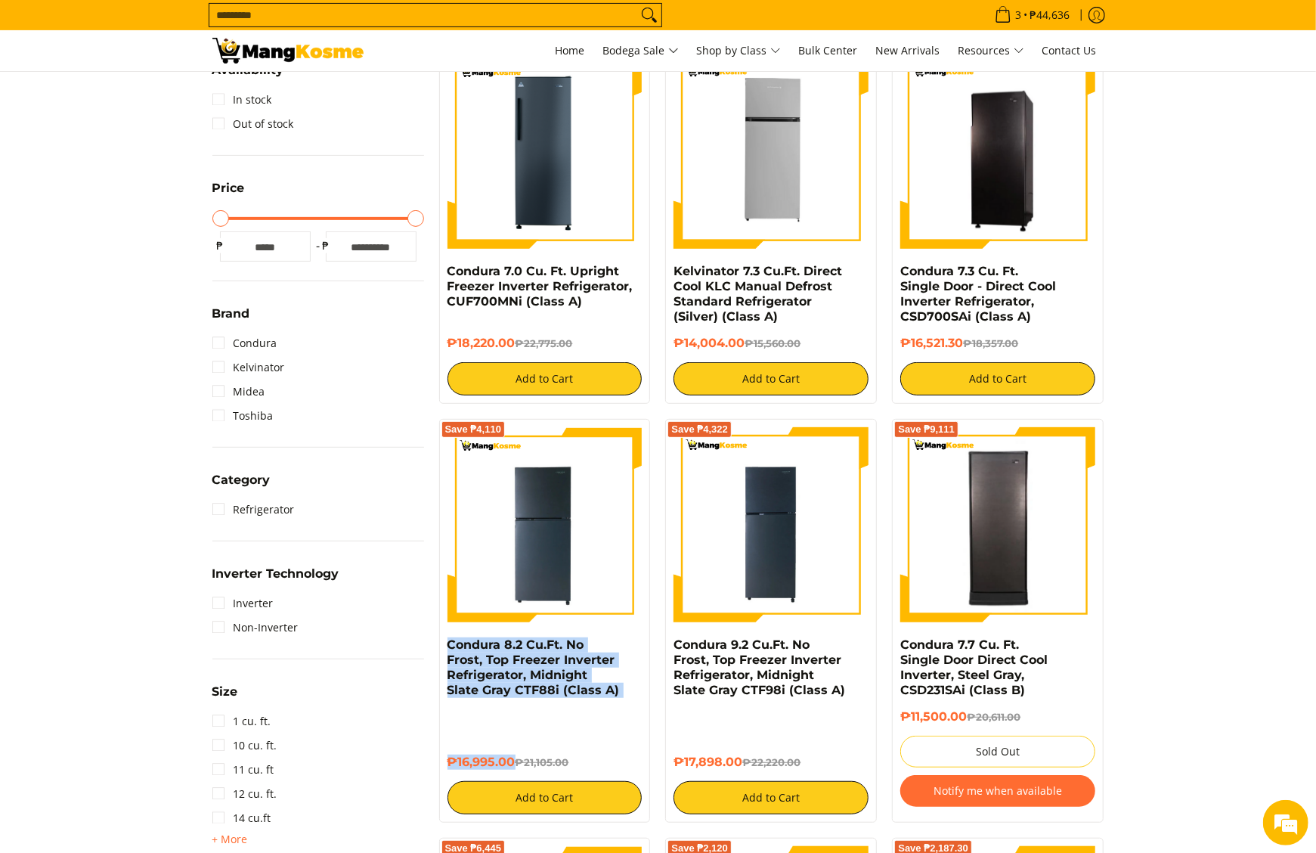
drag, startPoint x: 442, startPoint y: 652, endPoint x: 514, endPoint y: 739, distance: 112.8
click at [514, 739] on div "Save ₱4,110 Condura 8.2 Cu.Ft. No Frost, Top Freezer Inverter Refrigerator, Mid…" at bounding box center [545, 621] width 212 height 404
copy div "Condura 8.2 Cu.Ft. No Frost, Top Freezer Inverter Refrigerator, Midnight Slate …"
click at [501, 539] on img at bounding box center [545, 524] width 195 height 195
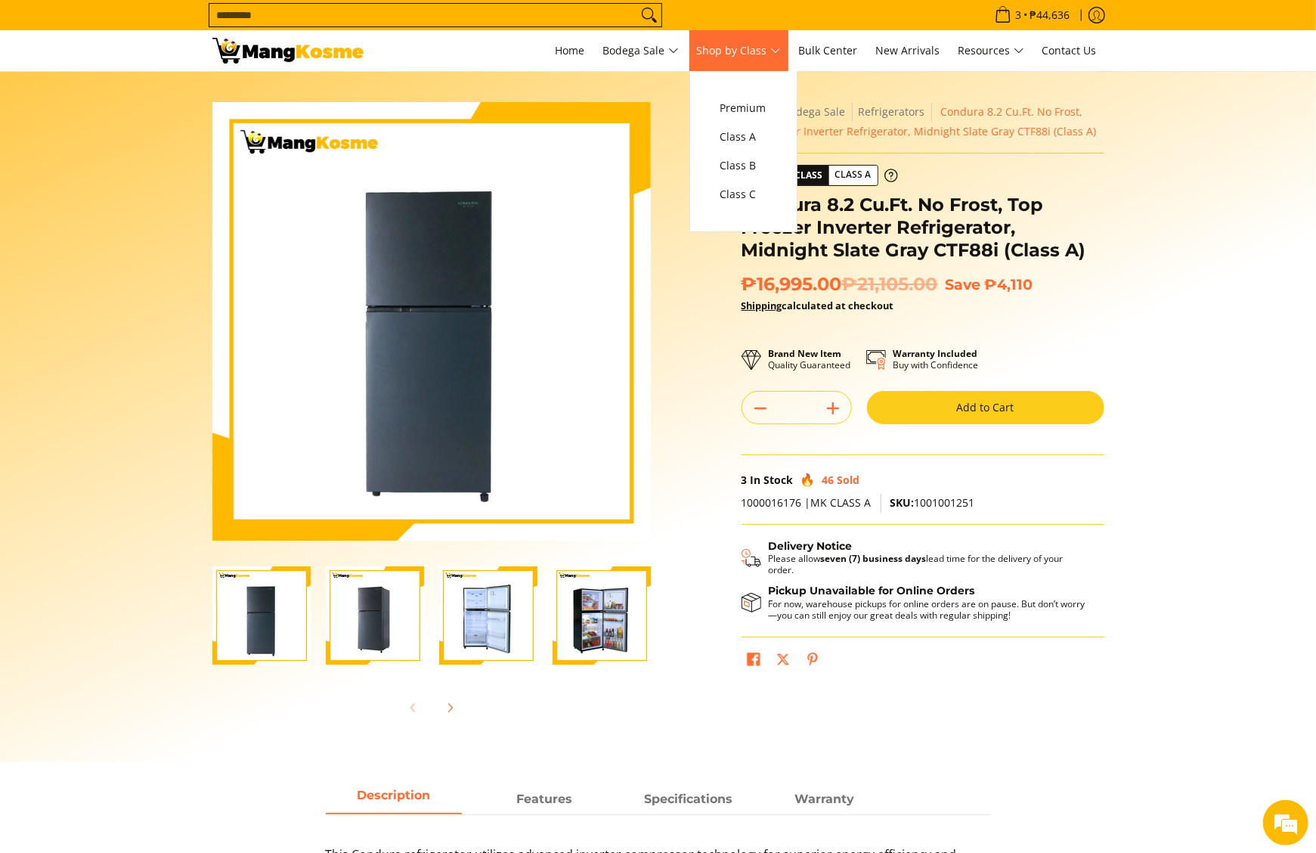
click at [777, 56] on span "Shop by Class" at bounding box center [739, 51] width 84 height 19
click at [754, 206] on link "Class C" at bounding box center [743, 194] width 61 height 29
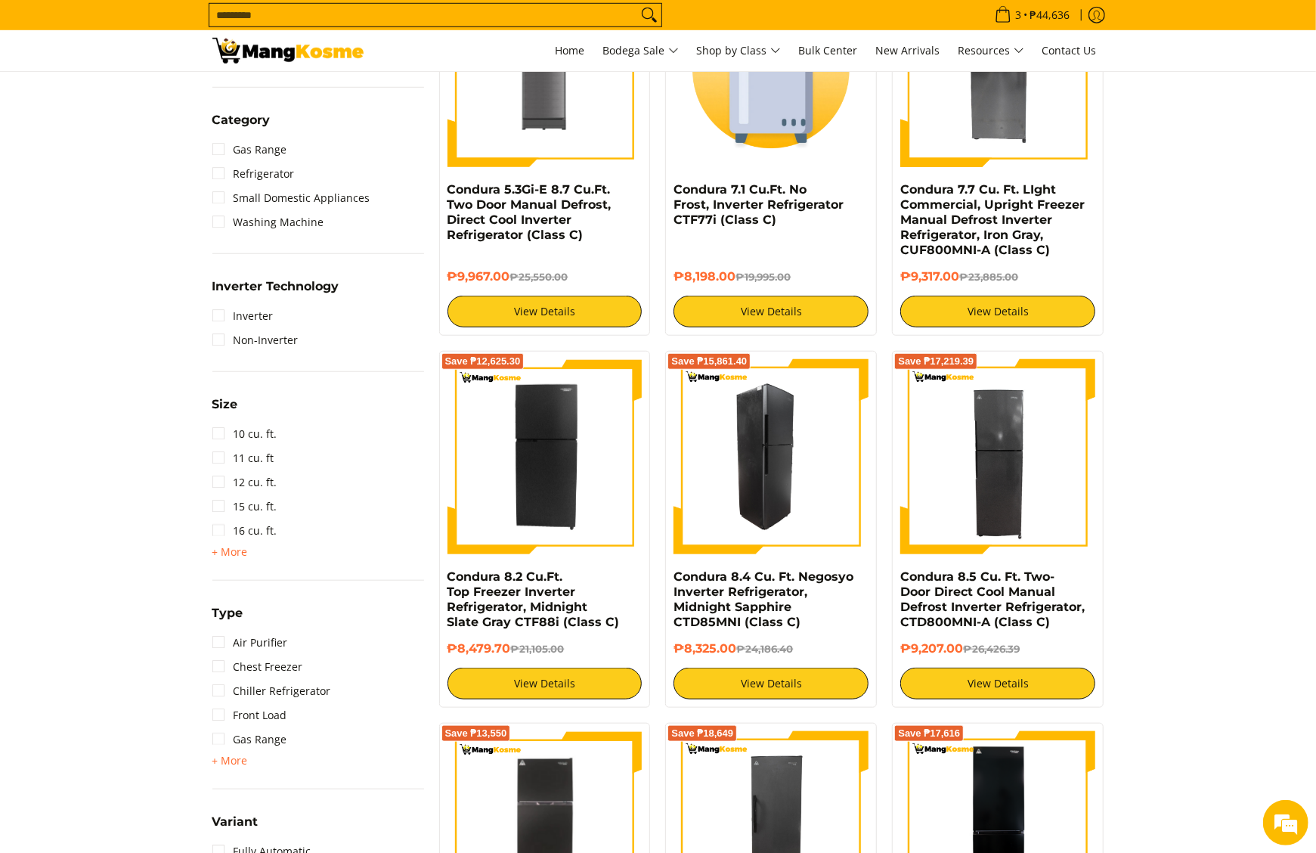
click at [823, 482] on img at bounding box center [771, 456] width 195 height 195
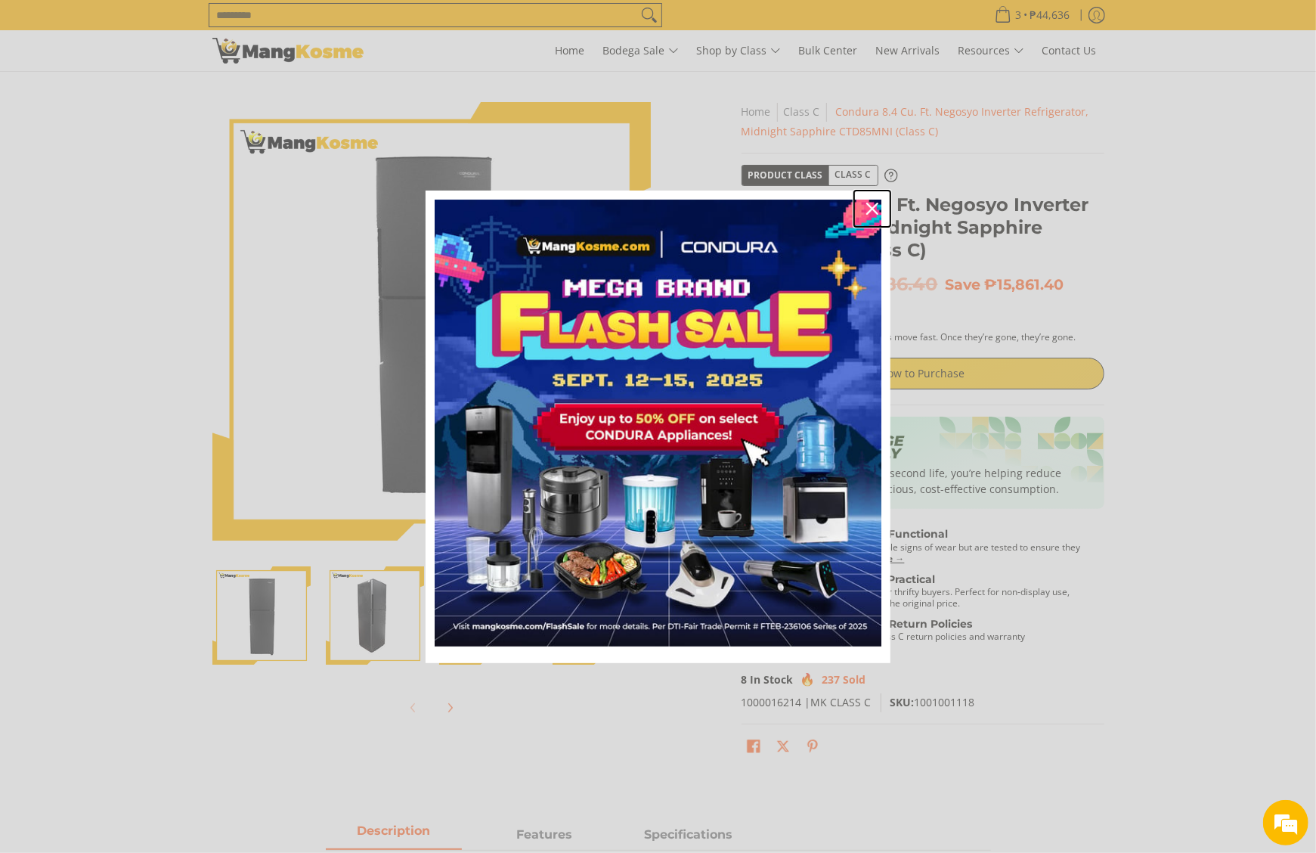
click at [863, 203] on div "Close" at bounding box center [872, 209] width 24 height 24
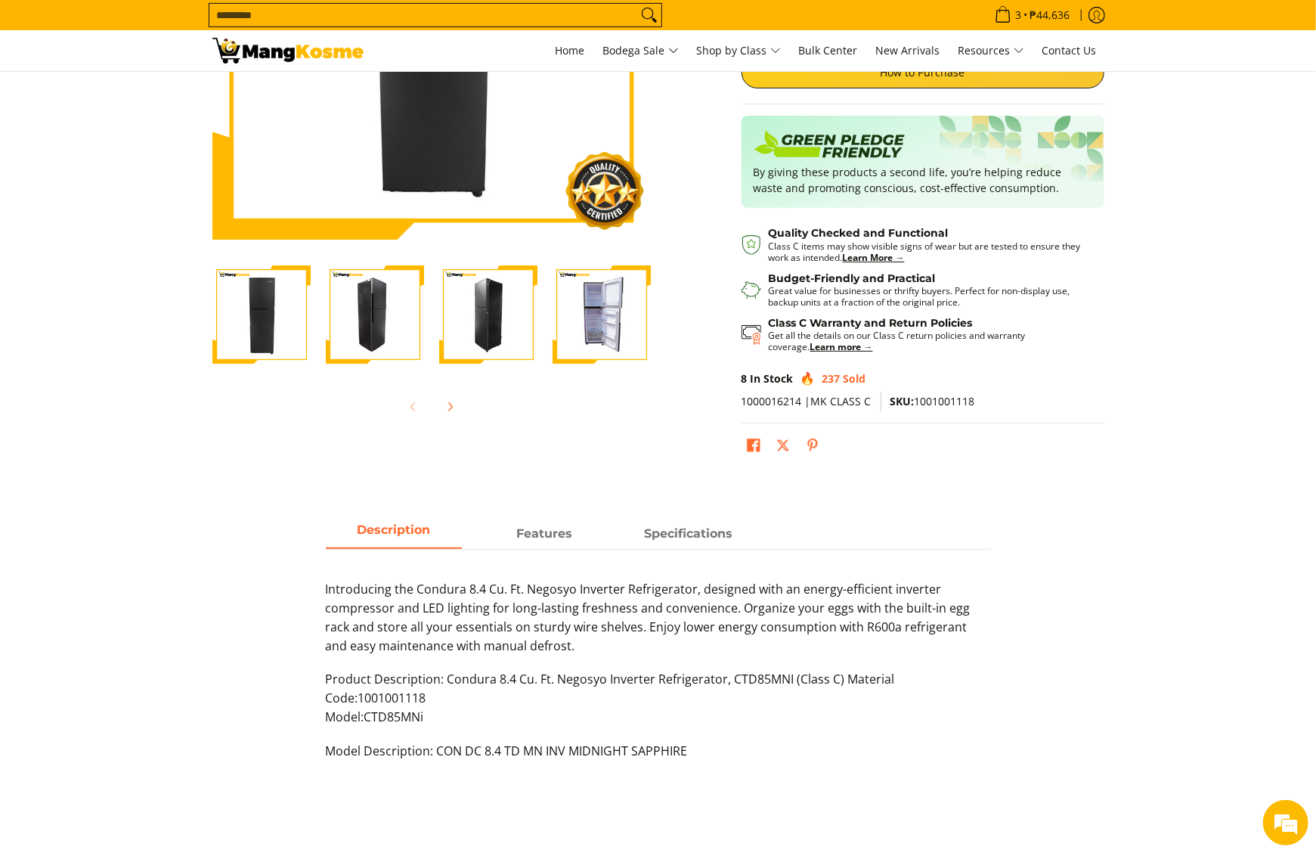
scroll to position [302, 0]
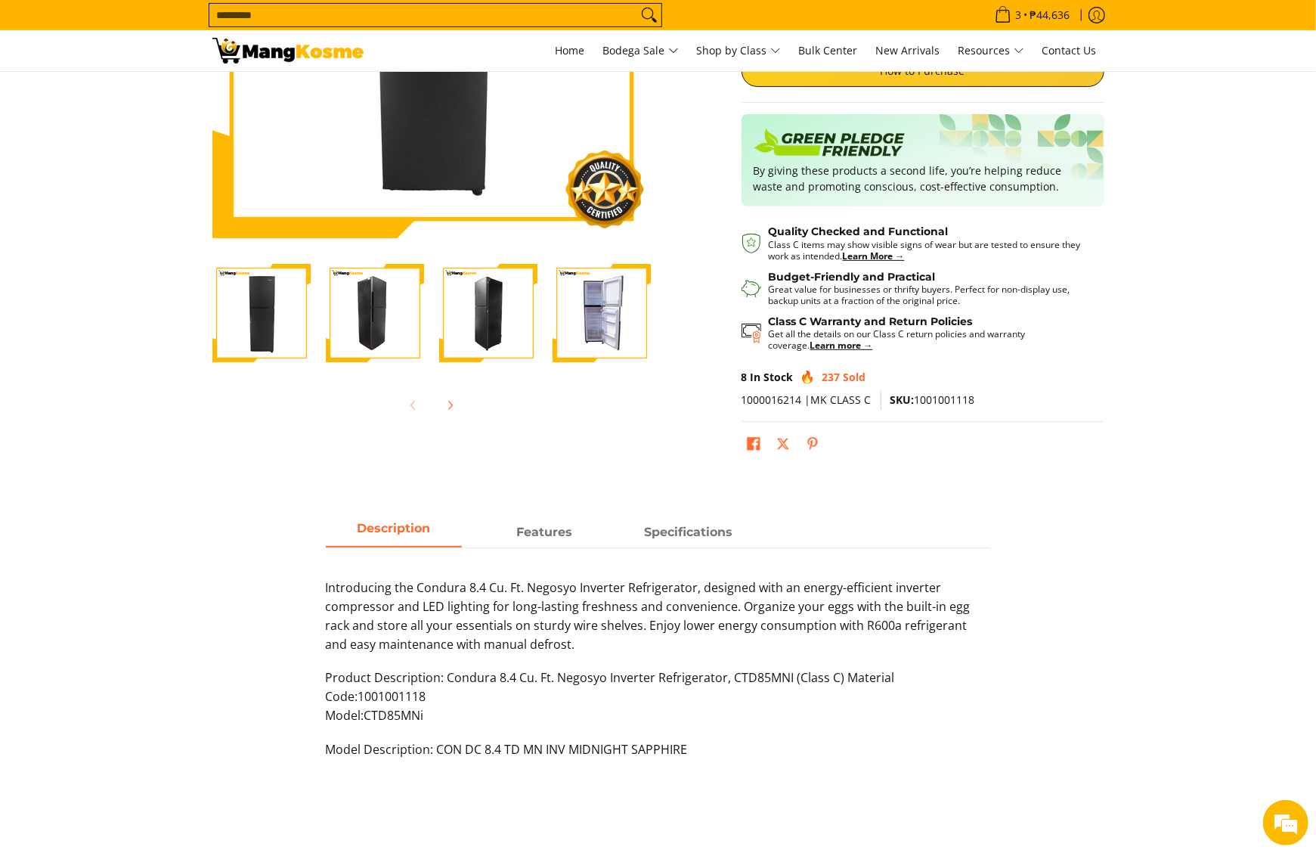
click at [777, 399] on span "1000016214 |MK CLASS C" at bounding box center [807, 399] width 130 height 14
copy span "1000016214"
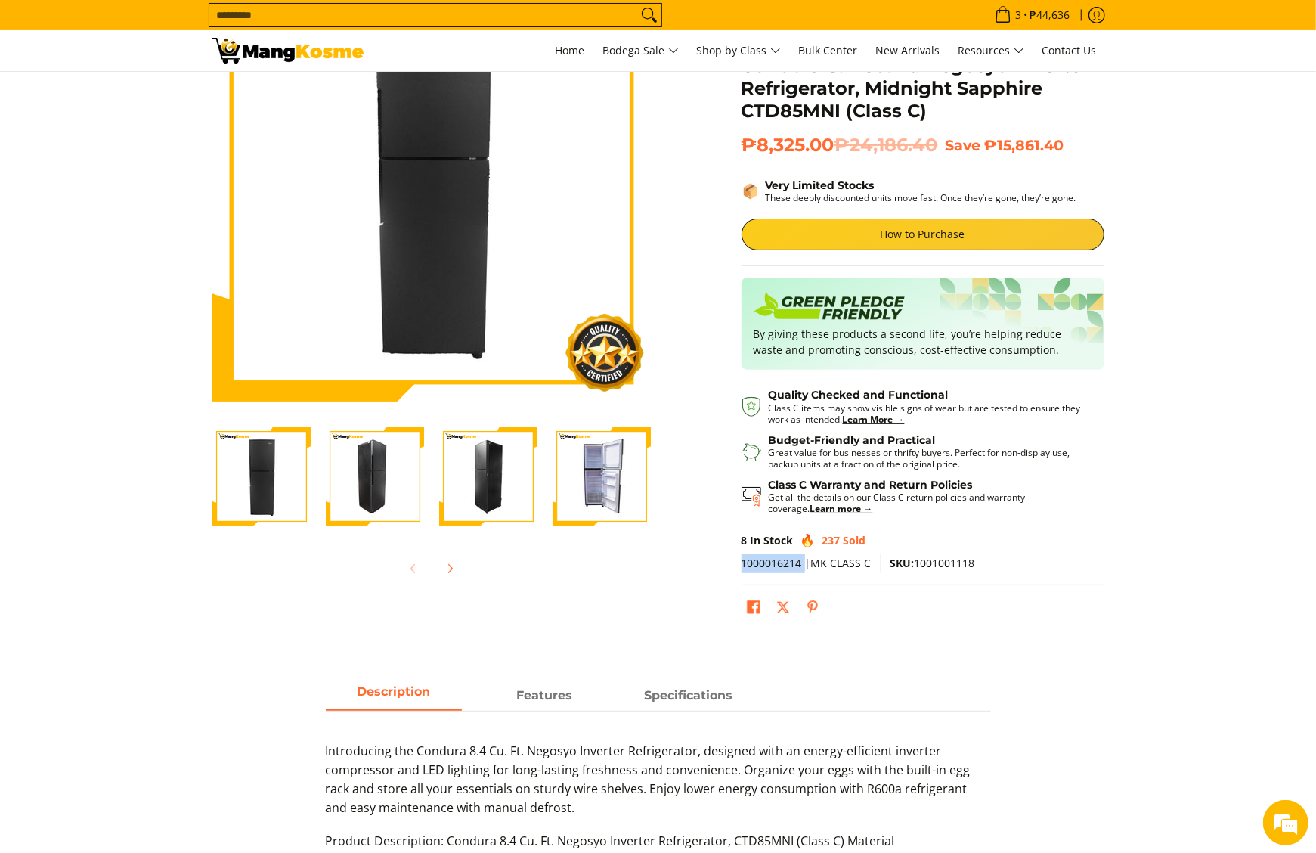
scroll to position [0, 0]
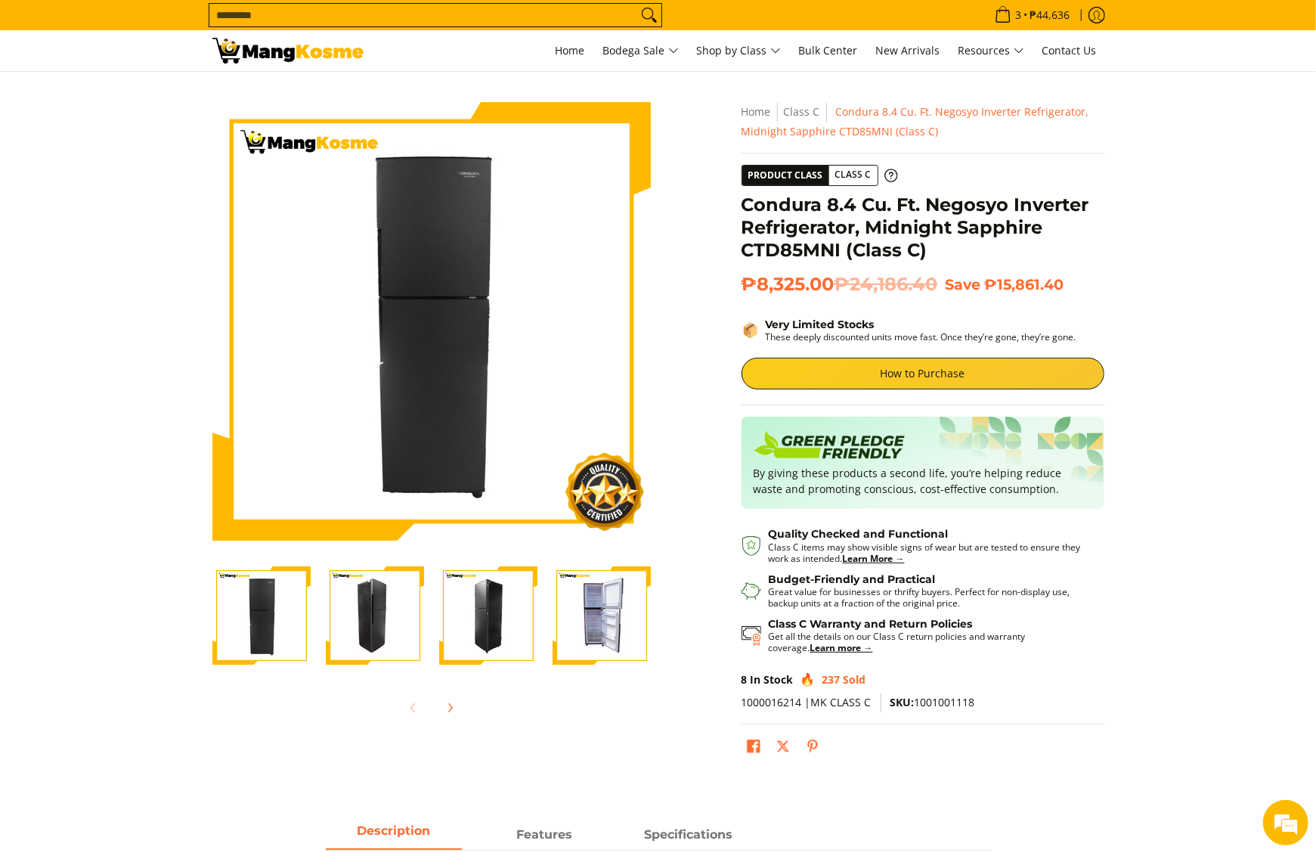
click at [957, 690] on div "8 In Stock 237 Sold" at bounding box center [923, 680] width 363 height 20
click at [957, 696] on p "1000016214 |MK CLASS C SKU: 1001001118" at bounding box center [923, 708] width 363 height 31
copy span "1001001118"
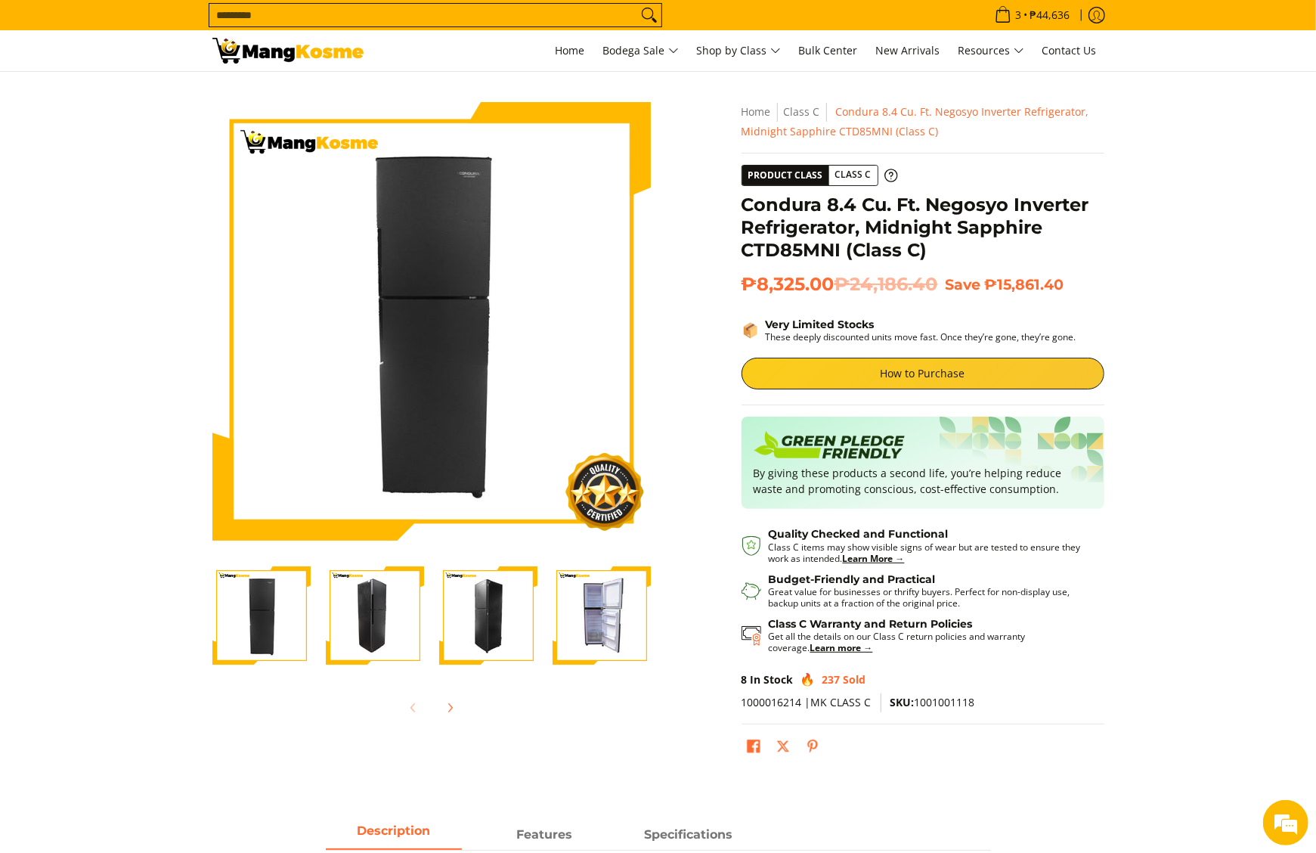
drag, startPoint x: 741, startPoint y: 210, endPoint x: 839, endPoint y: 275, distance: 117.2
click at [839, 275] on div "**********" at bounding box center [923, 438] width 363 height 673
copy div "Condura 8.4 Cu. Ft. Negosyo Inverter Refrigerator, Midnight Sapphire CTD85MNI (…"
click at [157, 381] on section "Skip to Main Content Enable zoom Disable zoom Enable zoom Disable zoom Enable z…" at bounding box center [658, 435] width 1316 height 726
drag, startPoint x: 505, startPoint y: 11, endPoint x: 1198, endPoint y: 278, distance: 743.3
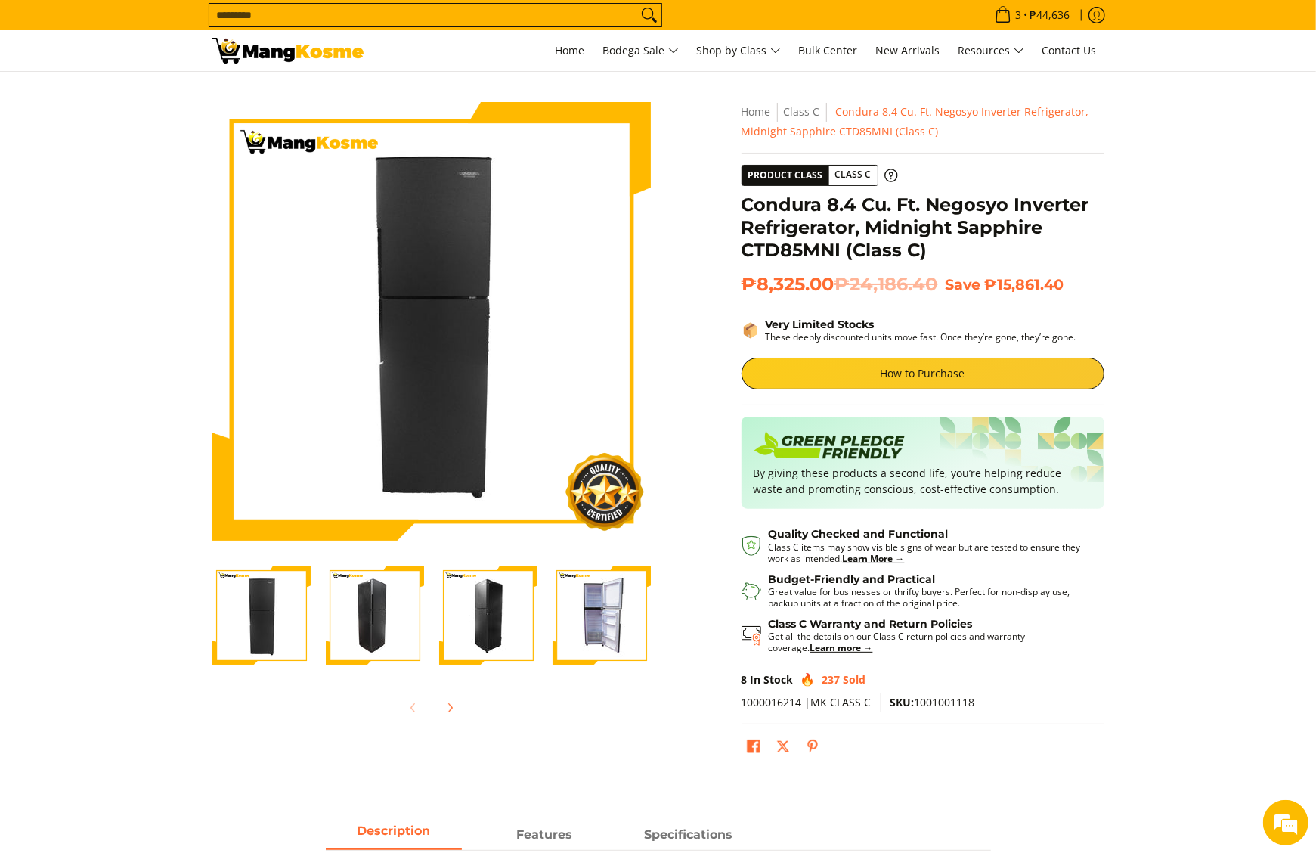
click at [1207, 280] on section "Skip to Main Content Enable zoom Disable zoom Enable zoom Disable zoom Enable z…" at bounding box center [658, 435] width 1316 height 726
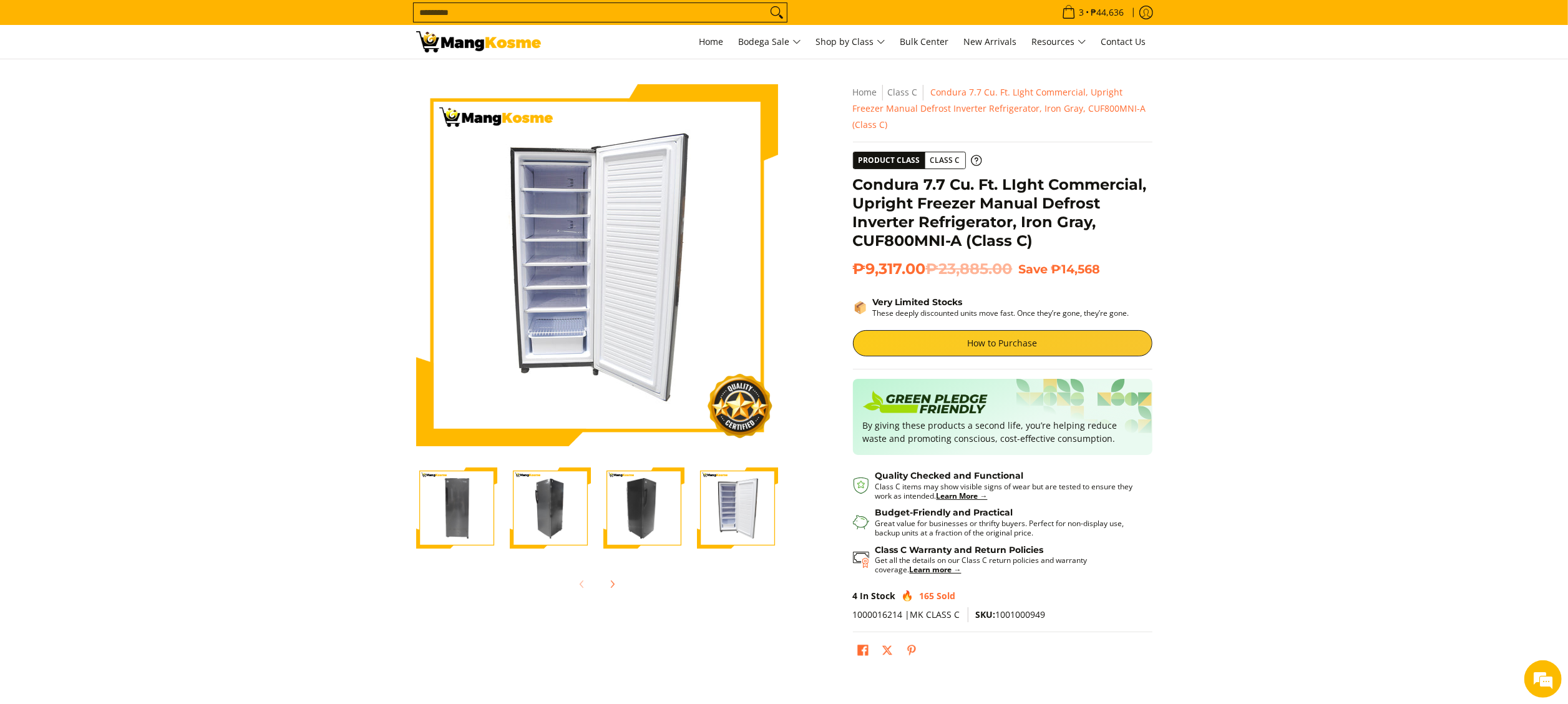
click at [640, 4] on input "Search..." at bounding box center [590, 12] width 353 height 19
type input "*******"
click at [767, 3] on button "Search" at bounding box center [777, 12] width 20 height 19
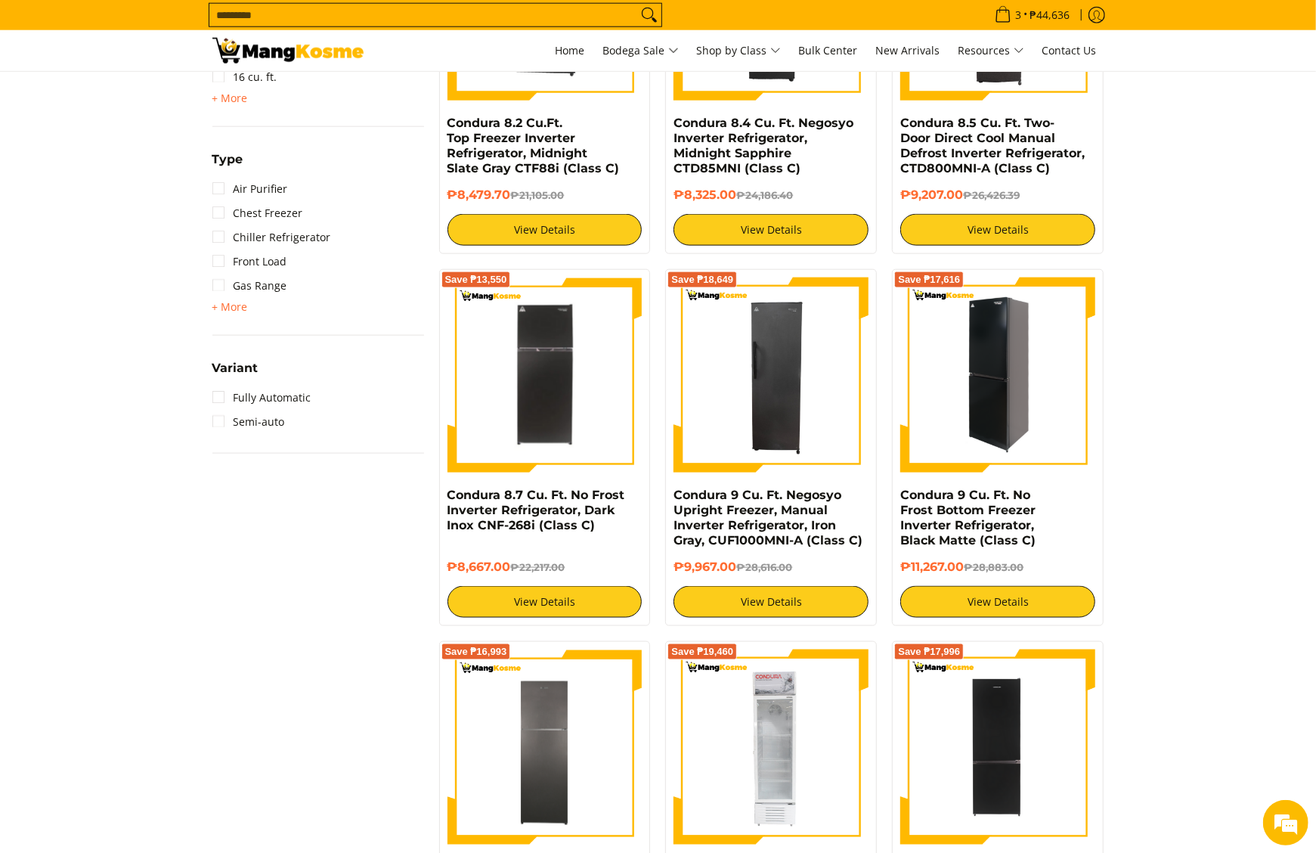
scroll to position [1059, 0]
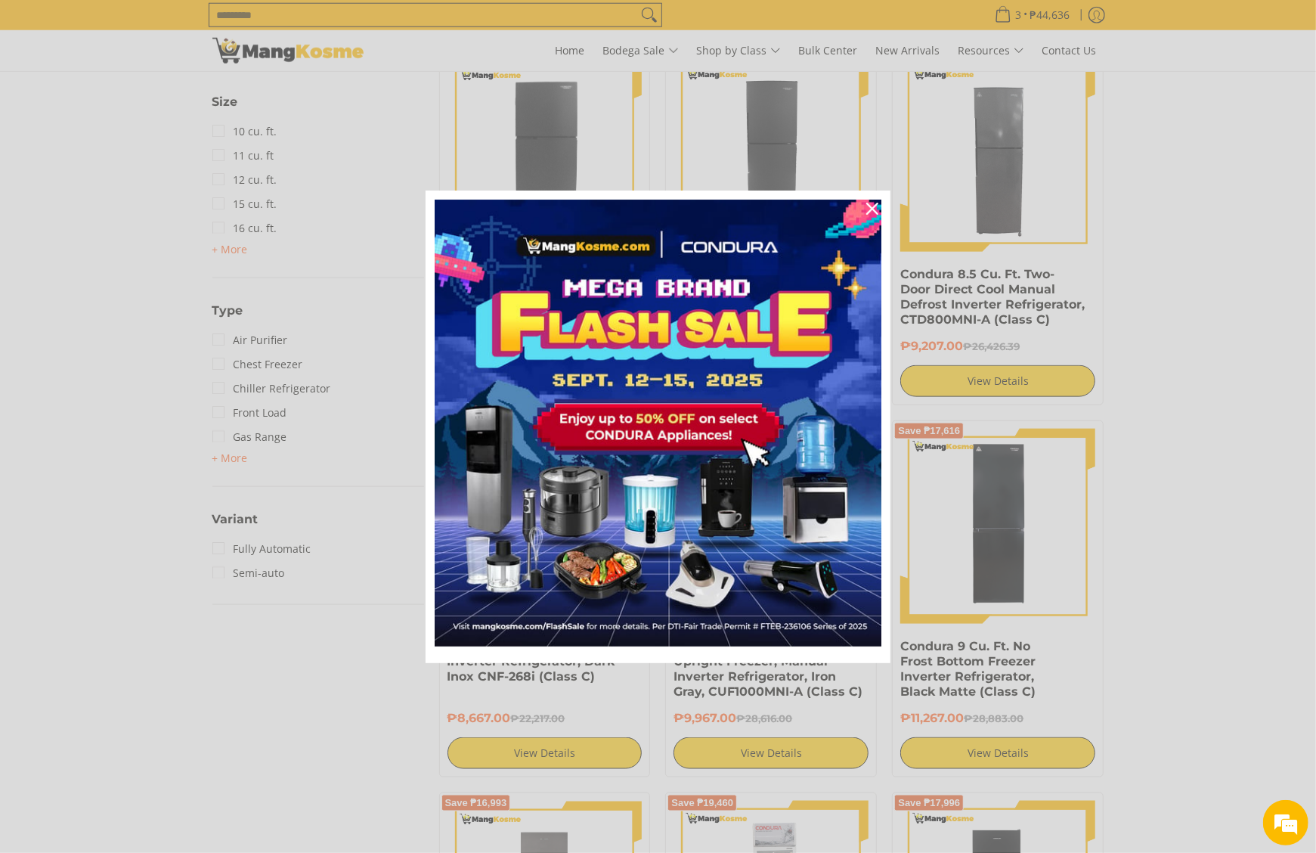
click at [1125, 336] on div "Marketing offer form" at bounding box center [658, 426] width 1316 height 853
click at [873, 209] on icon "close icon" at bounding box center [873, 209] width 12 height 12
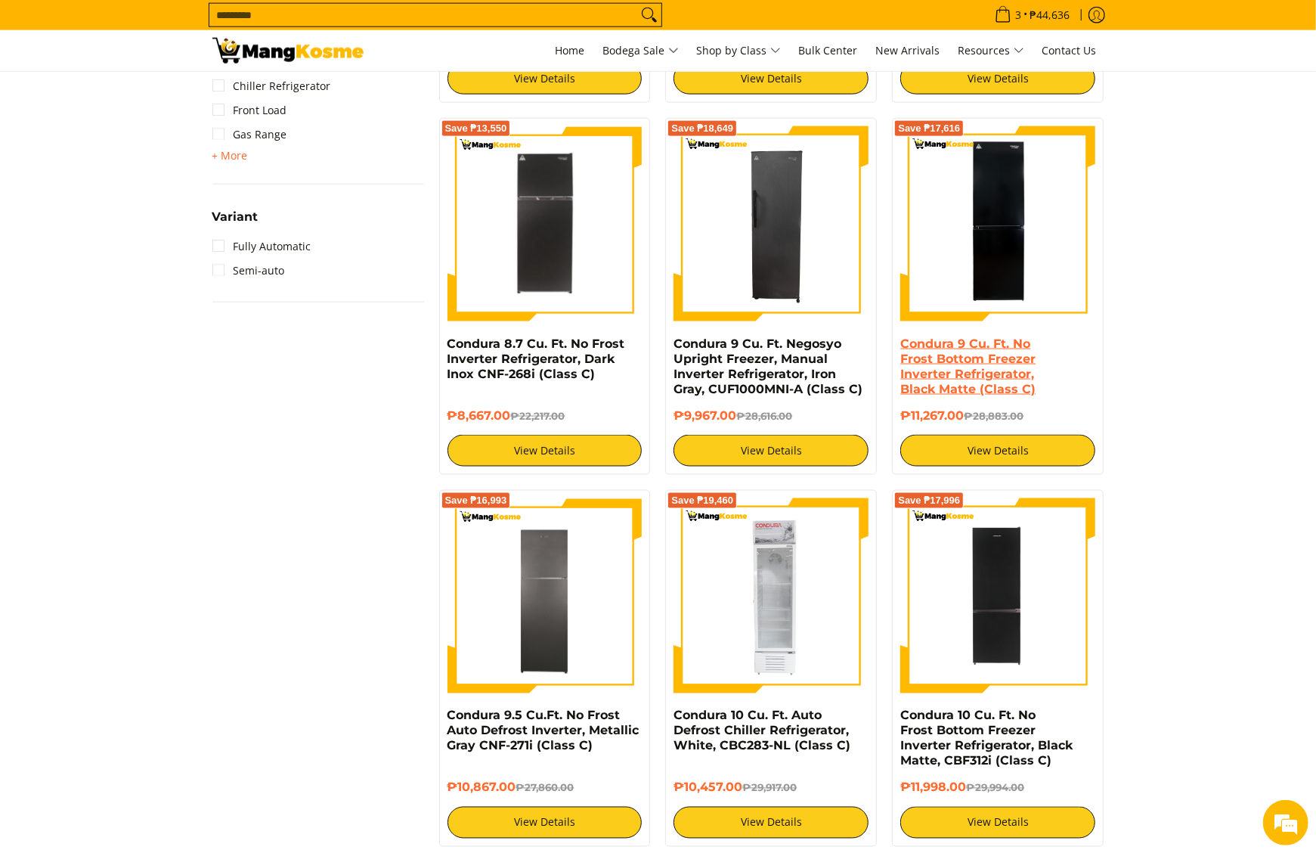
scroll to position [0, 0]
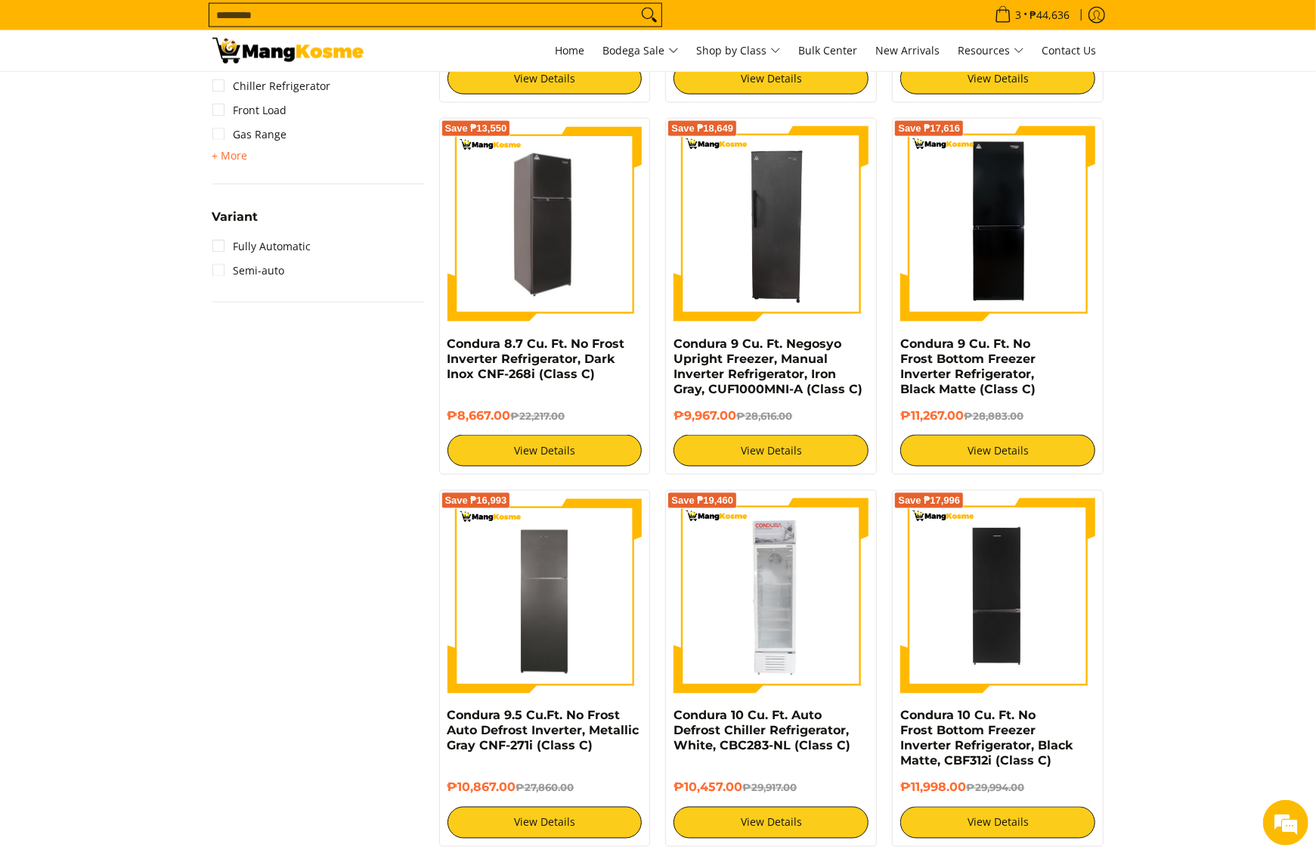
click at [567, 276] on img at bounding box center [545, 224] width 195 height 191
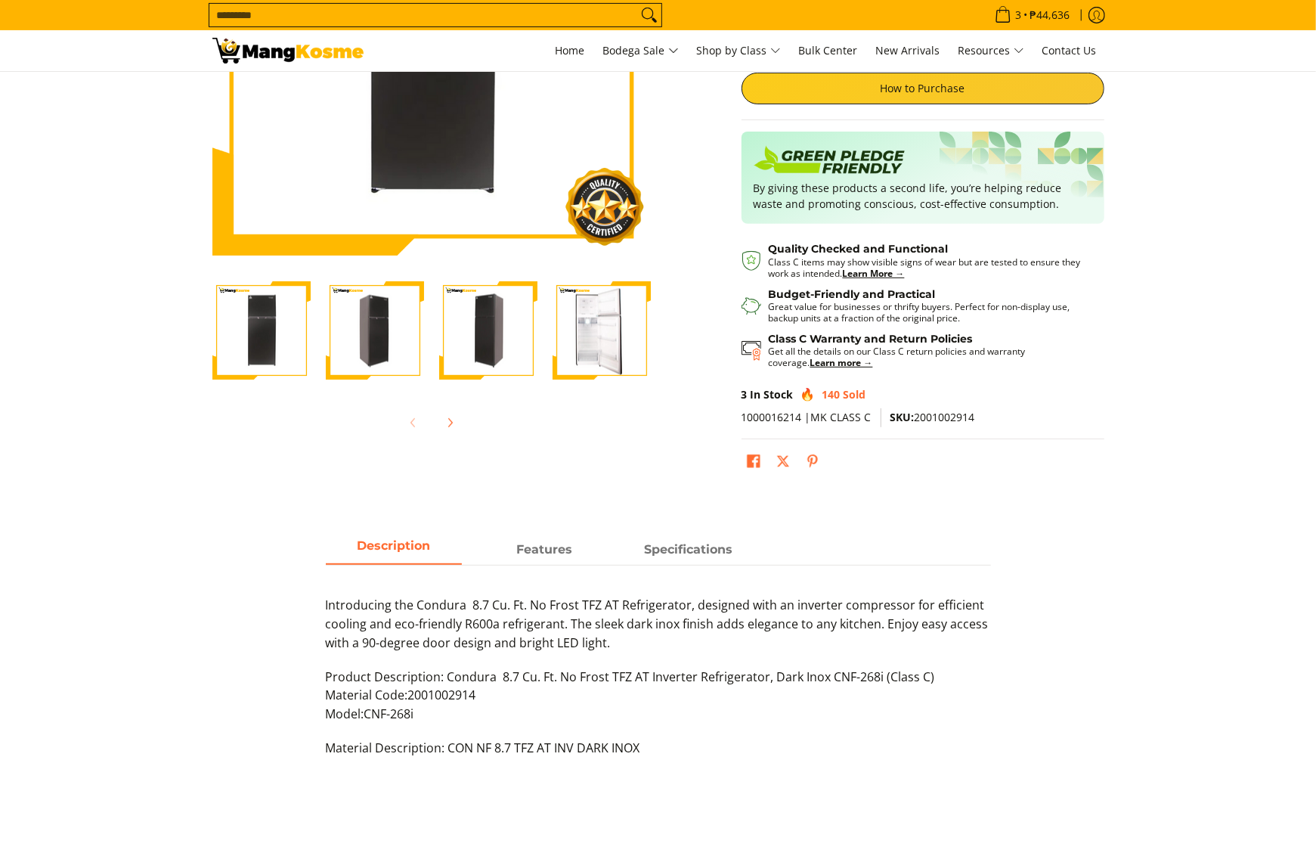
scroll to position [302, 0]
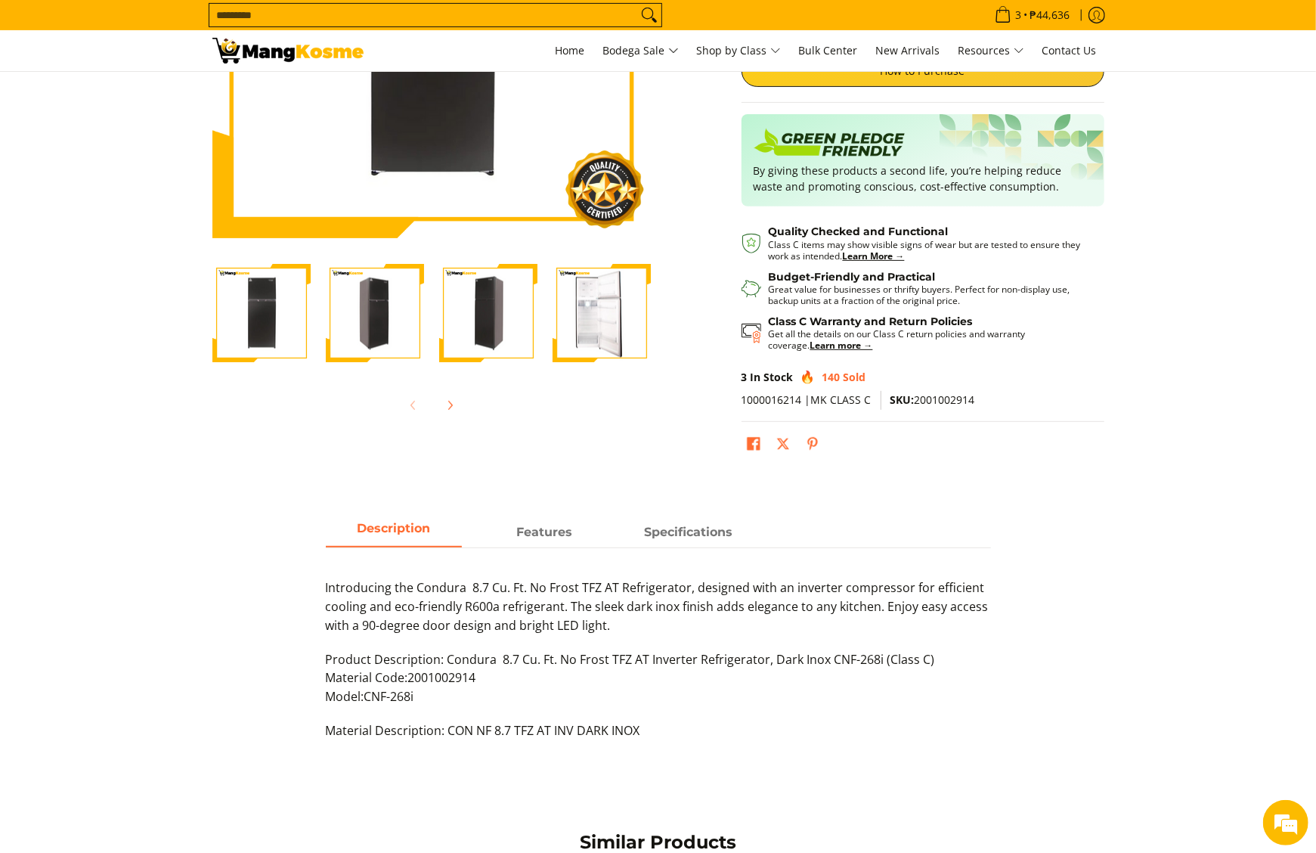
click at [942, 404] on span "SKU: 2001002914" at bounding box center [933, 399] width 85 height 14
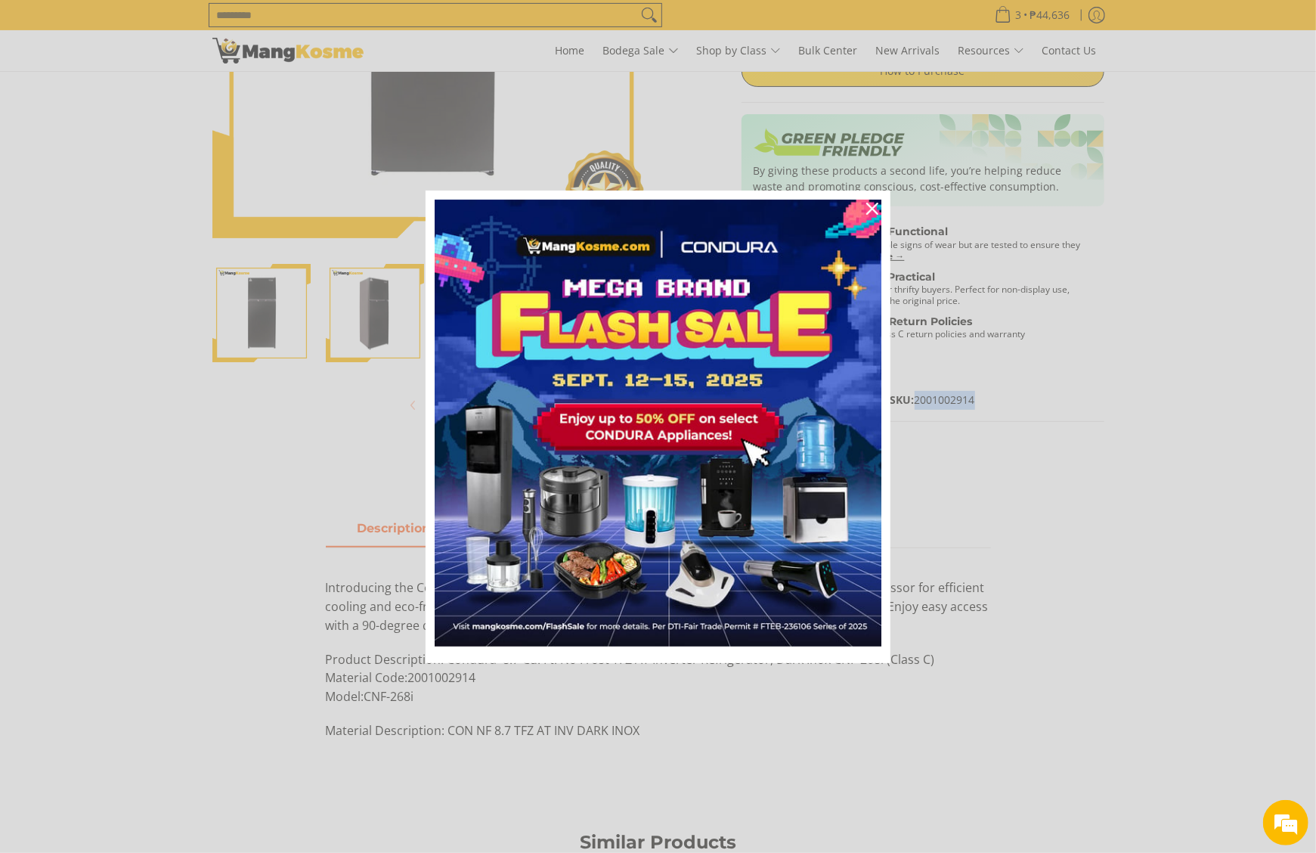
copy span "2001002914"
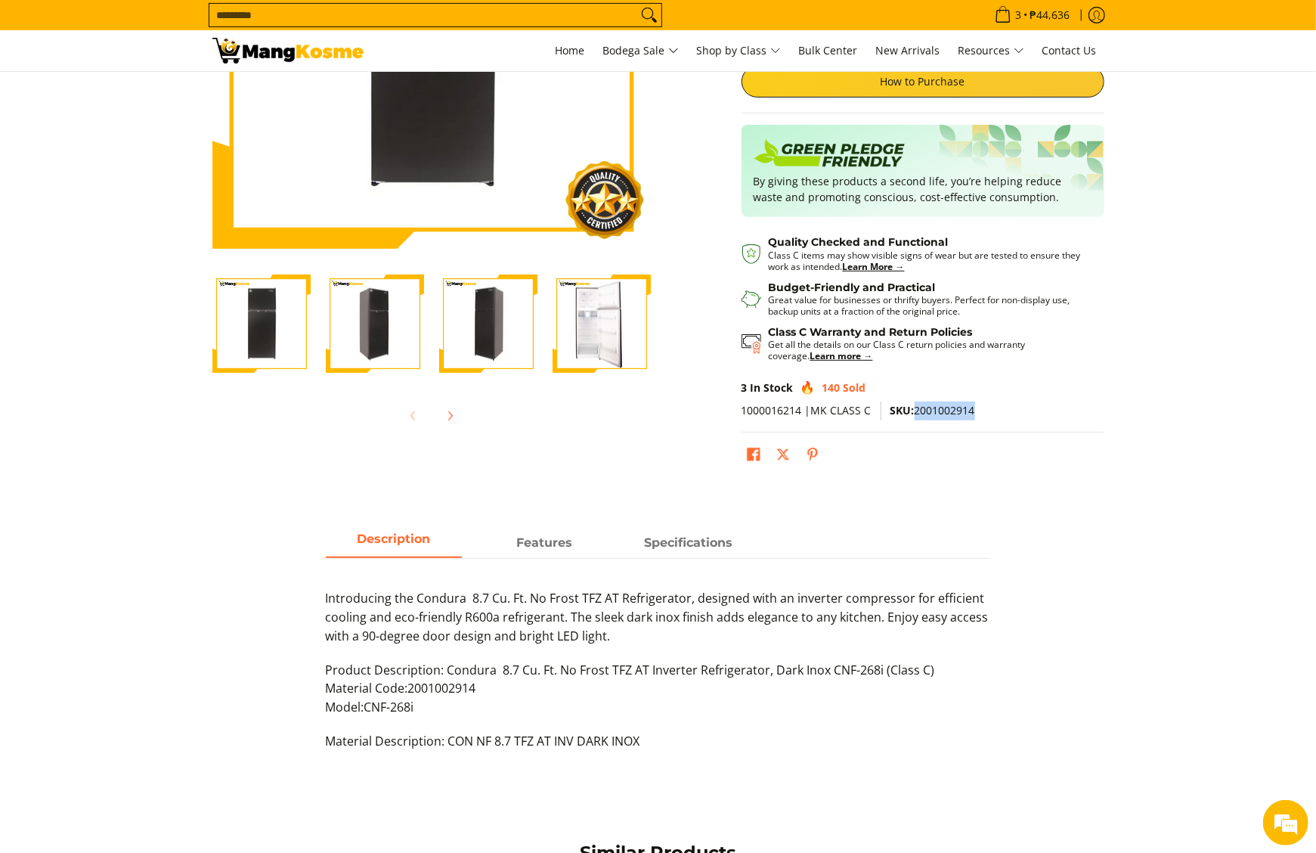
scroll to position [0, 0]
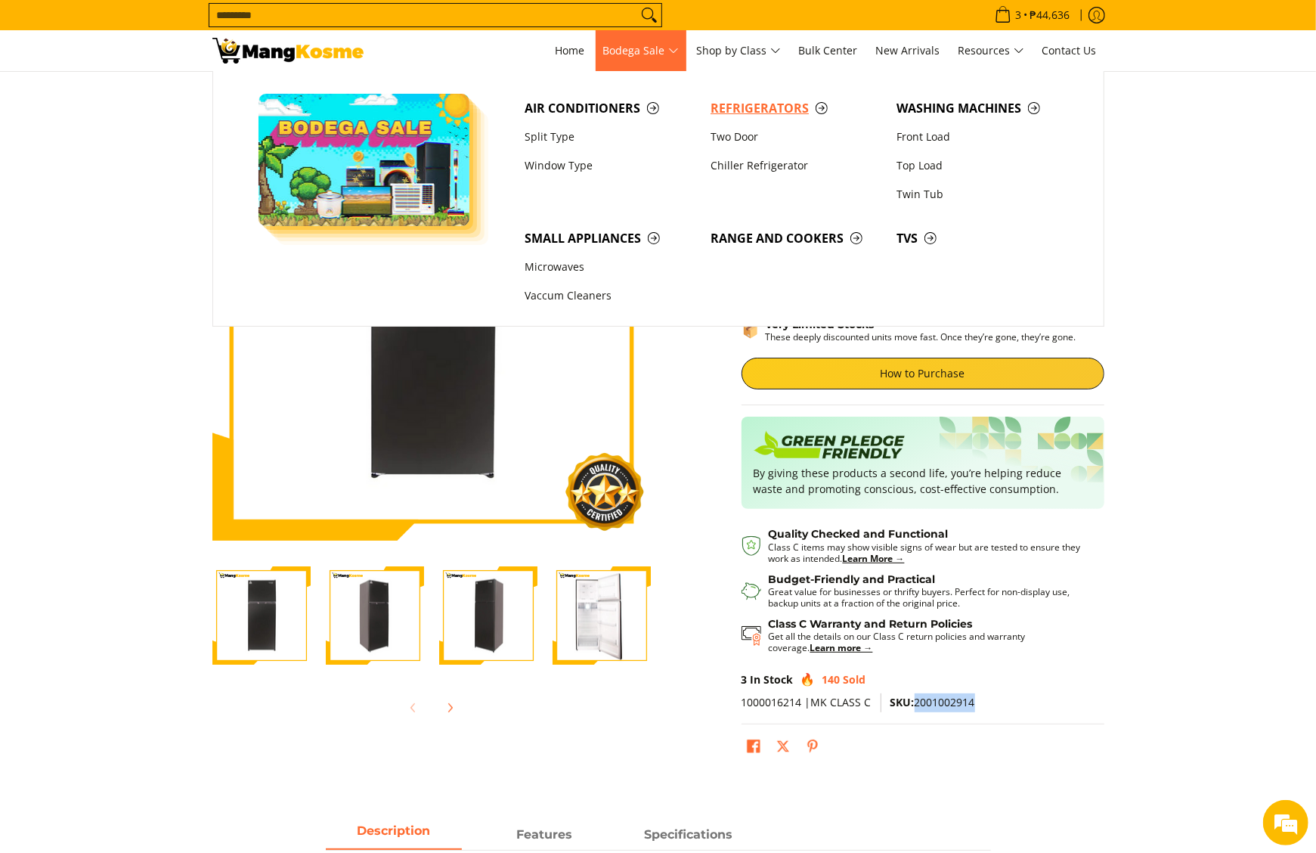
click at [740, 95] on link "Refrigerators" at bounding box center [796, 108] width 186 height 29
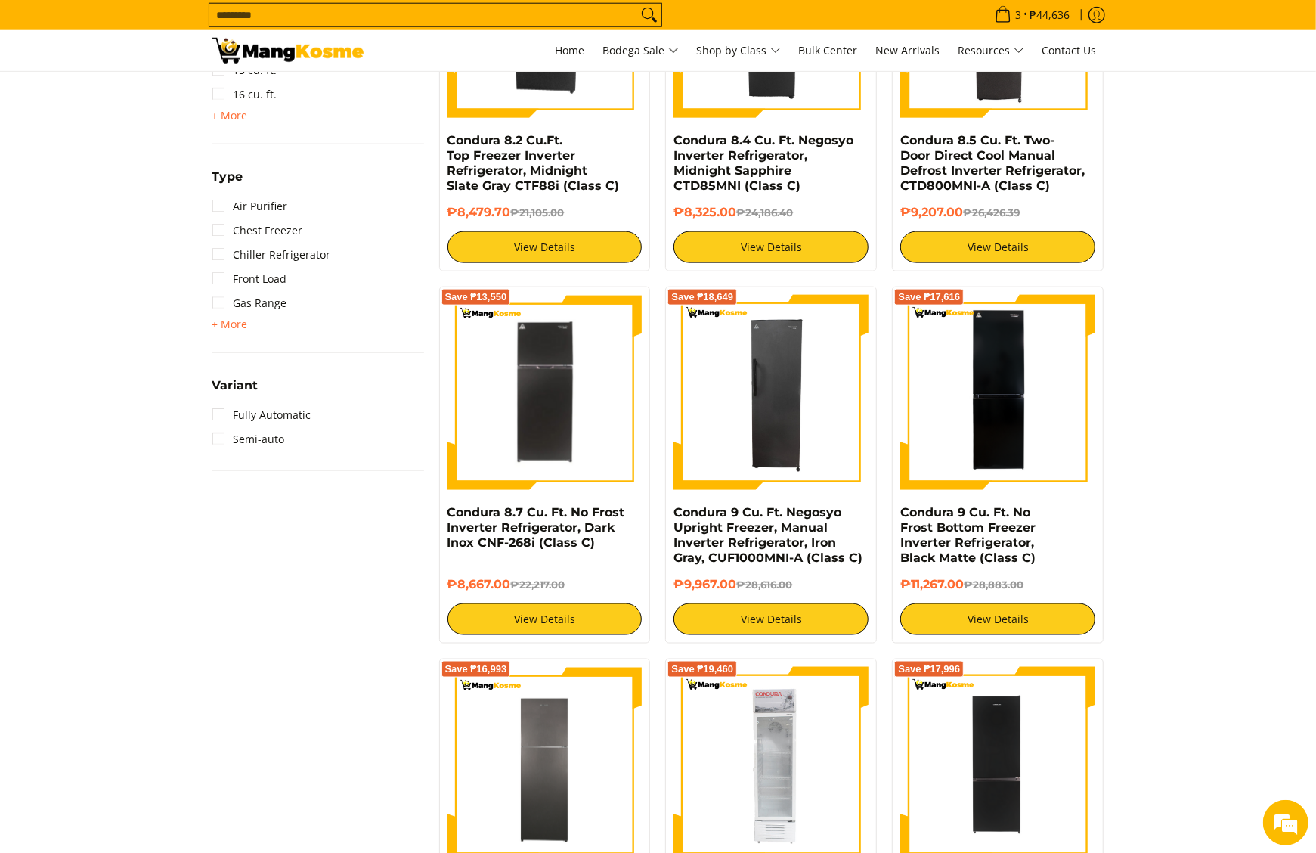
scroll to position [1664, 0]
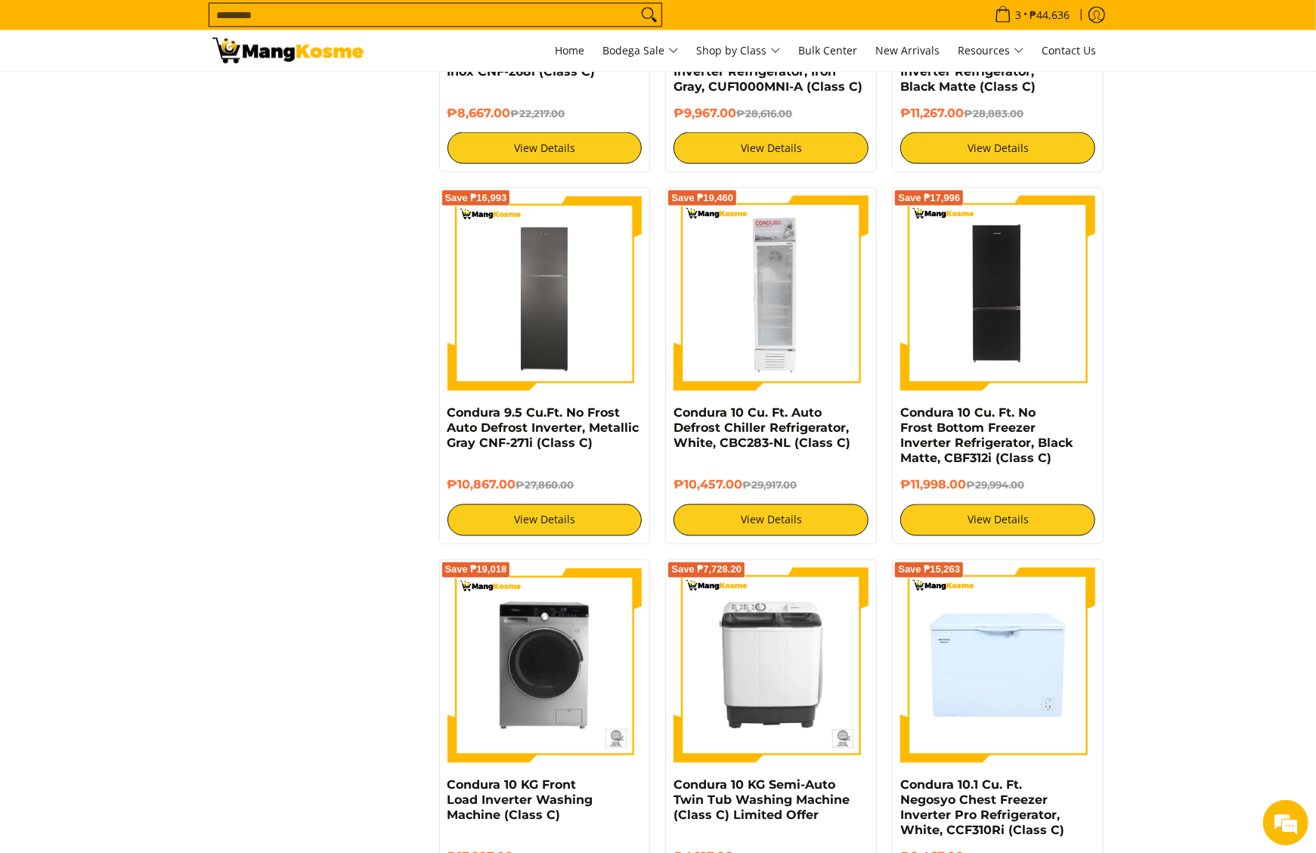
click at [1144, 423] on section "**********" at bounding box center [658, 176] width 1316 height 3140
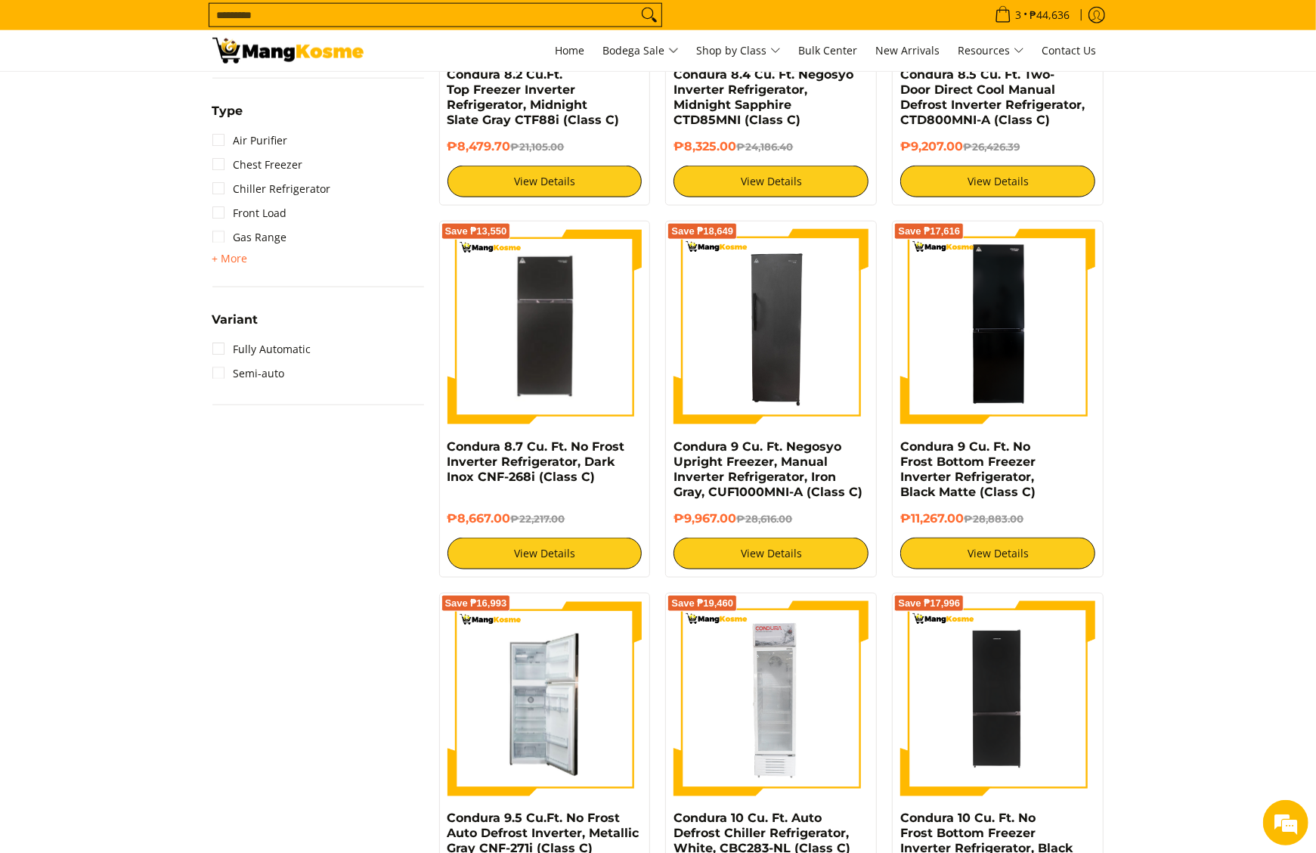
scroll to position [1210, 0]
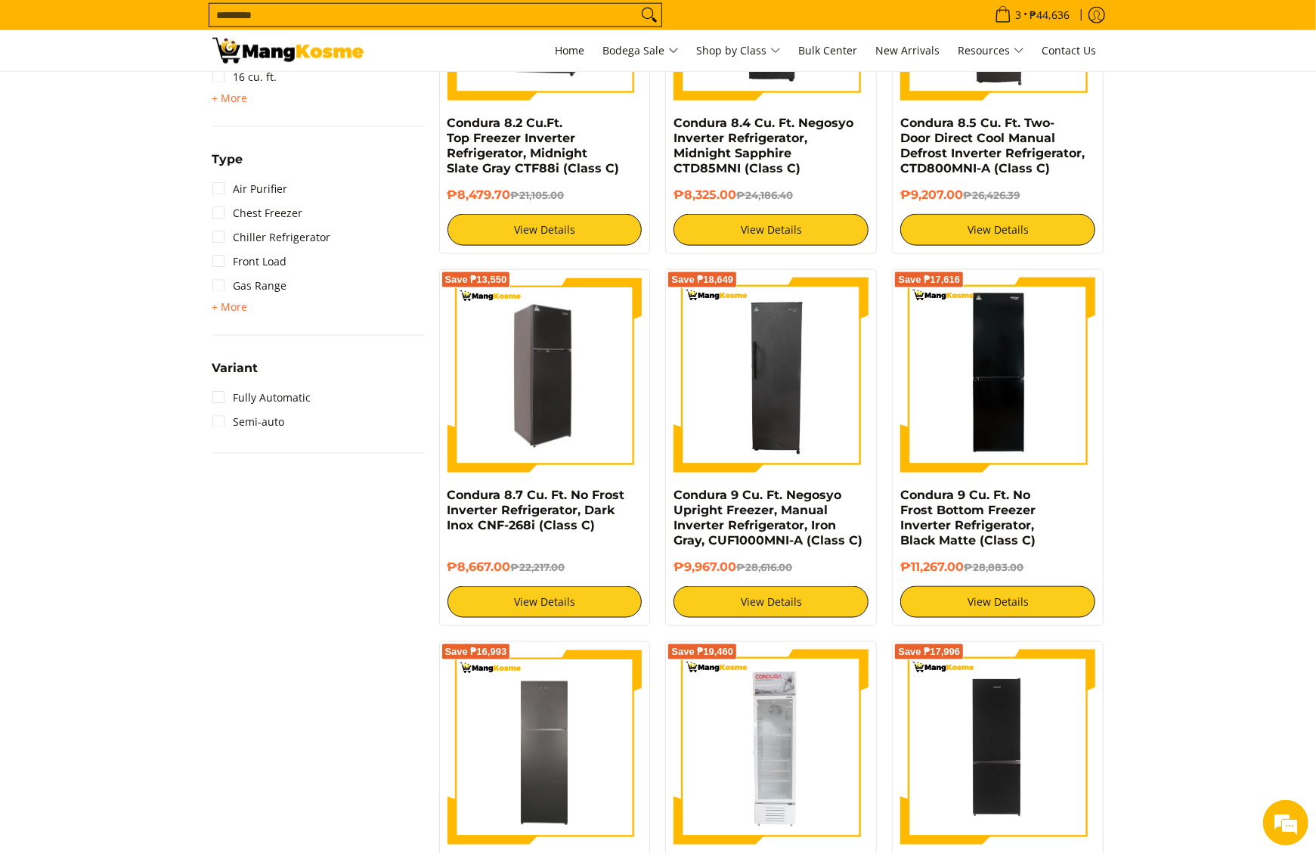
click at [608, 411] on img at bounding box center [545, 375] width 195 height 191
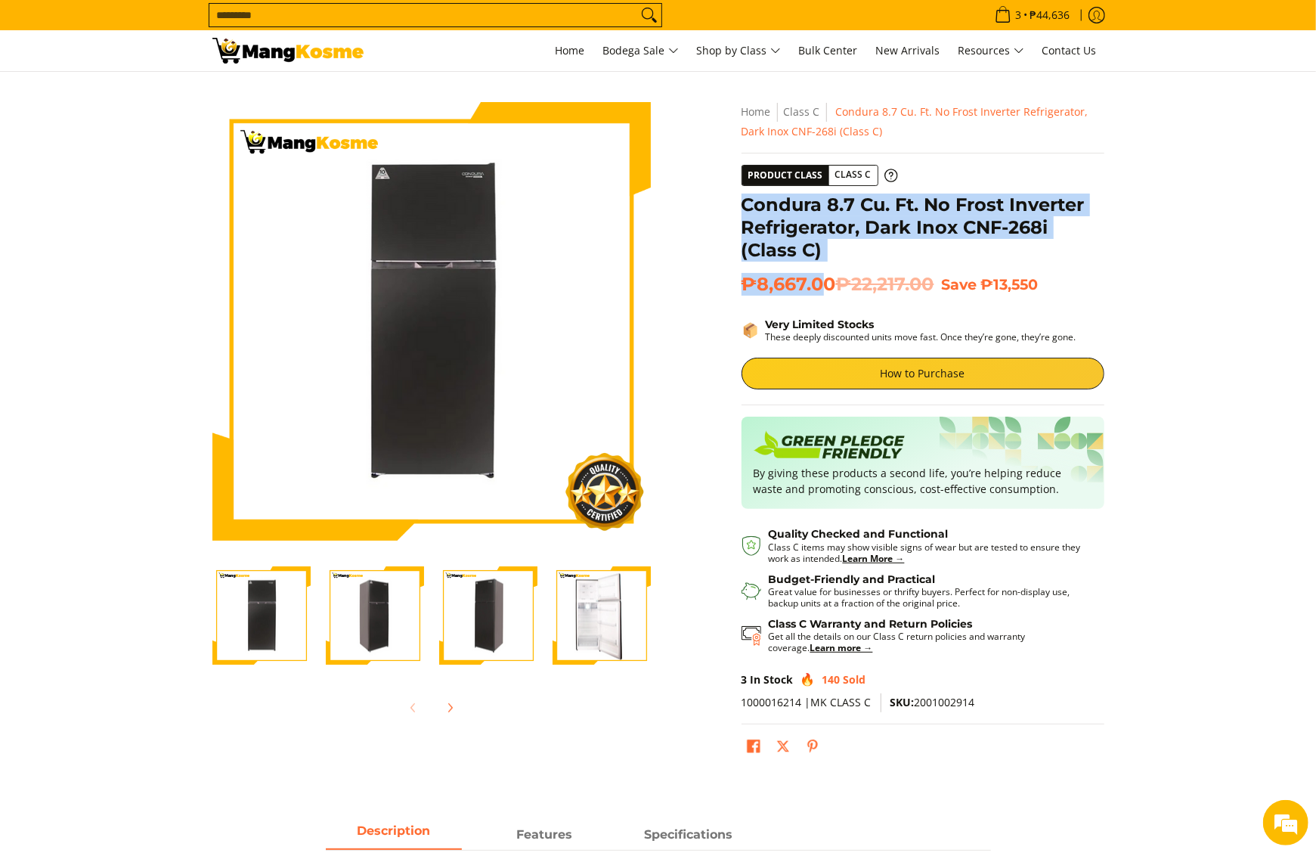
drag, startPoint x: 746, startPoint y: 203, endPoint x: 829, endPoint y: 287, distance: 119.2
click at [829, 287] on div "**********" at bounding box center [923, 438] width 363 height 673
copy div "Condura 8.7 Cu. Ft. No Frost Inverter Refrigerator, Dark Inox CNF-268i (Class C…"
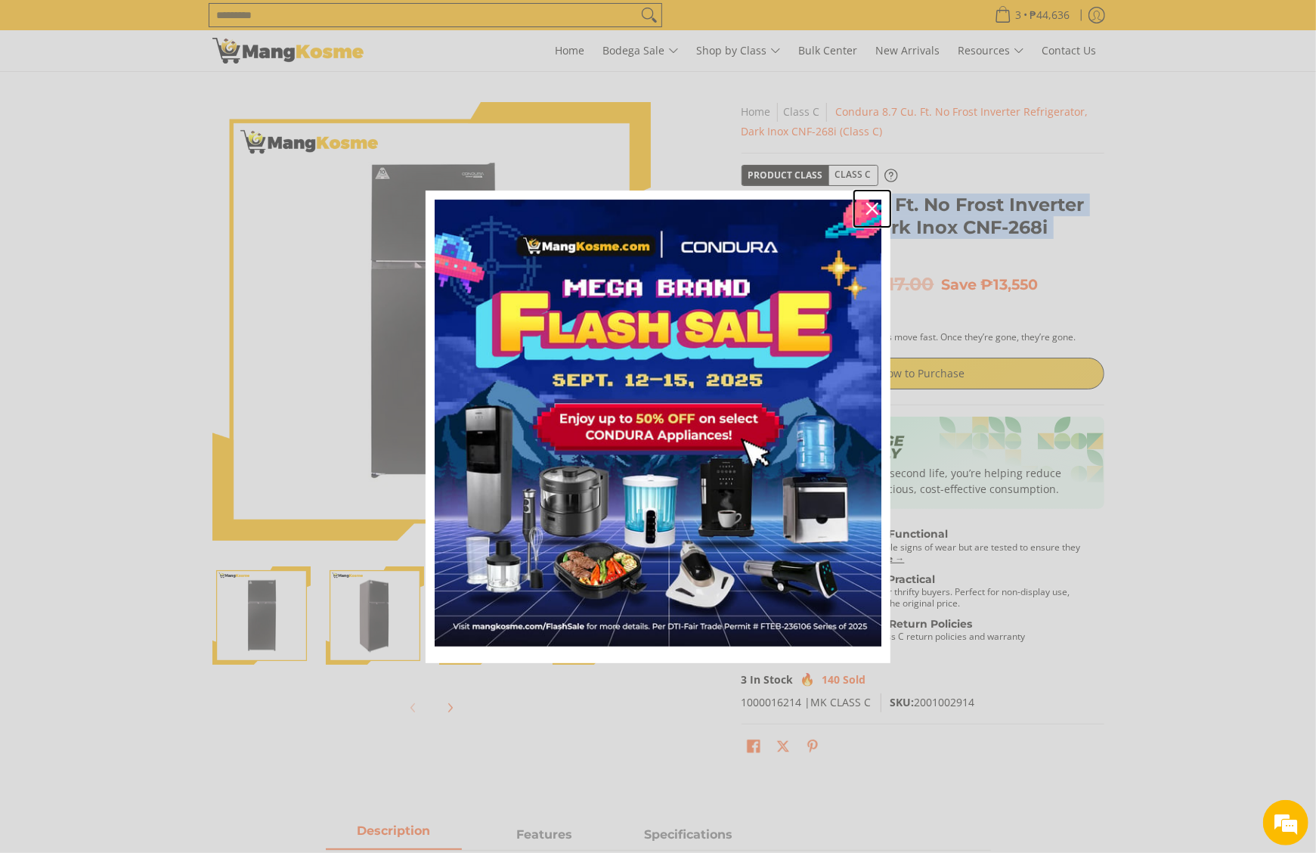
click at [876, 219] on div "Close" at bounding box center [872, 209] width 24 height 24
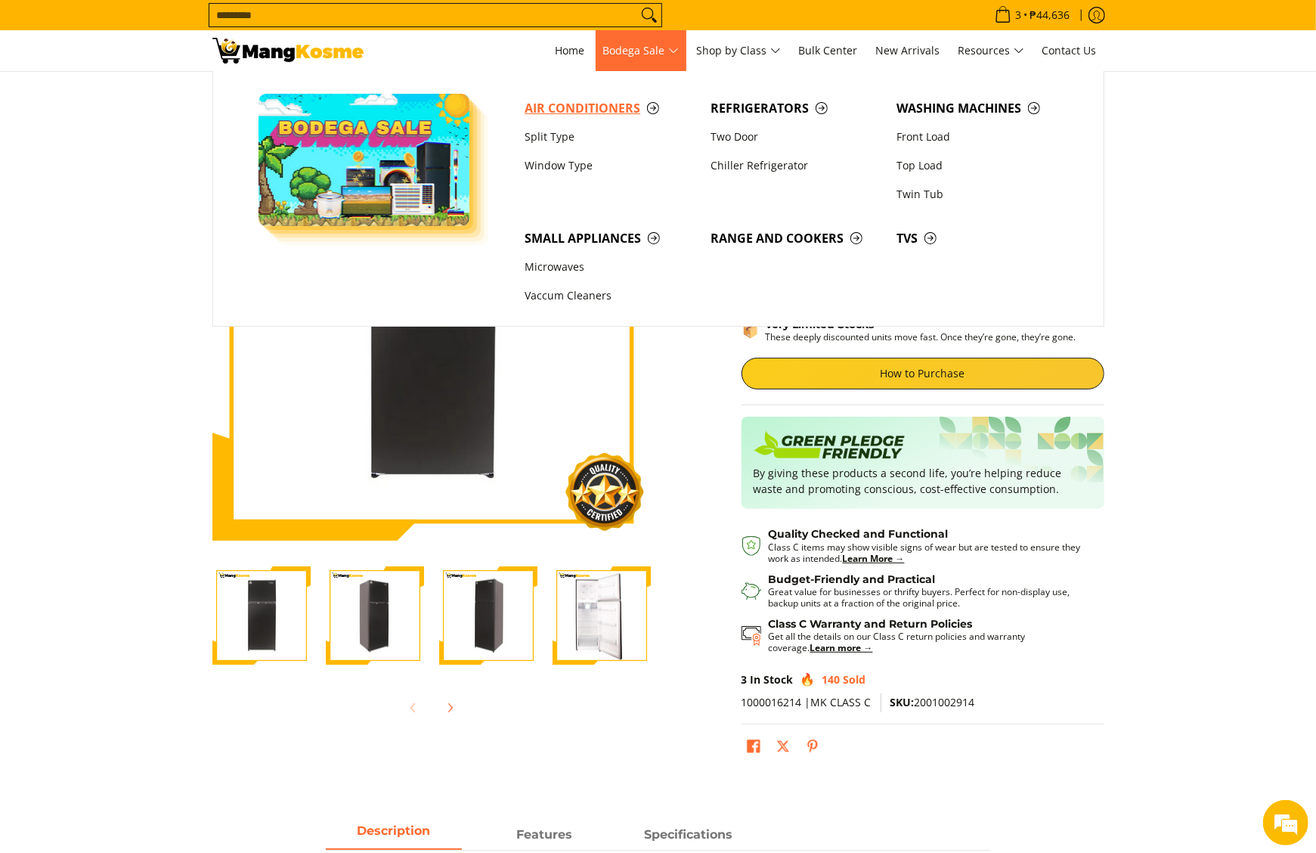
click at [623, 107] on span "Air Conditioners" at bounding box center [610, 108] width 171 height 19
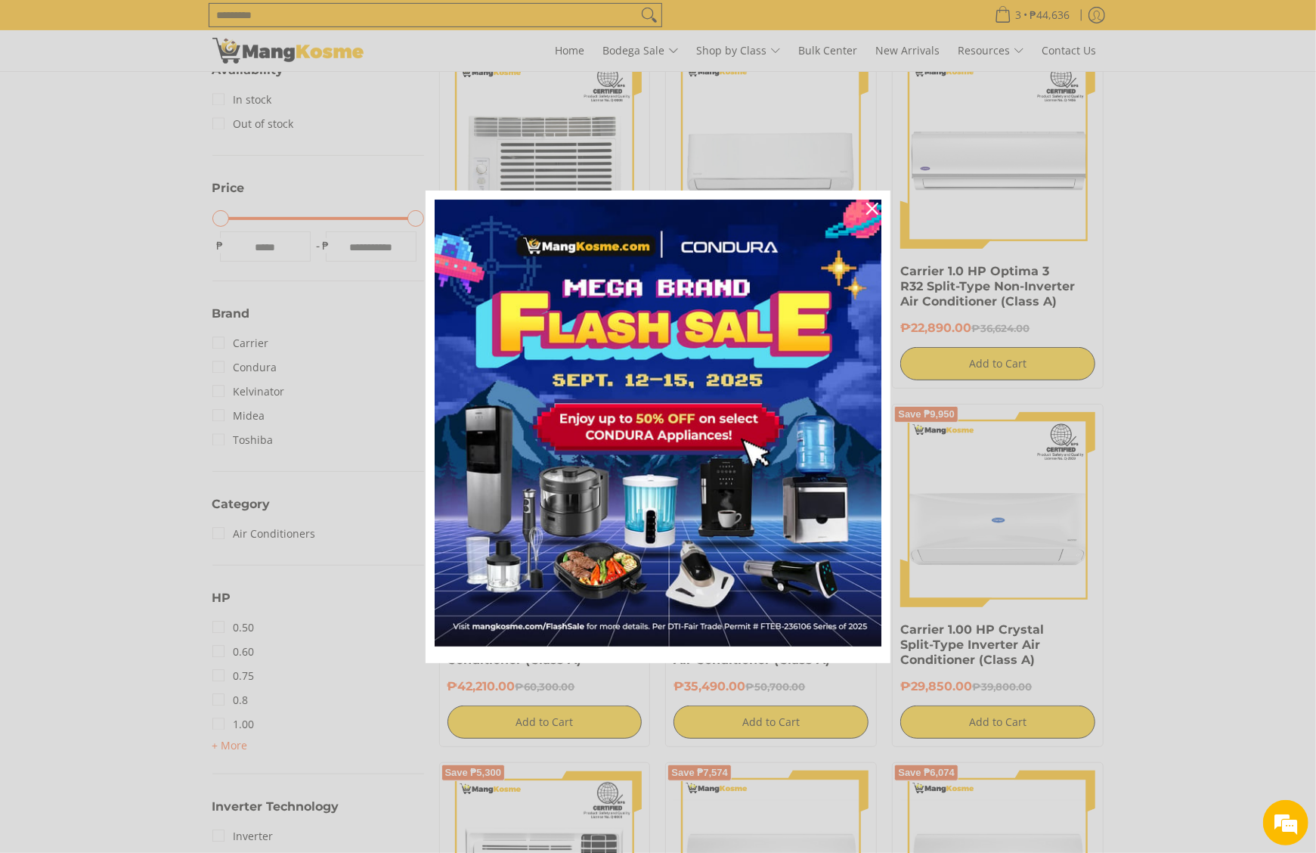
click at [1166, 267] on div "Marketing offer form" at bounding box center [658, 426] width 1316 height 853
click at [875, 212] on icon "close icon" at bounding box center [873, 209] width 12 height 12
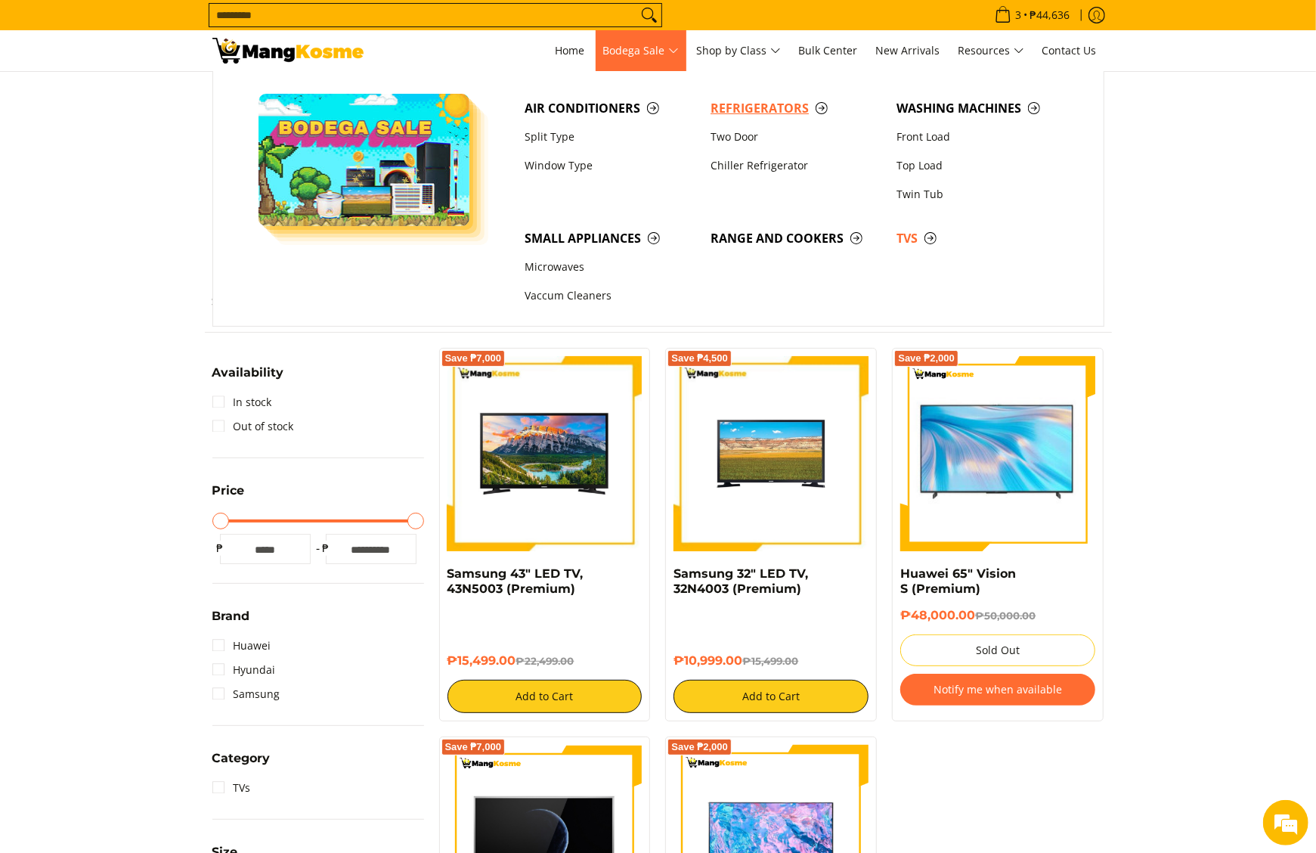
click at [781, 109] on span "Refrigerators" at bounding box center [796, 108] width 171 height 19
